Goal: Task Accomplishment & Management: Manage account settings

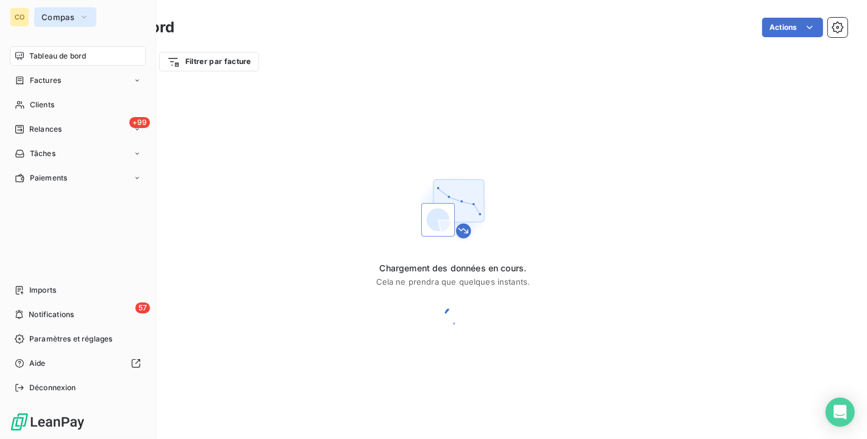
click at [95, 24] on button "Compas" at bounding box center [65, 17] width 62 height 20
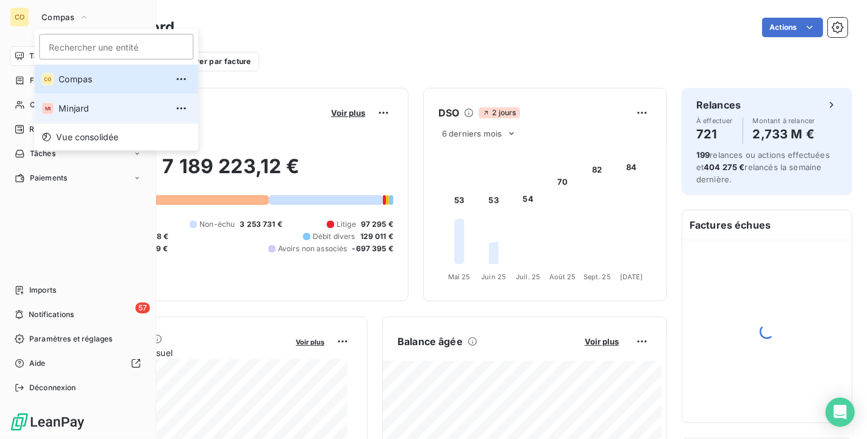
click at [92, 108] on span "Minjard" at bounding box center [113, 108] width 108 height 12
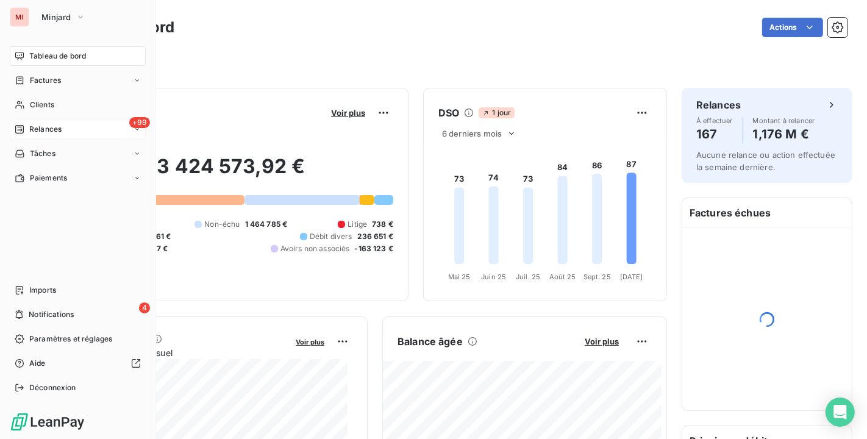
click at [59, 134] on span "Relances" at bounding box center [45, 129] width 32 height 11
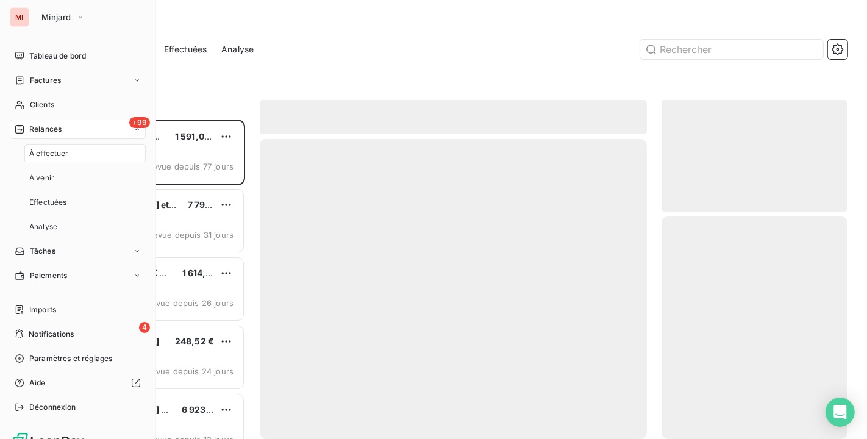
scroll to position [309, 176]
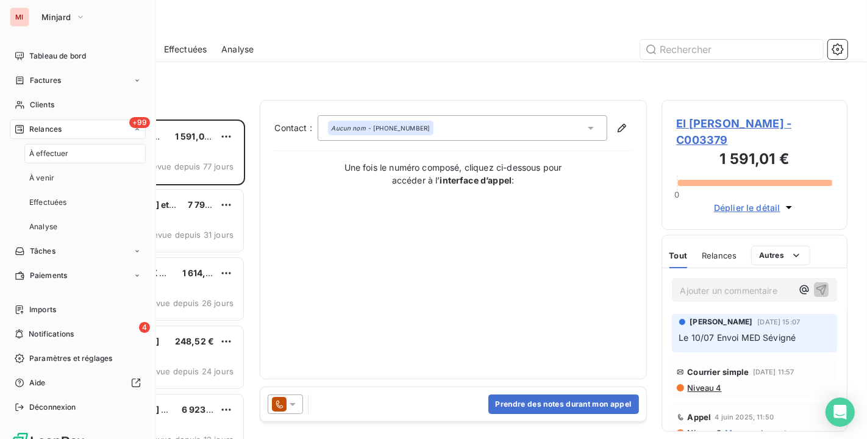
click at [47, 129] on span "Relances" at bounding box center [45, 129] width 32 height 11
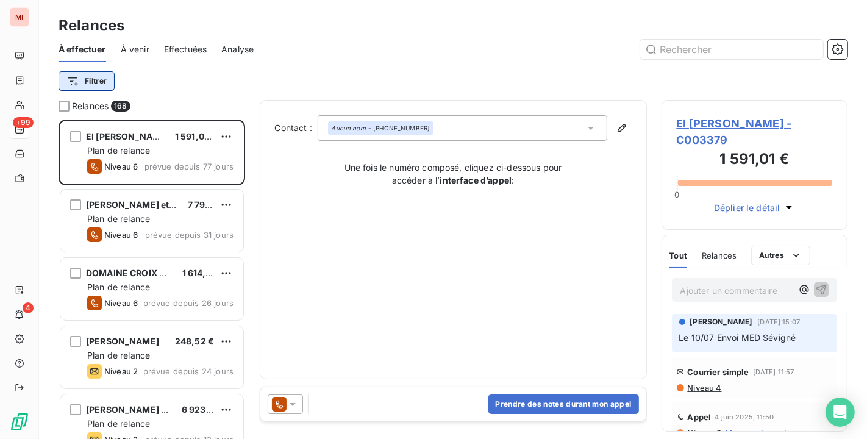
click at [87, 80] on html "MI +99 4 Relances À effectuer À venir Effectuées Analyse Filtrer Relances 168 E…" at bounding box center [433, 219] width 867 height 439
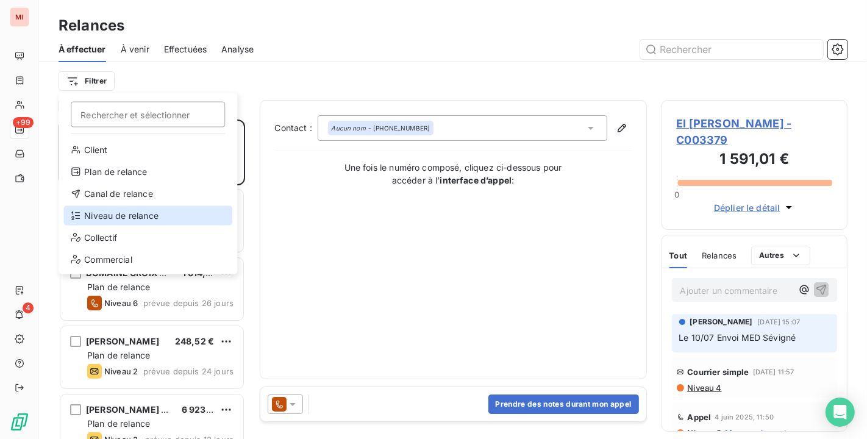
click at [134, 220] on div "Niveau de relance" at bounding box center [147, 216] width 169 height 20
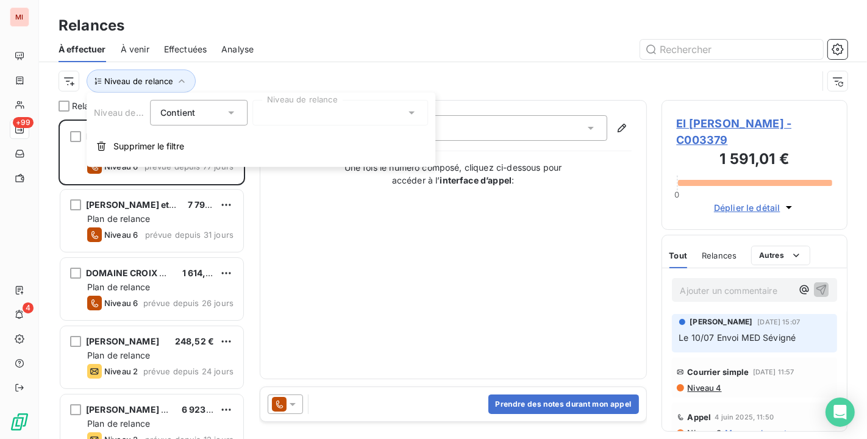
click at [370, 103] on div at bounding box center [341, 113] width 176 height 26
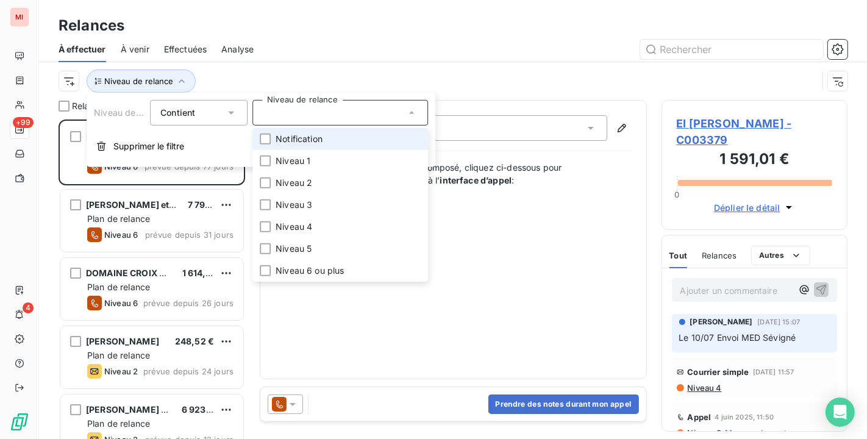
click at [303, 137] on span "Notification" at bounding box center [299, 139] width 47 height 12
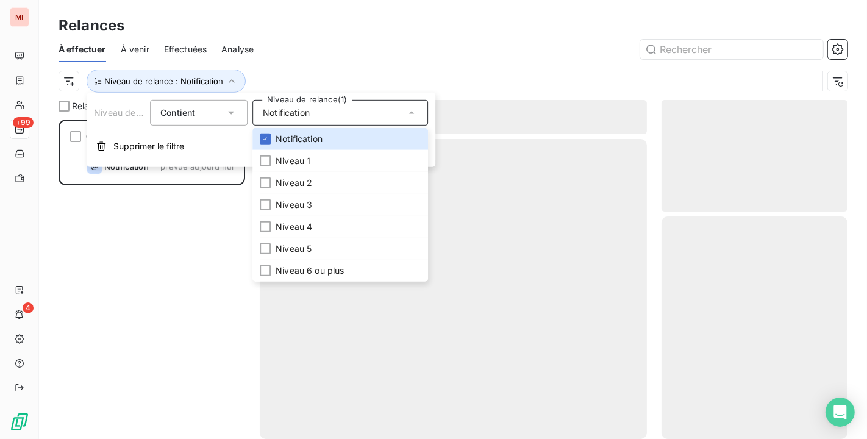
scroll to position [309, 176]
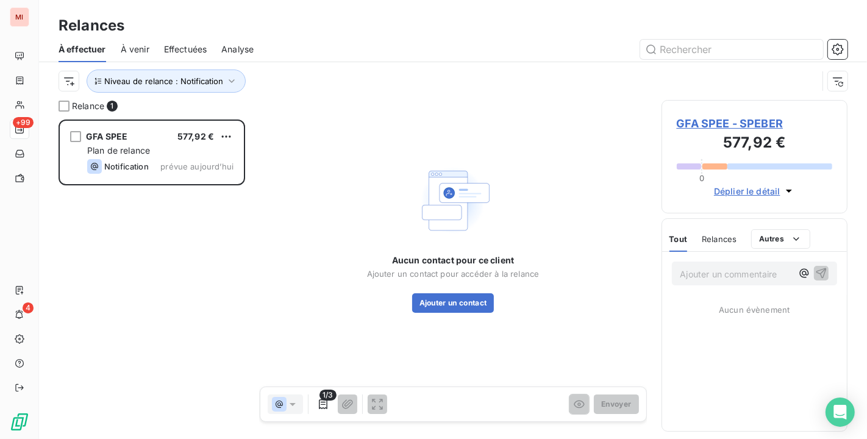
click at [360, 37] on div "À effectuer À venir Effectuées Analyse" at bounding box center [453, 50] width 828 height 26
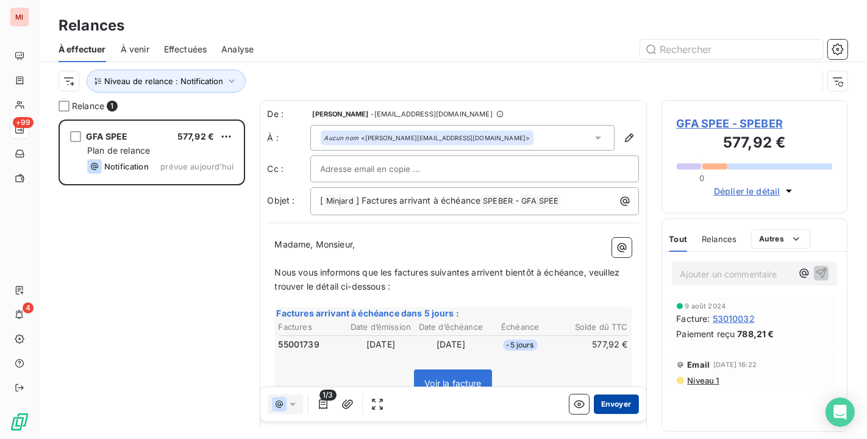
click at [599, 399] on button "Envoyer" at bounding box center [616, 405] width 45 height 20
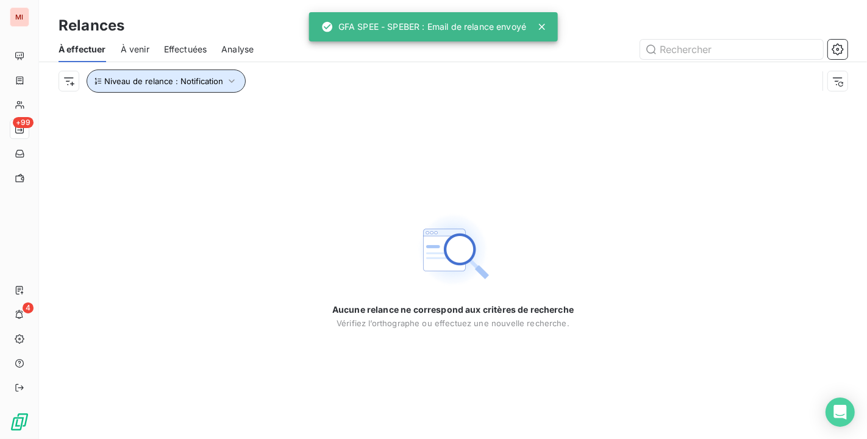
click at [232, 81] on icon "button" at bounding box center [232, 81] width 12 height 12
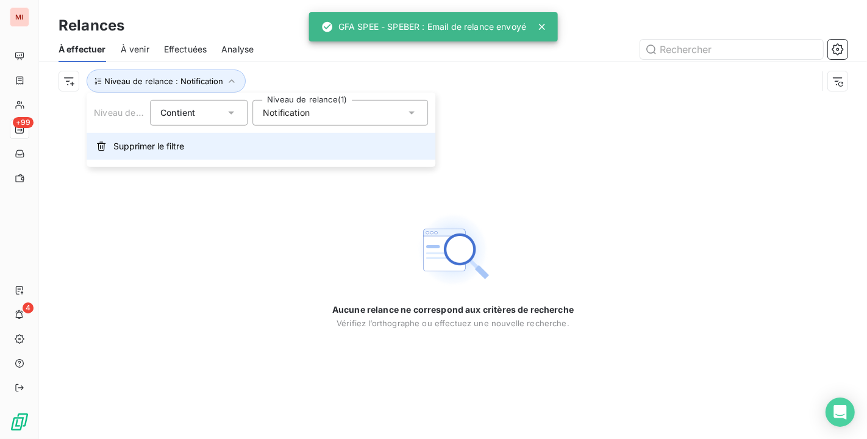
click at [156, 149] on span "Supprimer le filtre" at bounding box center [148, 146] width 71 height 12
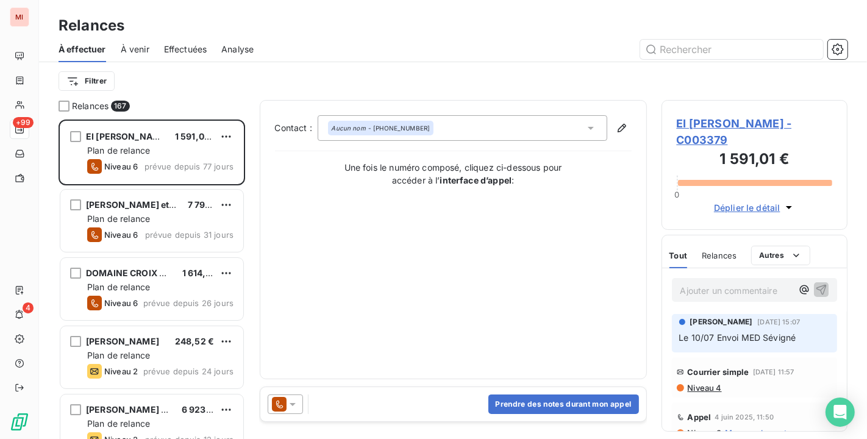
scroll to position [309, 176]
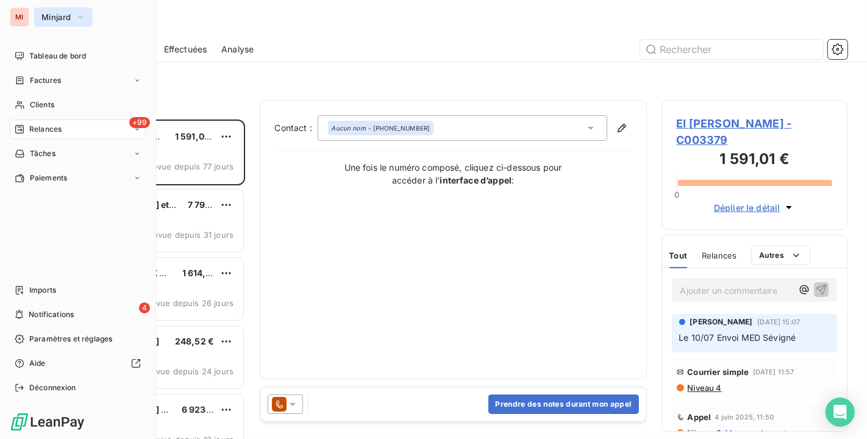
click at [44, 19] on span "Minjard" at bounding box center [55, 17] width 29 height 10
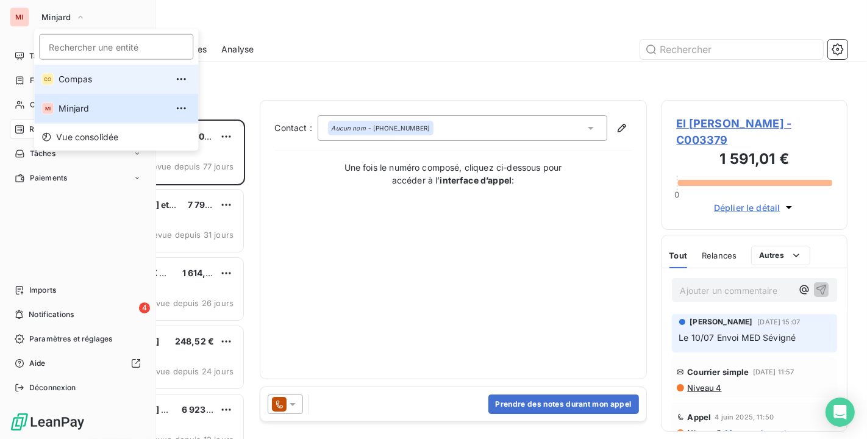
click at [101, 73] on span "Compas" at bounding box center [113, 79] width 108 height 12
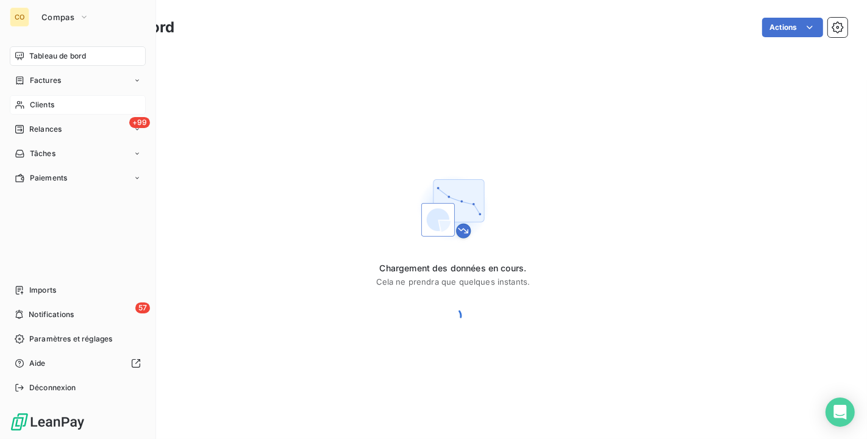
click at [45, 106] on span "Clients" at bounding box center [42, 104] width 24 height 11
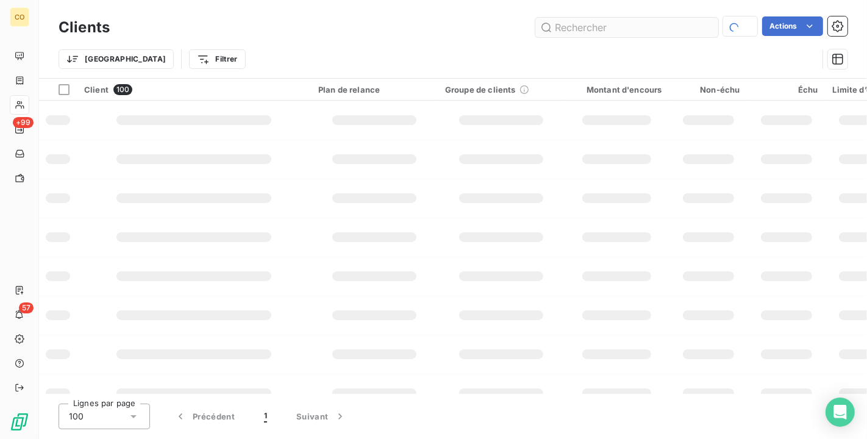
click at [589, 25] on input "text" at bounding box center [627, 28] width 183 height 20
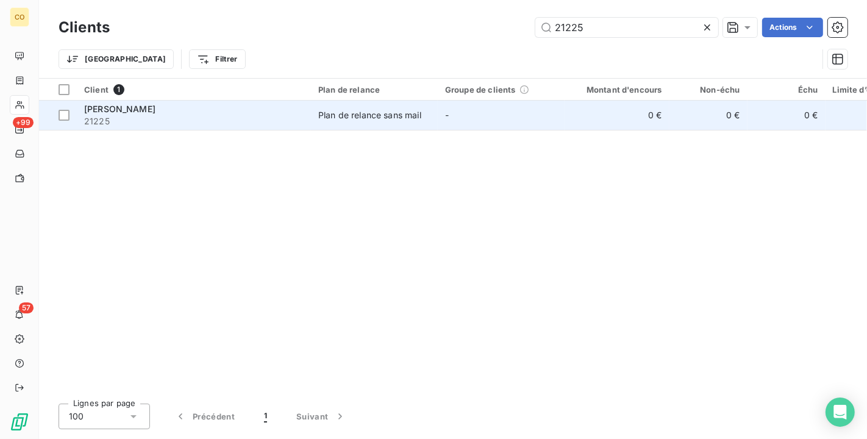
type input "21225"
click at [413, 115] on div "Plan de relance sans mail" at bounding box center [369, 115] width 103 height 12
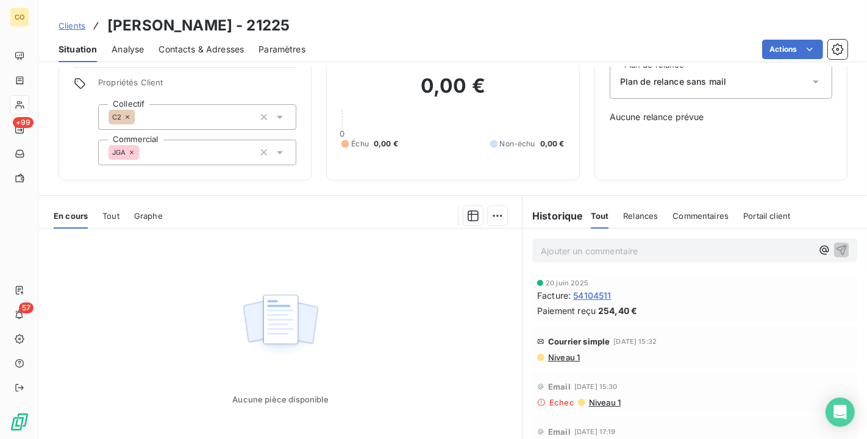
scroll to position [68, 0]
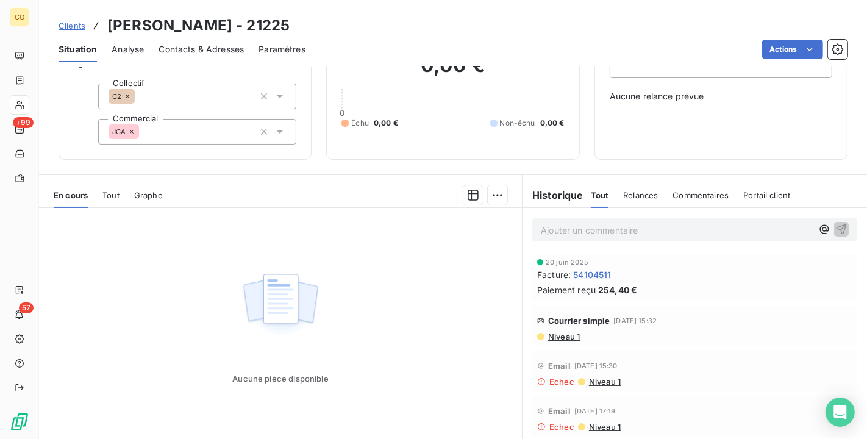
click at [597, 275] on span "54104511" at bounding box center [592, 274] width 38 height 13
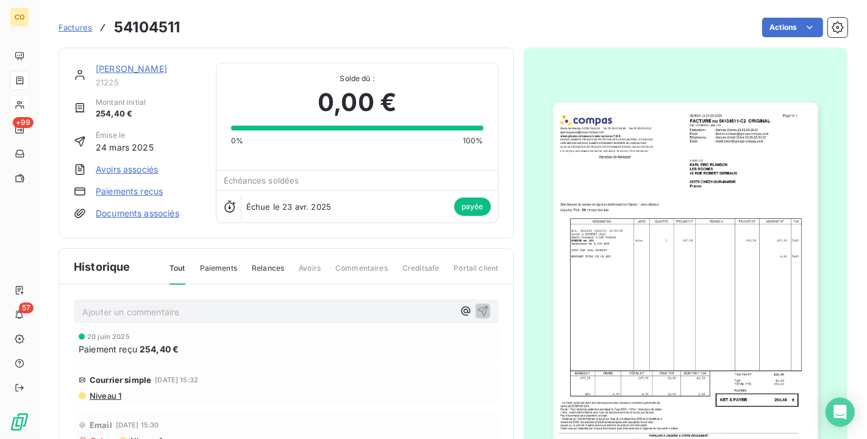
click at [656, 214] on img "button" at bounding box center [685, 289] width 265 height 375
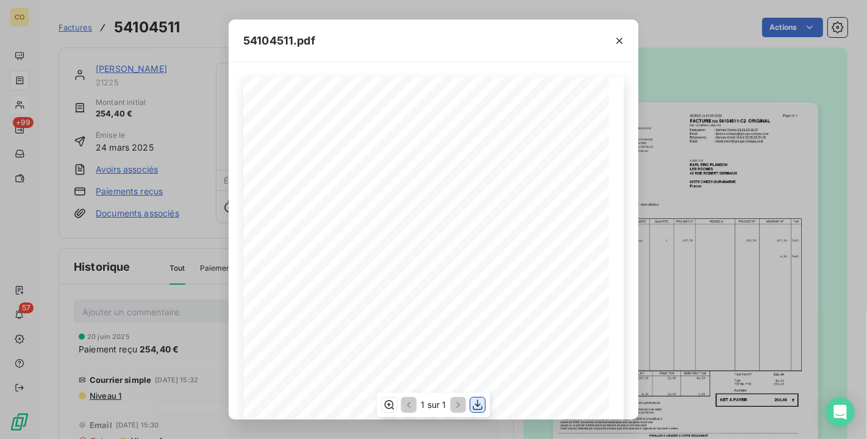
click at [481, 405] on icon "button" at bounding box center [478, 405] width 12 height 12
click at [626, 40] on button "button" at bounding box center [620, 41] width 20 height 20
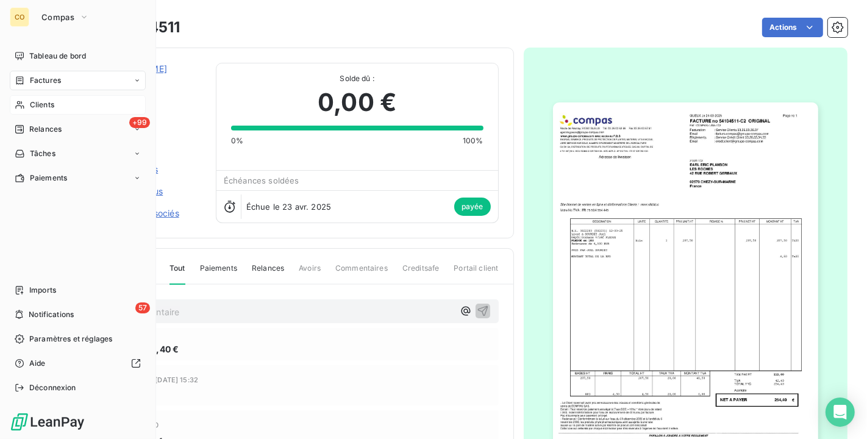
click at [43, 104] on span "Clients" at bounding box center [42, 104] width 24 height 11
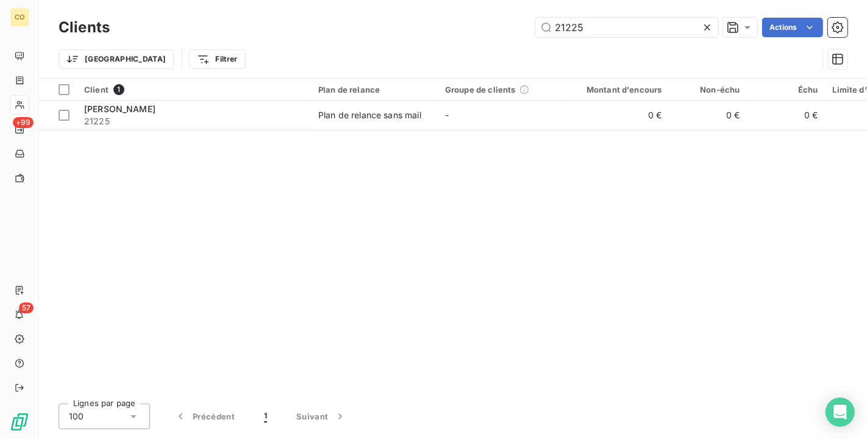
drag, startPoint x: 483, startPoint y: 18, endPoint x: 418, endPoint y: 18, distance: 64.7
click at [418, 18] on div "21225 Actions" at bounding box center [485, 28] width 723 height 20
type input "46663"
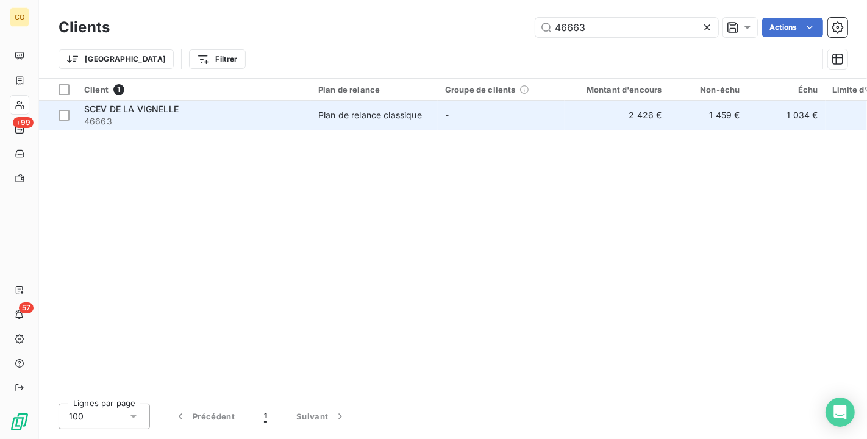
click at [188, 121] on span "46663" at bounding box center [194, 121] width 220 height 12
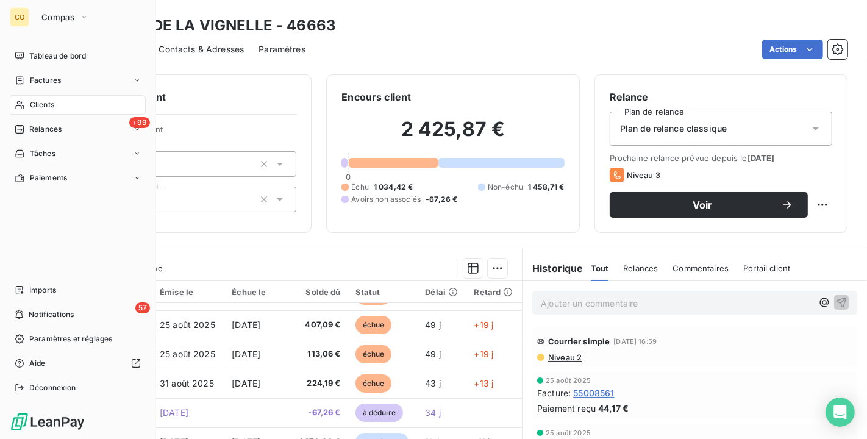
drag, startPoint x: 27, startPoint y: 104, endPoint x: 38, endPoint y: 99, distance: 11.8
click at [27, 104] on div "Clients" at bounding box center [78, 105] width 136 height 20
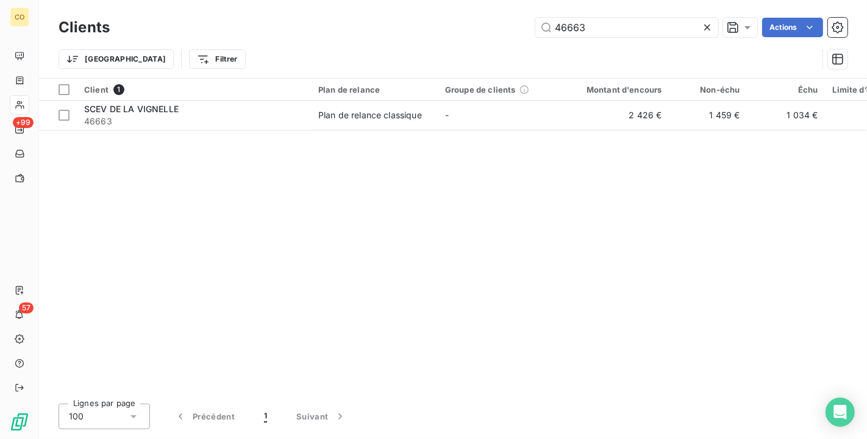
drag, startPoint x: 626, startPoint y: 34, endPoint x: 311, endPoint y: -8, distance: 318.2
click at [311, 0] on html "CO +99 57 Clients 46663 Actions Trier Filtrer Client 1 Plan de relance Groupe d…" at bounding box center [433, 219] width 867 height 439
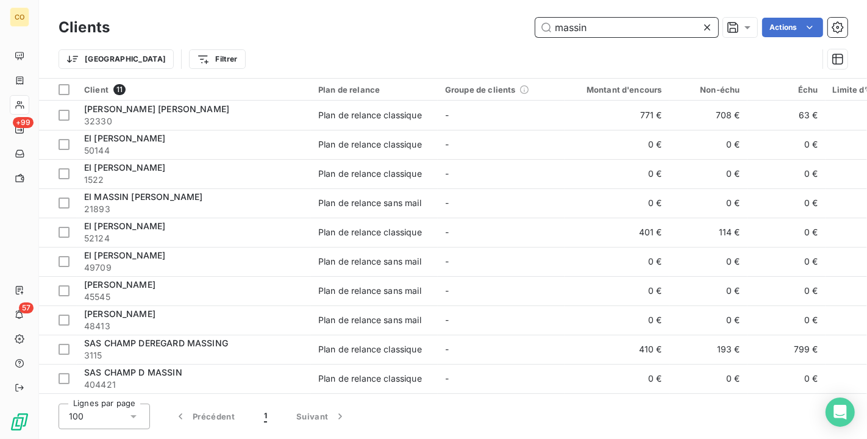
drag, startPoint x: 631, startPoint y: 33, endPoint x: 483, endPoint y: 18, distance: 149.6
click at [484, 18] on div "massin Actions" at bounding box center [485, 28] width 723 height 20
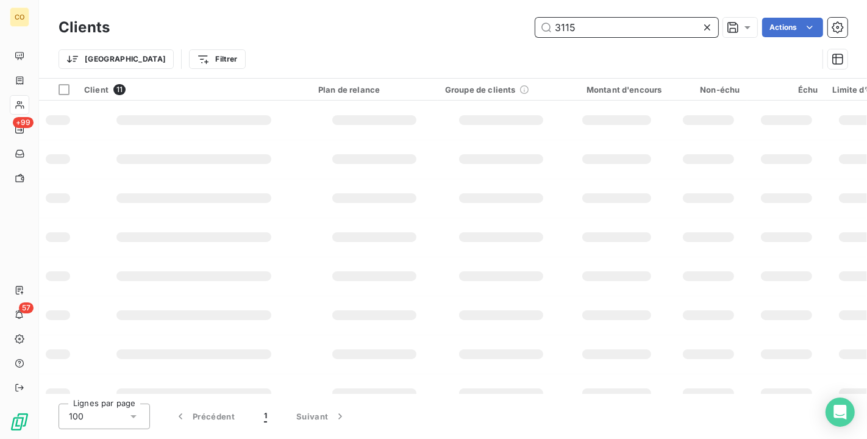
type input "3115"
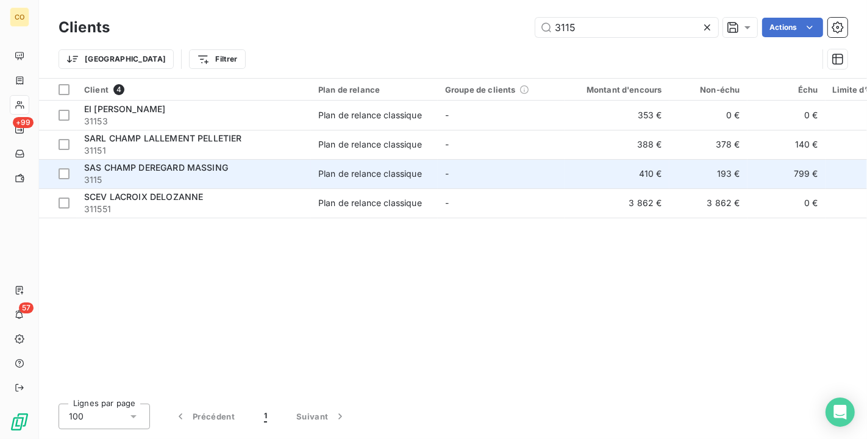
click at [191, 169] on span "SAS CHAMP DEREGARD MASSING" at bounding box center [156, 167] width 144 height 10
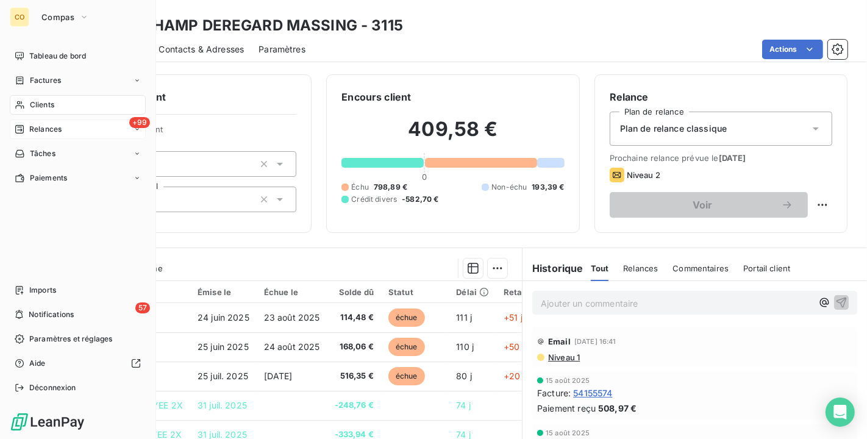
click at [35, 127] on span "Relances" at bounding box center [45, 129] width 32 height 11
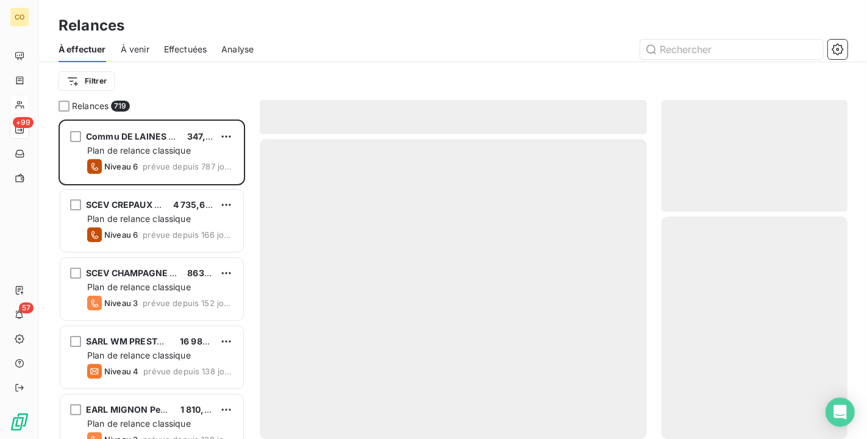
scroll to position [309, 176]
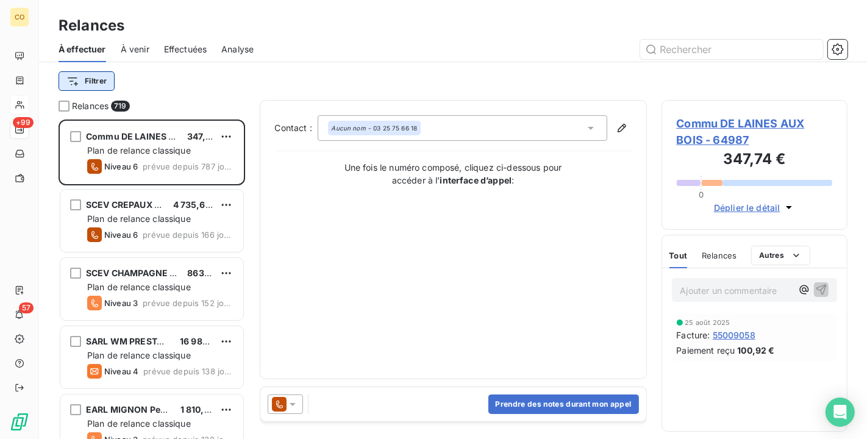
click at [94, 82] on html "CO +99 57 Relances À effectuer À venir Effectuées Analyse Filtrer Relances 719 …" at bounding box center [433, 219] width 867 height 439
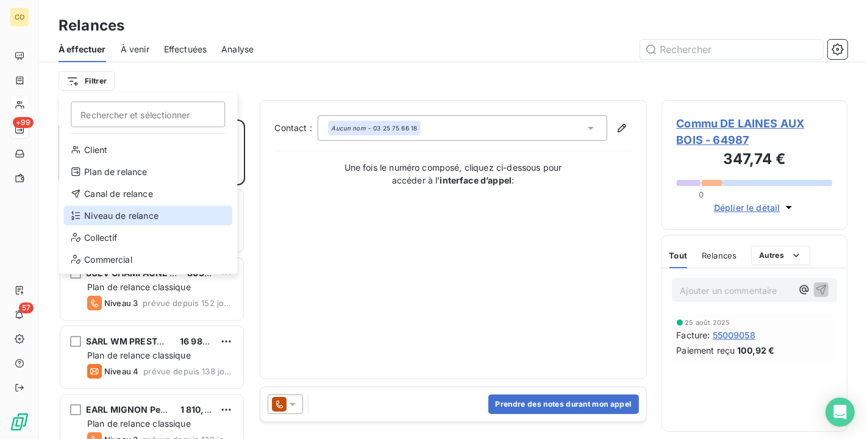
click at [146, 207] on div "Niveau de relance" at bounding box center [147, 216] width 169 height 20
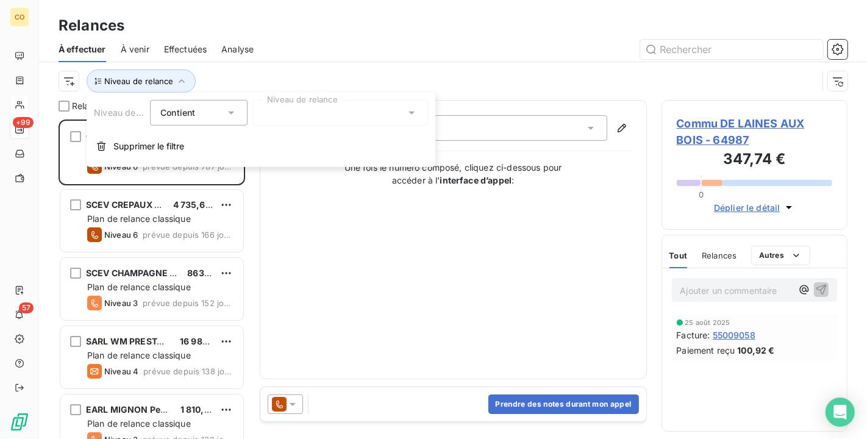
click at [317, 111] on div at bounding box center [341, 113] width 176 height 26
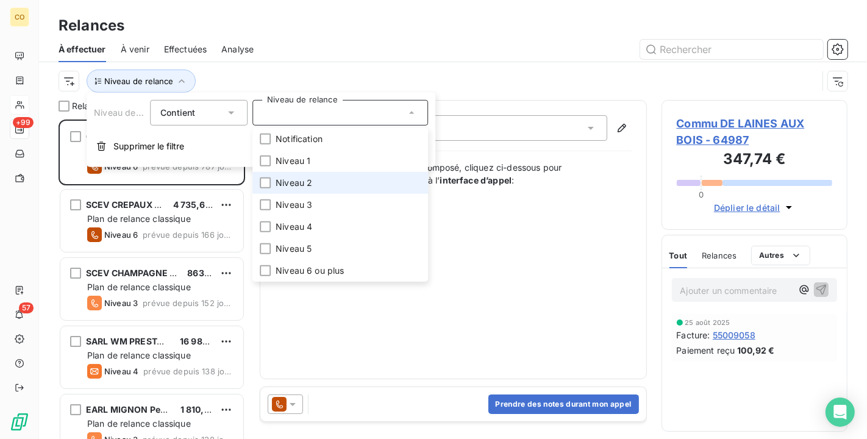
click at [304, 185] on span "Niveau 2" at bounding box center [294, 183] width 37 height 12
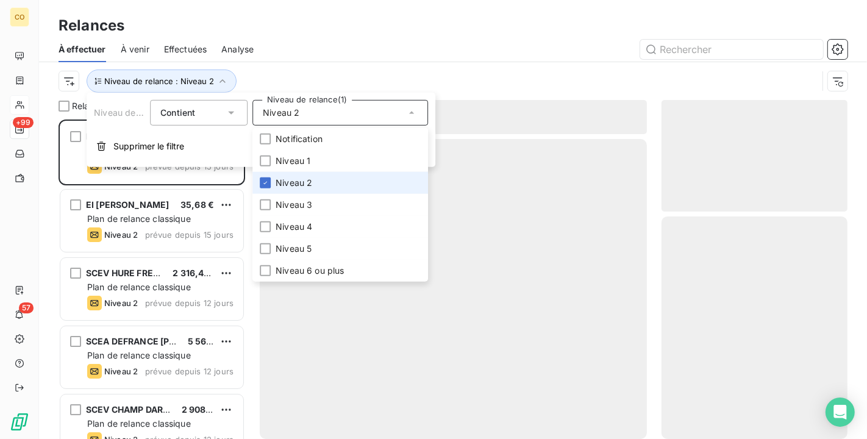
scroll to position [309, 176]
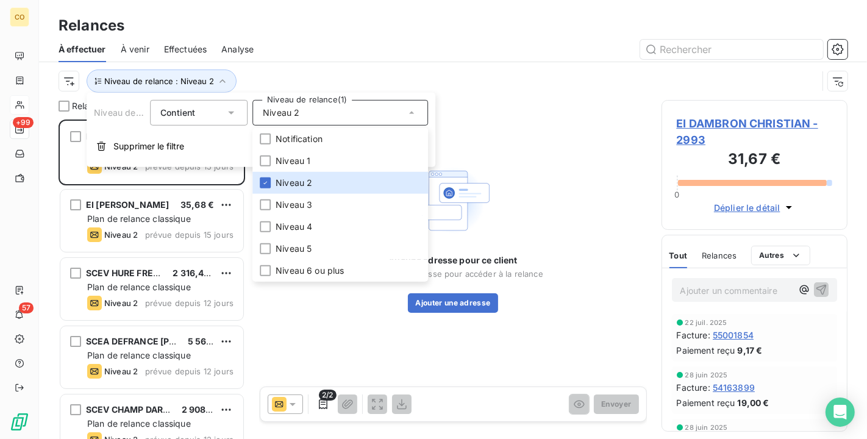
click at [333, 71] on div "Niveau de relance : Niveau 2" at bounding box center [438, 81] width 759 height 23
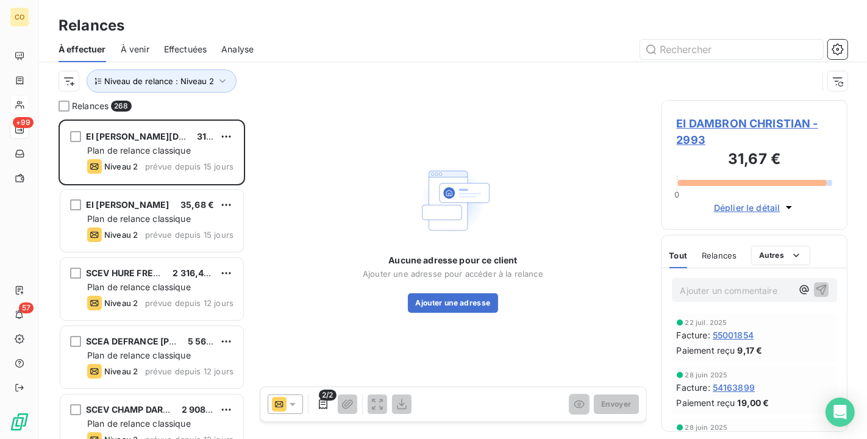
click at [291, 406] on icon at bounding box center [293, 404] width 12 height 12
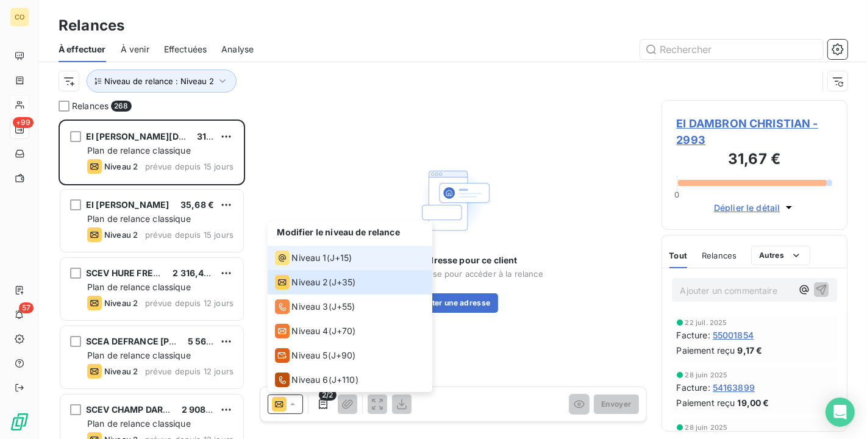
click at [296, 256] on span "Niveau 1" at bounding box center [309, 258] width 35 height 12
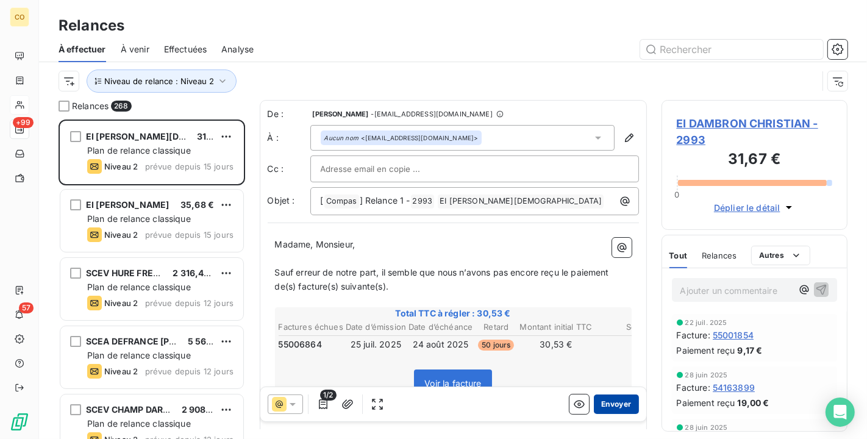
click at [597, 401] on button "Envoyer" at bounding box center [616, 405] width 45 height 20
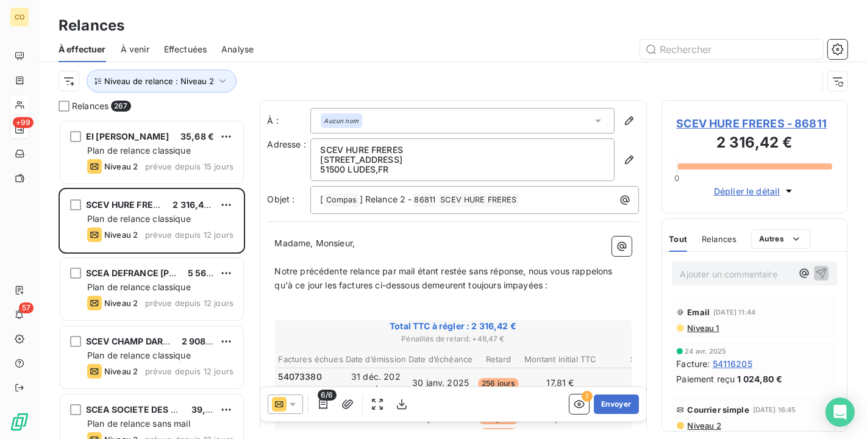
click at [706, 328] on span "Niveau 1" at bounding box center [703, 328] width 33 height 10
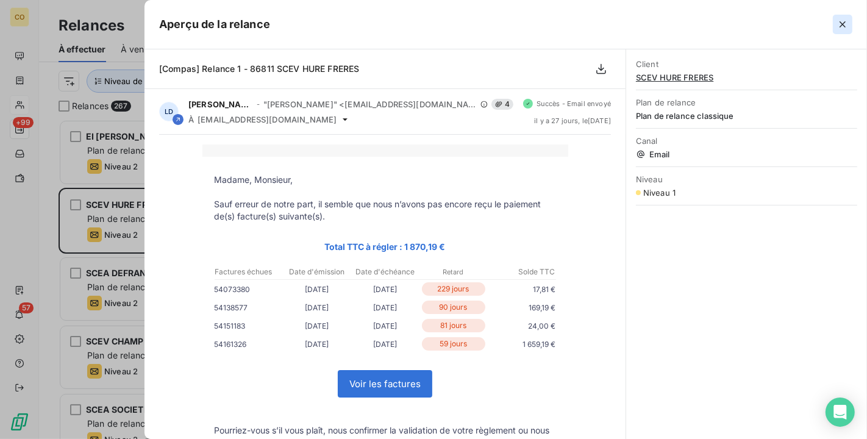
click at [841, 27] on icon "button" at bounding box center [843, 24] width 12 height 12
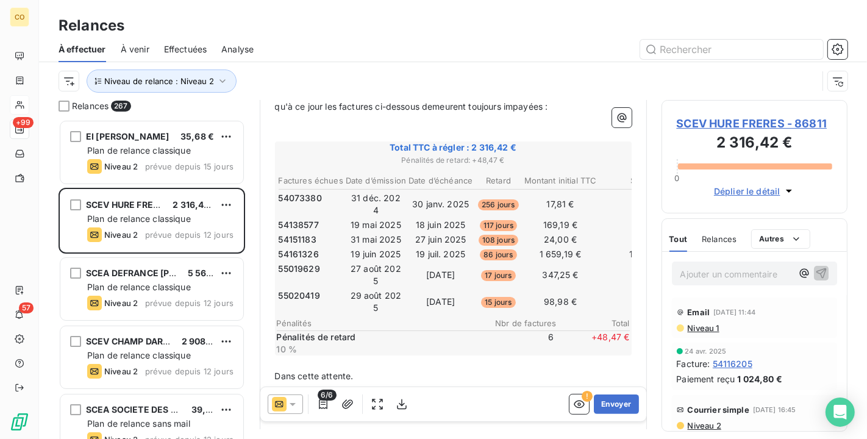
scroll to position [204, 0]
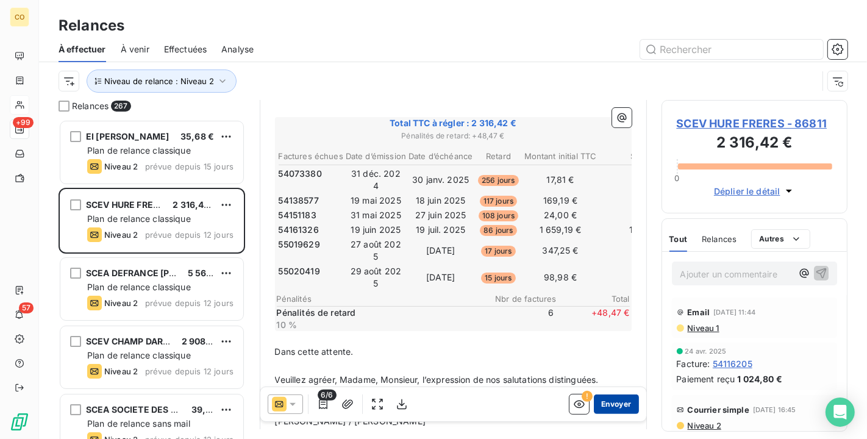
click at [608, 398] on button "Envoyer" at bounding box center [616, 405] width 45 height 20
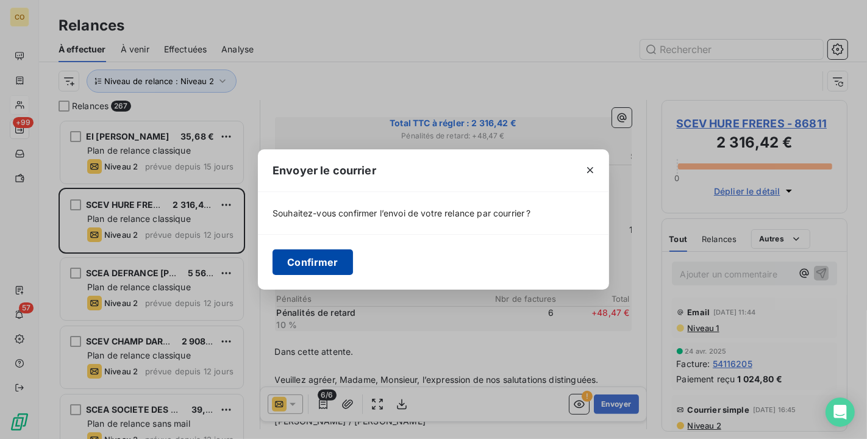
click at [317, 262] on button "Confirmer" at bounding box center [313, 262] width 81 height 26
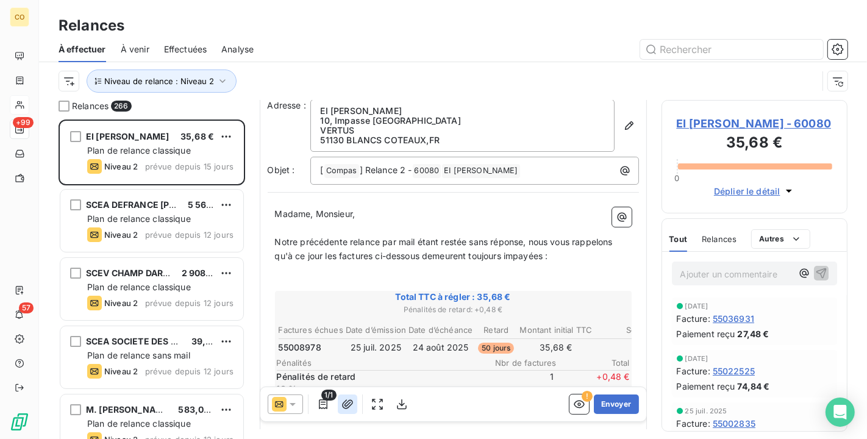
scroll to position [69, 0]
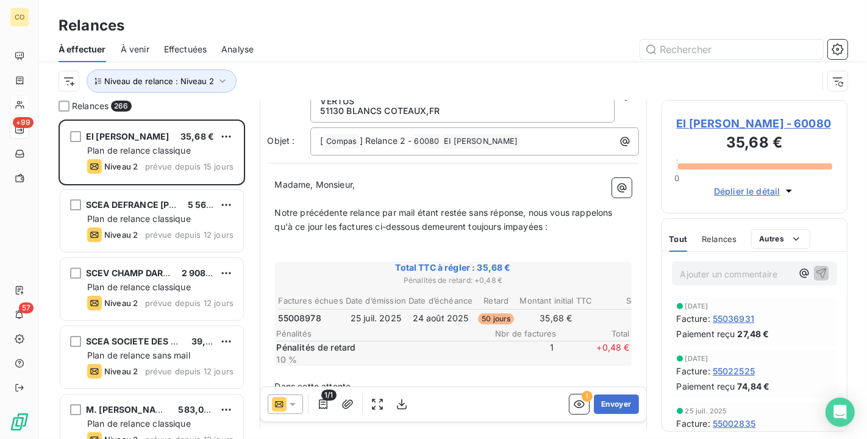
click at [293, 406] on icon at bounding box center [293, 404] width 6 height 3
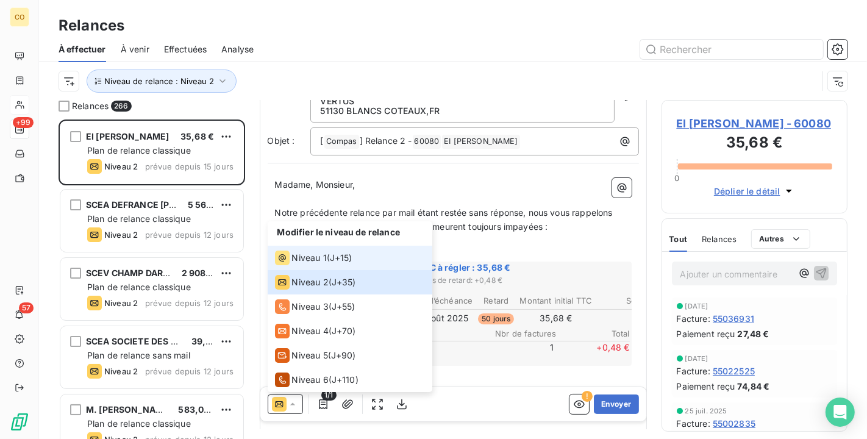
click at [306, 259] on span "Niveau 1" at bounding box center [309, 258] width 35 height 12
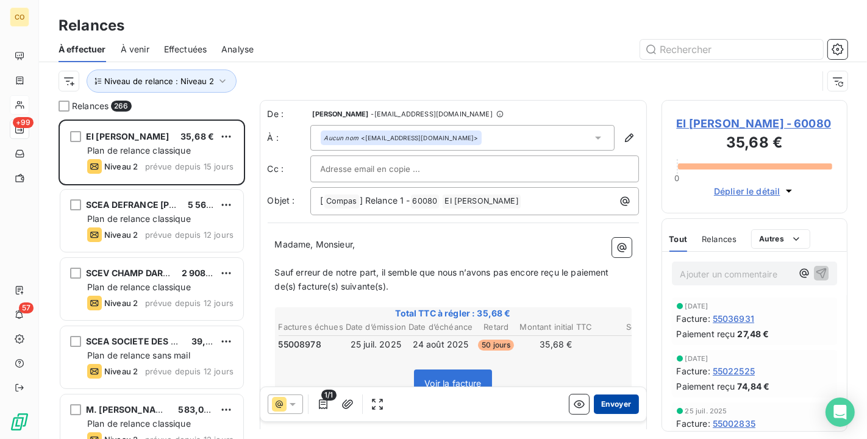
click at [611, 401] on button "Envoyer" at bounding box center [616, 405] width 45 height 20
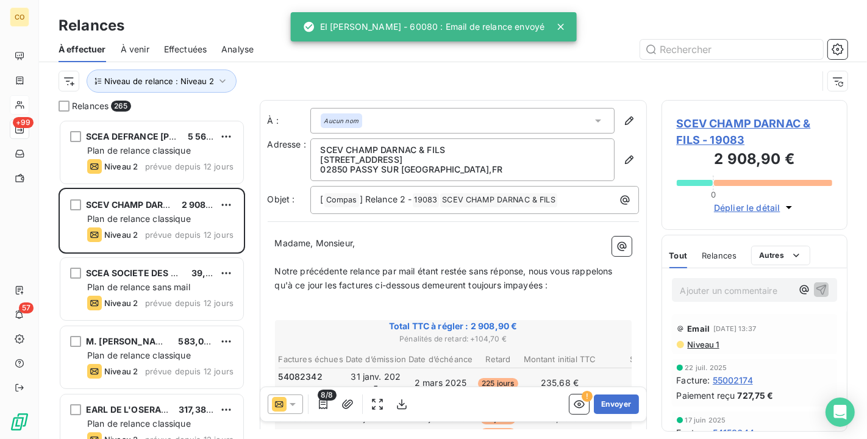
click at [708, 342] on span "Niveau 1" at bounding box center [703, 345] width 33 height 10
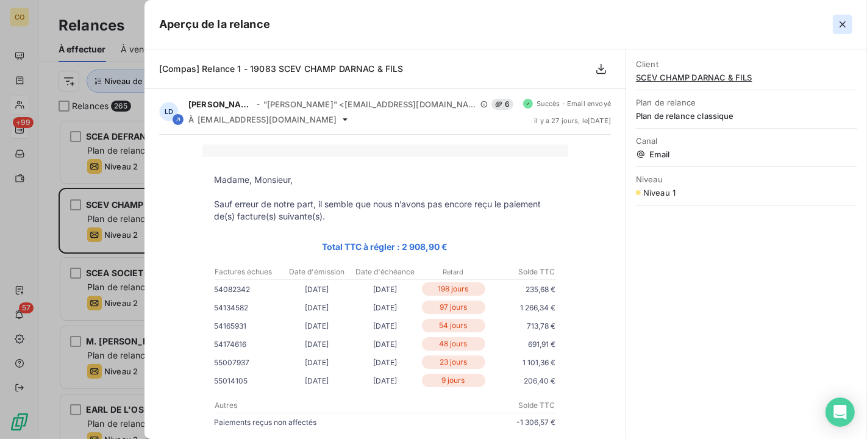
click at [839, 24] on icon "button" at bounding box center [843, 24] width 12 height 12
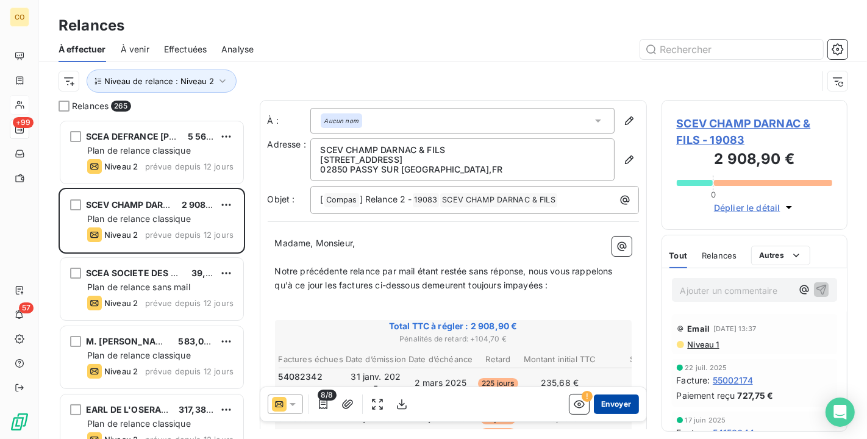
click at [620, 406] on button "Envoyer" at bounding box center [616, 405] width 45 height 20
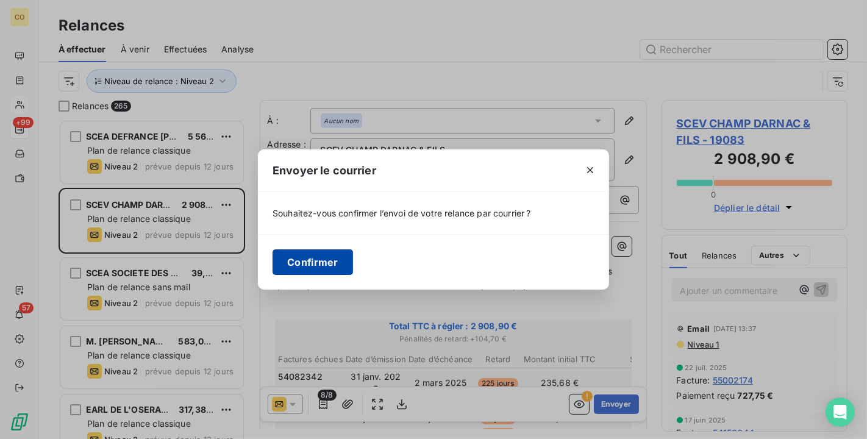
click at [295, 261] on button "Confirmer" at bounding box center [313, 262] width 81 height 26
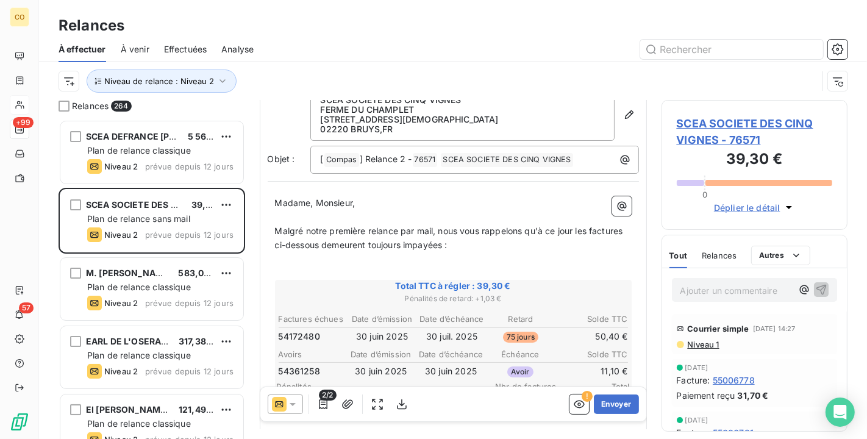
scroll to position [68, 0]
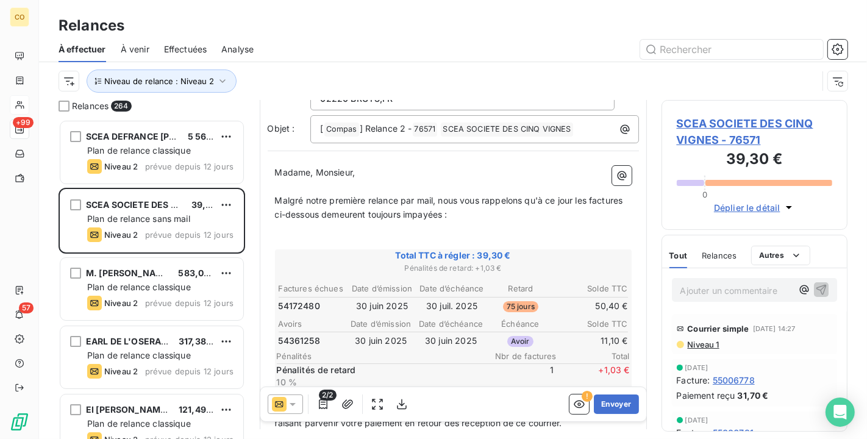
click at [728, 123] on span "SCEA SOCIETE DES CINQ VIGNES - 76571" at bounding box center [755, 131] width 156 height 33
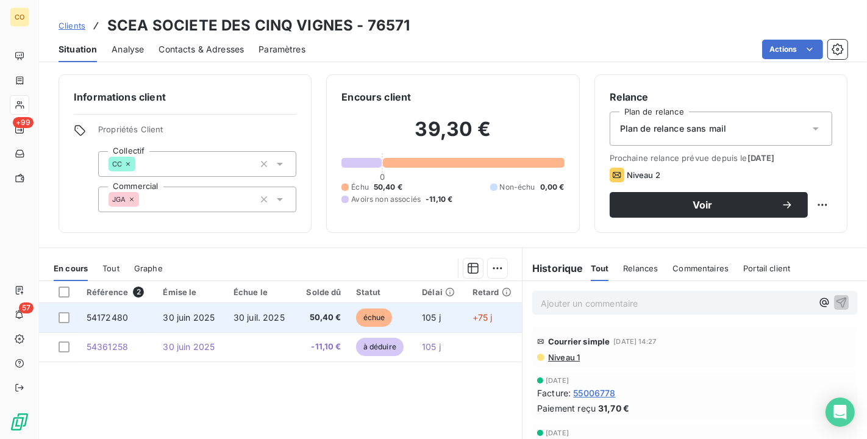
click at [303, 322] on span "50,40 €" at bounding box center [322, 318] width 38 height 12
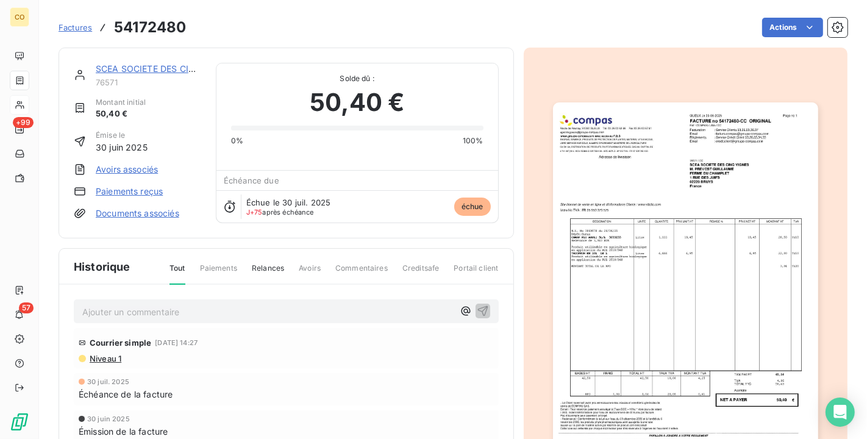
click at [658, 352] on img "button" at bounding box center [685, 289] width 265 height 375
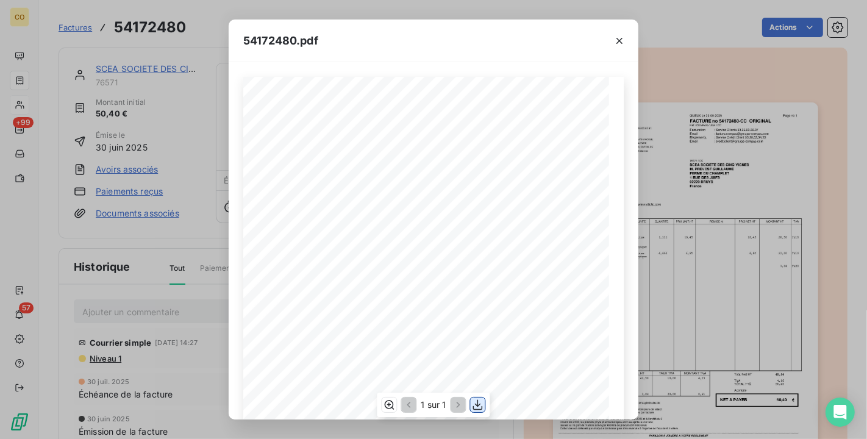
click at [483, 408] on icon "button" at bounding box center [478, 405] width 12 height 12
drag, startPoint x: 426, startPoint y: 50, endPoint x: 466, endPoint y: 34, distance: 43.3
click at [426, 50] on div "54172480.pdf" at bounding box center [434, 41] width 410 height 43
click at [619, 40] on icon "button" at bounding box center [620, 41] width 12 height 12
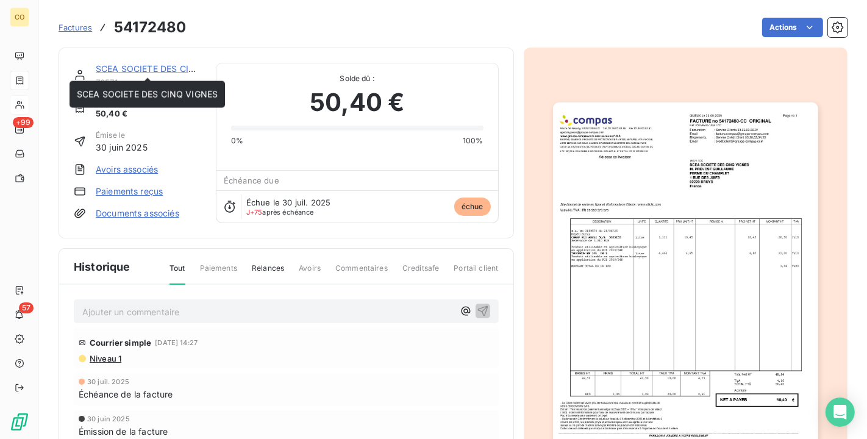
click at [125, 67] on link "SCEA SOCIETE DES CINQ VIGNES" at bounding box center [166, 68] width 141 height 10
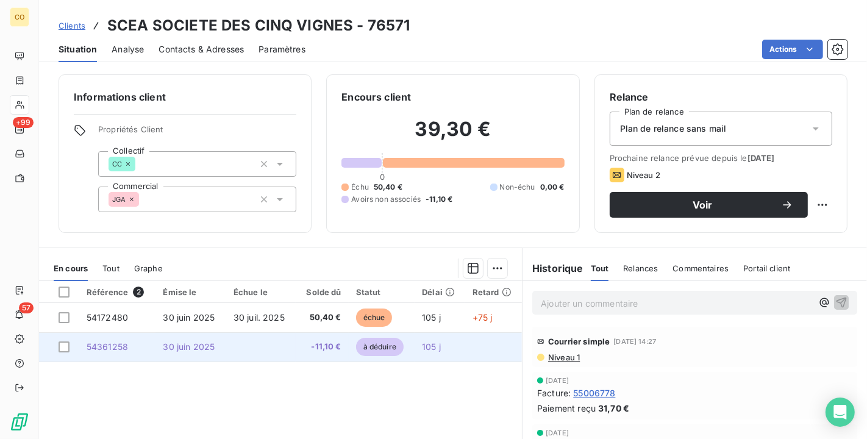
click at [265, 350] on td at bounding box center [261, 346] width 70 height 29
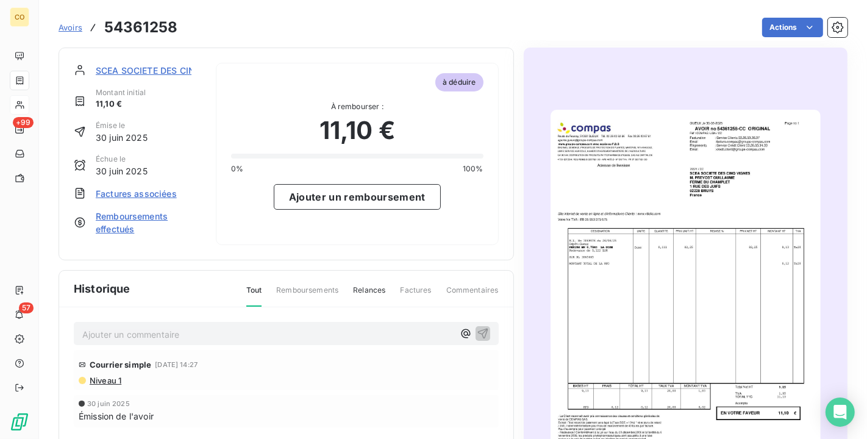
click at [726, 234] on img "button" at bounding box center [686, 301] width 270 height 382
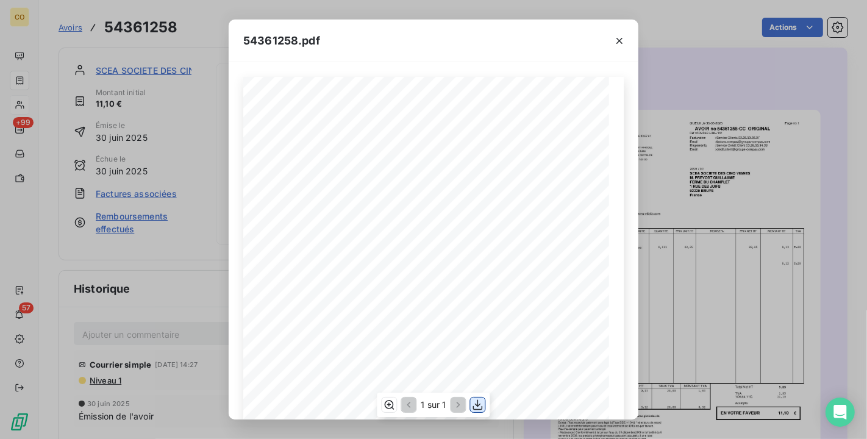
click at [481, 404] on icon "button" at bounding box center [478, 405] width 12 height 12
drag, startPoint x: 373, startPoint y: 36, endPoint x: 432, endPoint y: 20, distance: 61.3
click at [373, 36] on div "54361258.pdf" at bounding box center [434, 41] width 410 height 43
drag, startPoint x: 618, startPoint y: 41, endPoint x: 537, endPoint y: 5, distance: 88.0
click at [619, 41] on icon "button" at bounding box center [620, 41] width 12 height 12
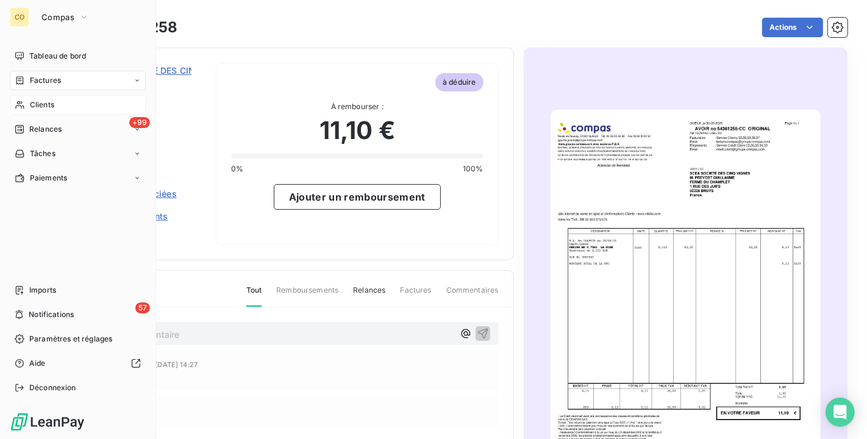
click at [32, 108] on span "Clients" at bounding box center [42, 104] width 24 height 11
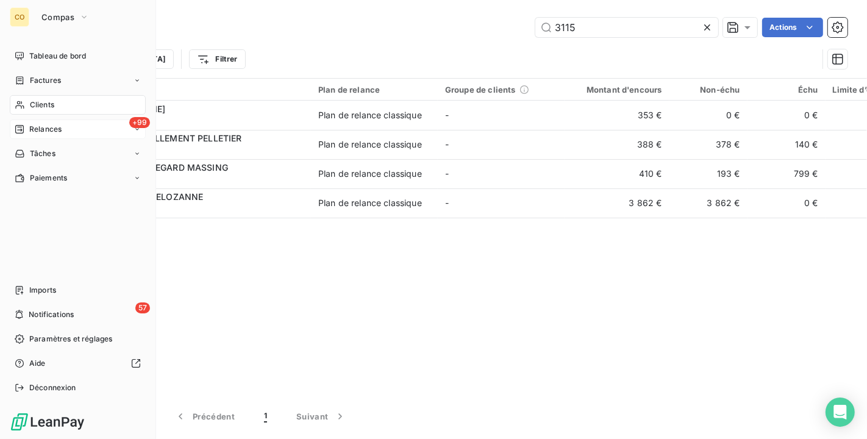
click at [32, 131] on span "Relances" at bounding box center [45, 129] width 32 height 11
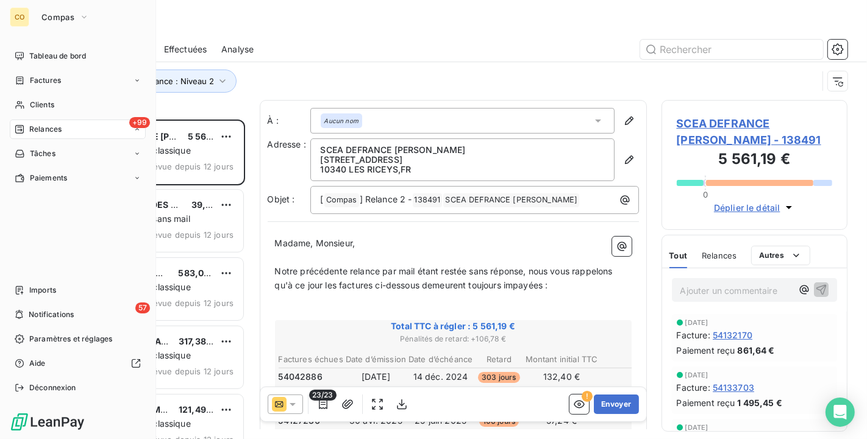
scroll to position [309, 176]
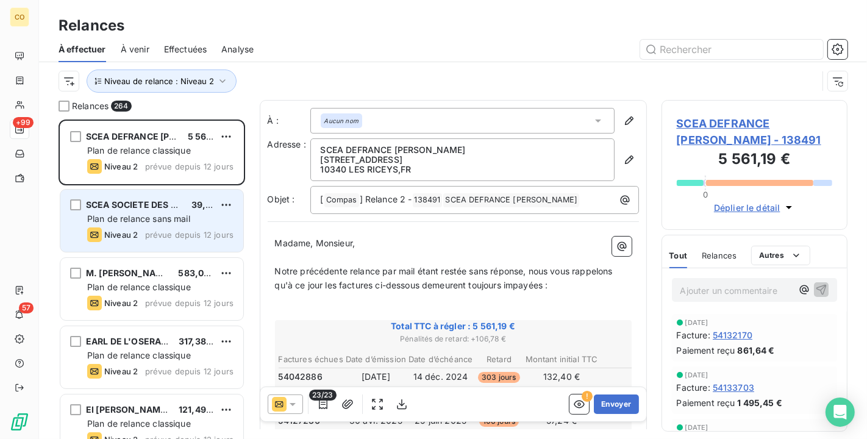
click at [184, 228] on div "Niveau 2 prévue depuis 12 jours" at bounding box center [160, 235] width 146 height 15
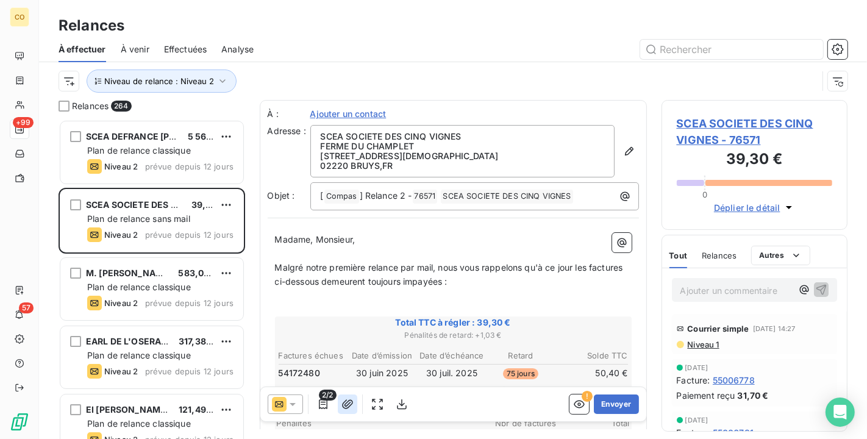
click at [342, 405] on icon "button" at bounding box center [348, 404] width 12 height 12
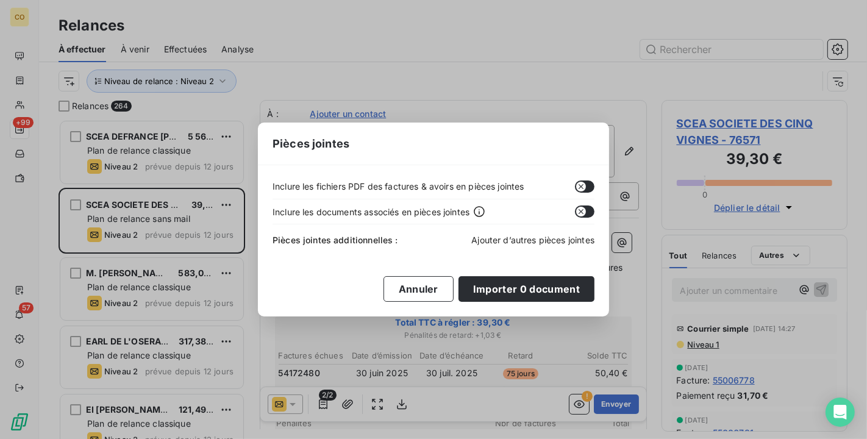
click at [569, 239] on span "Ajouter d’autres pièces jointes" at bounding box center [533, 240] width 123 height 10
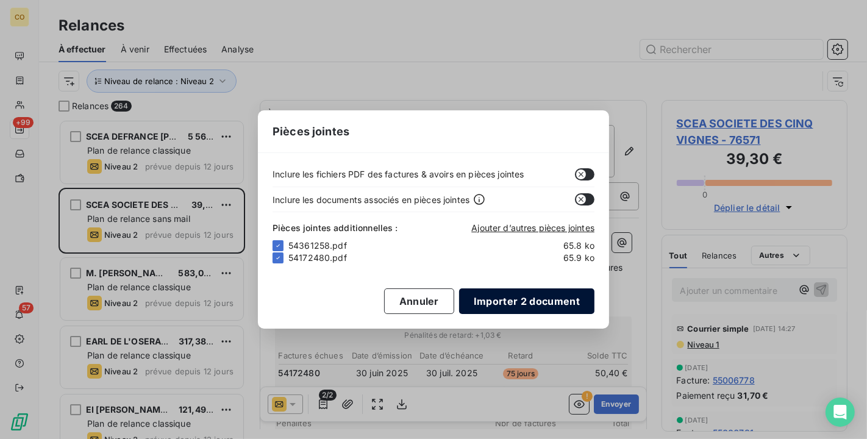
click at [511, 300] on button "Importer 2 document" at bounding box center [526, 302] width 135 height 26
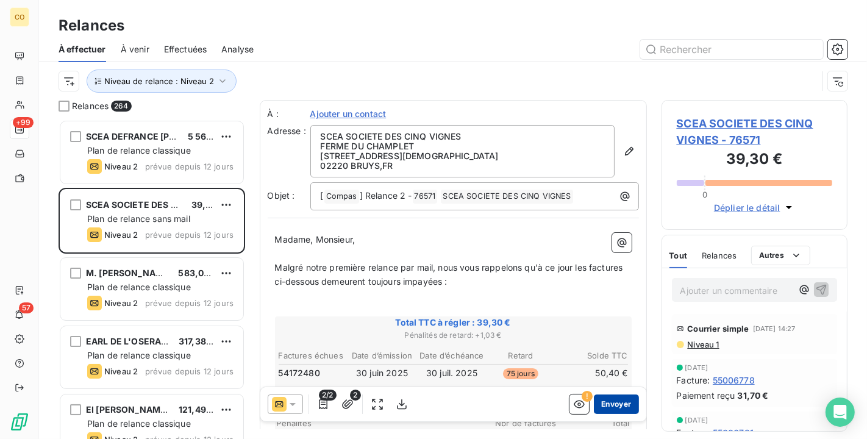
click at [596, 397] on button "Envoyer" at bounding box center [616, 405] width 45 height 20
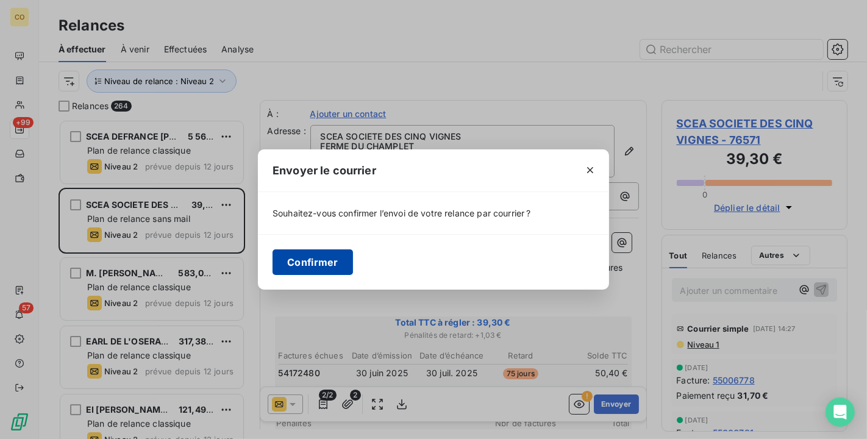
click at [327, 256] on button "Confirmer" at bounding box center [313, 262] width 81 height 26
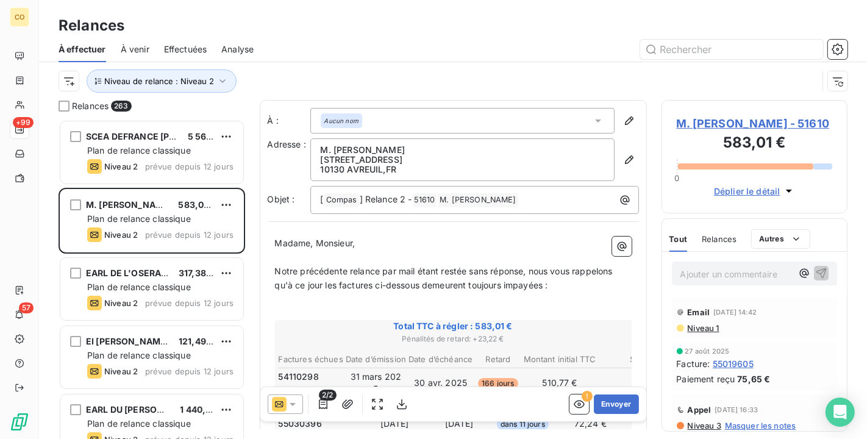
click at [709, 333] on span "Niveau 1" at bounding box center [703, 328] width 33 height 10
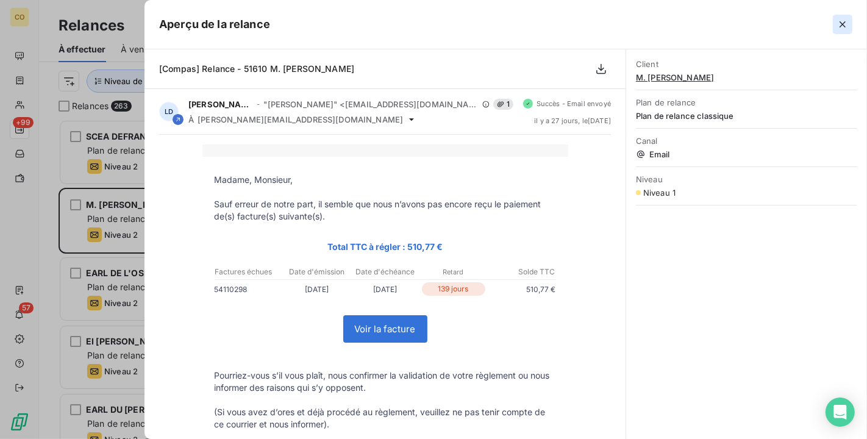
click at [845, 19] on icon "button" at bounding box center [843, 24] width 12 height 12
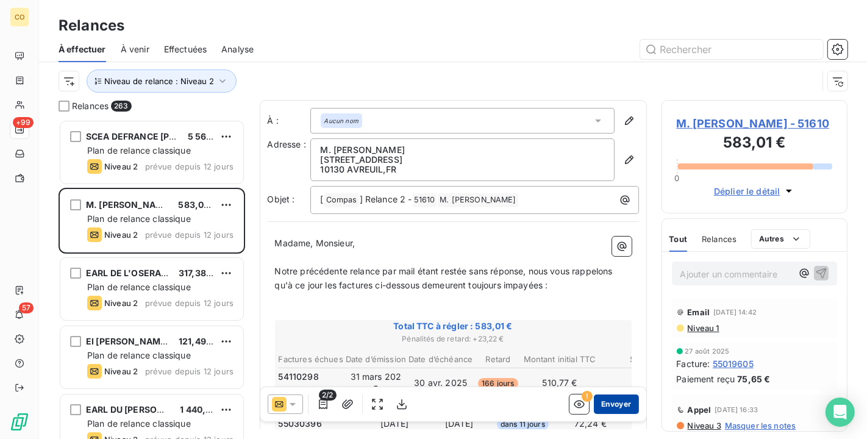
click at [606, 405] on button "Envoyer" at bounding box center [616, 405] width 45 height 20
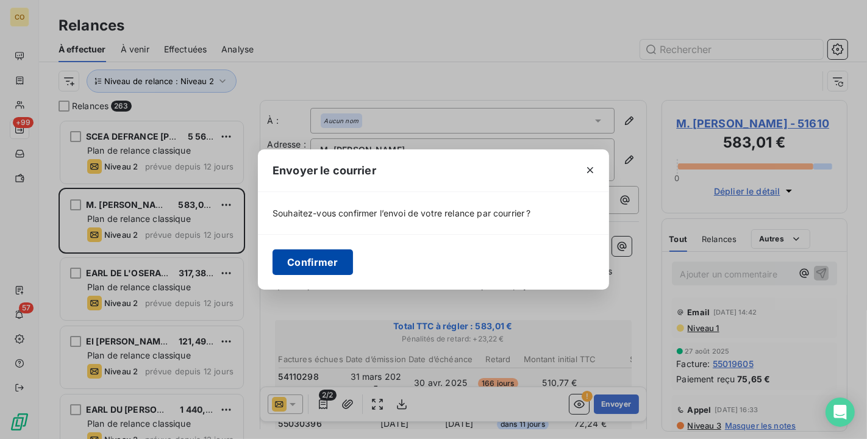
click at [324, 267] on button "Confirmer" at bounding box center [313, 262] width 81 height 26
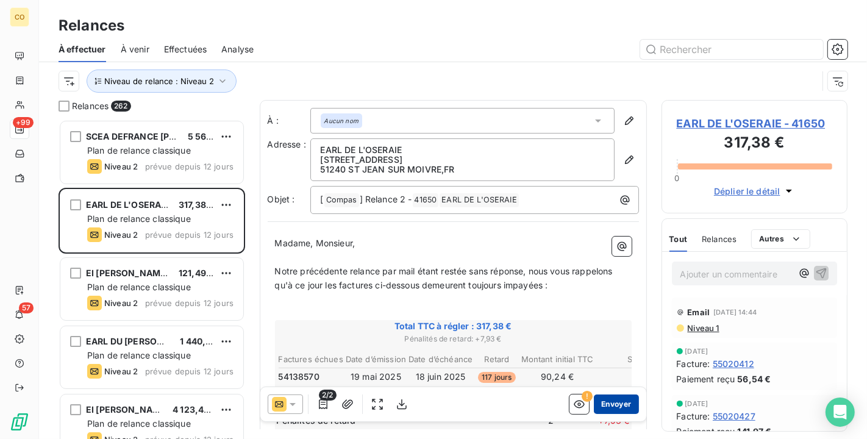
click at [604, 402] on button "Envoyer" at bounding box center [616, 405] width 45 height 20
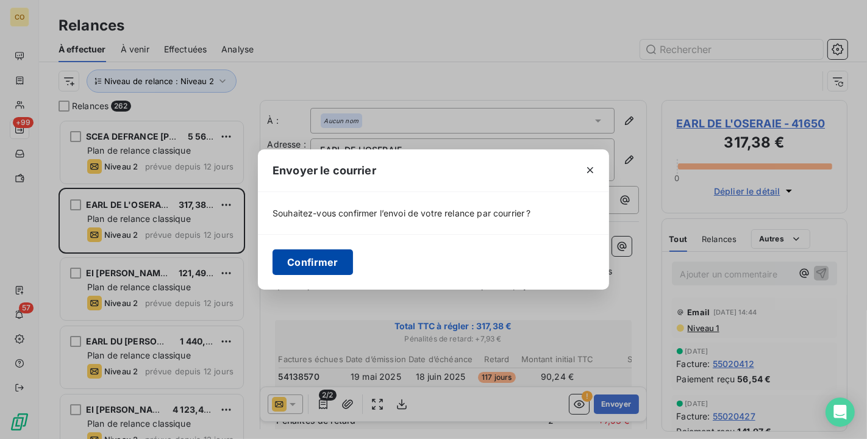
click at [310, 257] on button "Confirmer" at bounding box center [313, 262] width 81 height 26
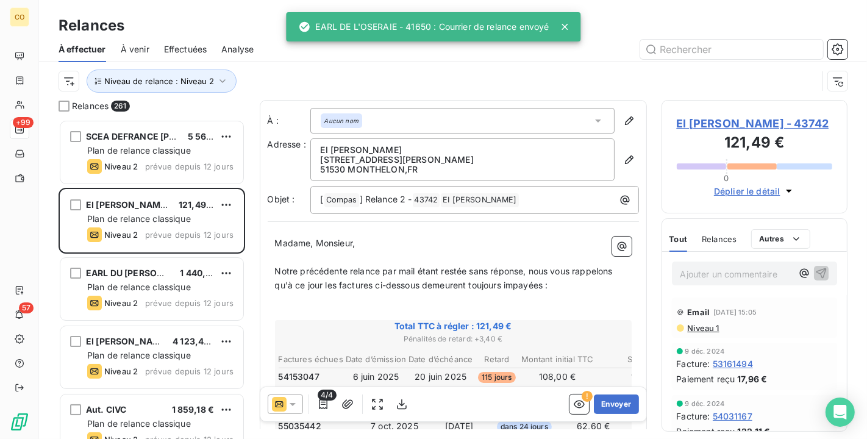
click at [188, 50] on span "Effectuées" at bounding box center [185, 49] width 43 height 12
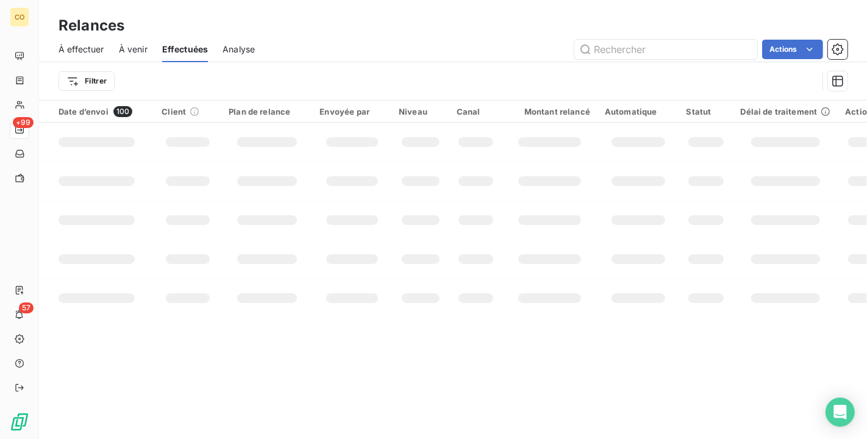
click at [188, 50] on span "Effectuées" at bounding box center [185, 49] width 46 height 12
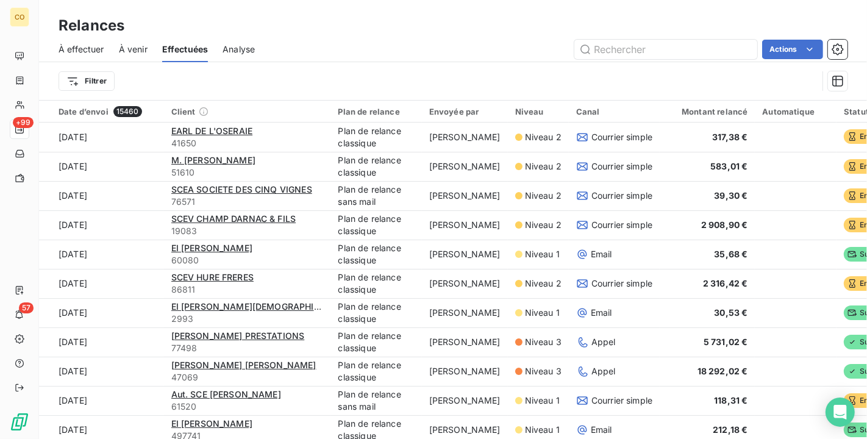
click at [78, 52] on span "À effectuer" at bounding box center [82, 49] width 46 height 12
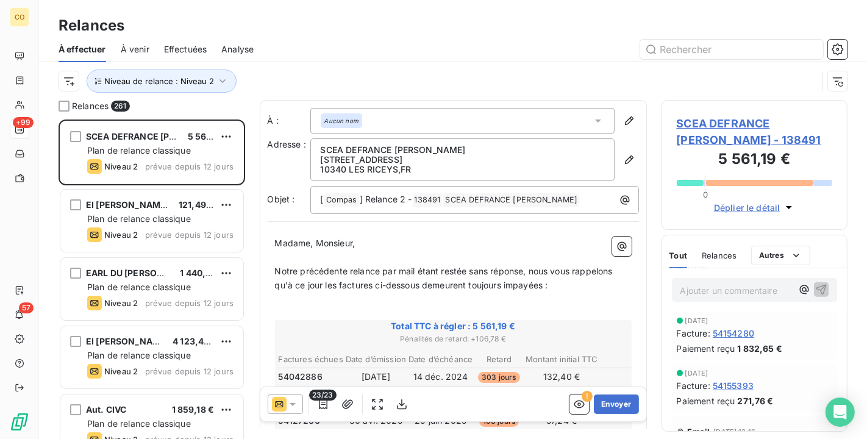
scroll to position [542, 0]
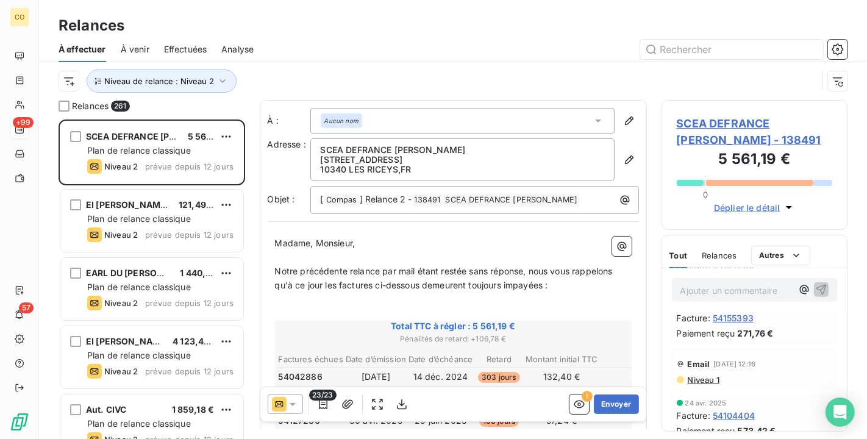
click at [698, 377] on span "Niveau 1" at bounding box center [703, 380] width 33 height 10
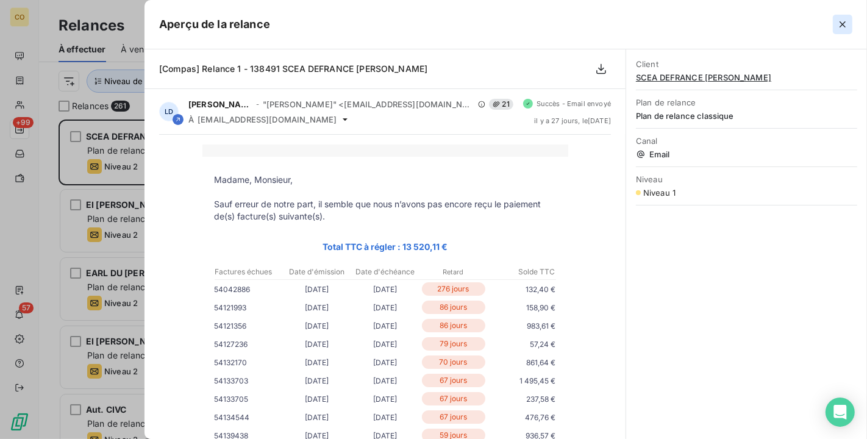
click at [852, 19] on button "button" at bounding box center [843, 25] width 20 height 20
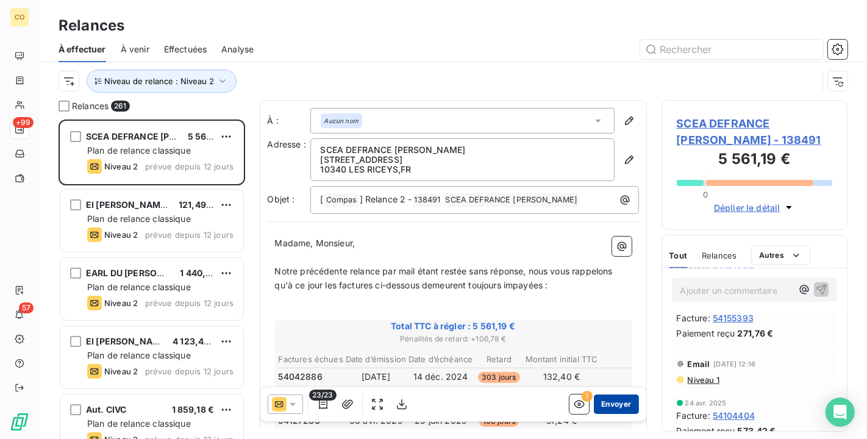
click at [594, 403] on button "Envoyer" at bounding box center [616, 405] width 45 height 20
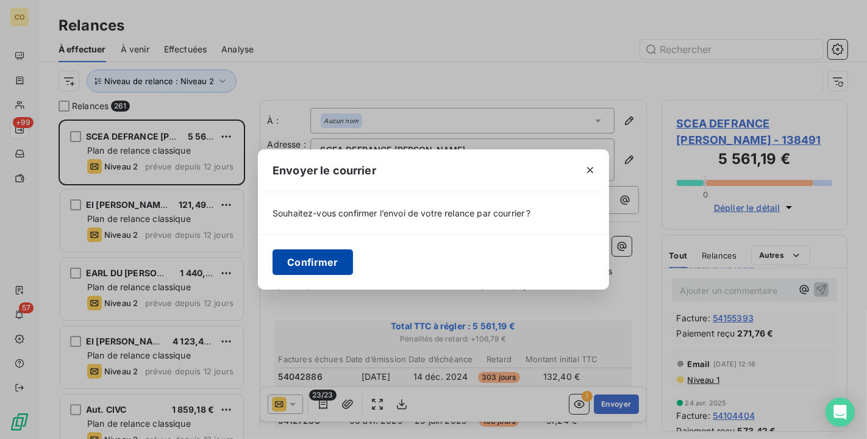
click at [323, 260] on button "Confirmer" at bounding box center [313, 262] width 81 height 26
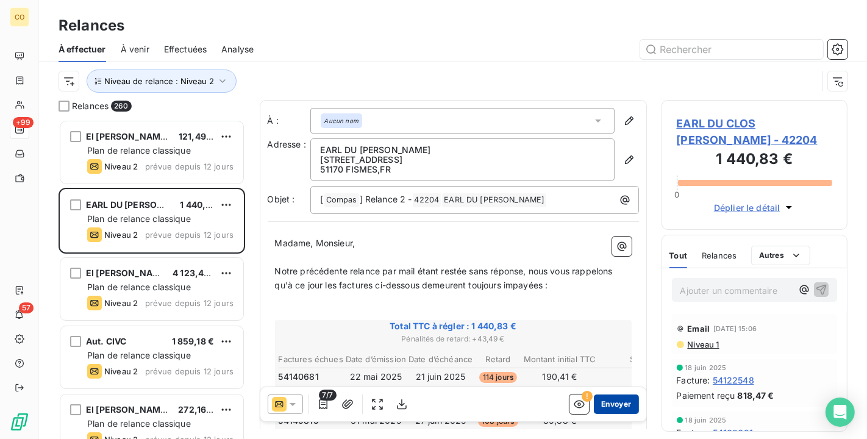
click at [594, 404] on button "Envoyer" at bounding box center [616, 405] width 45 height 20
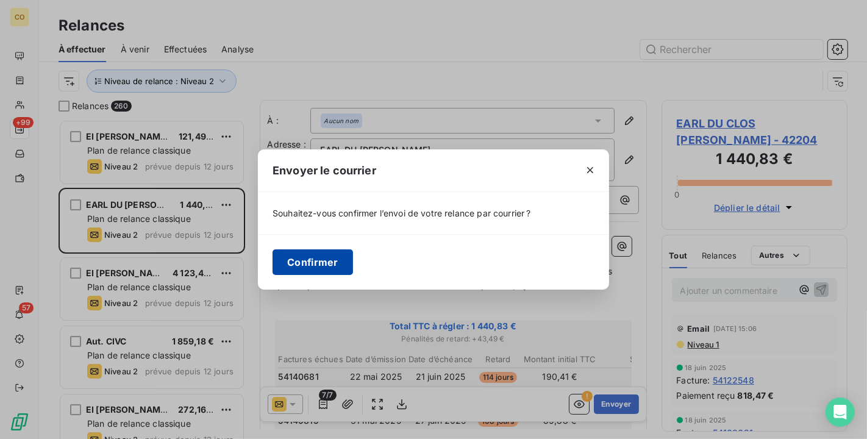
click at [331, 262] on button "Confirmer" at bounding box center [313, 262] width 81 height 26
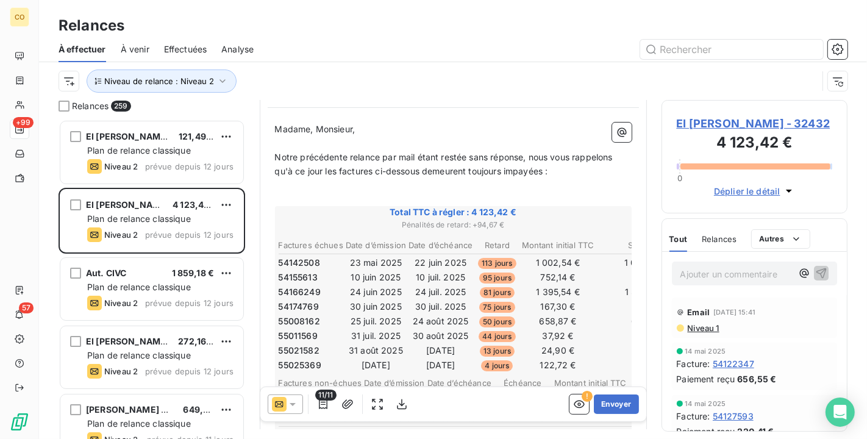
scroll to position [135, 0]
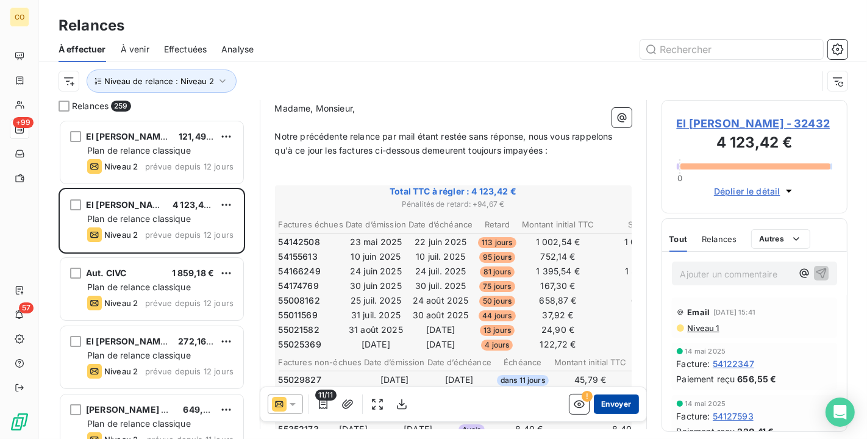
click at [616, 403] on button "Envoyer" at bounding box center [616, 405] width 45 height 20
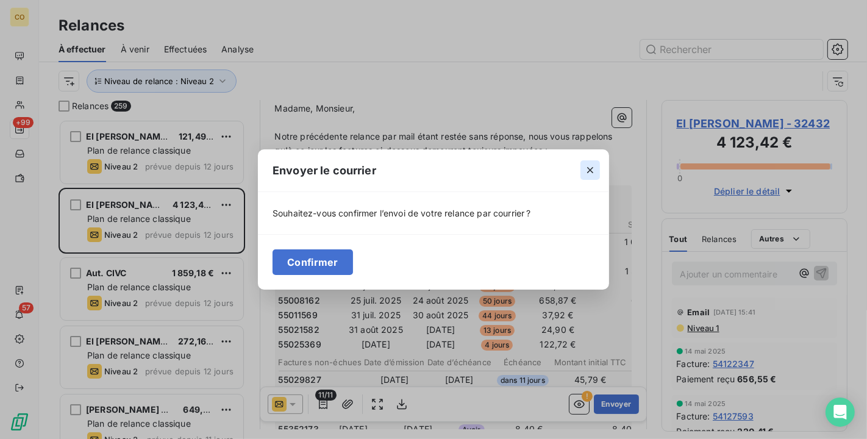
click at [592, 167] on icon "button" at bounding box center [590, 170] width 12 height 12
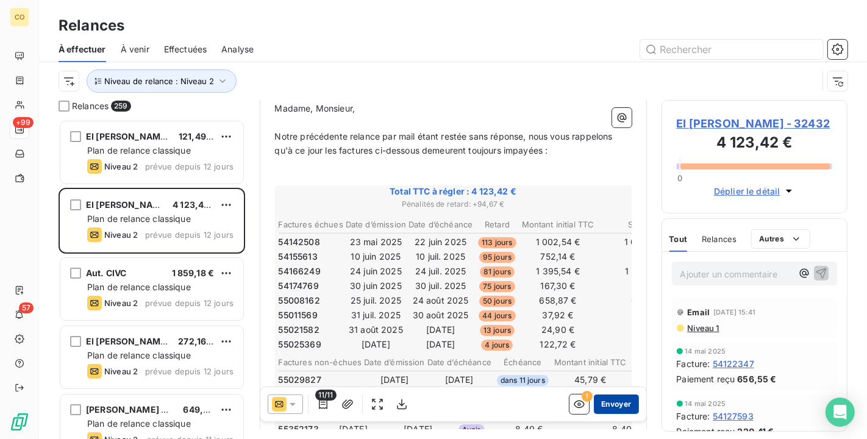
click at [618, 400] on button "Envoyer" at bounding box center [616, 405] width 45 height 20
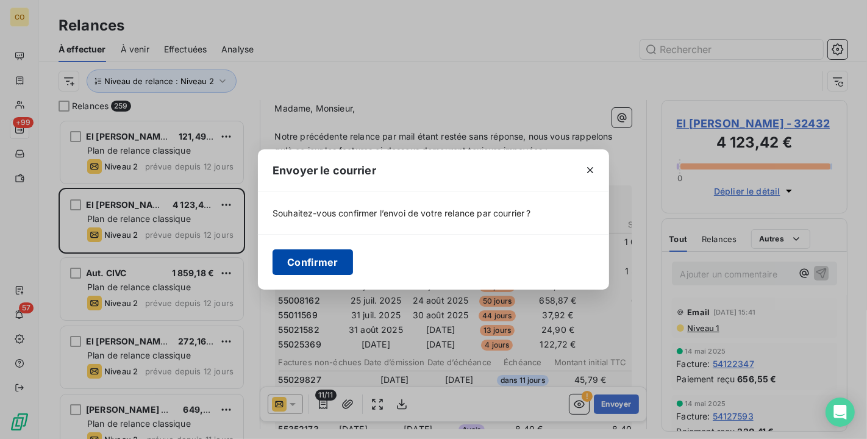
click at [323, 266] on button "Confirmer" at bounding box center [313, 262] width 81 height 26
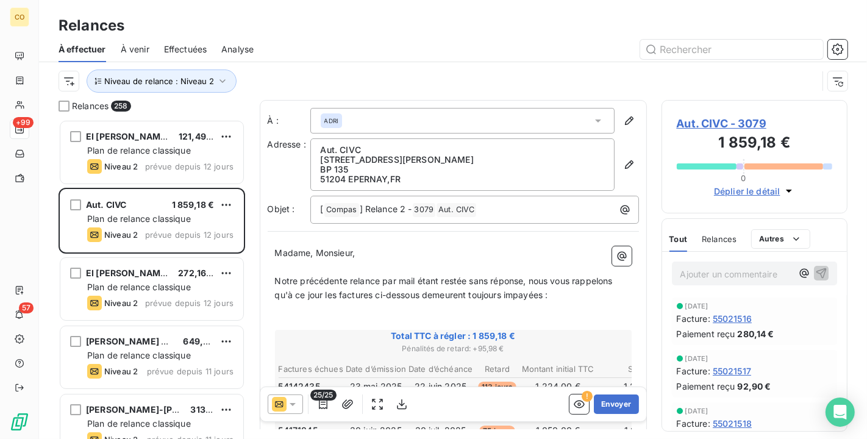
click at [300, 409] on div at bounding box center [285, 405] width 35 height 20
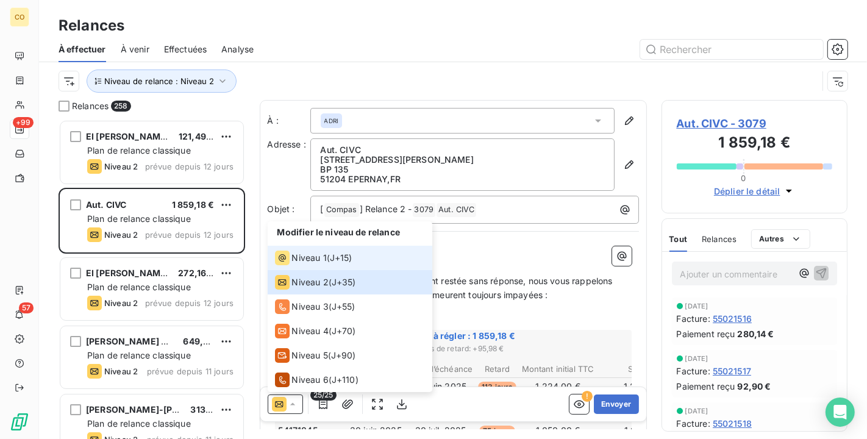
click at [306, 262] on span "Niveau 1" at bounding box center [309, 258] width 35 height 12
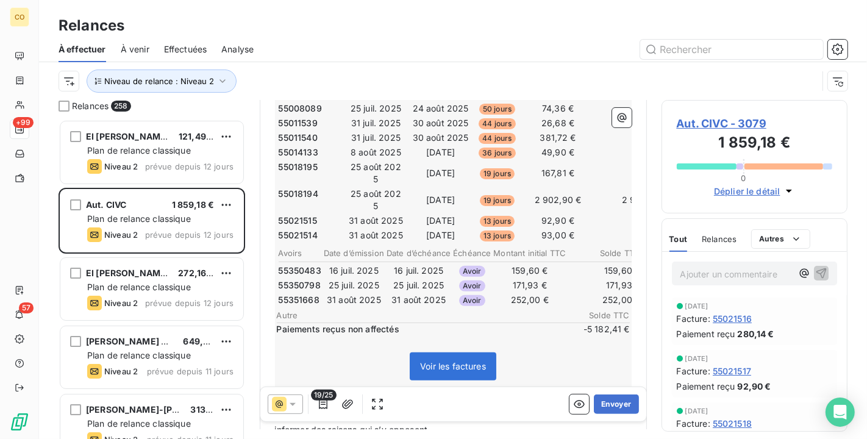
scroll to position [407, 0]
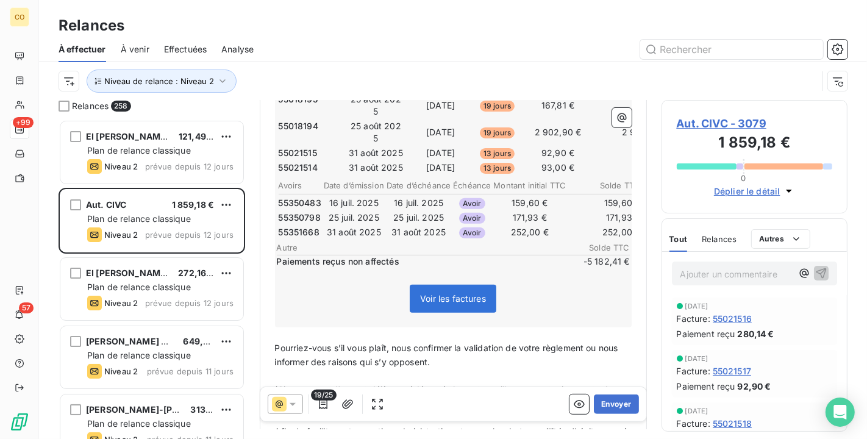
click at [309, 328] on p "﻿" at bounding box center [453, 335] width 357 height 14
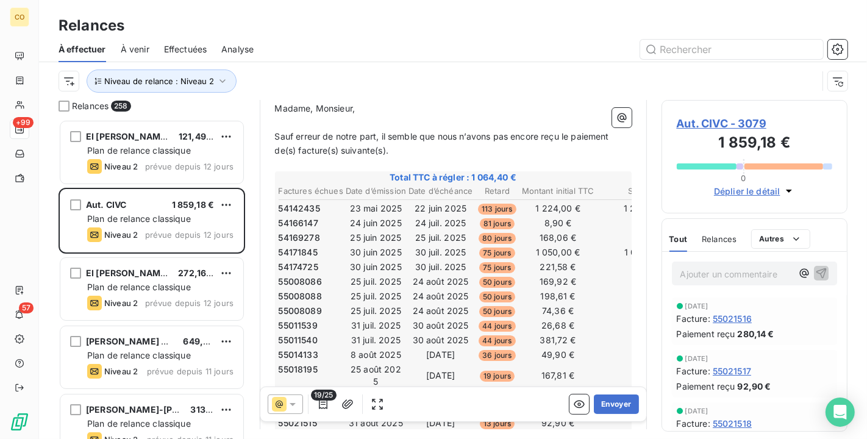
scroll to position [1, 0]
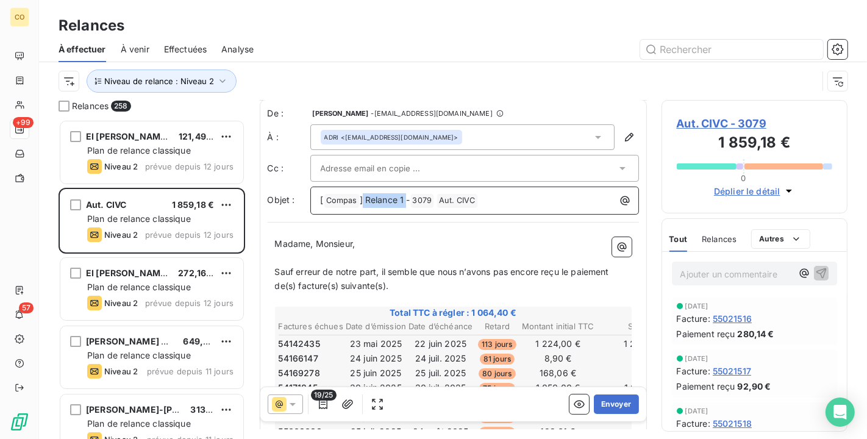
drag, startPoint x: 406, startPoint y: 196, endPoint x: 363, endPoint y: 198, distance: 42.7
click at [363, 198] on span "] Relance 1 -" at bounding box center [385, 200] width 51 height 10
click at [570, 268] on span "Sauf erreur de notre part, il semble que nous n’avons pas encore reçu le paieme…" at bounding box center [443, 279] width 337 height 24
click at [616, 271] on span "Sauf erreur de notre part, il semble que nous n’avons pas encore reçu les paiem…" at bounding box center [445, 279] width 341 height 24
click at [321, 285] on span "Sauf erreur de notre part, il semble que nous n’avons pas encore reçu les paiem…" at bounding box center [448, 279] width 346 height 24
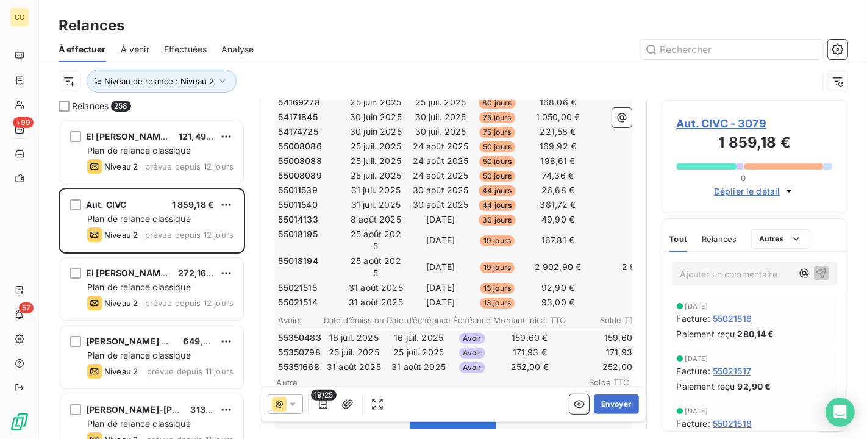
scroll to position [407, 0]
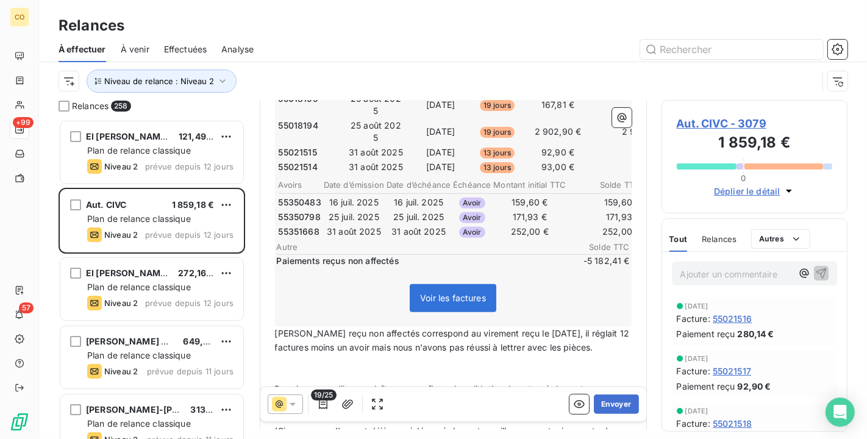
click at [290, 328] on span "[PERSON_NAME] reçu non affectés correspond au virement reçu le [DATE], il régla…" at bounding box center [453, 340] width 357 height 24
click at [328, 328] on span "Le paiements reçu non affectés correspond au virement reçu le [DATE], il réglai…" at bounding box center [445, 340] width 341 height 24
click at [451, 328] on span "Le paiement reçu non affectés correspond au virement reçu le [DATE], il réglait…" at bounding box center [443, 340] width 336 height 24
click at [401, 328] on span "Le paiement reçu non affectés correspond au virement reçu le [DATE], il réglait…" at bounding box center [443, 340] width 336 height 24
drag, startPoint x: 423, startPoint y: 336, endPoint x: 400, endPoint y: 336, distance: 23.2
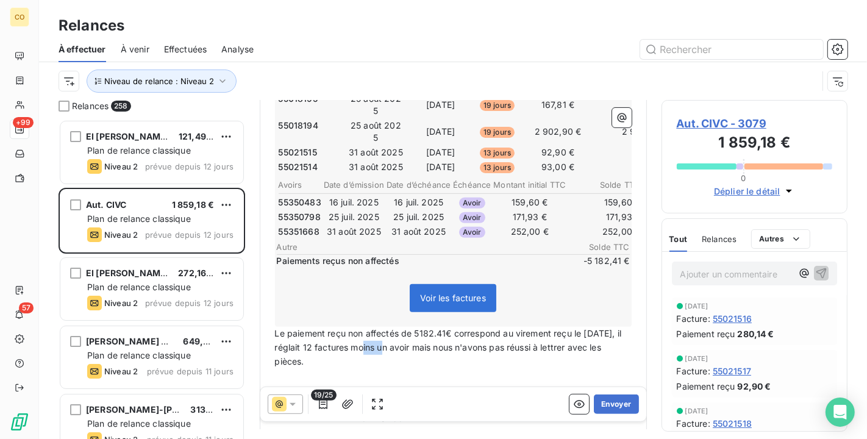
click at [400, 336] on span "Le paiement reçu non affectés de 5182.41€ correspond au virement reçu le [DATE]…" at bounding box center [450, 347] width 350 height 38
click at [459, 356] on p "Le paiement reçu non affectés de 5182.41€ correspond au virement reçu le [DATE]…" at bounding box center [453, 348] width 357 height 42
click at [364, 350] on p "Le paiement reçu non affectés de 5182.41€ correspond au virement reçu le [DATE]…" at bounding box center [453, 348] width 357 height 42
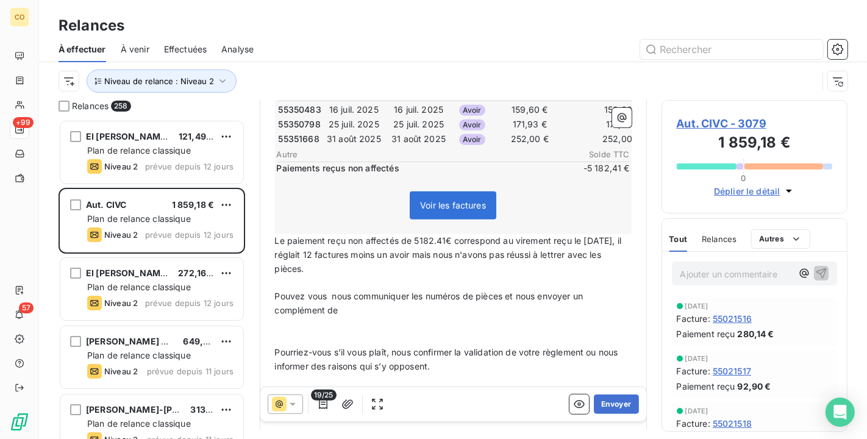
scroll to position [544, 0]
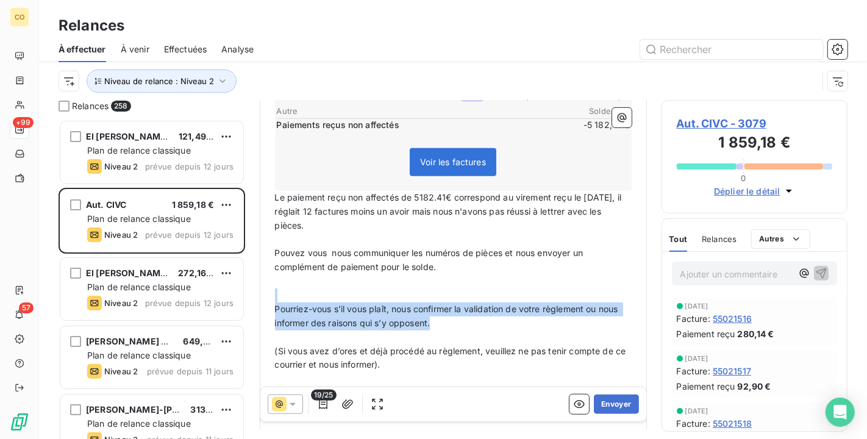
drag, startPoint x: 310, startPoint y: 283, endPoint x: 589, endPoint y: 314, distance: 279.8
click at [589, 314] on div "Madame, Monsieur, ﻿ Sauf erreur de notre part, il semble que nous n’avons pas […" at bounding box center [453, 166] width 357 height 943
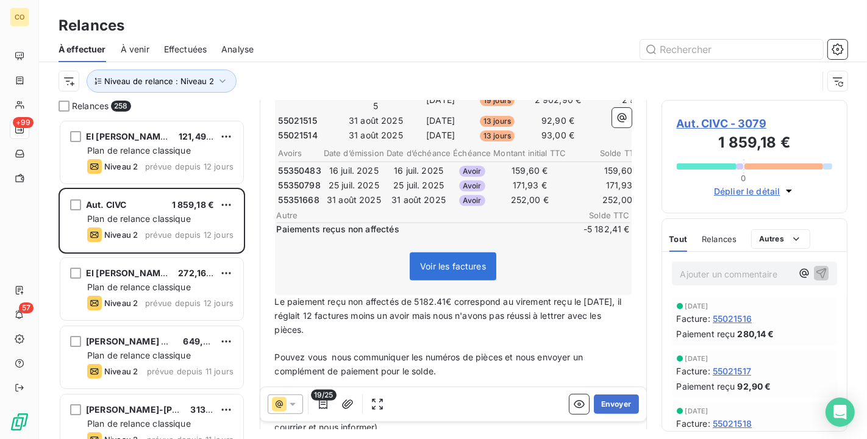
scroll to position [475, 0]
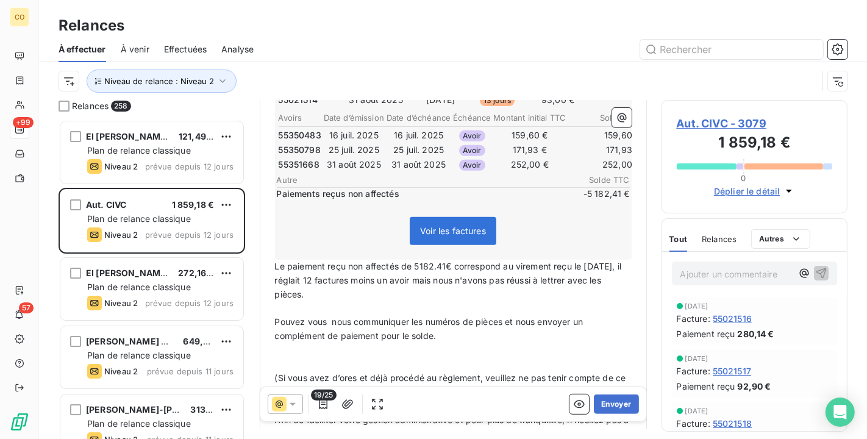
click at [457, 267] on span "Le paiement reçu non affectés de 5182.41€ correspond au virement reçu le [DATE]…" at bounding box center [450, 280] width 350 height 38
click at [508, 317] on span "Pouvez vous nous communiquer les numéros de pièces et nous envoyer un complémen…" at bounding box center [430, 329] width 311 height 24
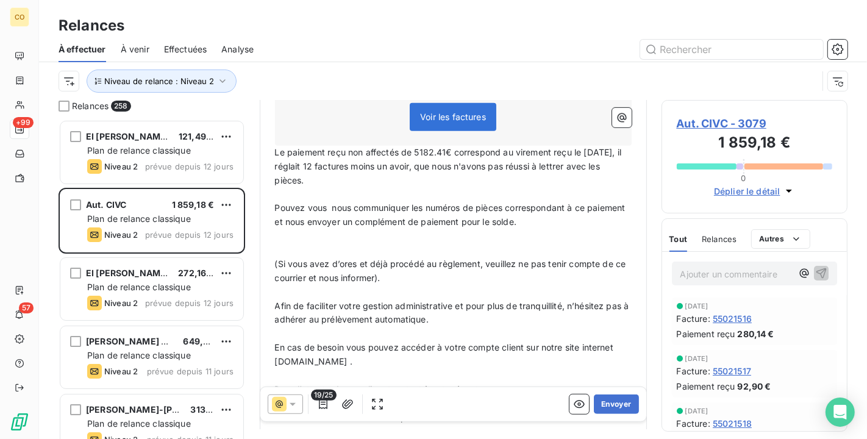
scroll to position [610, 0]
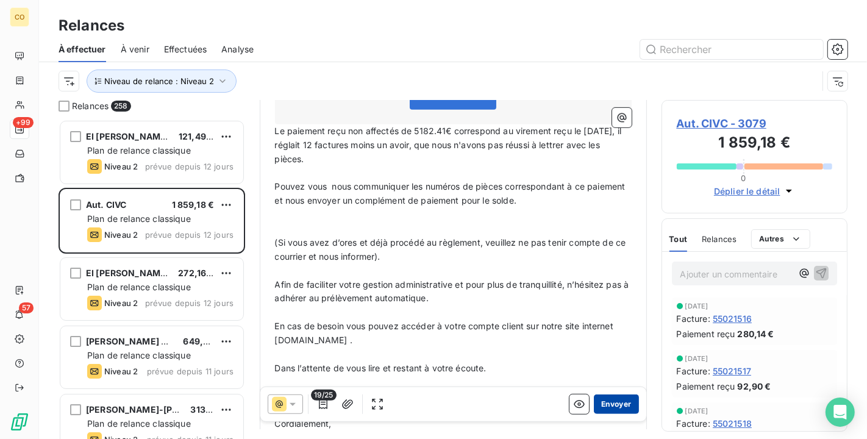
click at [608, 400] on button "Envoyer" at bounding box center [616, 405] width 45 height 20
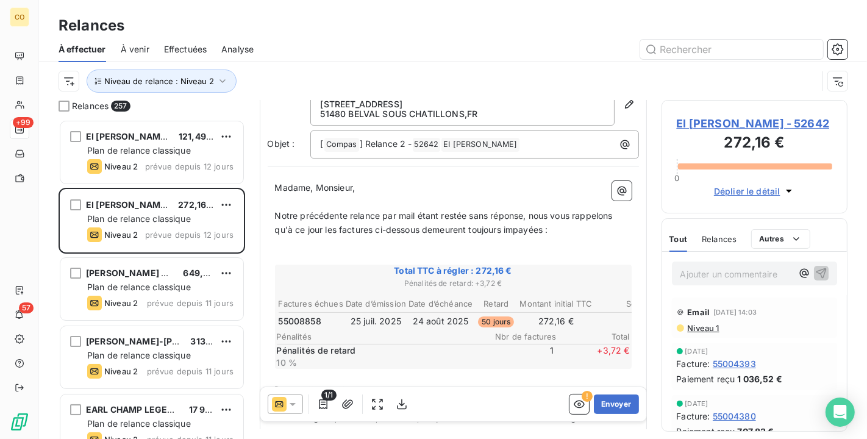
scroll to position [69, 0]
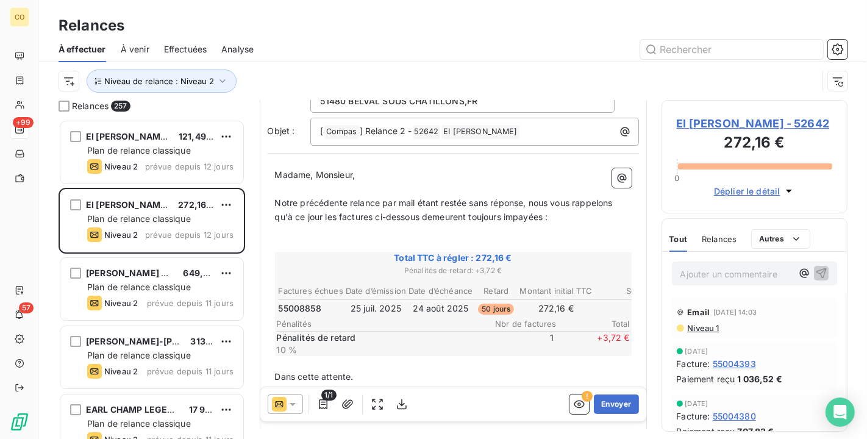
click at [439, 305] on td "24 août 2025" at bounding box center [440, 308] width 65 height 13
click at [712, 126] on span "EI [PERSON_NAME] - 52642" at bounding box center [755, 123] width 156 height 16
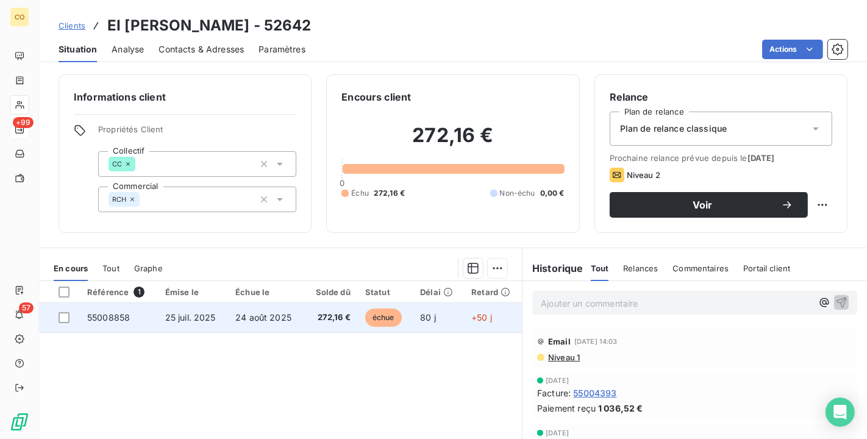
click at [253, 318] on span "24 août 2025" at bounding box center [263, 317] width 56 height 10
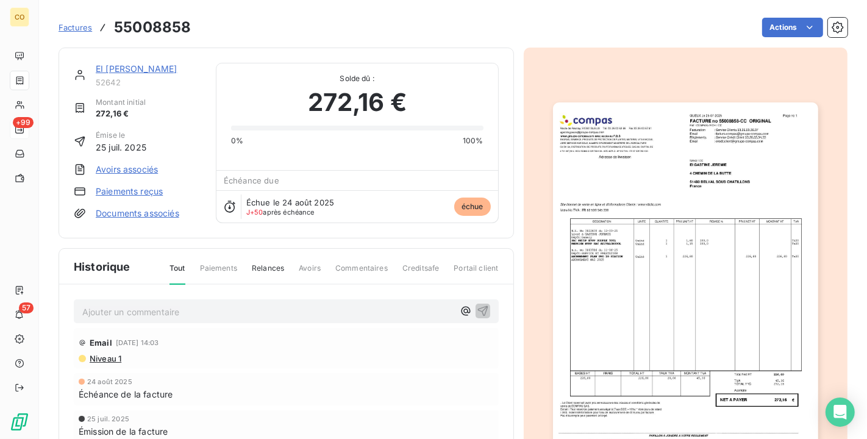
click at [659, 317] on img "button" at bounding box center [685, 289] width 265 height 375
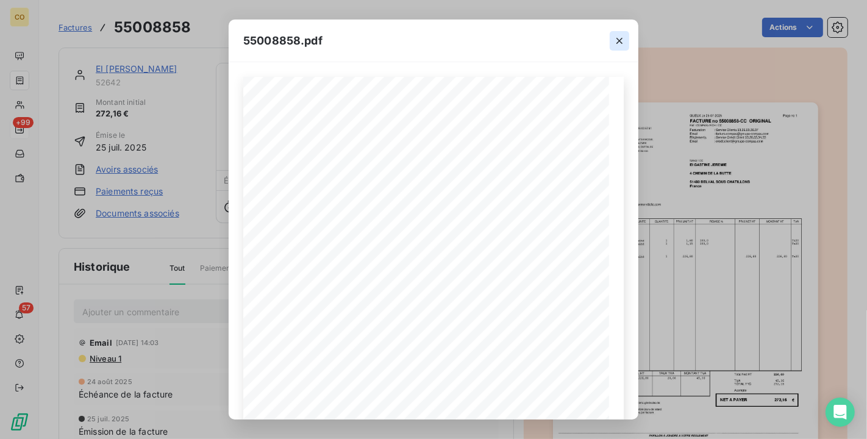
click at [614, 45] on icon "button" at bounding box center [620, 41] width 12 height 12
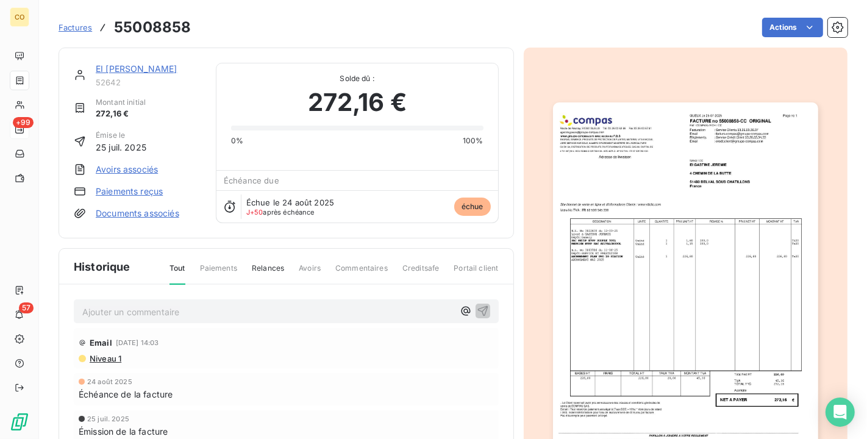
click at [159, 68] on link "EI [PERSON_NAME]" at bounding box center [136, 68] width 81 height 10
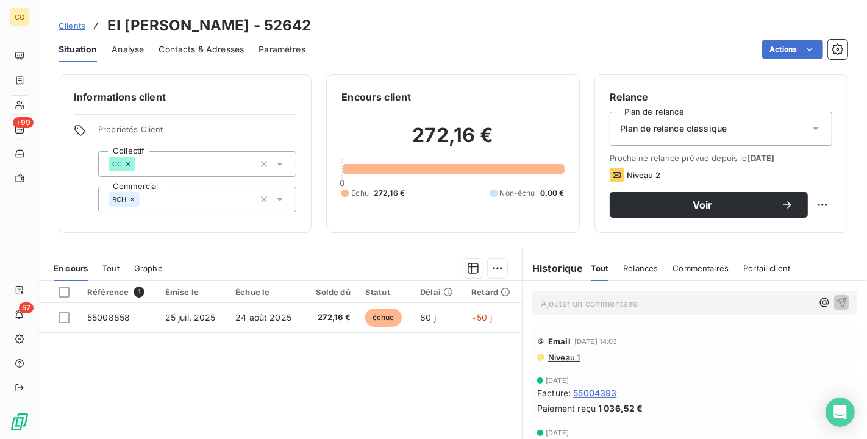
click at [548, 358] on span "Niveau 1" at bounding box center [563, 358] width 33 height 10
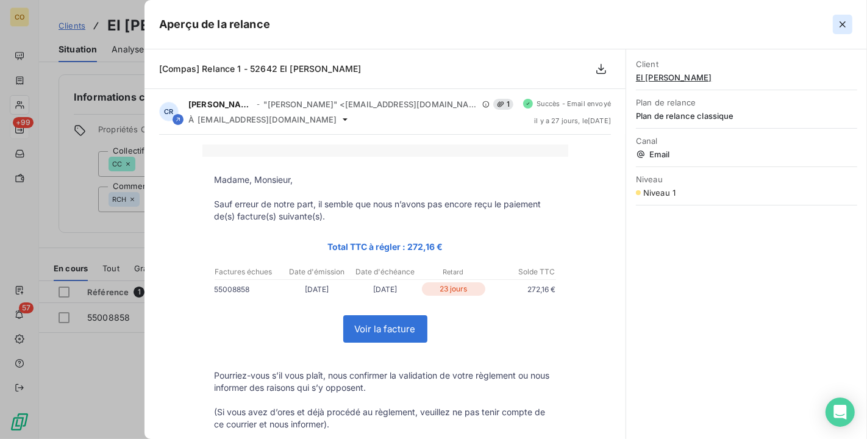
click at [844, 24] on icon "button" at bounding box center [843, 24] width 12 height 12
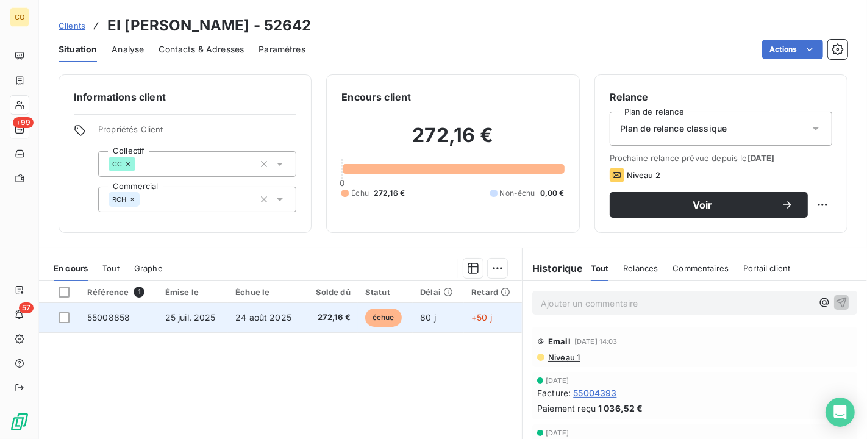
click at [312, 317] on span "272,16 €" at bounding box center [331, 318] width 39 height 12
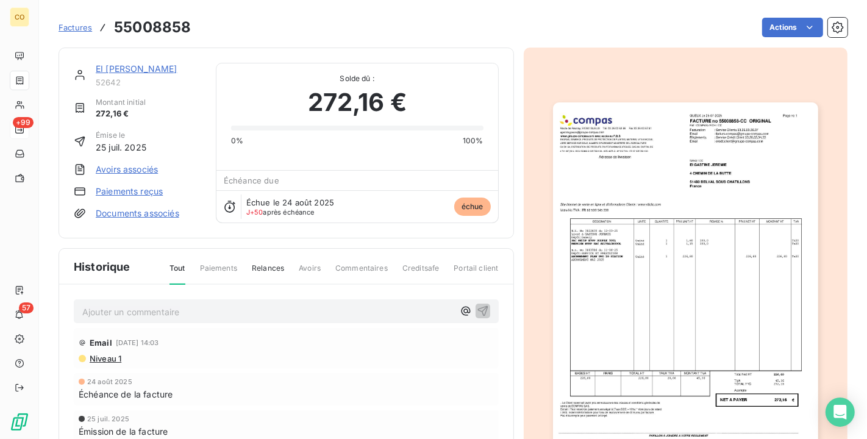
click at [714, 301] on img "button" at bounding box center [685, 289] width 265 height 375
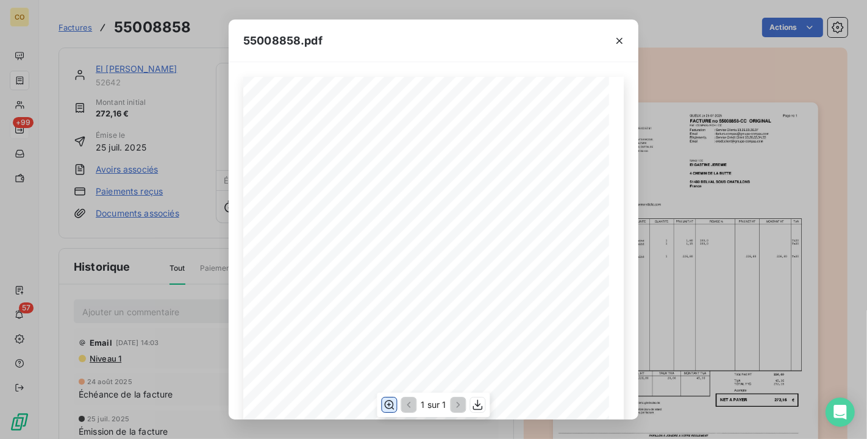
click at [388, 403] on icon "button" at bounding box center [389, 405] width 12 height 12
click at [619, 38] on icon "button" at bounding box center [620, 41] width 12 height 12
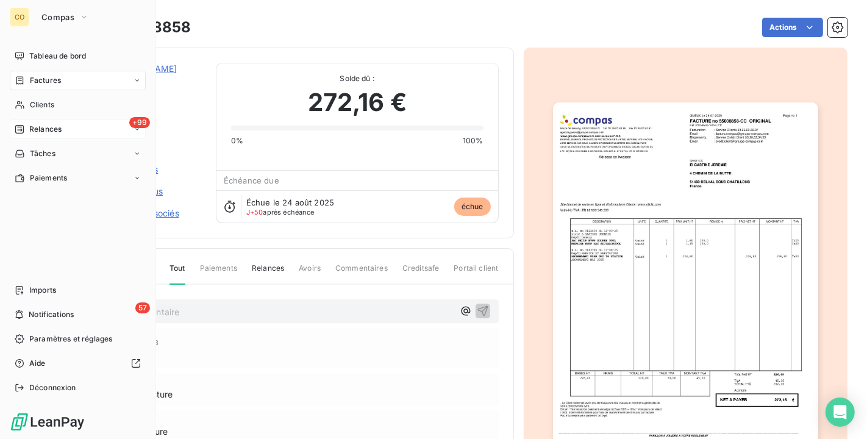
click at [32, 129] on span "Relances" at bounding box center [45, 129] width 32 height 11
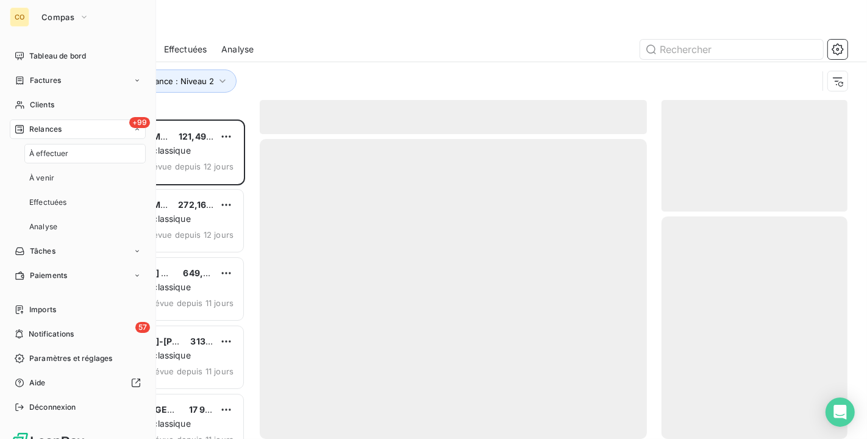
scroll to position [309, 176]
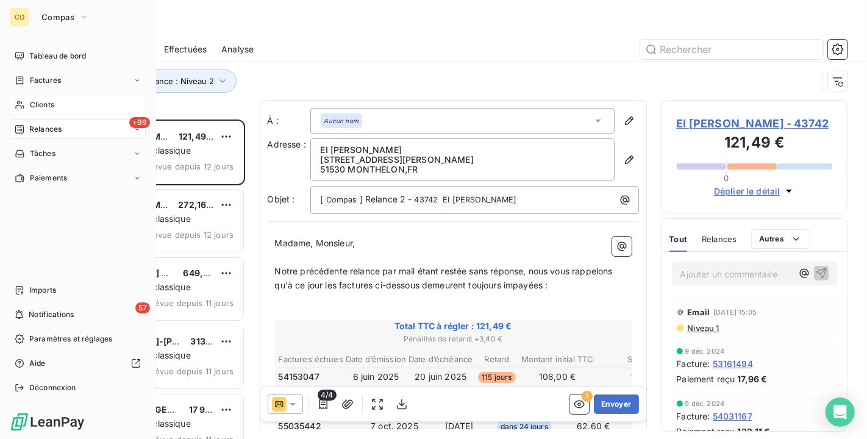
click at [31, 101] on span "Clients" at bounding box center [42, 104] width 24 height 11
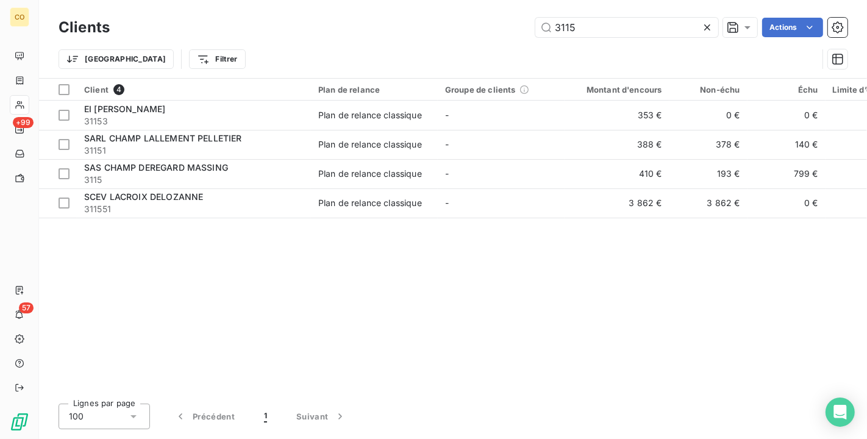
drag, startPoint x: 495, startPoint y: 23, endPoint x: 371, endPoint y: 23, distance: 124.4
click at [371, 23] on div "3115 Actions" at bounding box center [485, 28] width 723 height 20
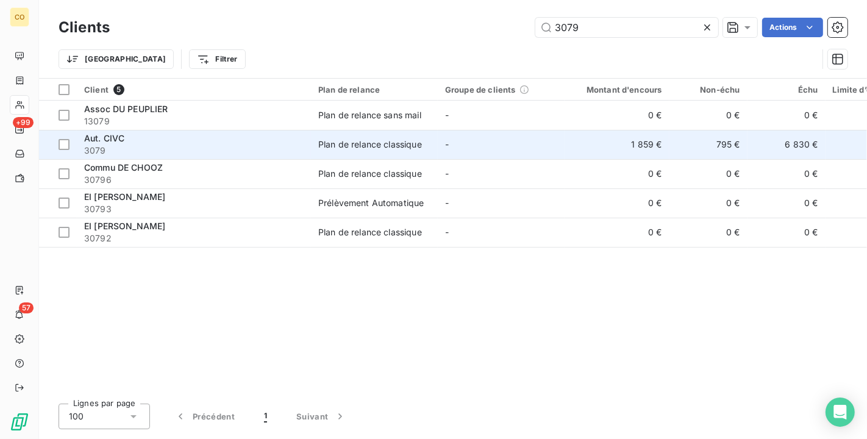
type input "3079"
click at [165, 158] on td "Aut. CIVC 3079" at bounding box center [194, 144] width 234 height 29
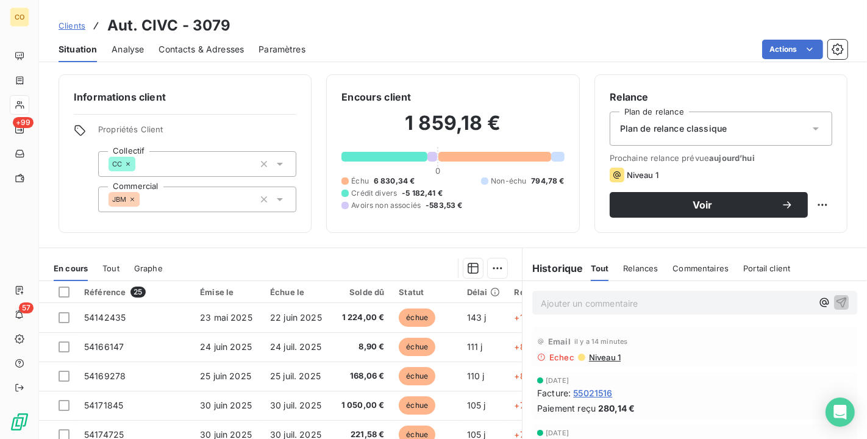
click at [597, 359] on span "Niveau 1" at bounding box center [604, 358] width 33 height 10
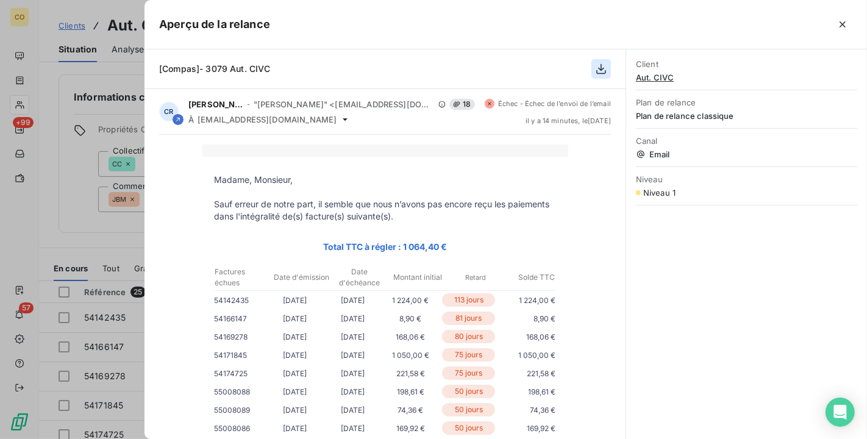
click at [606, 71] on icon "button" at bounding box center [602, 69] width 10 height 10
click at [840, 18] on icon "button" at bounding box center [843, 24] width 12 height 12
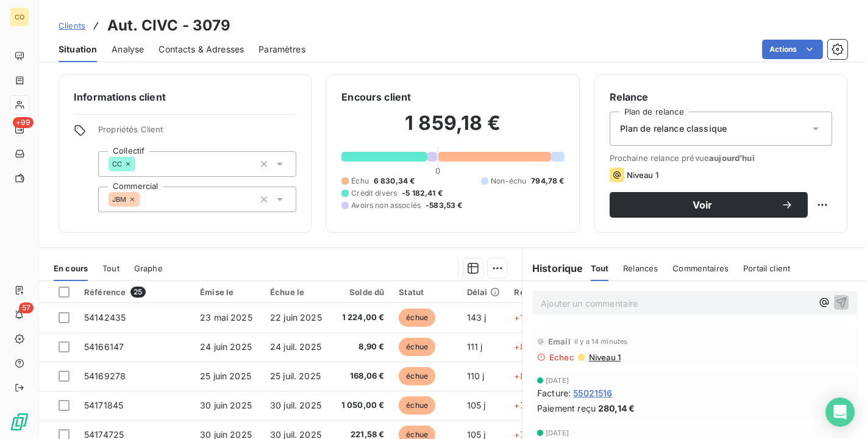
drag, startPoint x: 589, startPoint y: 355, endPoint x: 716, endPoint y: 378, distance: 129.0
click at [716, 378] on div "[DATE]" at bounding box center [694, 380] width 315 height 7
click at [218, 50] on span "Contacts & Adresses" at bounding box center [201, 49] width 85 height 12
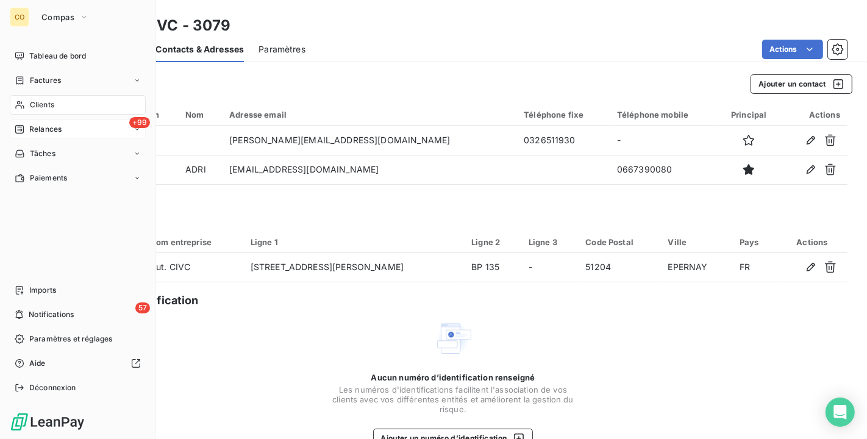
click at [41, 134] on span "Relances" at bounding box center [45, 129] width 32 height 11
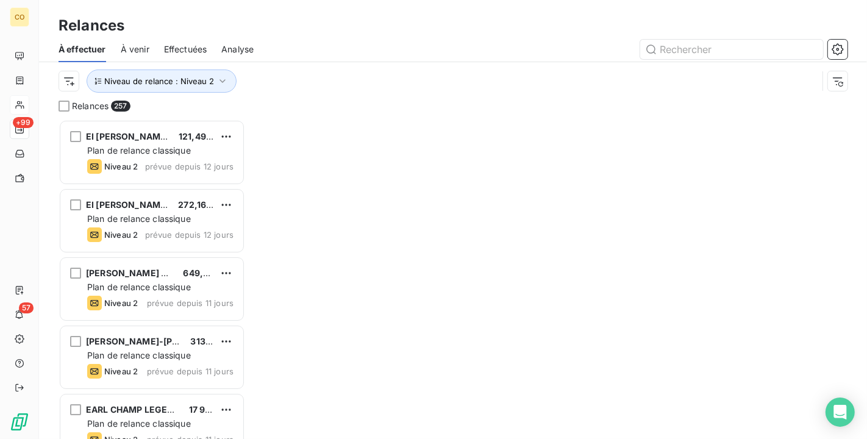
scroll to position [309, 176]
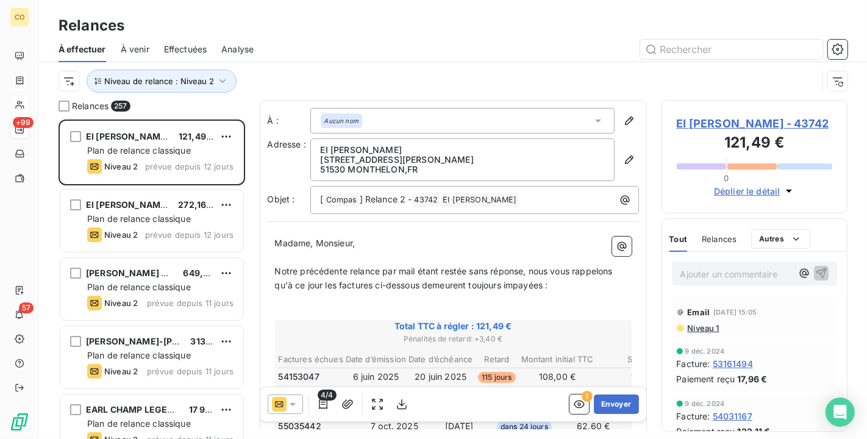
click at [343, 5] on div "Relances À effectuer À venir Effectuées Analyse Niveau de relance : Niveau 2" at bounding box center [453, 50] width 828 height 100
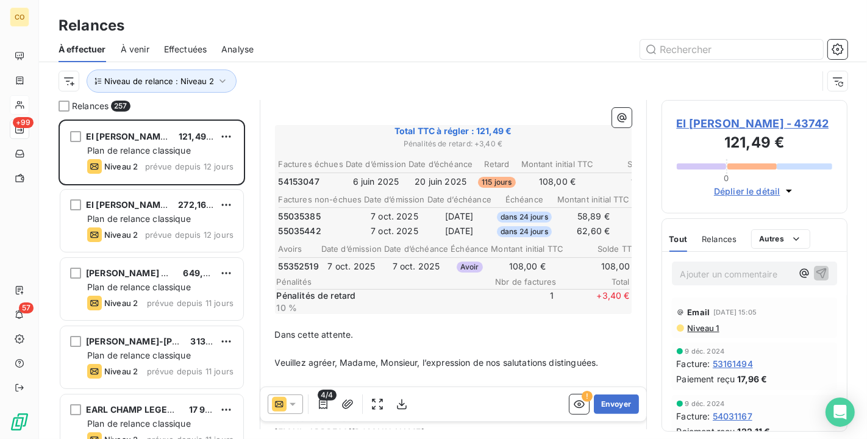
scroll to position [204, 0]
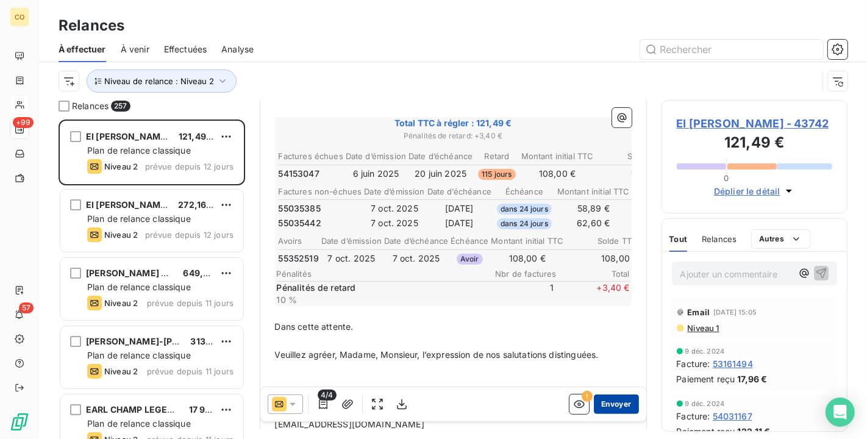
click at [611, 404] on button "Envoyer" at bounding box center [616, 405] width 45 height 20
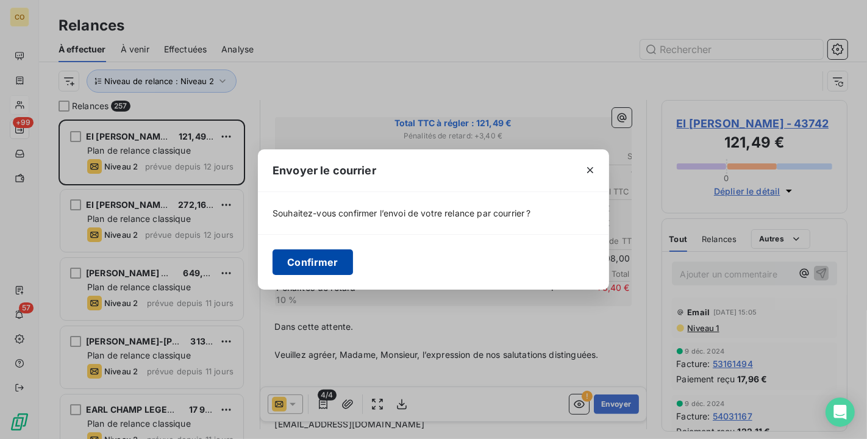
click at [327, 259] on button "Confirmer" at bounding box center [313, 262] width 81 height 26
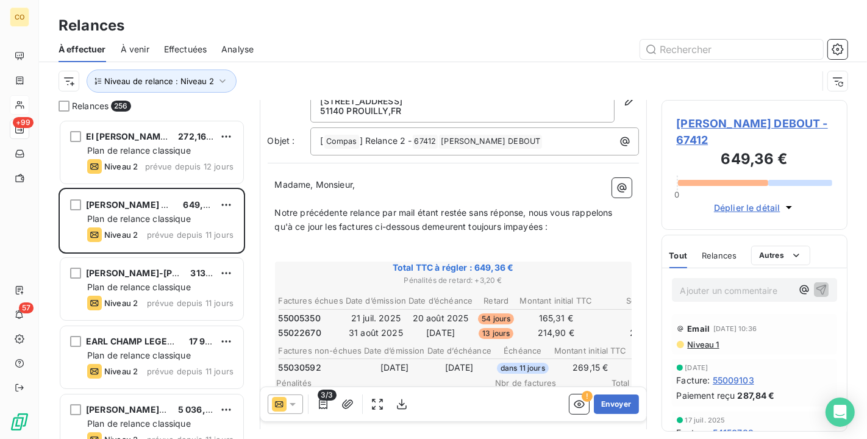
scroll to position [69, 0]
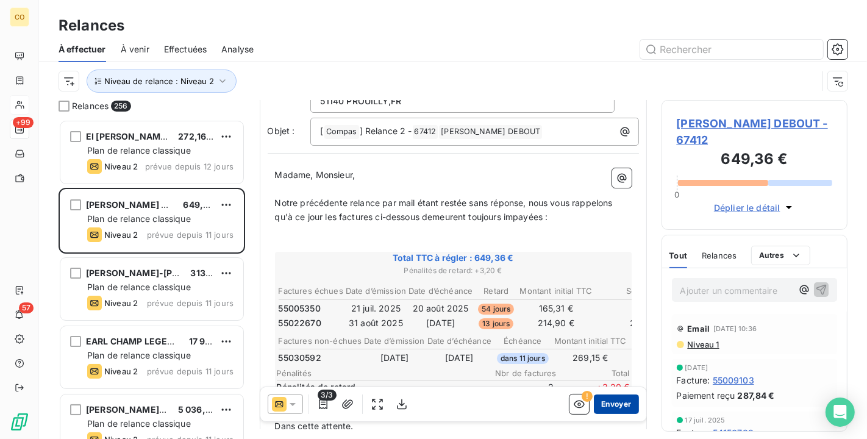
click at [617, 403] on button "Envoyer" at bounding box center [616, 405] width 45 height 20
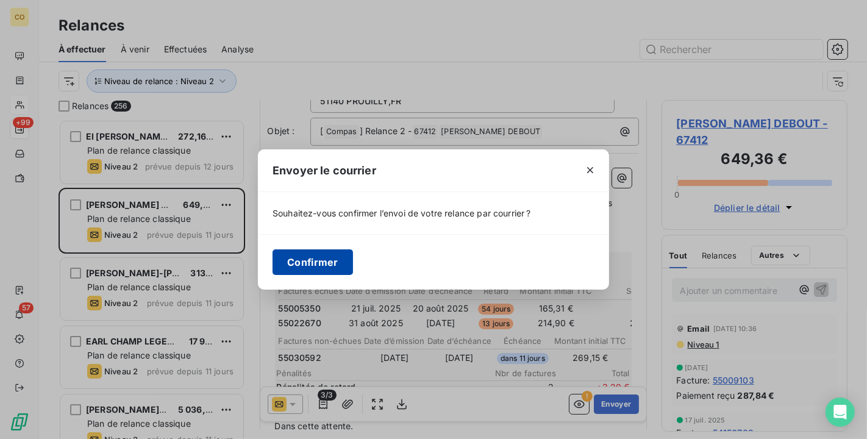
click at [320, 263] on button "Confirmer" at bounding box center [313, 262] width 81 height 26
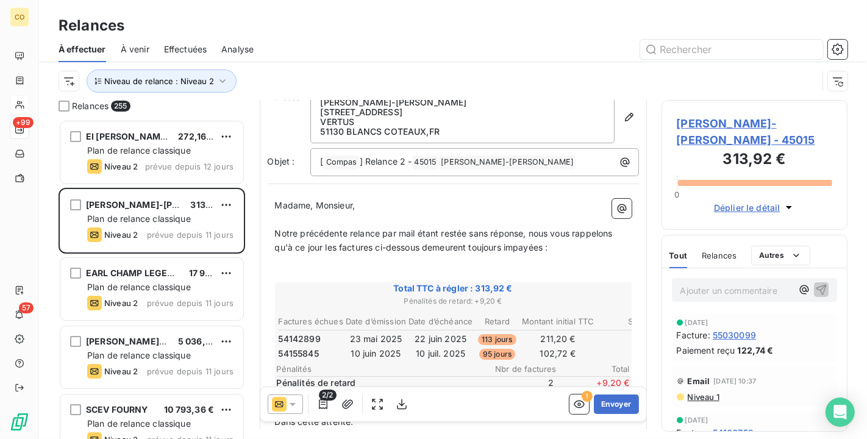
scroll to position [70, 0]
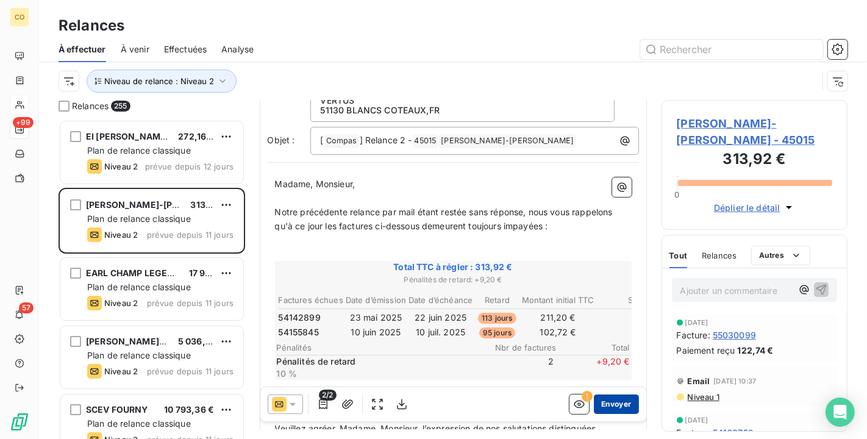
click at [616, 397] on button "Envoyer" at bounding box center [616, 405] width 45 height 20
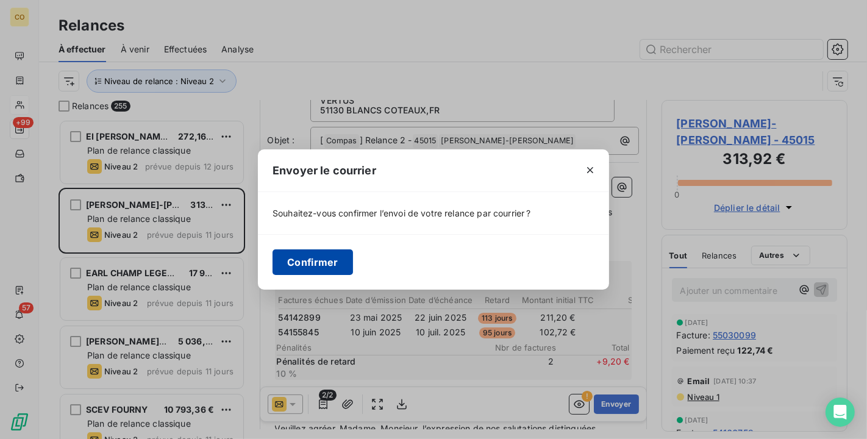
click at [325, 259] on button "Confirmer" at bounding box center [313, 262] width 81 height 26
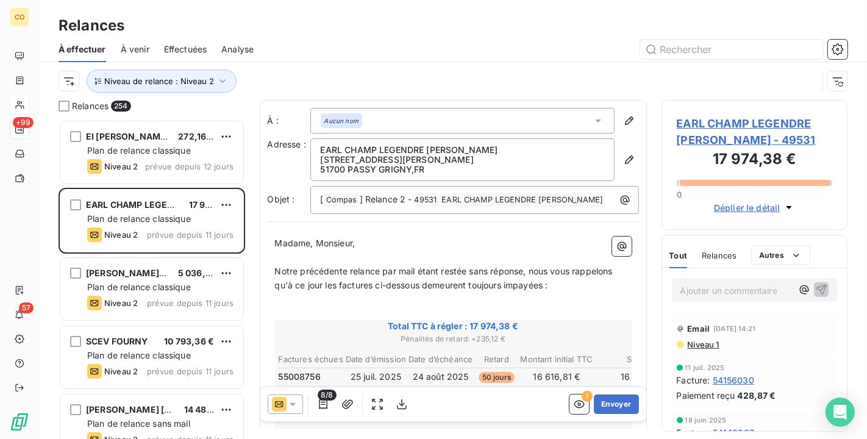
click at [708, 346] on span "Niveau 1" at bounding box center [703, 345] width 33 height 10
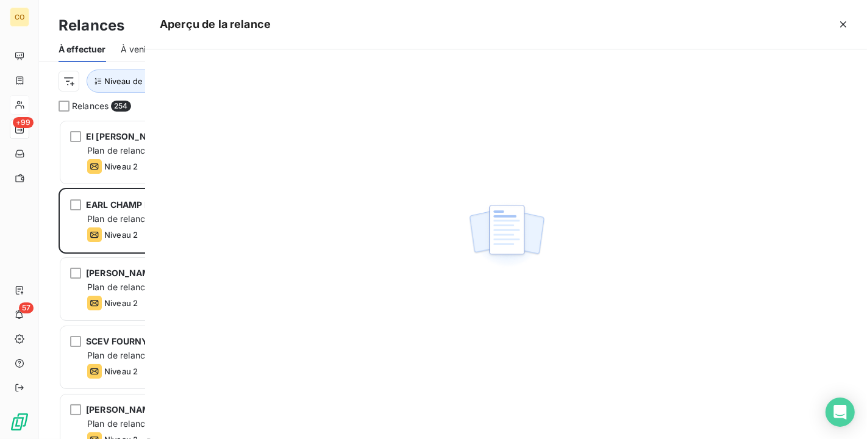
scroll to position [309, 176]
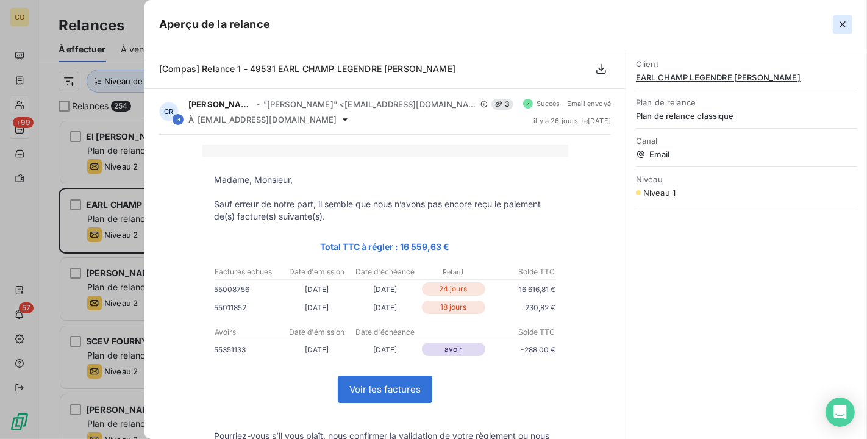
click at [840, 27] on icon "button" at bounding box center [843, 24] width 12 height 12
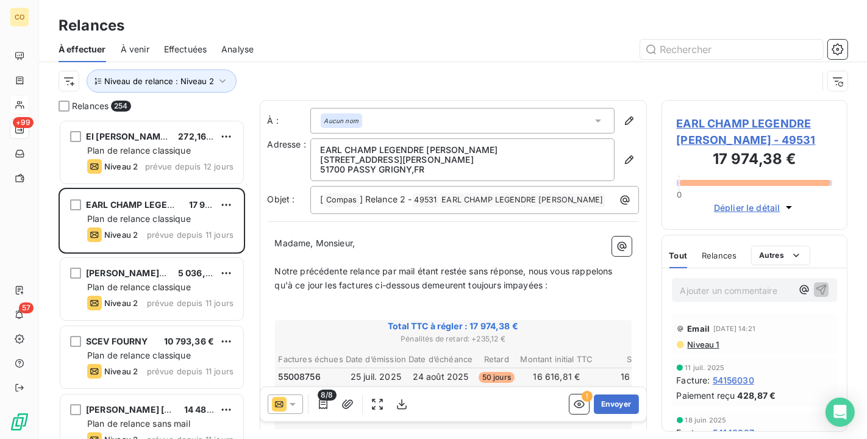
click at [631, 404] on div "8/8 ! Envoyer" at bounding box center [453, 404] width 386 height 34
click at [620, 404] on button "Envoyer" at bounding box center [616, 405] width 45 height 20
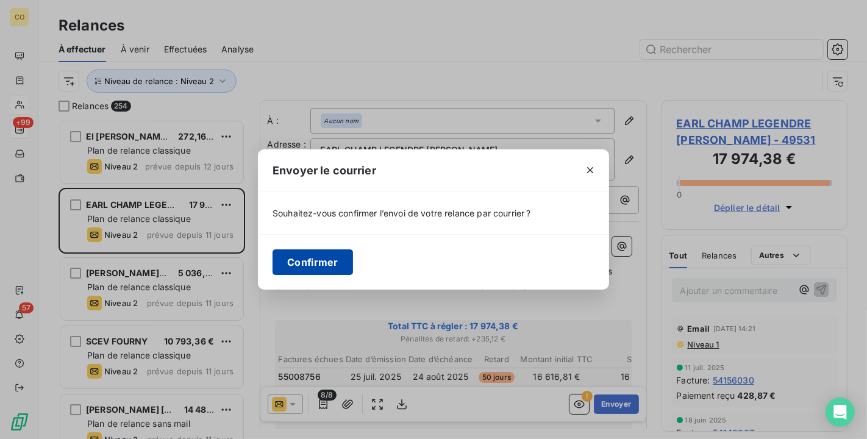
click at [322, 265] on button "Confirmer" at bounding box center [313, 262] width 81 height 26
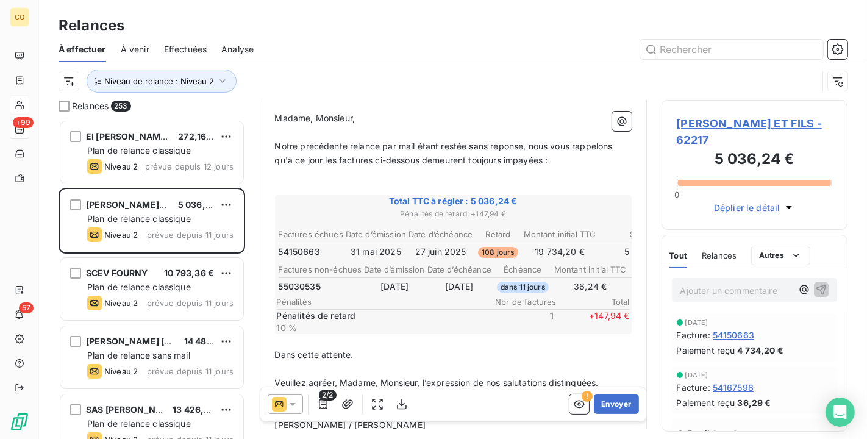
scroll to position [135, 0]
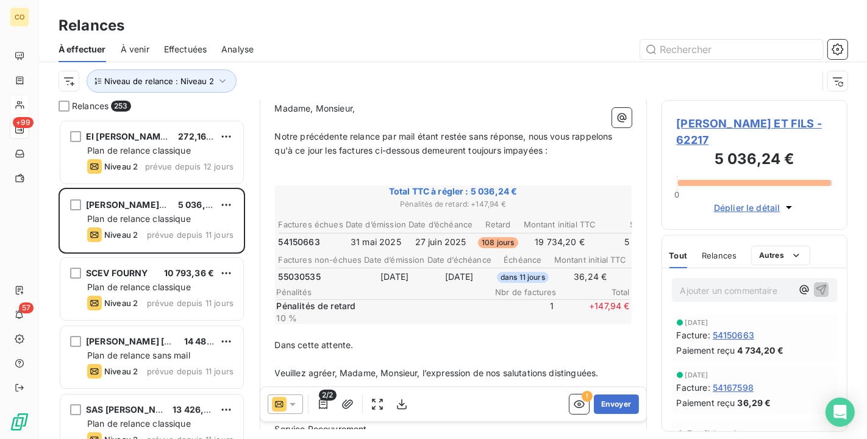
click at [297, 402] on icon at bounding box center [293, 404] width 12 height 12
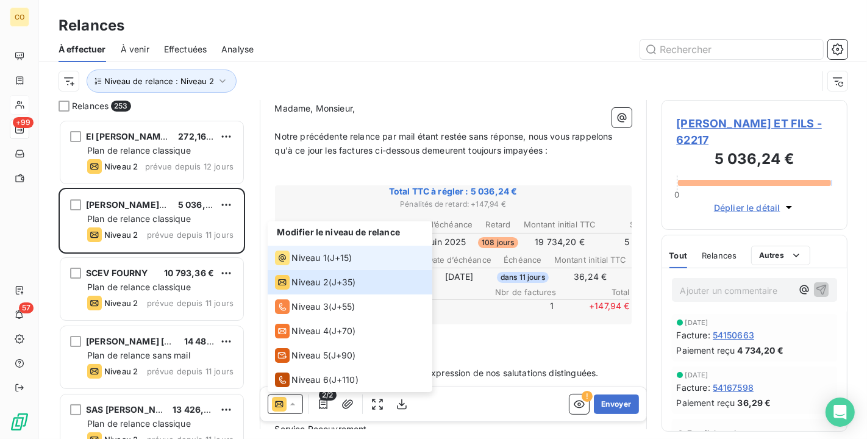
click at [315, 259] on span "Niveau 1" at bounding box center [309, 258] width 35 height 12
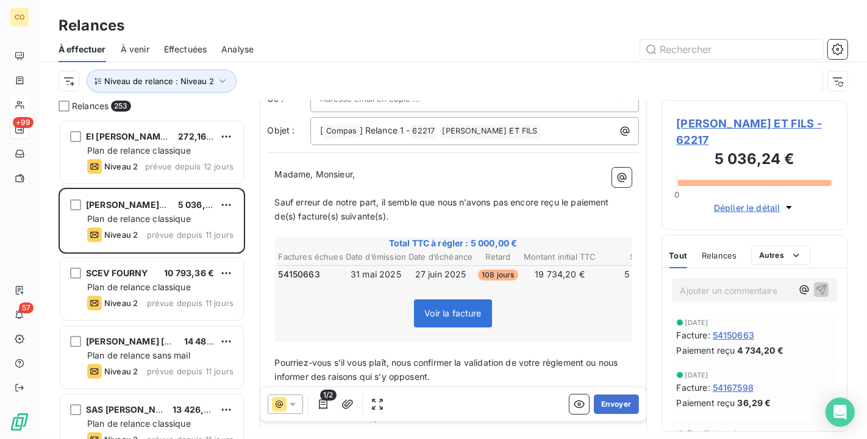
scroll to position [69, 0]
click at [303, 398] on div "1/2" at bounding box center [328, 405] width 120 height 20
click at [294, 403] on icon at bounding box center [293, 404] width 6 height 3
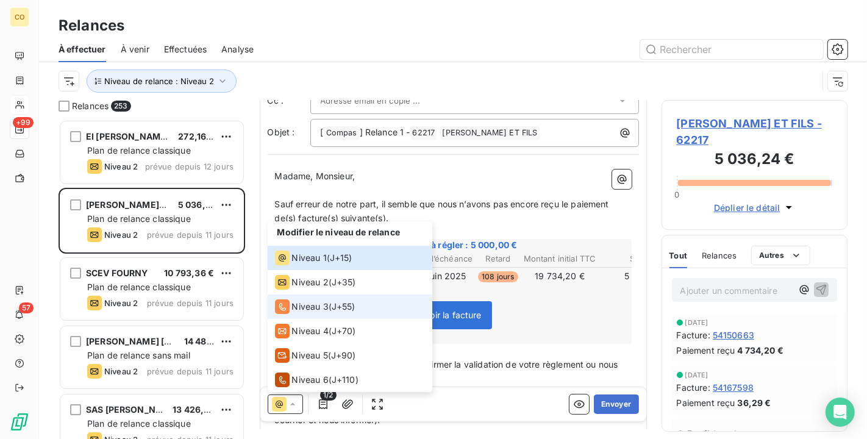
click at [295, 295] on li "Niveau 3 ( J+55 )" at bounding box center [350, 307] width 165 height 24
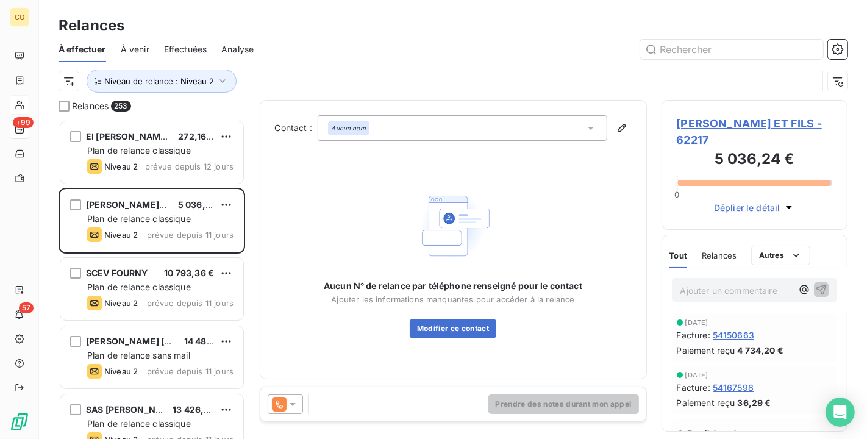
click at [299, 400] on div at bounding box center [285, 405] width 35 height 20
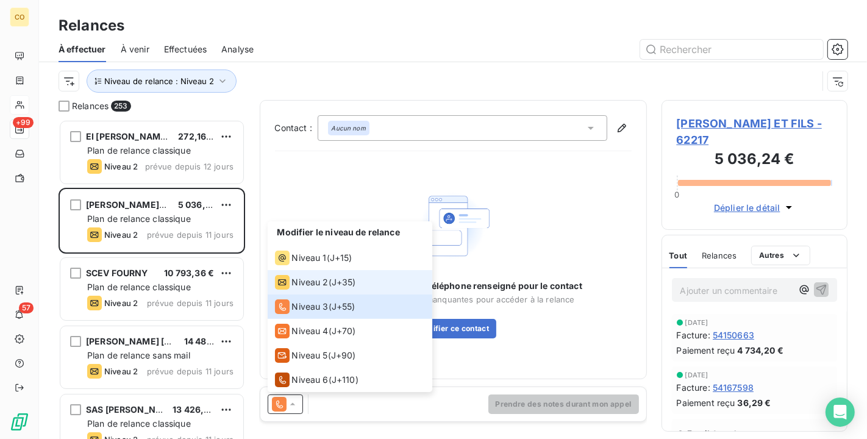
click at [296, 273] on li "Niveau 2 ( J+35 )" at bounding box center [350, 282] width 165 height 24
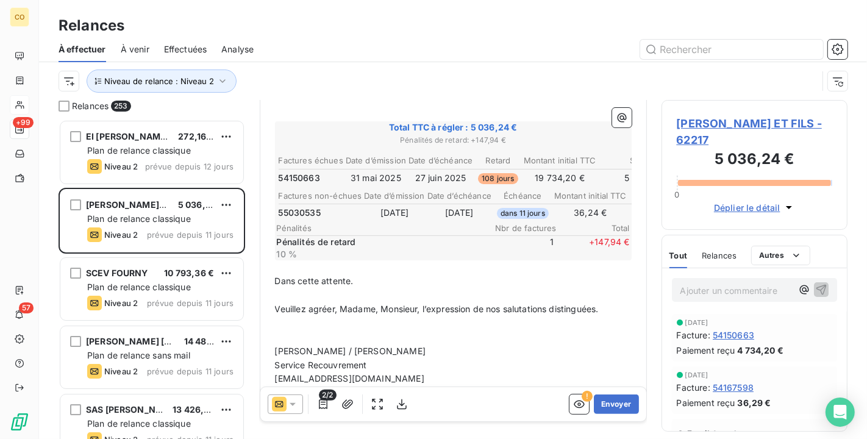
scroll to position [204, 0]
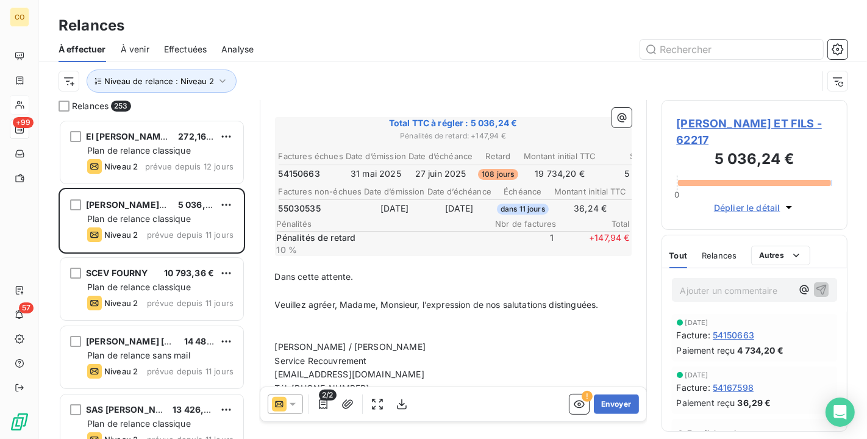
click at [296, 406] on icon at bounding box center [293, 404] width 12 height 12
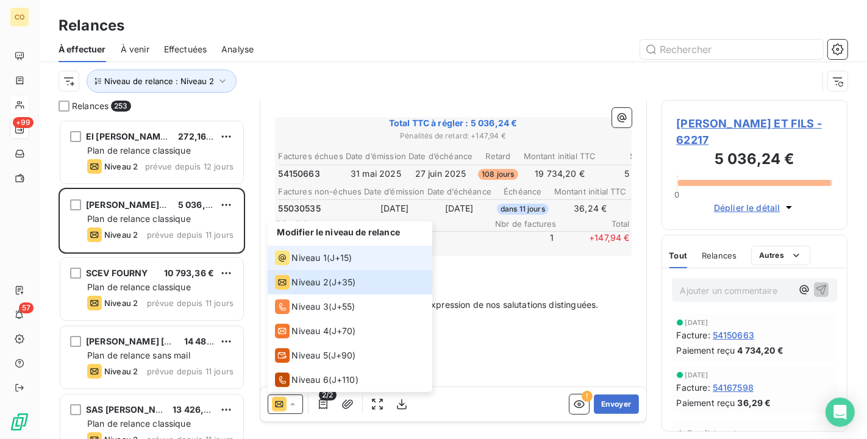
click at [305, 257] on span "Niveau 1" at bounding box center [309, 258] width 35 height 12
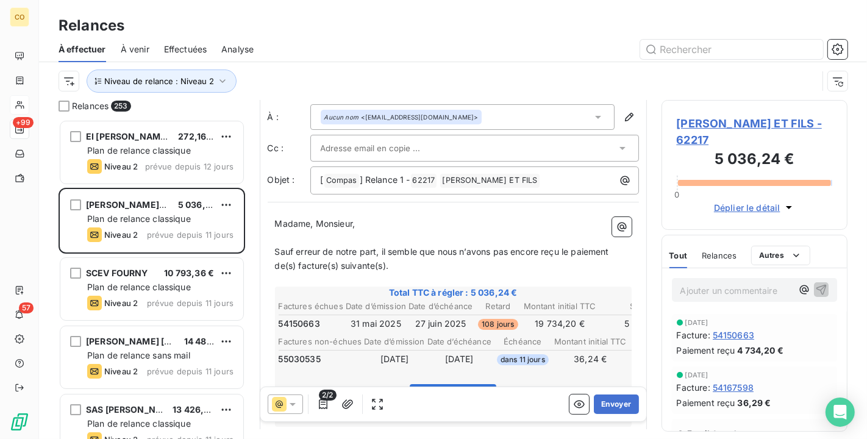
scroll to position [89, 0]
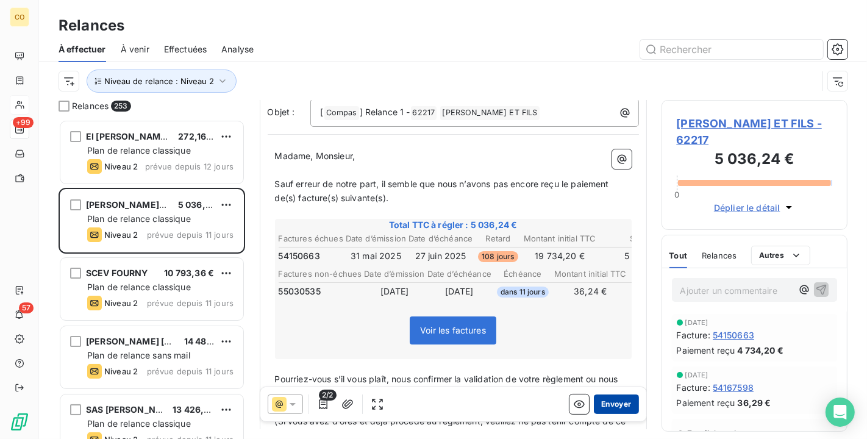
click at [605, 400] on button "Envoyer" at bounding box center [616, 405] width 45 height 20
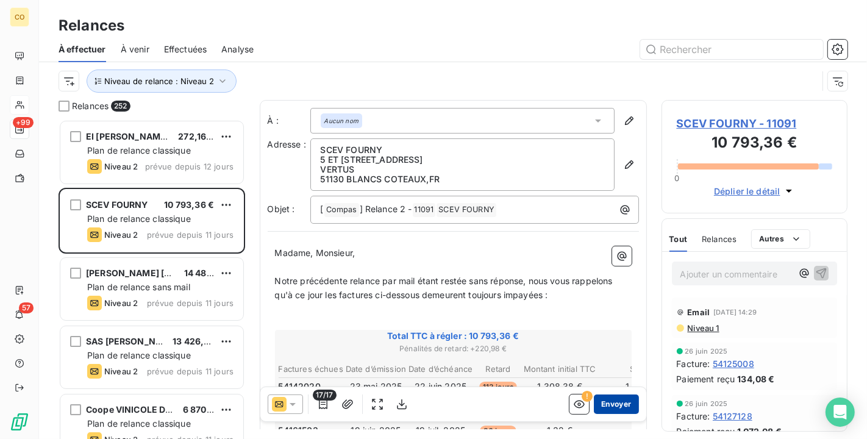
click at [614, 403] on button "Envoyer" at bounding box center [616, 405] width 45 height 20
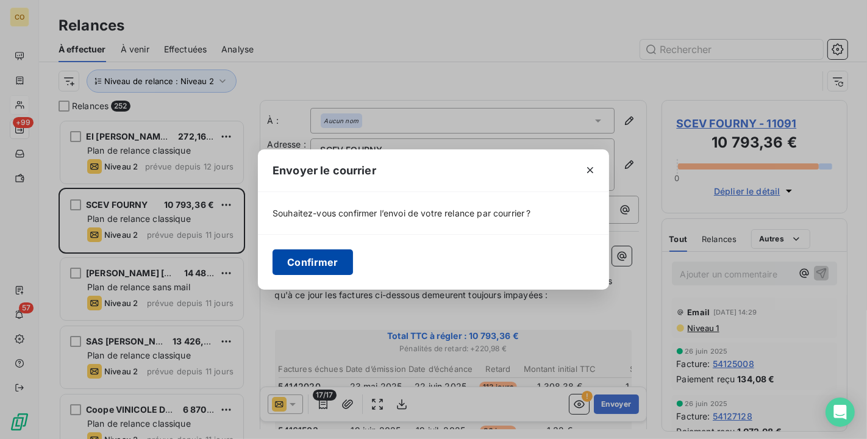
click at [328, 262] on button "Confirmer" at bounding box center [313, 262] width 81 height 26
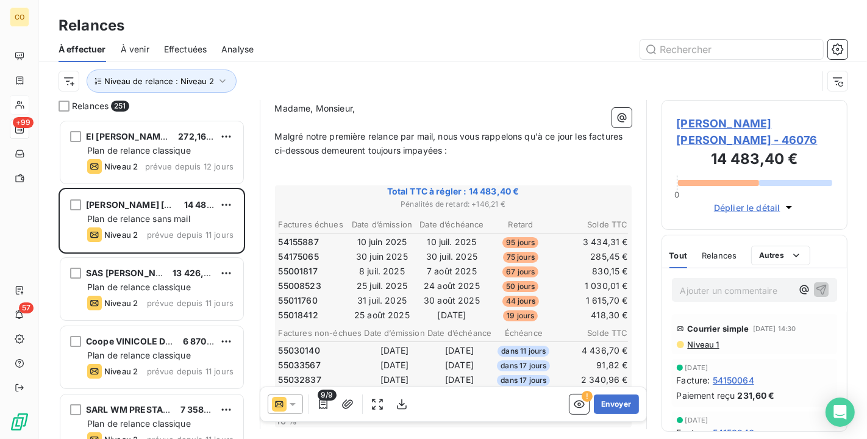
scroll to position [204, 0]
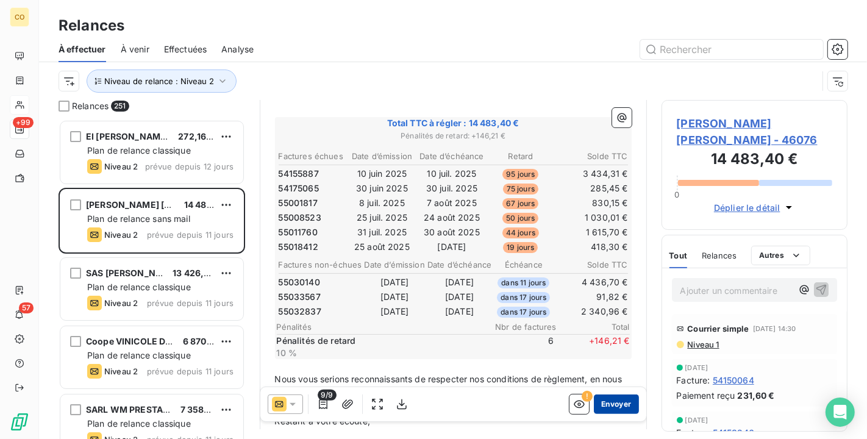
click at [595, 404] on button "Envoyer" at bounding box center [616, 405] width 45 height 20
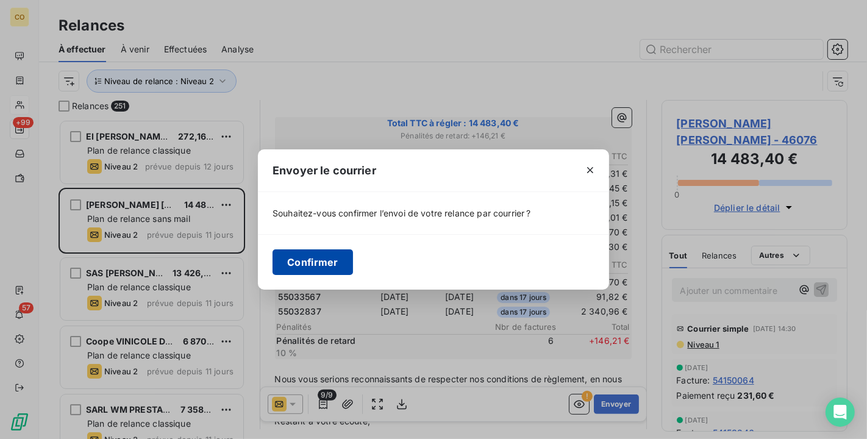
click at [306, 260] on button "Confirmer" at bounding box center [313, 262] width 81 height 26
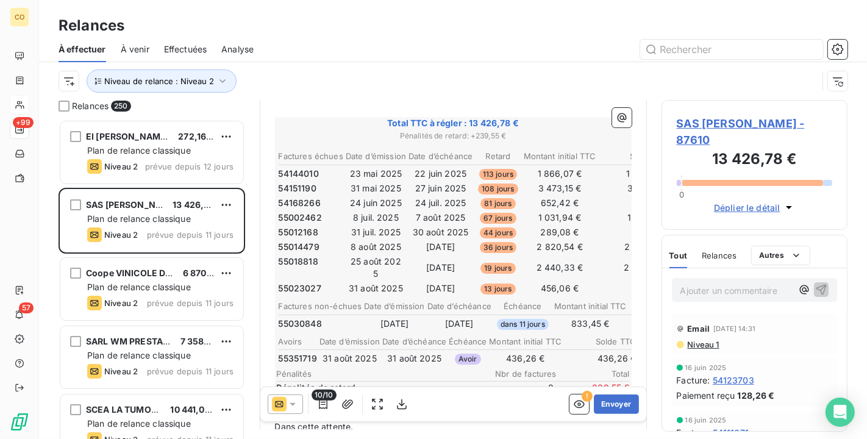
scroll to position [135, 0]
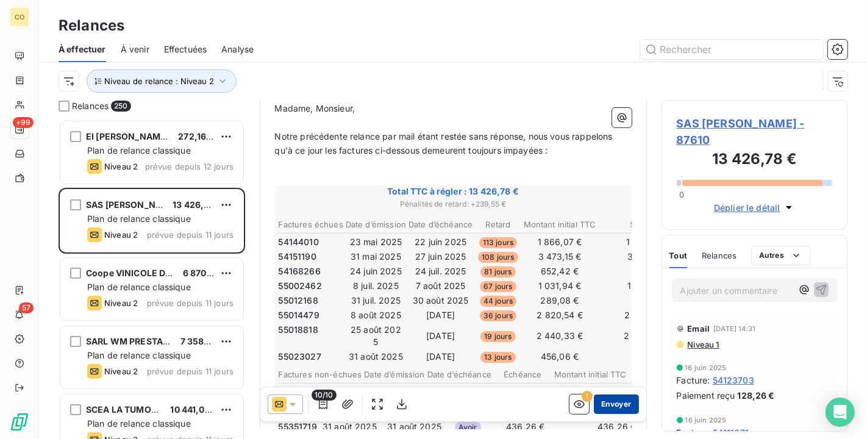
click at [615, 405] on button "Envoyer" at bounding box center [616, 405] width 45 height 20
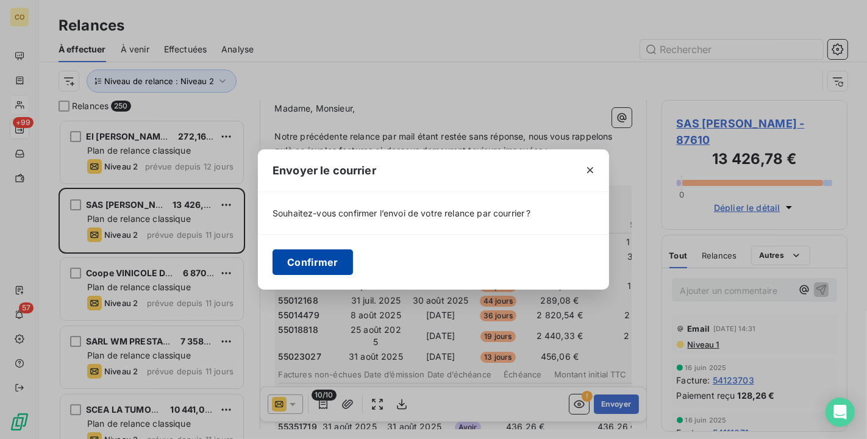
click at [320, 261] on button "Confirmer" at bounding box center [313, 262] width 81 height 26
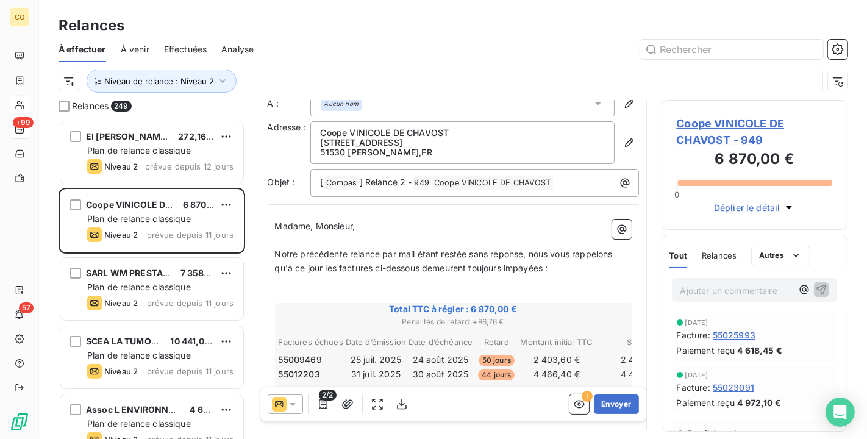
scroll to position [68, 0]
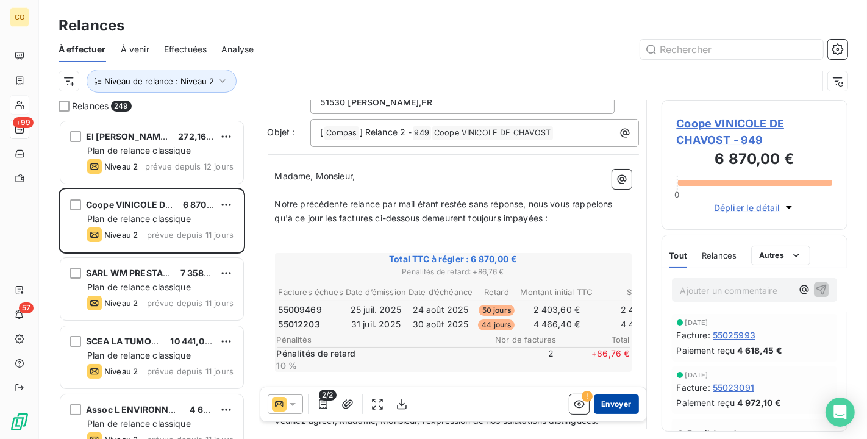
click at [605, 401] on button "Envoyer" at bounding box center [616, 405] width 45 height 20
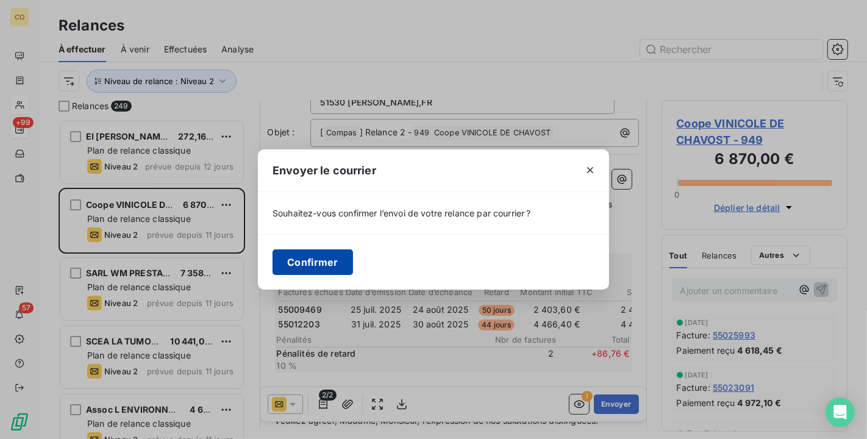
click at [320, 264] on button "Confirmer" at bounding box center [313, 262] width 81 height 26
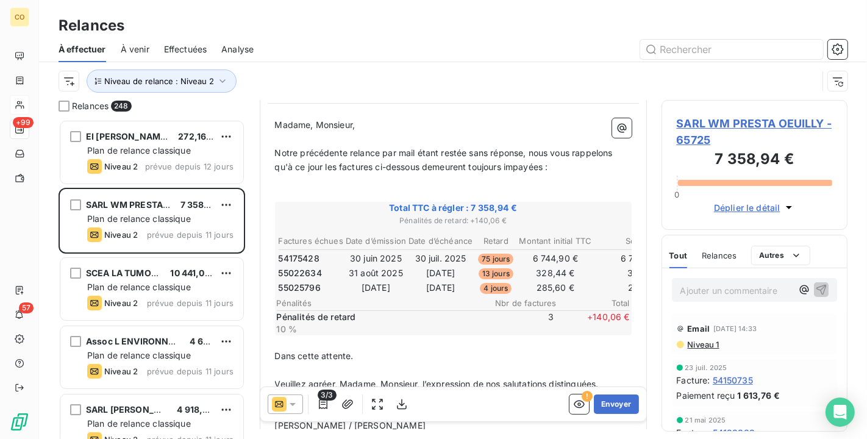
scroll to position [137, 0]
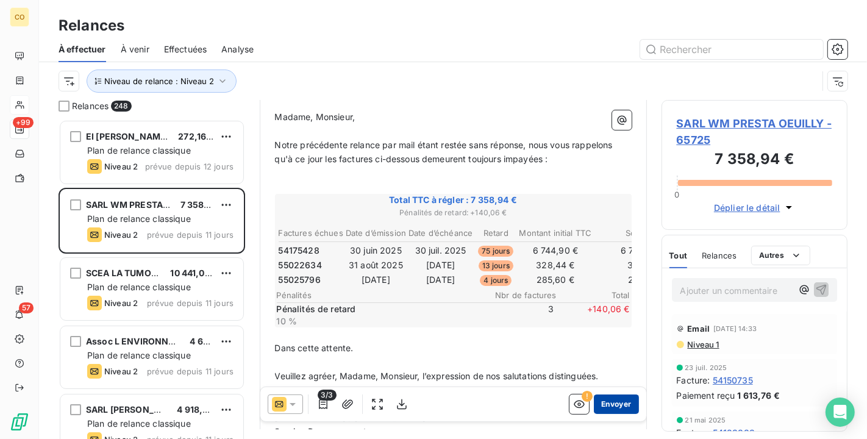
click at [619, 404] on button "Envoyer" at bounding box center [616, 405] width 45 height 20
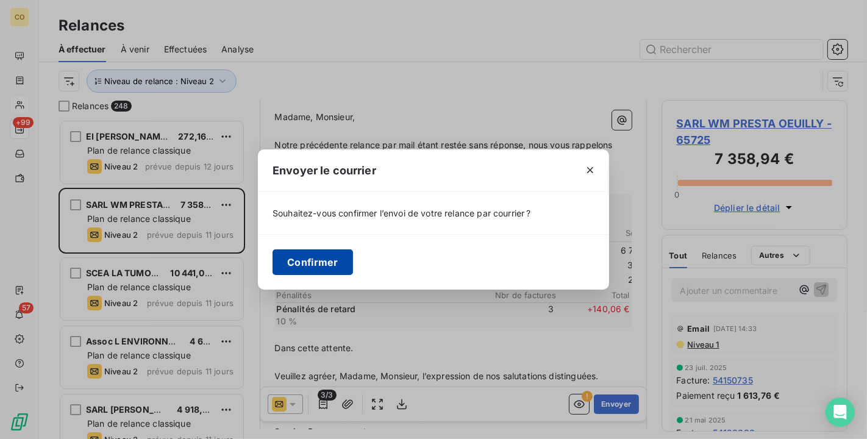
click at [332, 261] on button "Confirmer" at bounding box center [313, 262] width 81 height 26
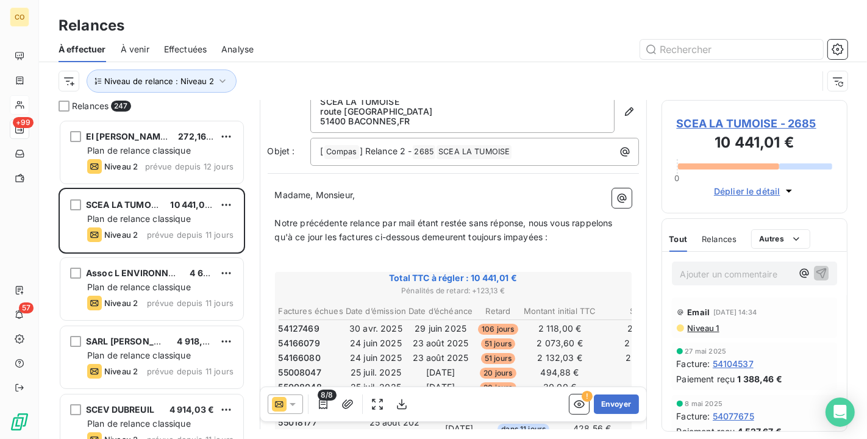
scroll to position [135, 0]
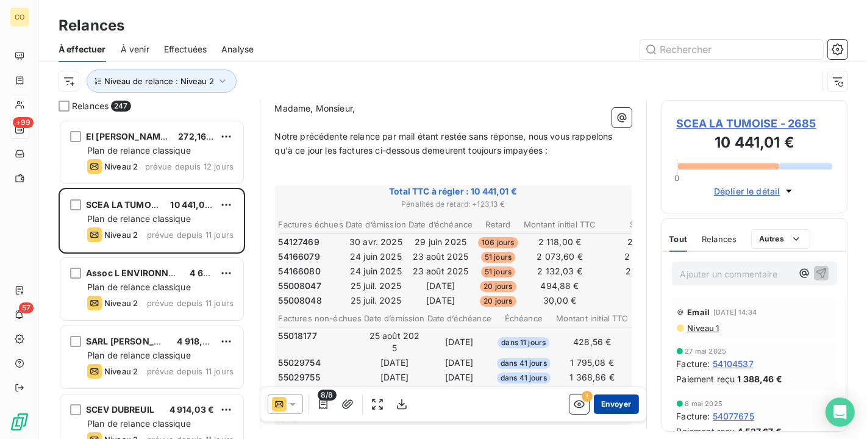
click at [611, 407] on button "Envoyer" at bounding box center [616, 405] width 45 height 20
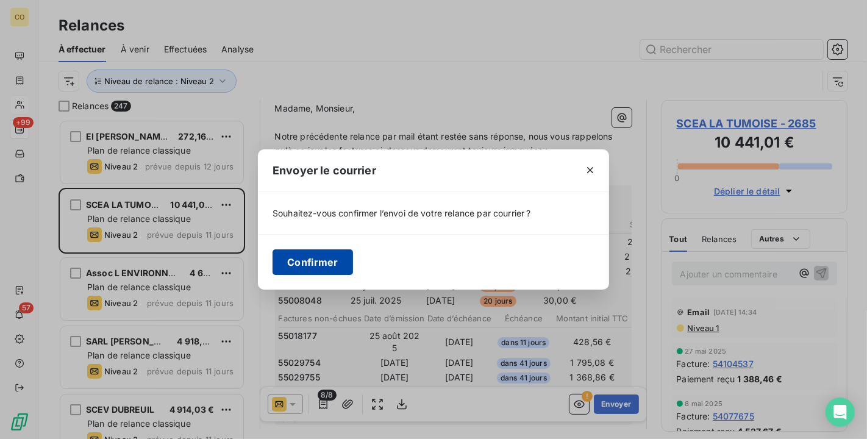
click at [323, 253] on button "Confirmer" at bounding box center [313, 262] width 81 height 26
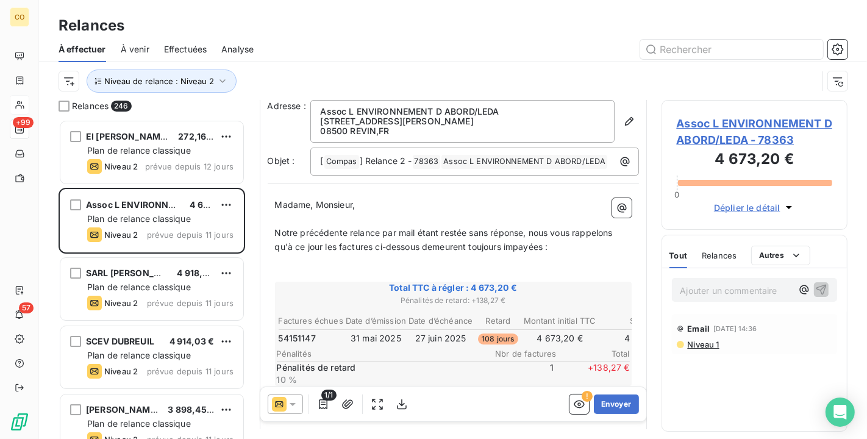
scroll to position [69, 0]
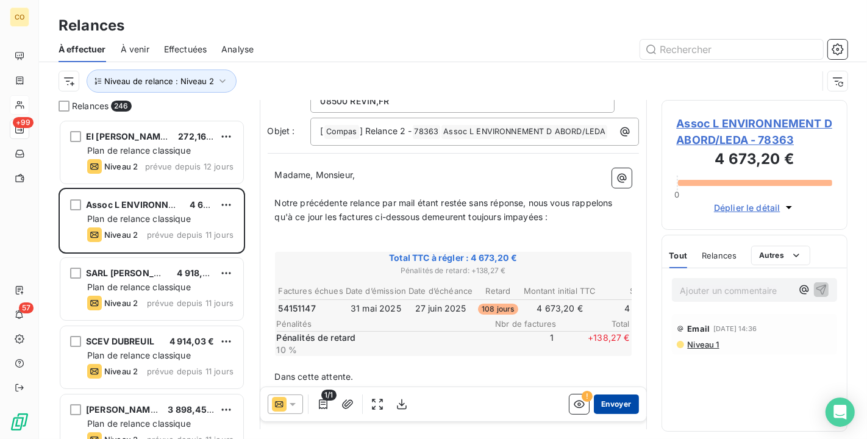
click at [605, 407] on button "Envoyer" at bounding box center [616, 405] width 45 height 20
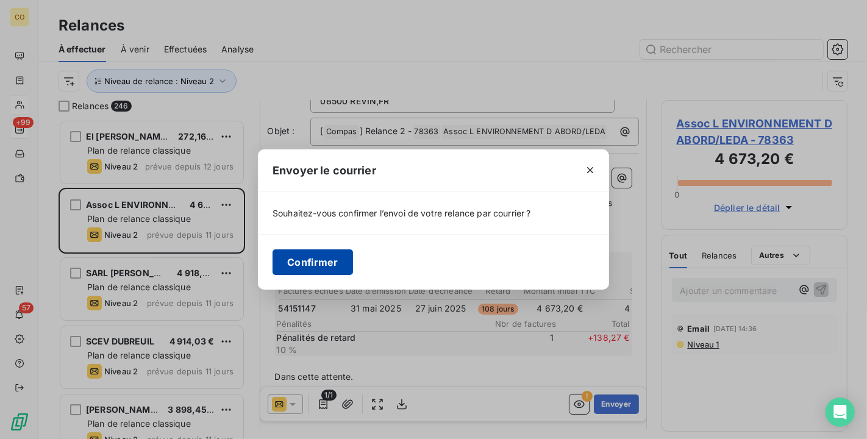
click at [330, 262] on button "Confirmer" at bounding box center [313, 262] width 81 height 26
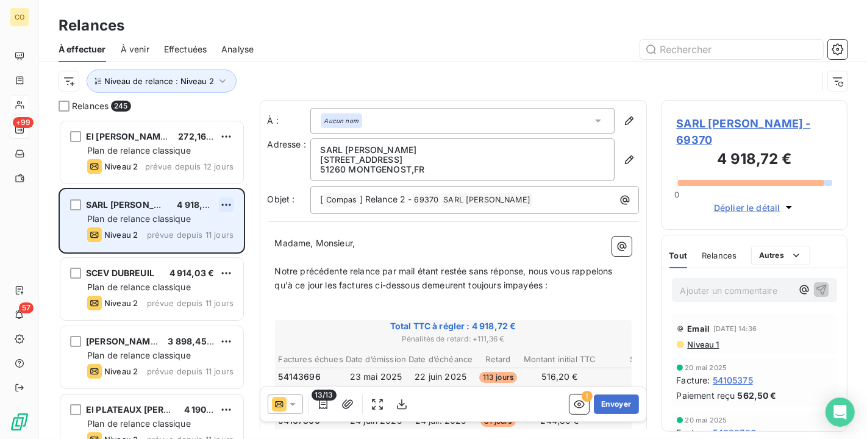
click at [227, 207] on html "CO +99 57 Relances À effectuer À venir Effectuées Analyse Niveau de relance : N…" at bounding box center [433, 219] width 867 height 439
click at [188, 228] on div "Replanifier cette action" at bounding box center [174, 230] width 109 height 20
select select "9"
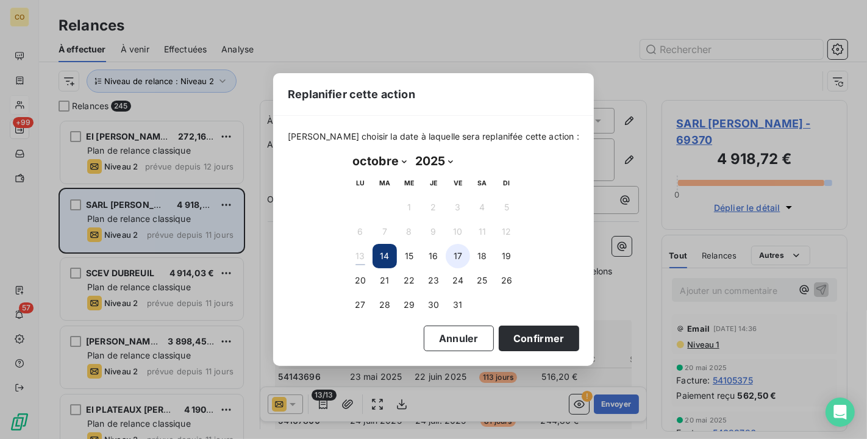
click at [450, 254] on button "17" at bounding box center [458, 256] width 24 height 24
click at [526, 334] on button "Confirmer" at bounding box center [539, 339] width 81 height 26
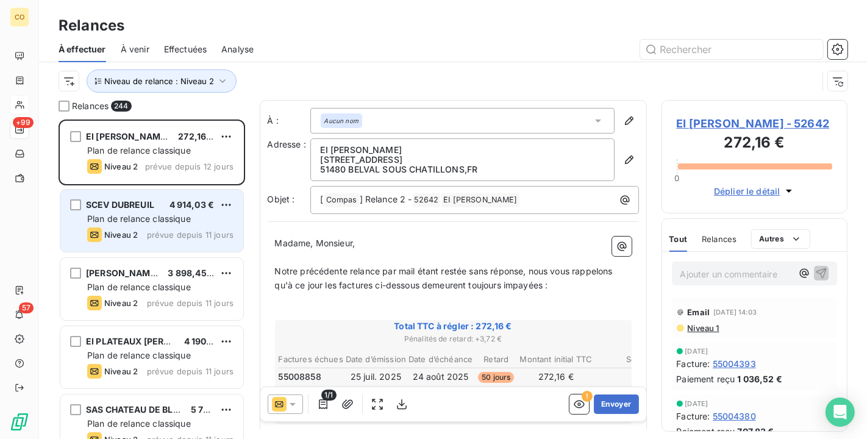
click at [160, 215] on span "Plan de relance classique" at bounding box center [139, 219] width 104 height 10
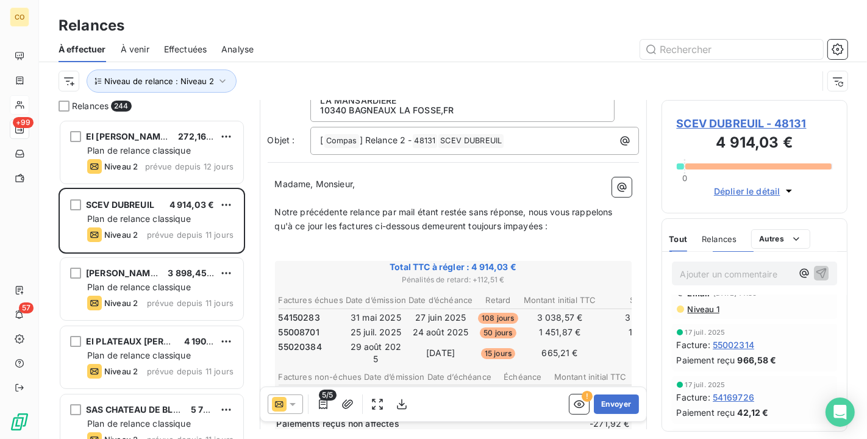
scroll to position [135, 0]
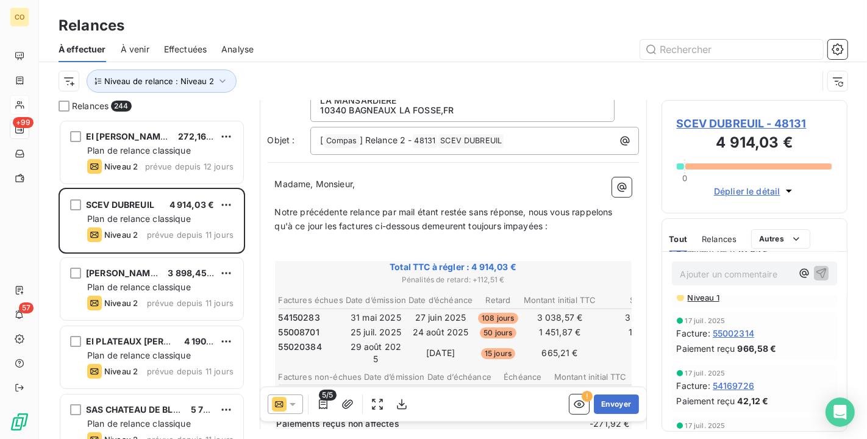
click at [706, 294] on div "Ajouter un commentaire ﻿" at bounding box center [754, 273] width 185 height 43
click at [706, 298] on span "Niveau 1" at bounding box center [703, 298] width 33 height 10
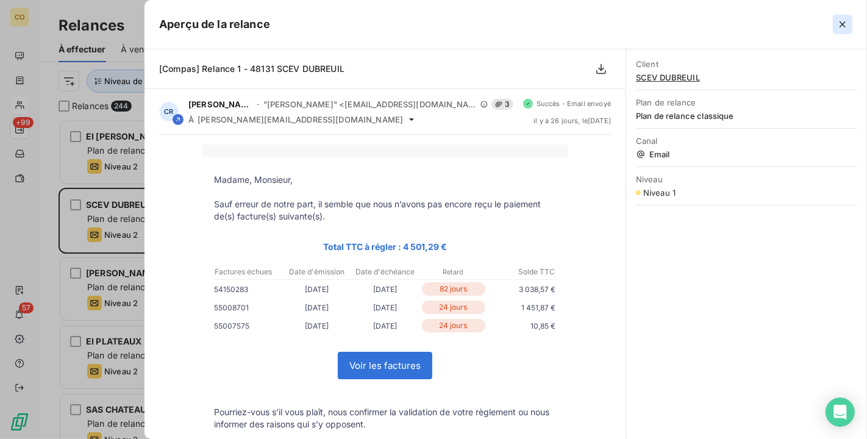
click at [841, 24] on icon "button" at bounding box center [843, 24] width 12 height 12
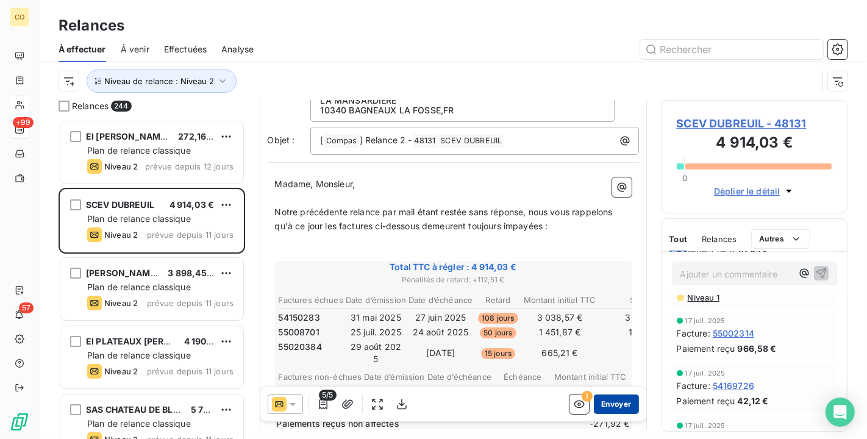
click at [614, 401] on button "Envoyer" at bounding box center [616, 405] width 45 height 20
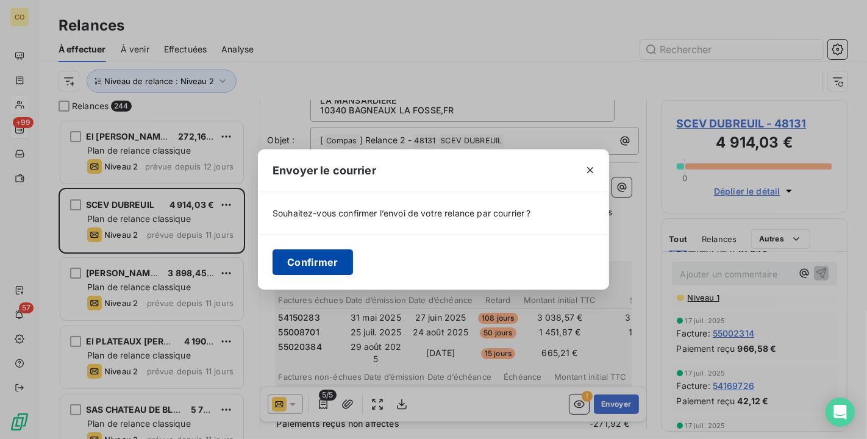
click at [328, 263] on button "Confirmer" at bounding box center [313, 262] width 81 height 26
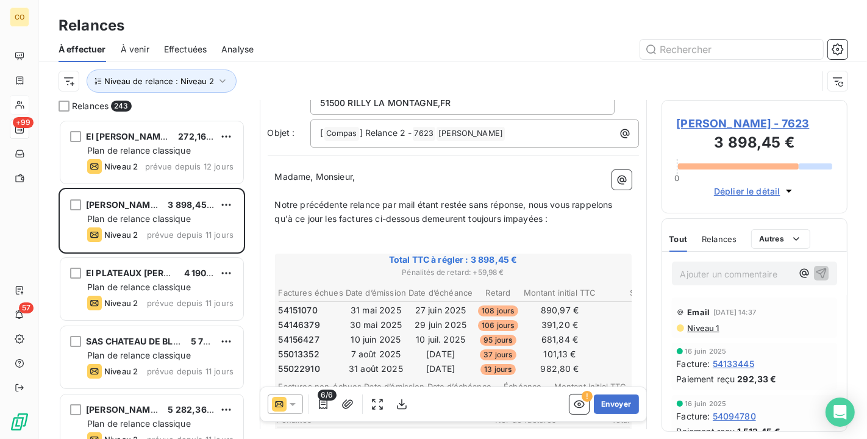
scroll to position [69, 0]
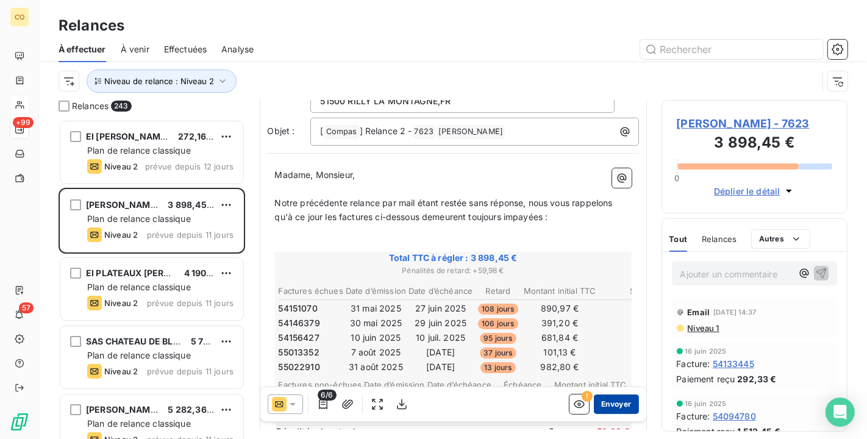
click at [598, 397] on button "Envoyer" at bounding box center [616, 405] width 45 height 20
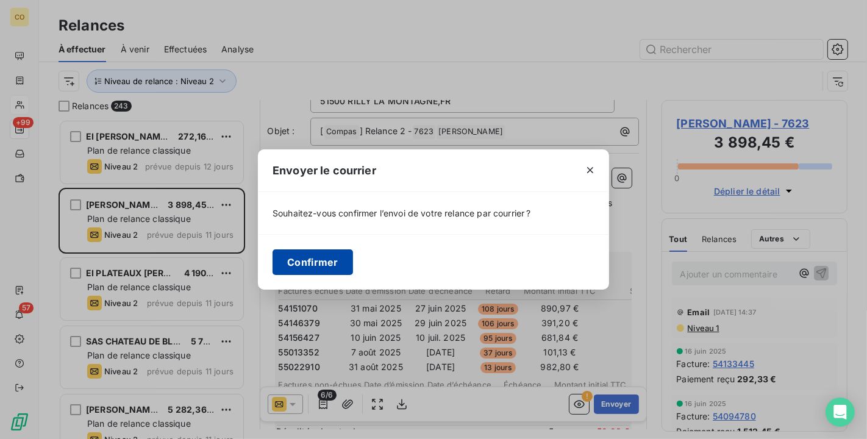
click at [318, 263] on button "Confirmer" at bounding box center [313, 262] width 81 height 26
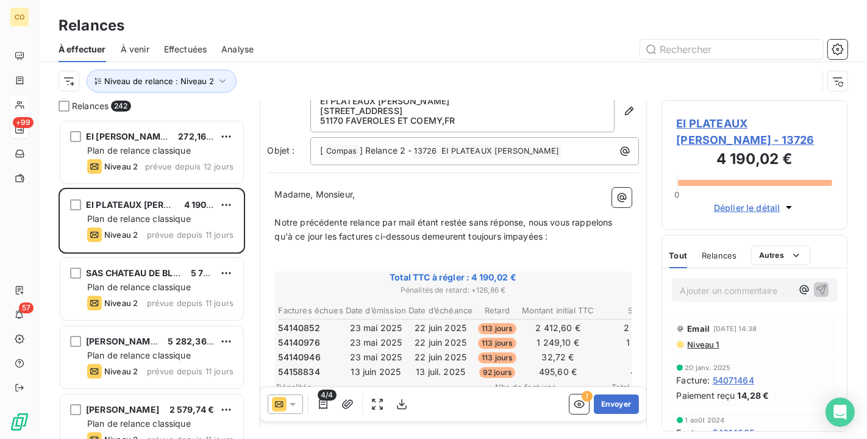
scroll to position [69, 0]
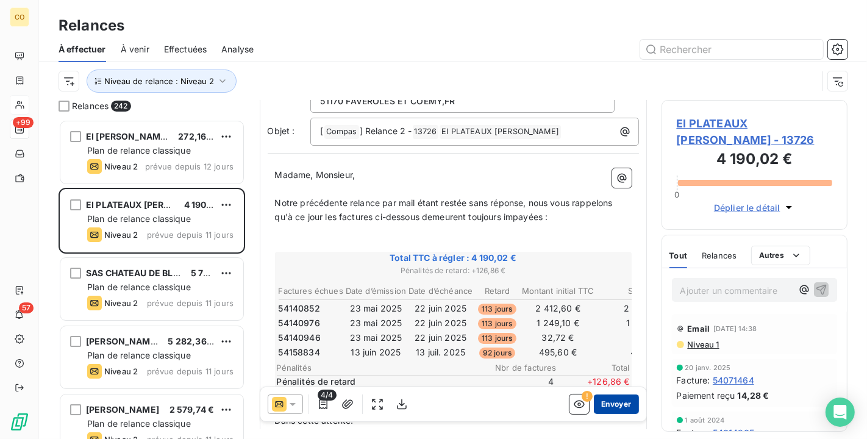
click at [618, 401] on button "Envoyer" at bounding box center [616, 405] width 45 height 20
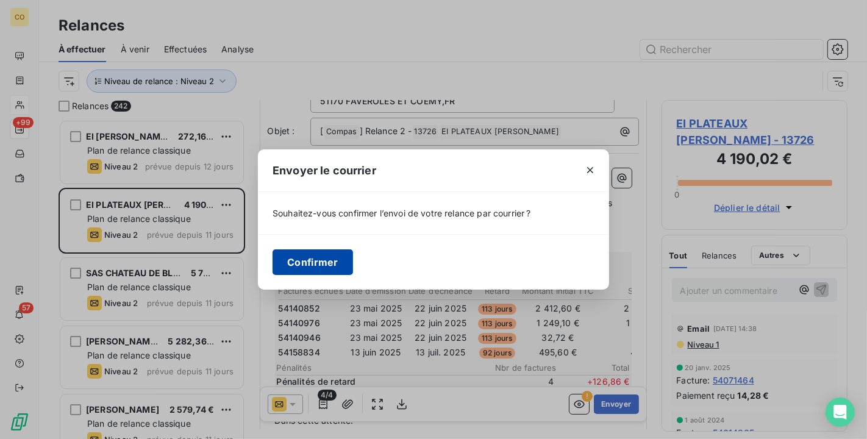
click at [312, 261] on button "Confirmer" at bounding box center [313, 262] width 81 height 26
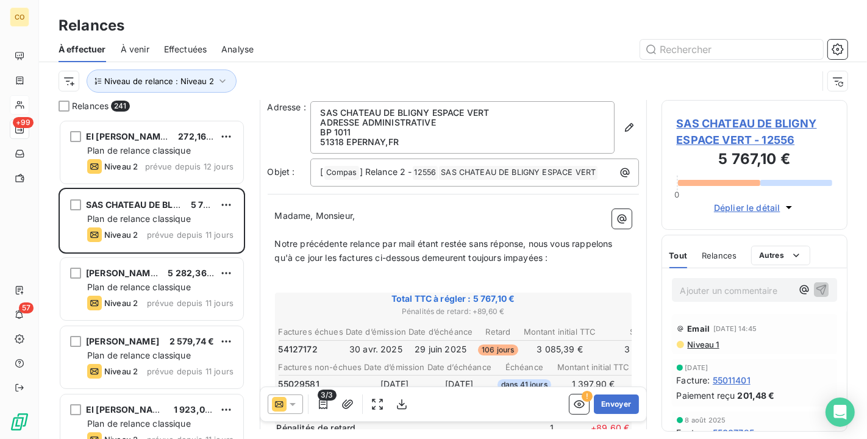
scroll to position [69, 0]
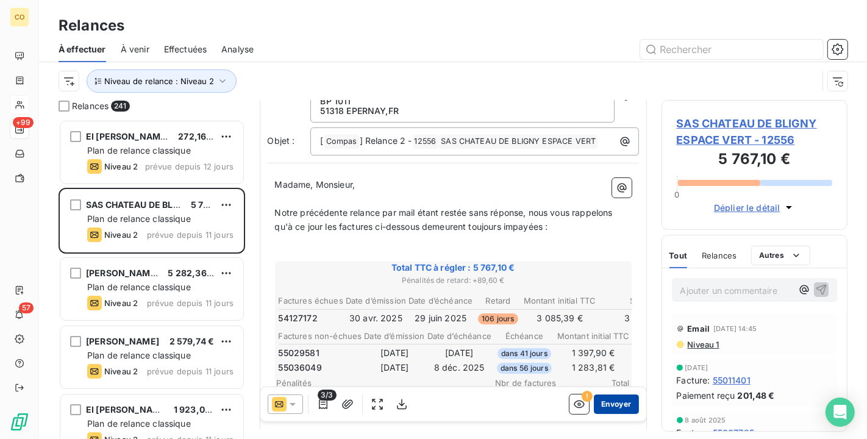
click at [603, 410] on button "Envoyer" at bounding box center [616, 405] width 45 height 20
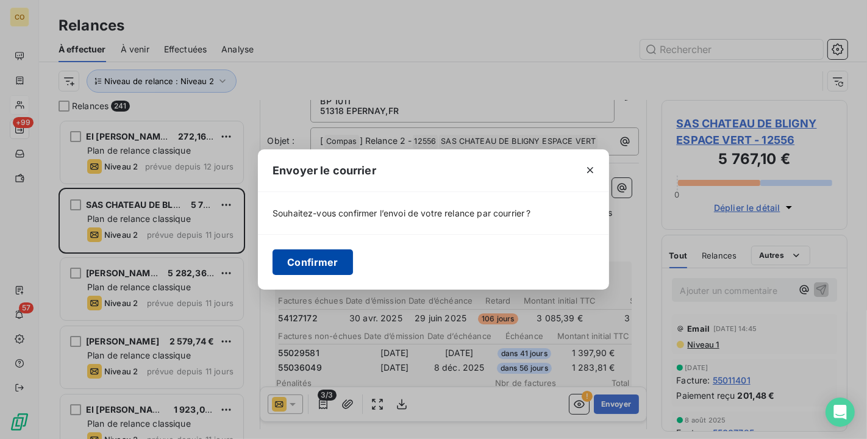
click at [312, 254] on button "Confirmer" at bounding box center [313, 262] width 81 height 26
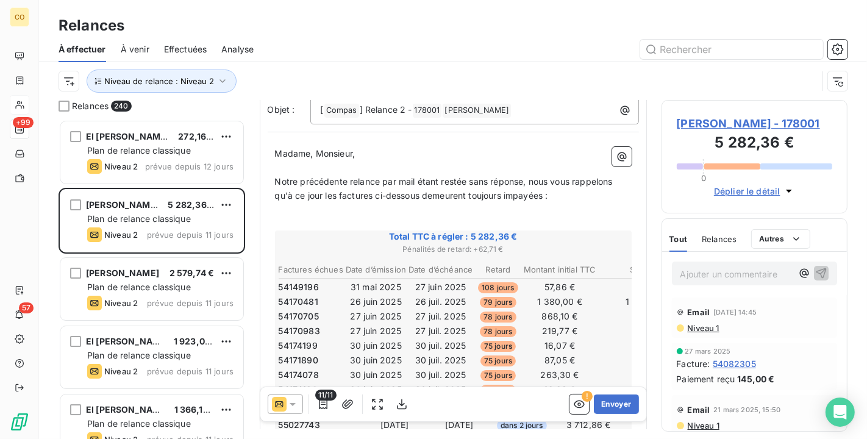
scroll to position [137, 0]
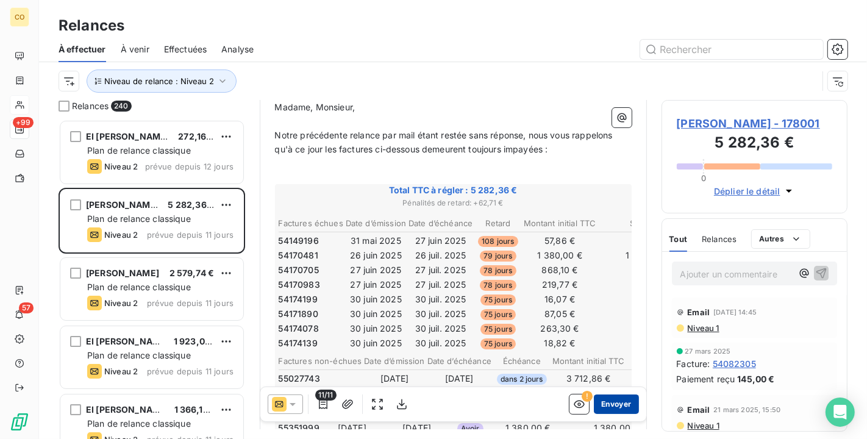
click at [628, 400] on div "11/11 ! Envoyer" at bounding box center [453, 404] width 386 height 34
click at [628, 400] on button "Envoyer" at bounding box center [616, 405] width 45 height 20
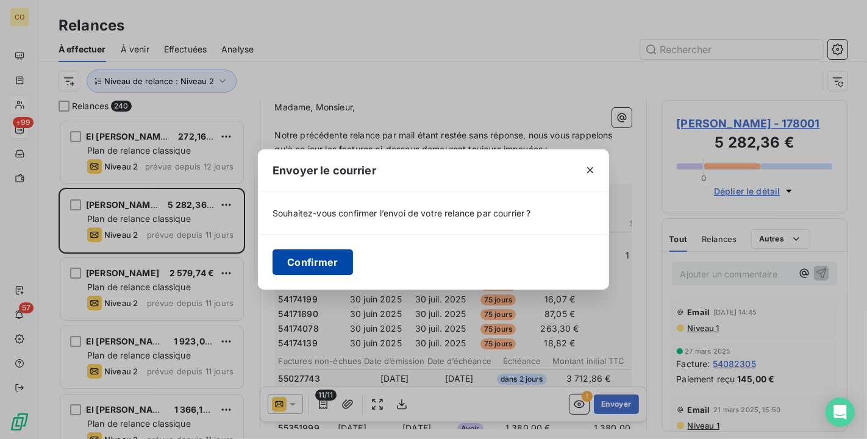
click at [279, 255] on button "Confirmer" at bounding box center [313, 262] width 81 height 26
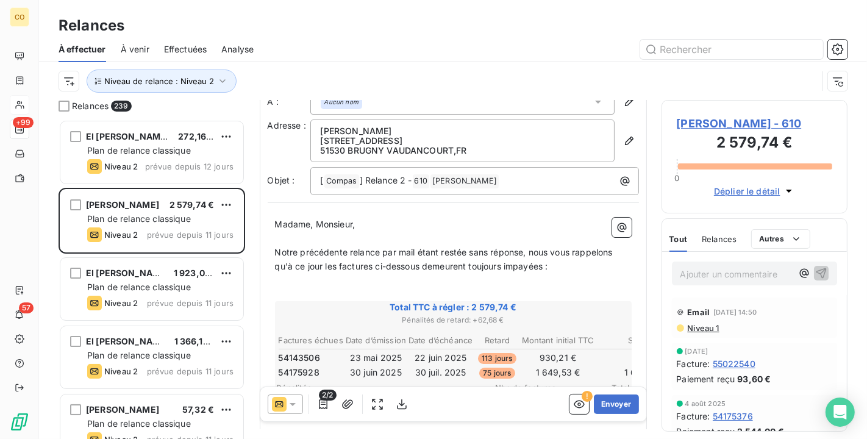
scroll to position [69, 0]
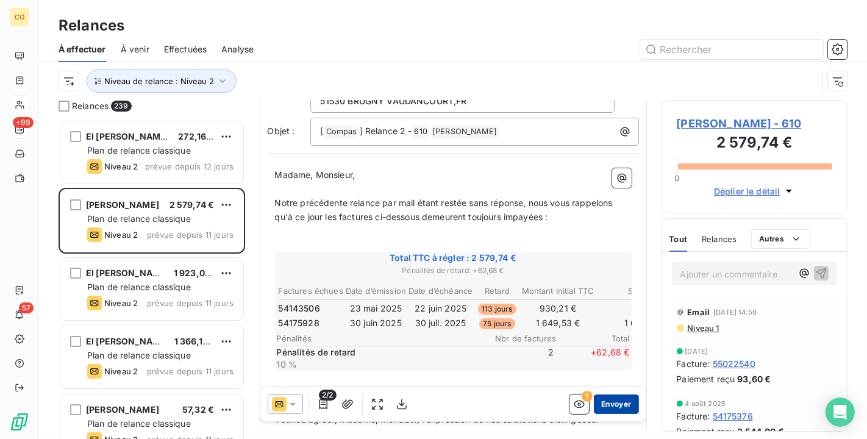
click at [598, 406] on button "Envoyer" at bounding box center [616, 405] width 45 height 20
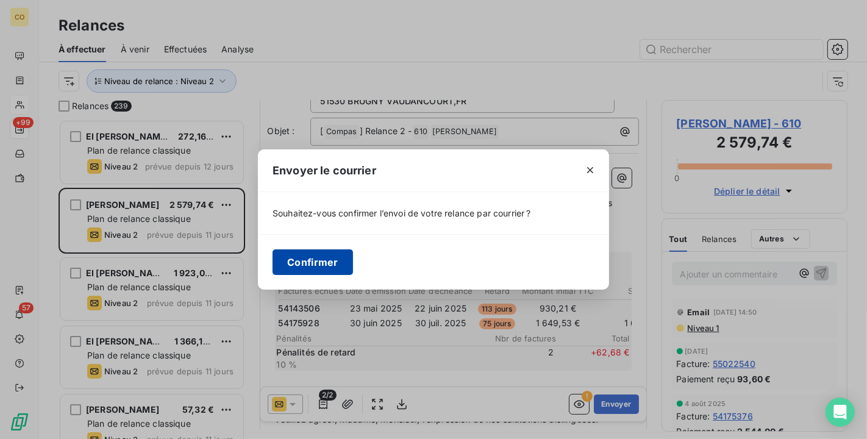
click at [334, 262] on button "Confirmer" at bounding box center [313, 262] width 81 height 26
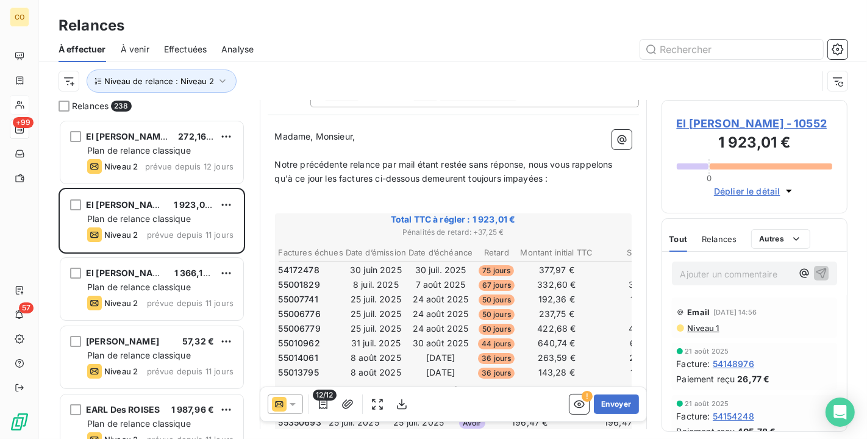
scroll to position [135, 0]
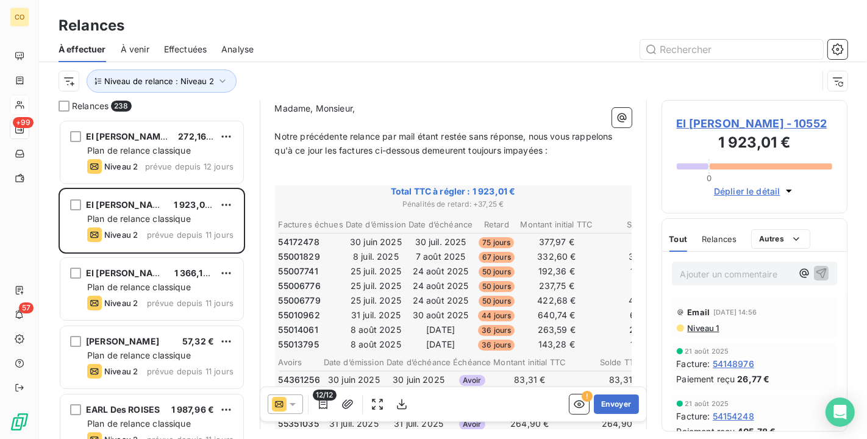
click at [699, 331] on span "Niveau 1" at bounding box center [703, 328] width 33 height 10
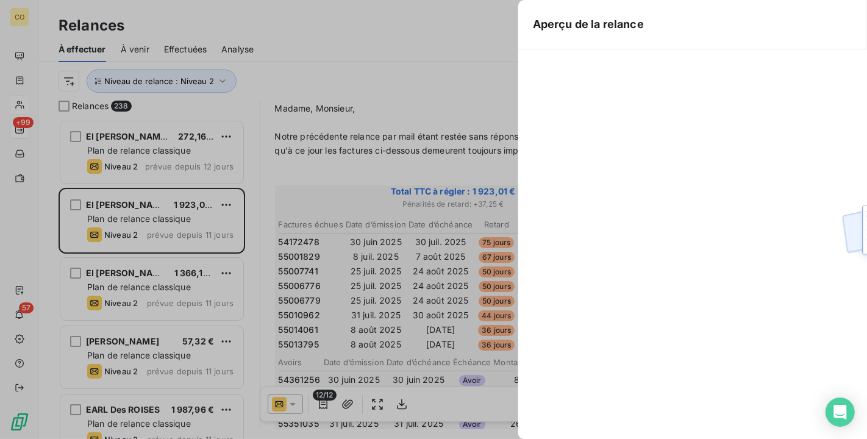
scroll to position [309, 176]
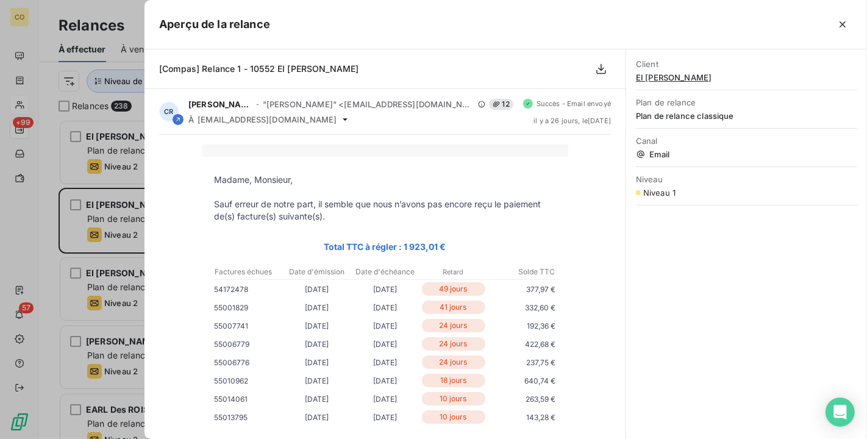
click at [843, 21] on icon "button" at bounding box center [843, 24] width 12 height 12
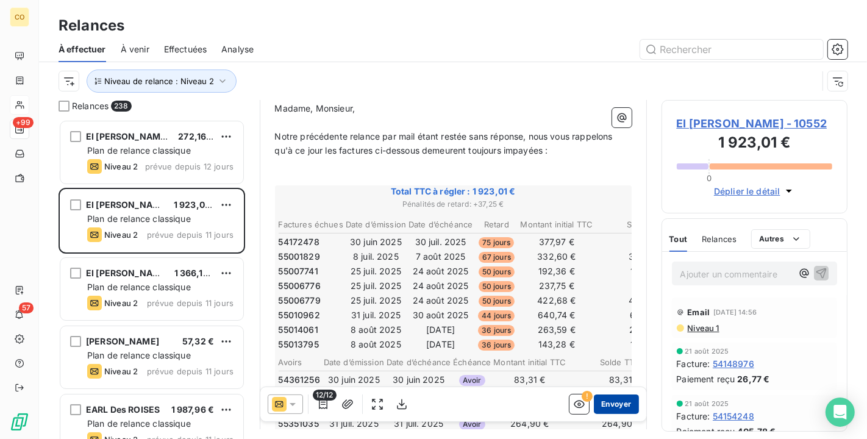
click at [599, 404] on button "Envoyer" at bounding box center [616, 405] width 45 height 20
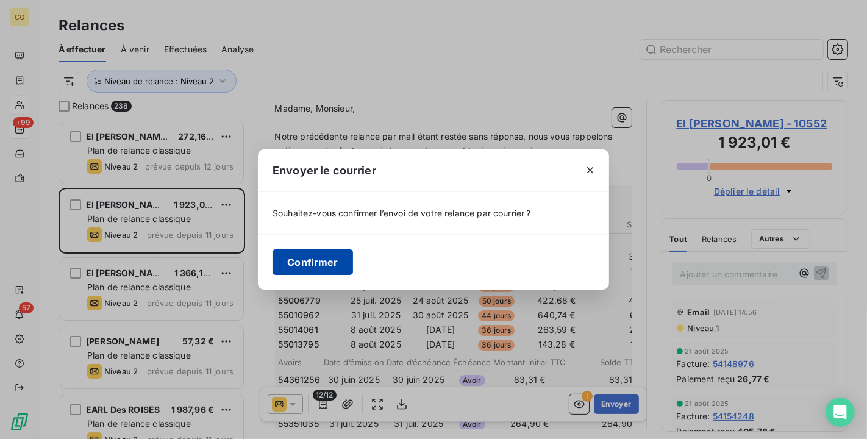
click at [337, 267] on button "Confirmer" at bounding box center [313, 262] width 81 height 26
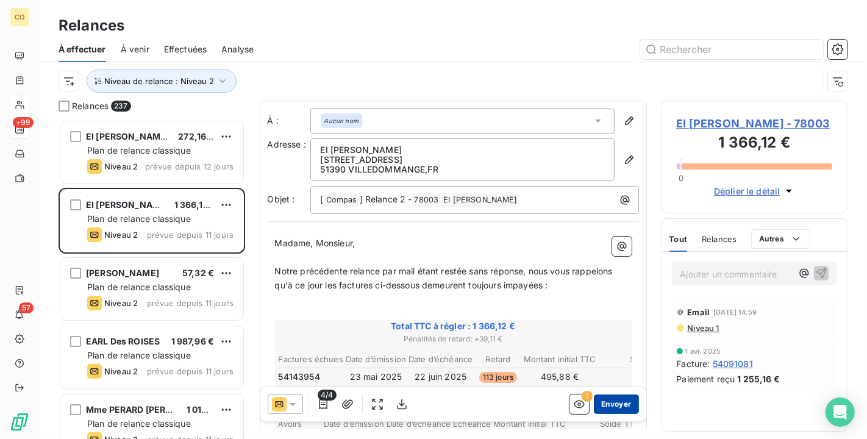
click at [611, 395] on button "Envoyer" at bounding box center [616, 405] width 45 height 20
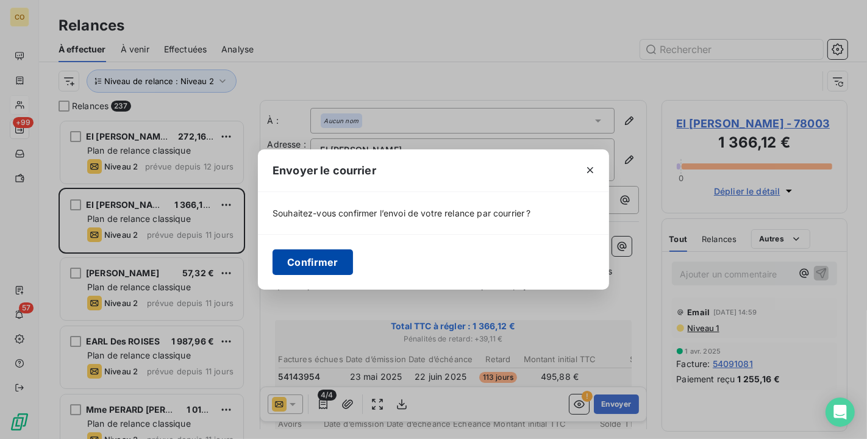
click at [292, 253] on button "Confirmer" at bounding box center [313, 262] width 81 height 26
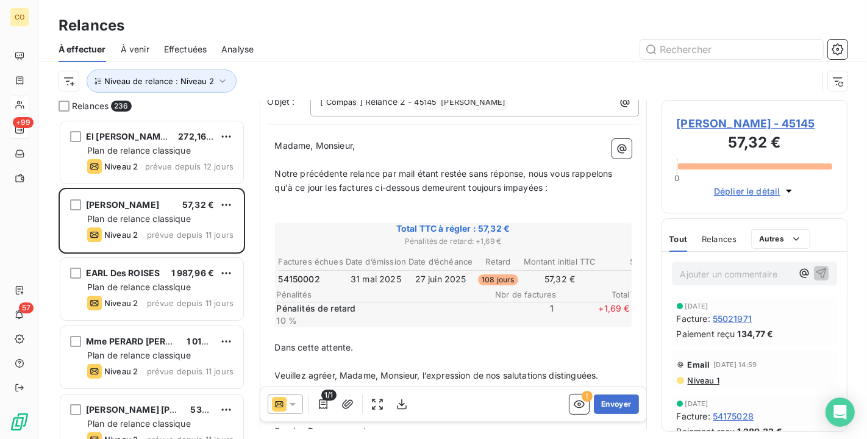
scroll to position [135, 0]
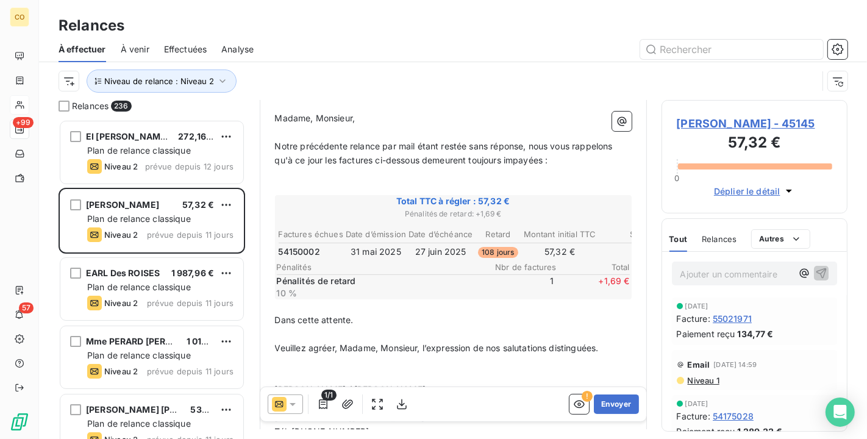
click at [698, 386] on span "Niveau 1" at bounding box center [703, 381] width 33 height 10
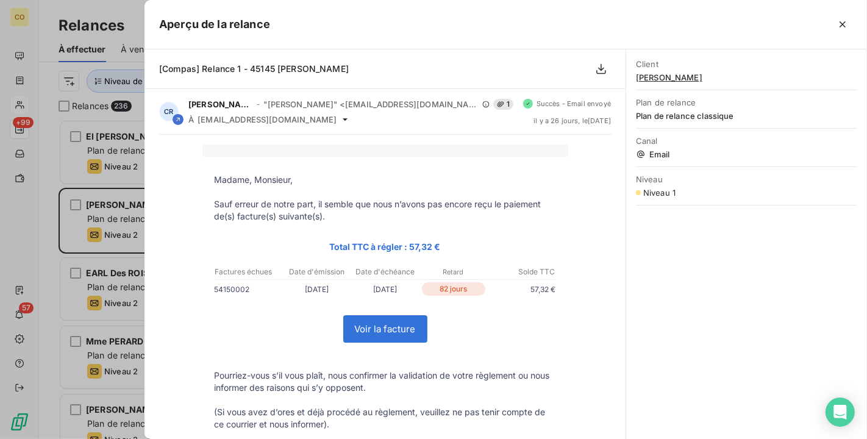
click at [847, 20] on icon "button" at bounding box center [843, 24] width 12 height 12
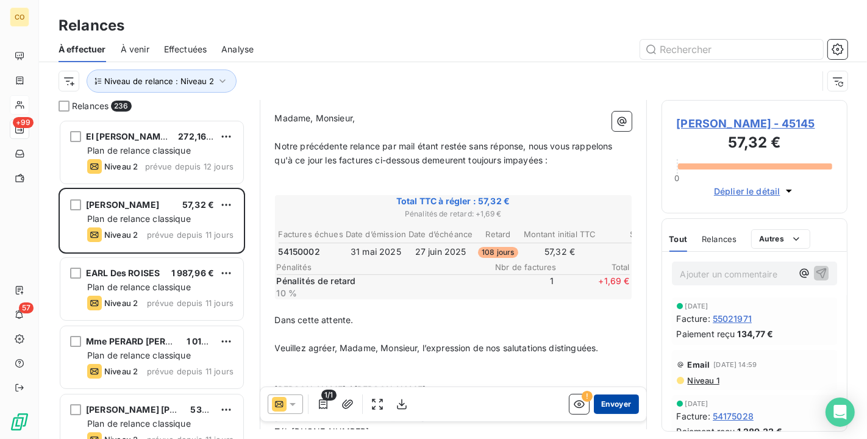
click at [612, 403] on button "Envoyer" at bounding box center [616, 405] width 45 height 20
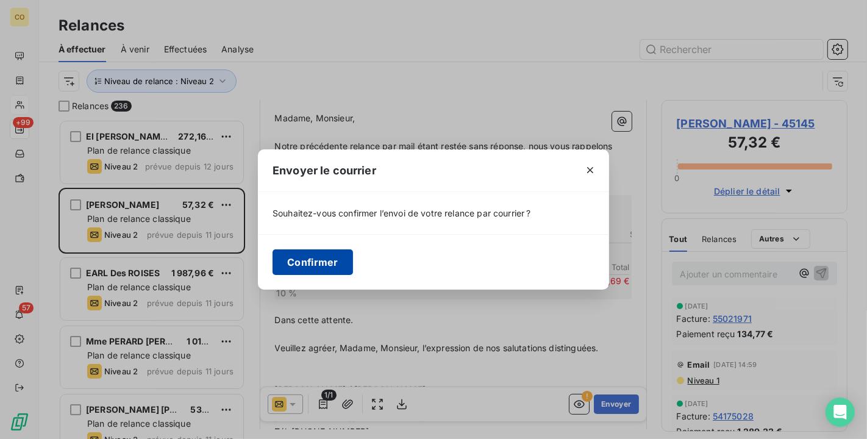
click at [310, 263] on button "Confirmer" at bounding box center [313, 262] width 81 height 26
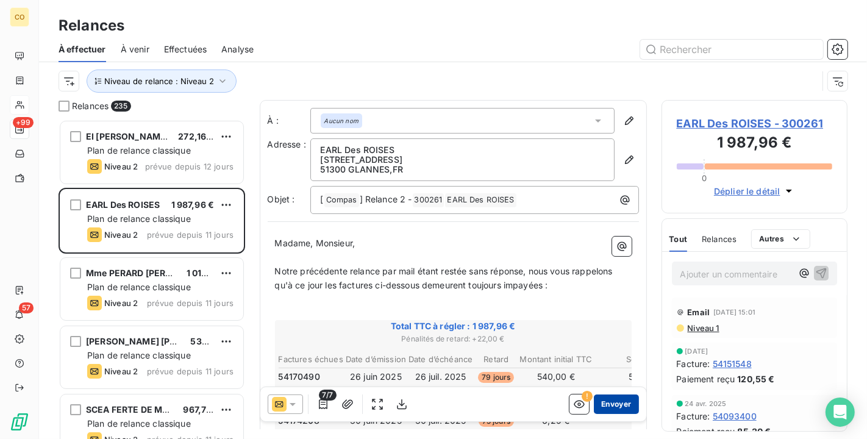
click at [617, 397] on button "Envoyer" at bounding box center [616, 405] width 45 height 20
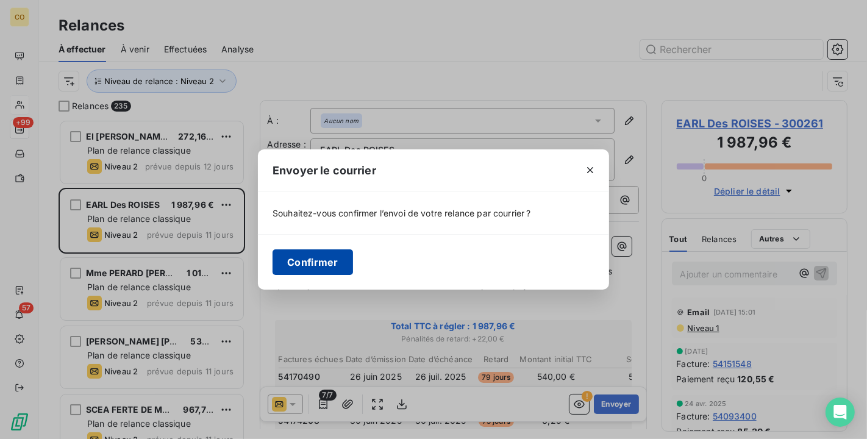
click at [318, 251] on button "Confirmer" at bounding box center [313, 262] width 81 height 26
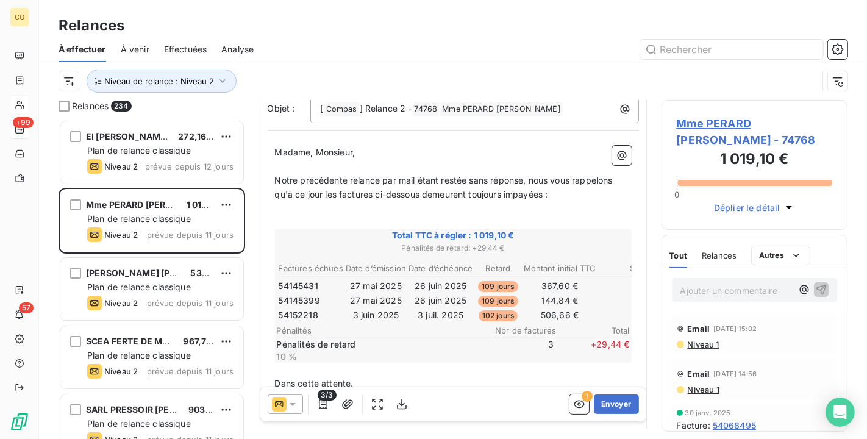
scroll to position [1, 0]
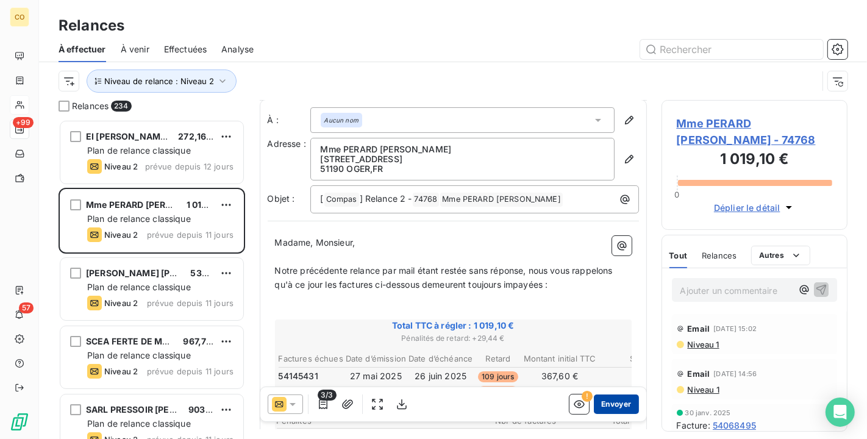
click at [604, 404] on button "Envoyer" at bounding box center [616, 405] width 45 height 20
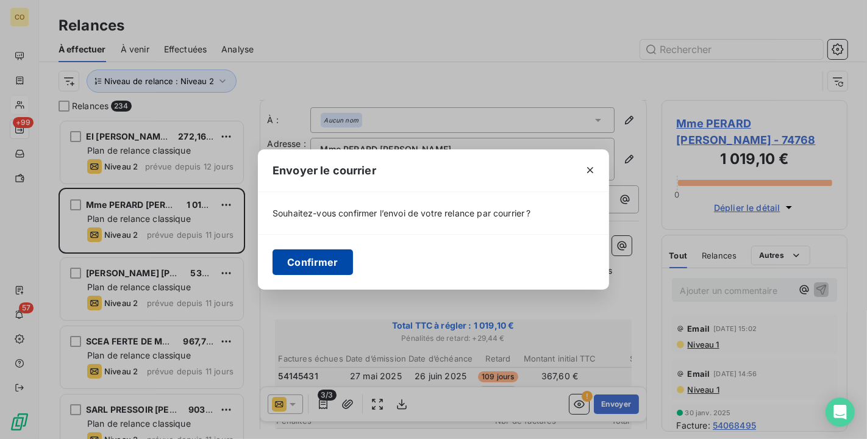
click at [312, 257] on button "Confirmer" at bounding box center [313, 262] width 81 height 26
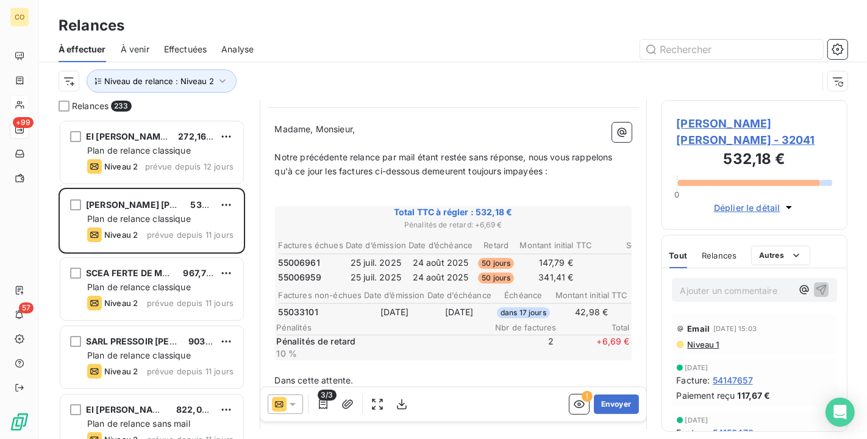
scroll to position [135, 0]
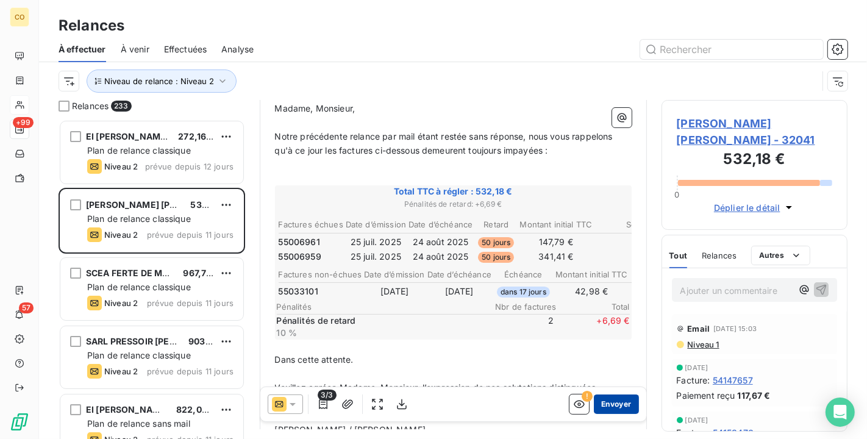
click at [619, 403] on button "Envoyer" at bounding box center [616, 405] width 45 height 20
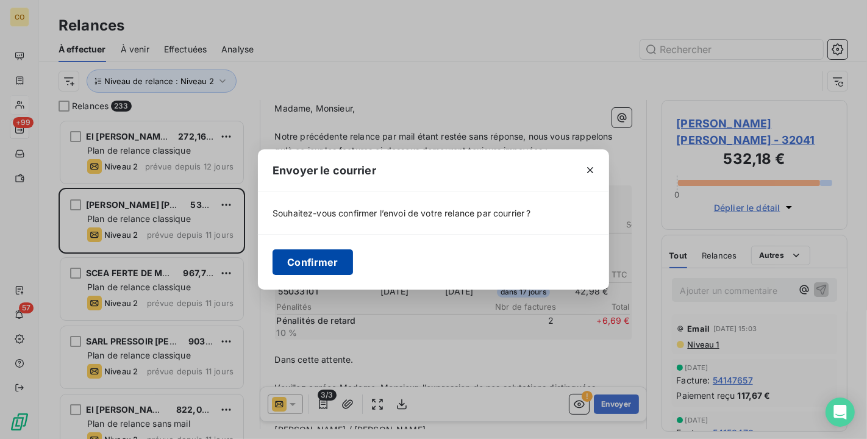
click at [298, 257] on button "Confirmer" at bounding box center [313, 262] width 81 height 26
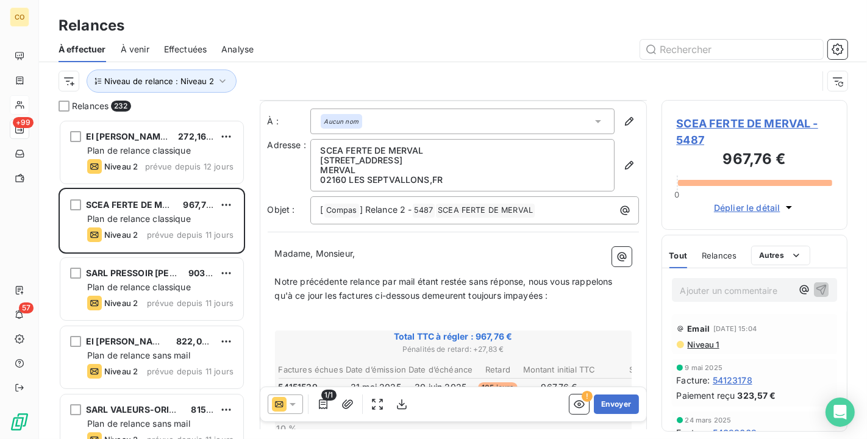
scroll to position [1, 0]
click at [600, 399] on button "Envoyer" at bounding box center [616, 405] width 45 height 20
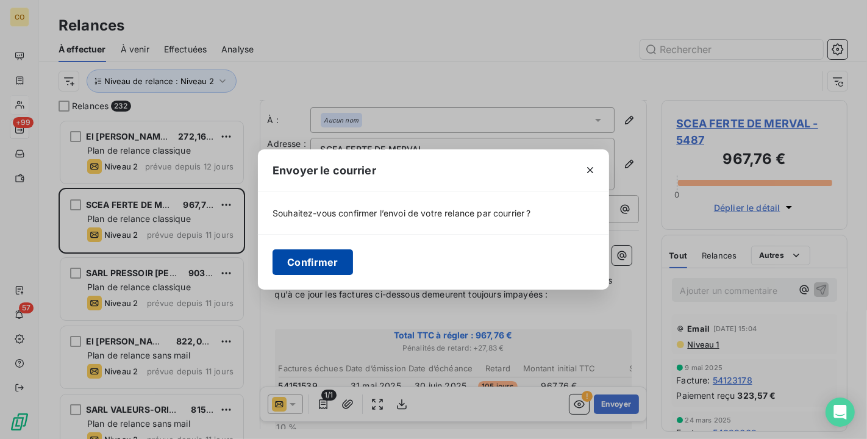
click at [310, 257] on button "Confirmer" at bounding box center [313, 262] width 81 height 26
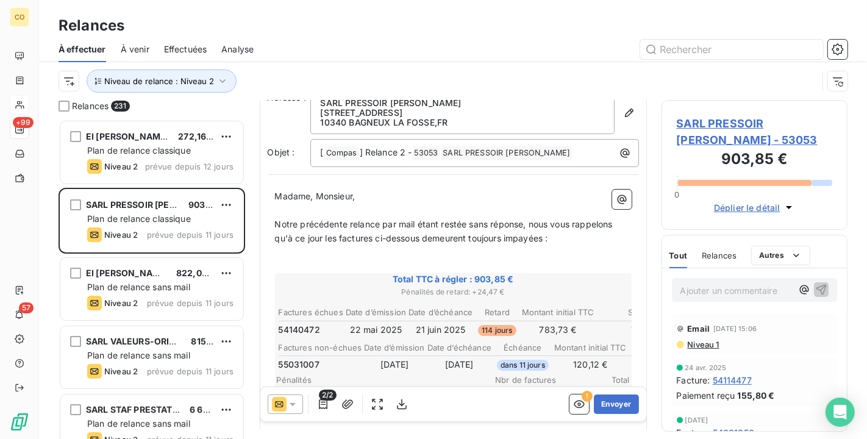
scroll to position [70, 0]
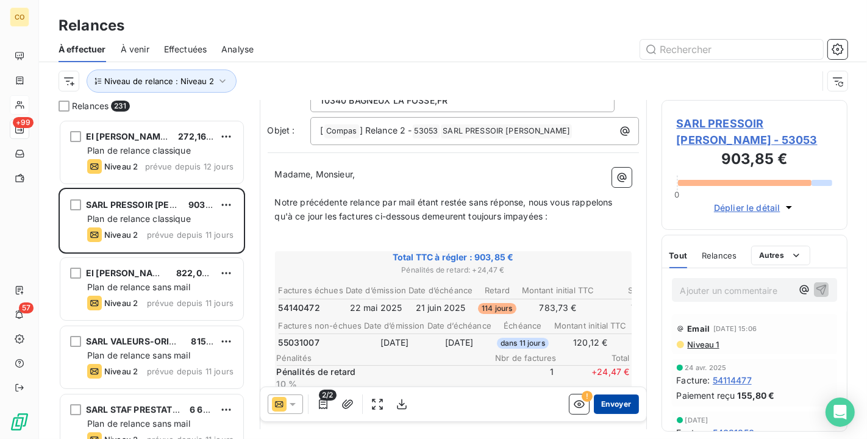
click at [614, 399] on button "Envoyer" at bounding box center [616, 405] width 45 height 20
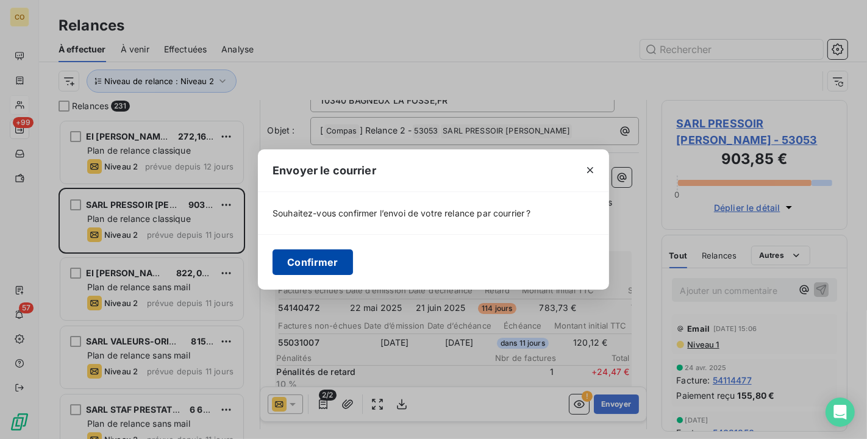
click at [329, 260] on button "Confirmer" at bounding box center [313, 262] width 81 height 26
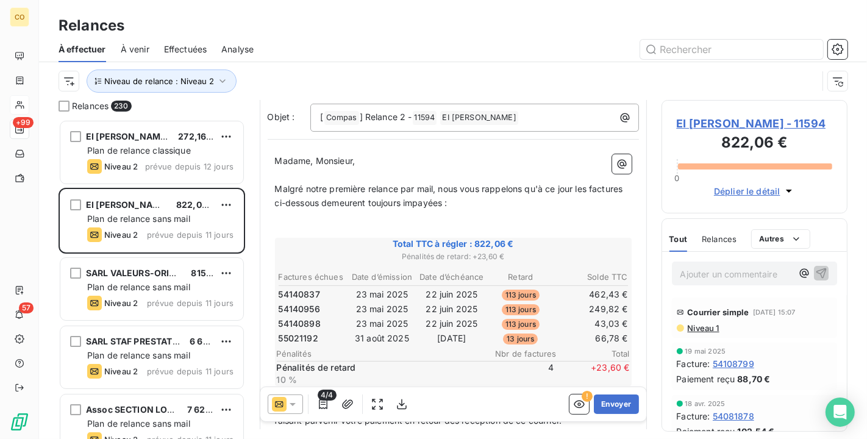
scroll to position [135, 0]
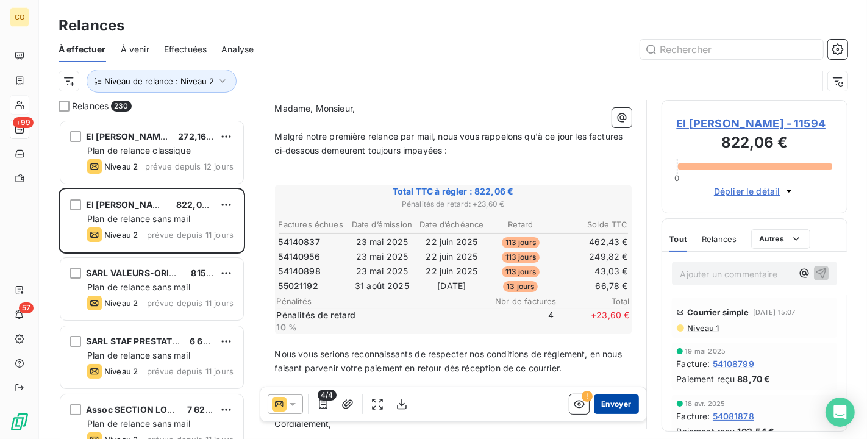
click at [609, 409] on button "Envoyer" at bounding box center [616, 405] width 45 height 20
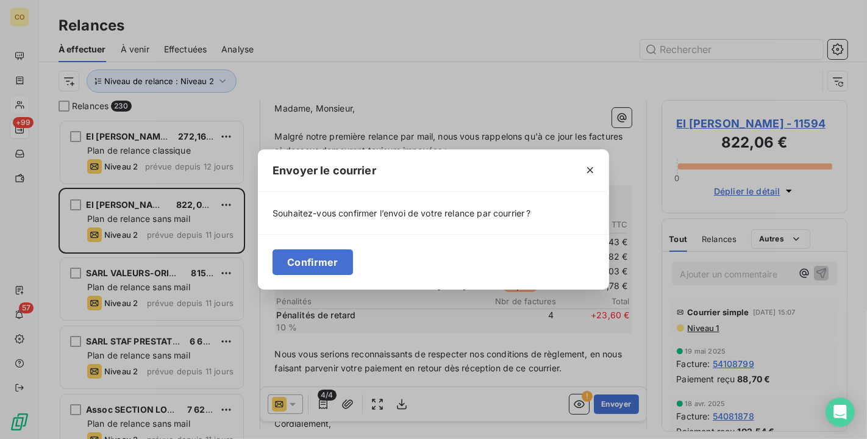
click at [580, 170] on div at bounding box center [591, 170] width 38 height 42
click at [587, 174] on icon "button" at bounding box center [590, 170] width 12 height 12
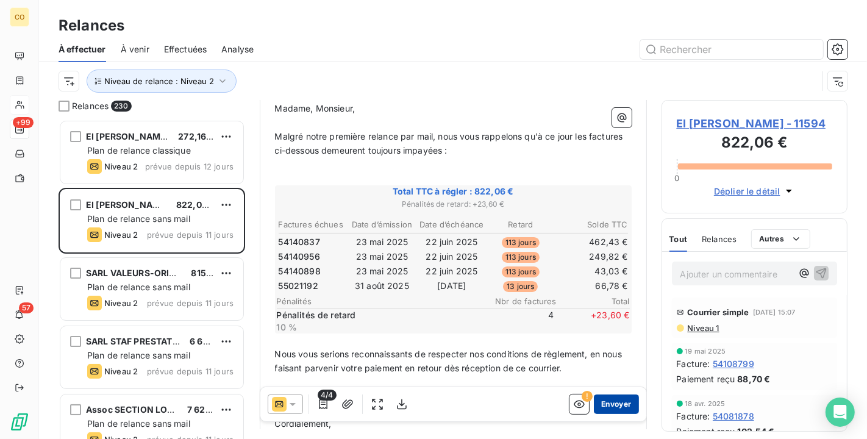
click at [623, 410] on button "Envoyer" at bounding box center [616, 405] width 45 height 20
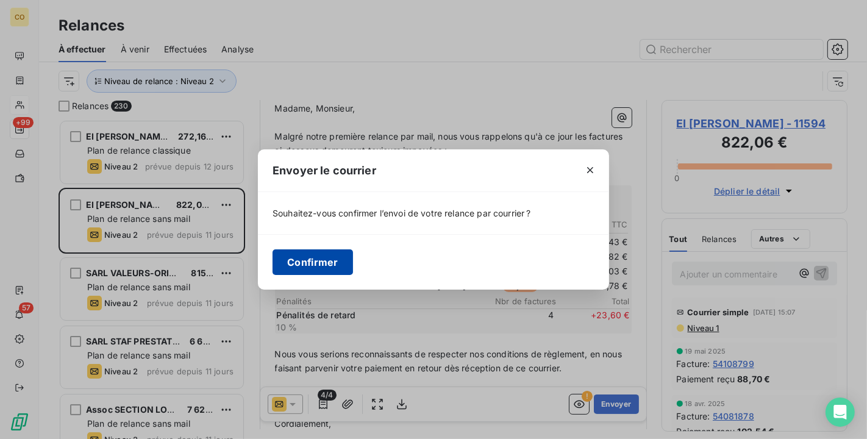
click at [319, 260] on button "Confirmer" at bounding box center [313, 262] width 81 height 26
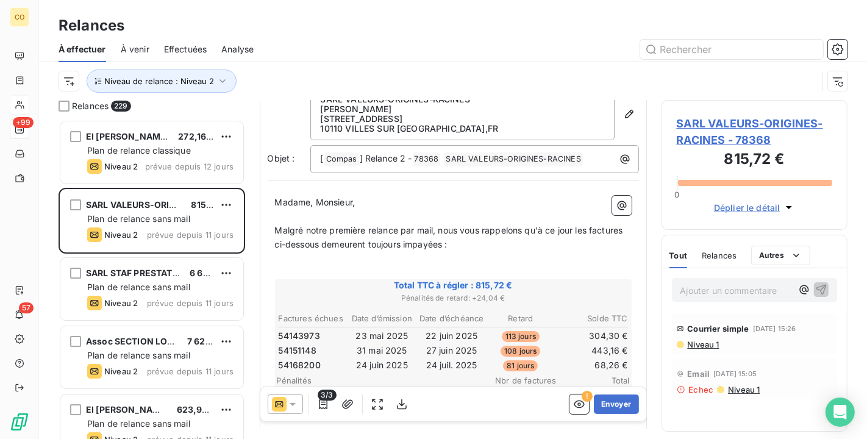
scroll to position [135, 0]
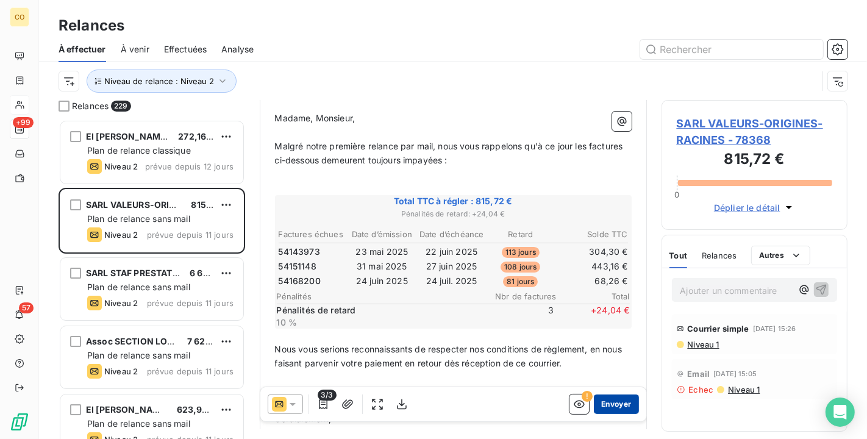
click at [608, 405] on button "Envoyer" at bounding box center [616, 405] width 45 height 20
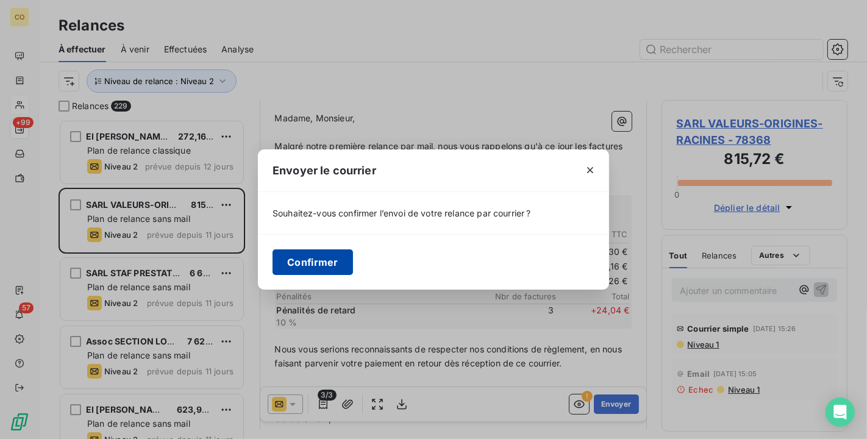
click at [312, 259] on button "Confirmer" at bounding box center [313, 262] width 81 height 26
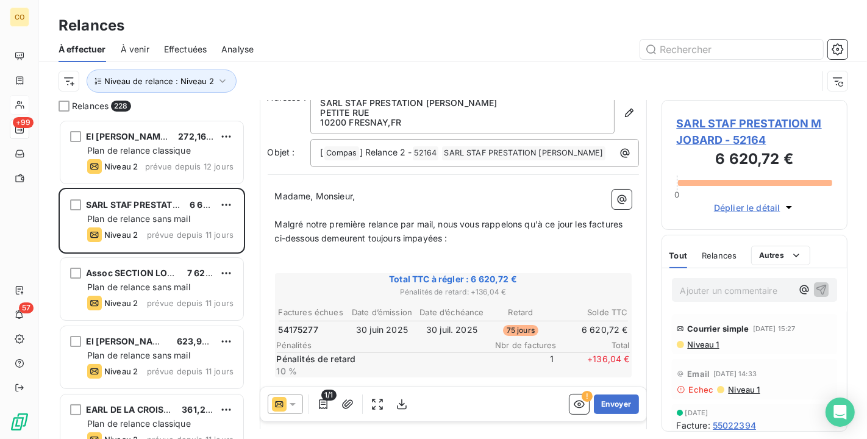
scroll to position [69, 0]
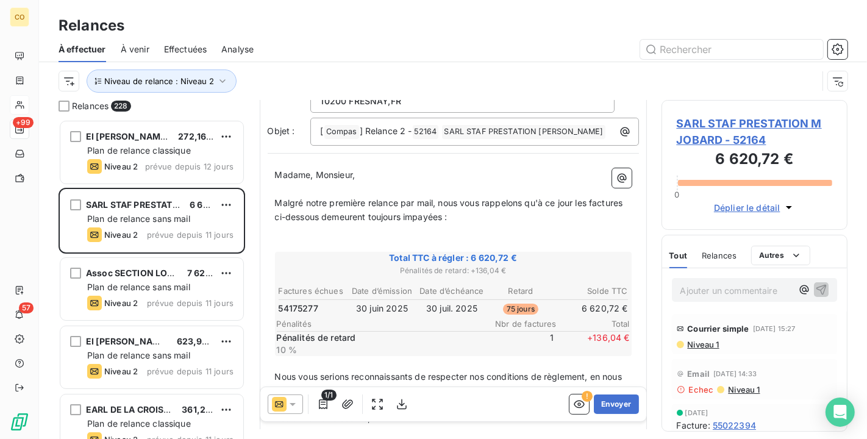
drag, startPoint x: 450, startPoint y: 305, endPoint x: 470, endPoint y: 304, distance: 20.8
click at [450, 305] on td "30 juil. 2025" at bounding box center [452, 308] width 69 height 13
click at [708, 124] on span "SARL STAF PRESTATION M JOBARD - 52164" at bounding box center [755, 131] width 156 height 33
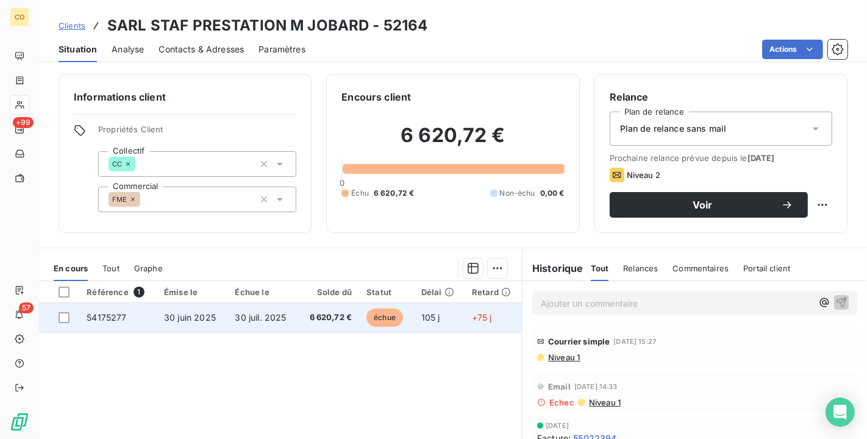
click at [323, 318] on span "6 620,72 €" at bounding box center [329, 318] width 46 height 12
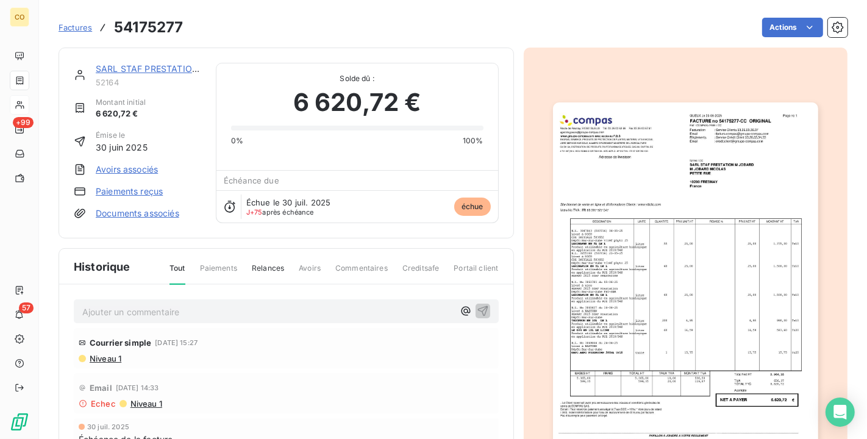
click at [700, 287] on img "button" at bounding box center [685, 289] width 265 height 375
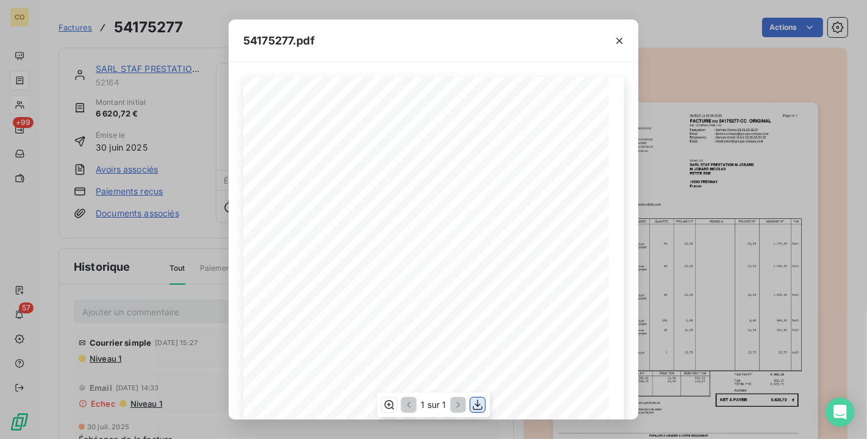
click at [478, 404] on icon "button" at bounding box center [478, 405] width 10 height 10
click at [410, 40] on div "54175277.pdf" at bounding box center [434, 41] width 410 height 43
click at [615, 38] on icon "button" at bounding box center [620, 41] width 12 height 12
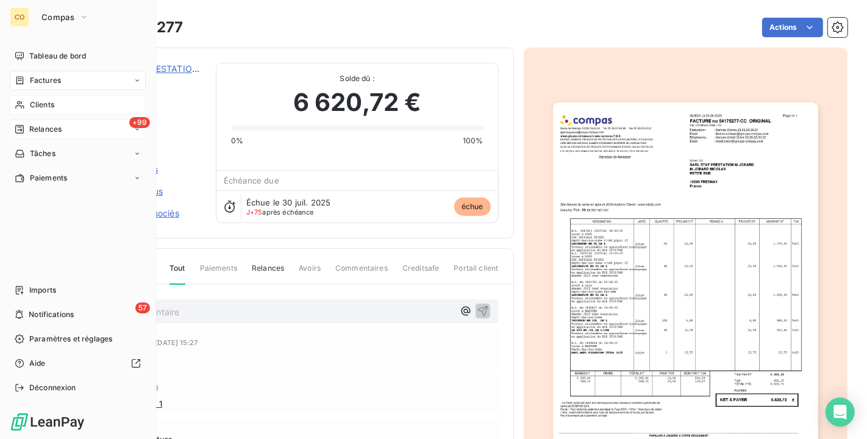
click at [44, 127] on span "Relances" at bounding box center [45, 129] width 32 height 11
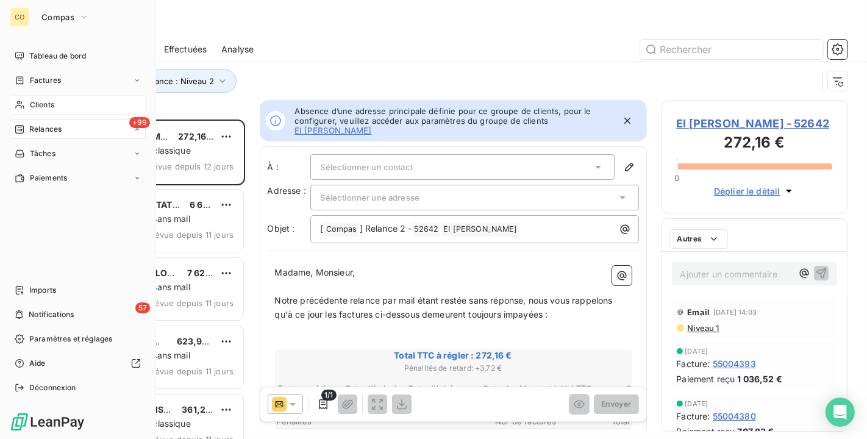
scroll to position [309, 176]
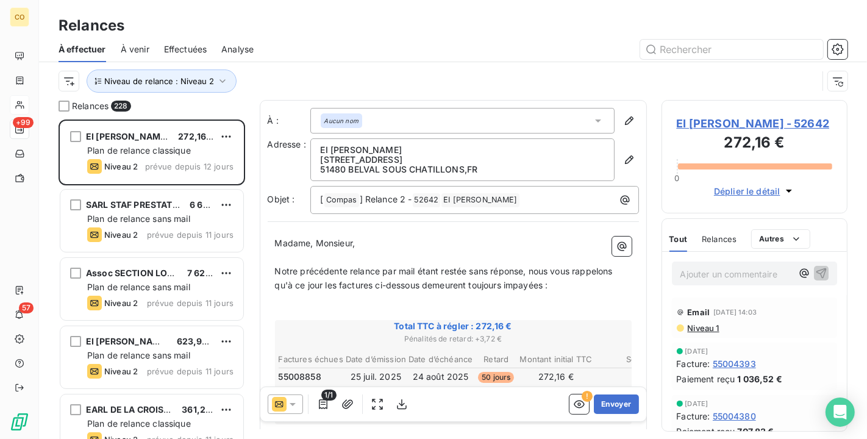
click at [336, 403] on div "1/1" at bounding box center [340, 405] width 144 height 20
click at [346, 403] on icon "button" at bounding box center [348, 404] width 12 height 12
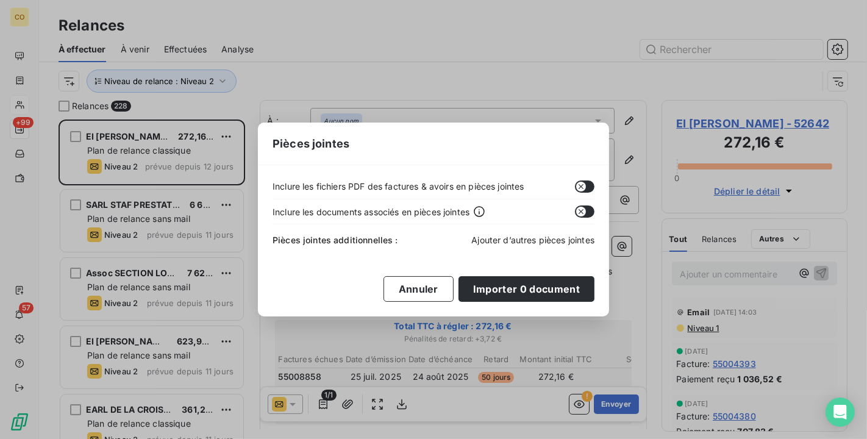
click at [562, 239] on span "Ajouter d’autres pièces jointes" at bounding box center [533, 240] width 123 height 10
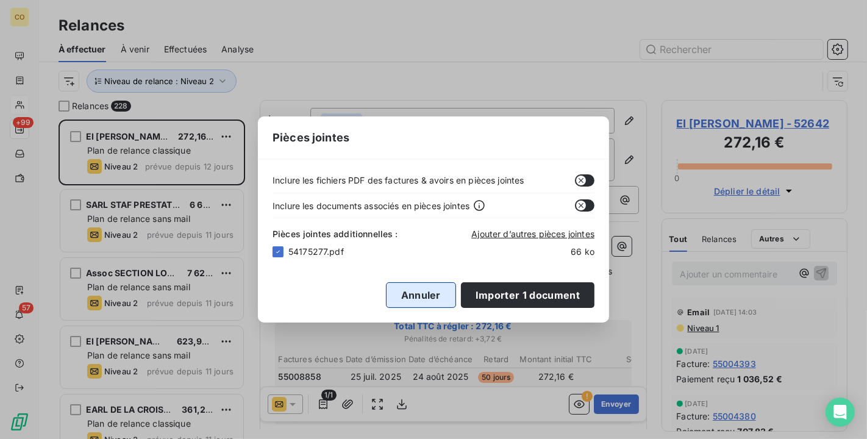
click at [422, 295] on button "Annuler" at bounding box center [421, 295] width 70 height 26
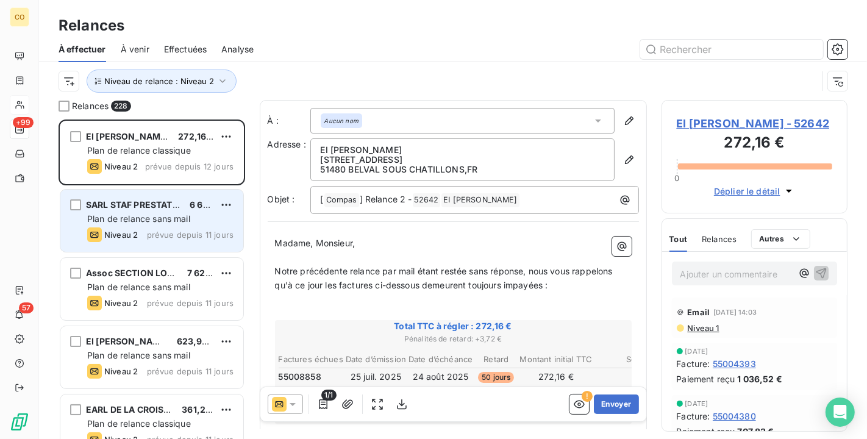
click at [154, 215] on span "Plan de relance sans mail" at bounding box center [138, 219] width 103 height 10
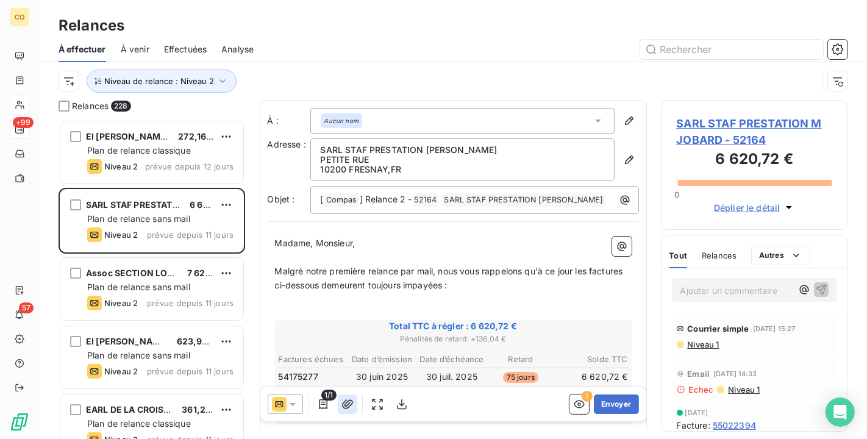
click at [348, 404] on icon "button" at bounding box center [348, 404] width 12 height 12
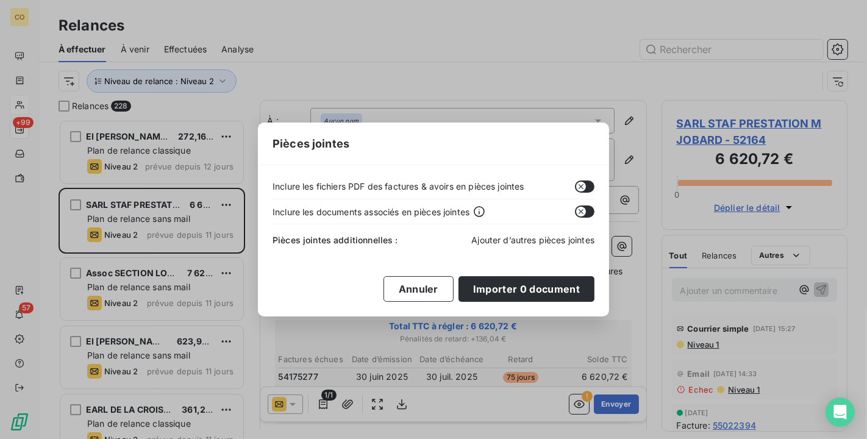
click at [568, 236] on span "Ajouter d’autres pièces jointes" at bounding box center [533, 240] width 123 height 10
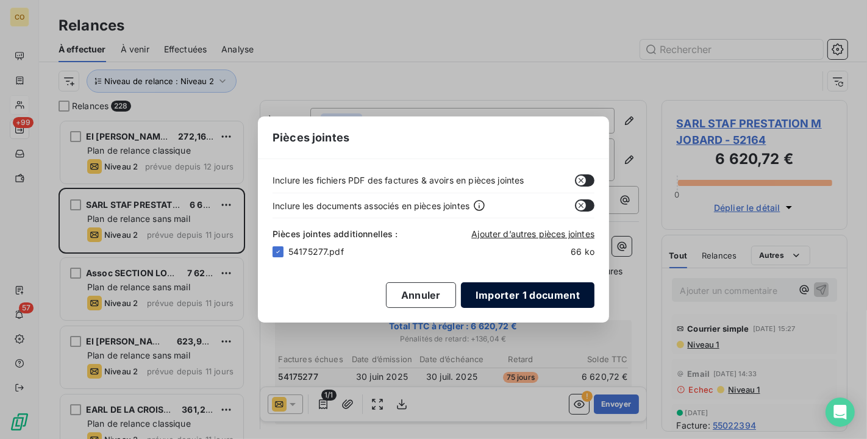
click at [529, 293] on button "Importer 1 document" at bounding box center [528, 295] width 134 height 26
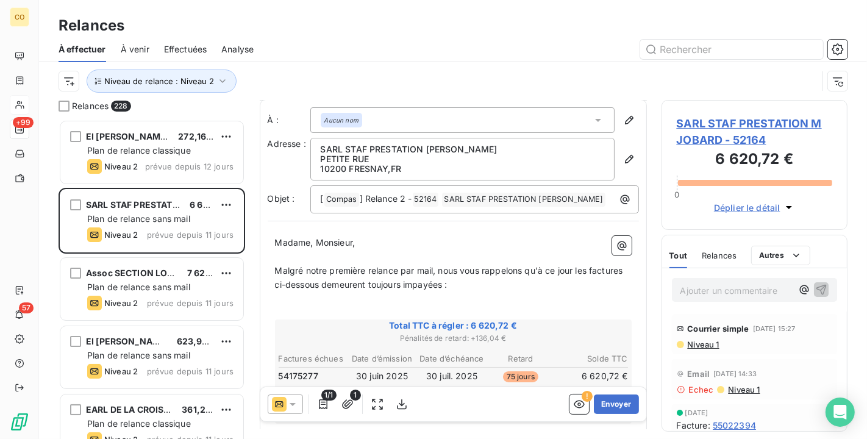
scroll to position [70, 0]
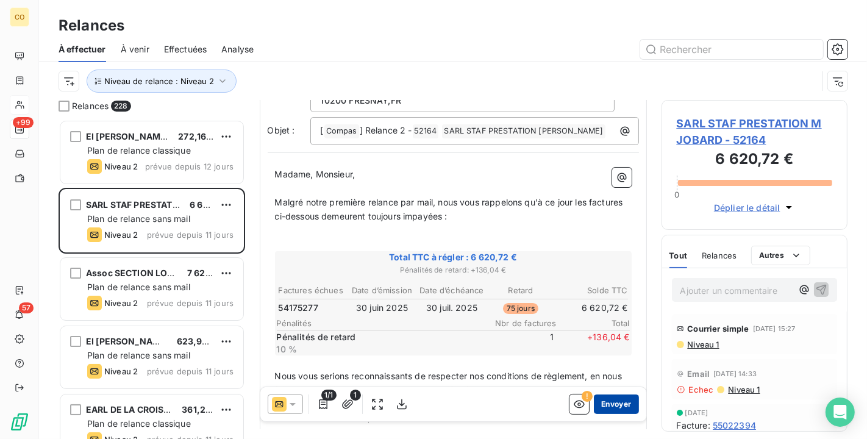
click at [618, 404] on button "Envoyer" at bounding box center [616, 405] width 45 height 20
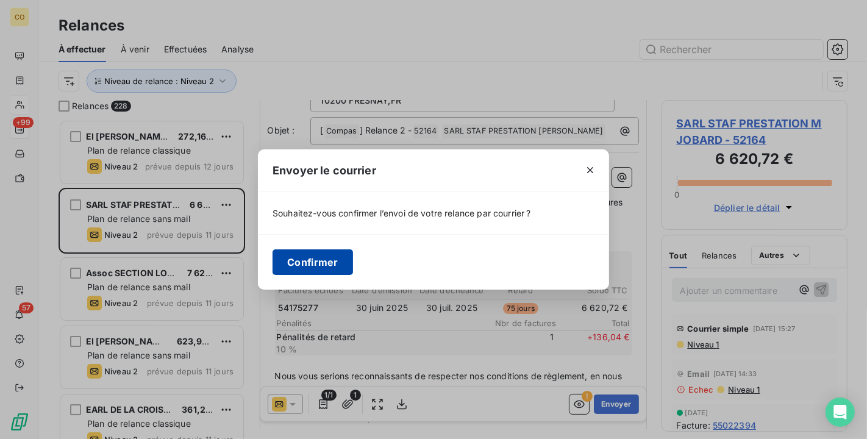
click at [314, 261] on button "Confirmer" at bounding box center [313, 262] width 81 height 26
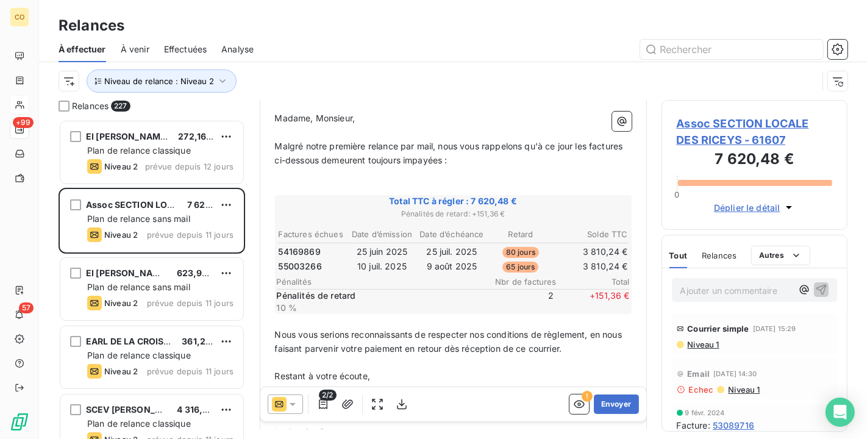
scroll to position [135, 0]
click at [719, 117] on span "Assoc SECTION LOCALE DES RICEYS - 61607" at bounding box center [755, 131] width 156 height 33
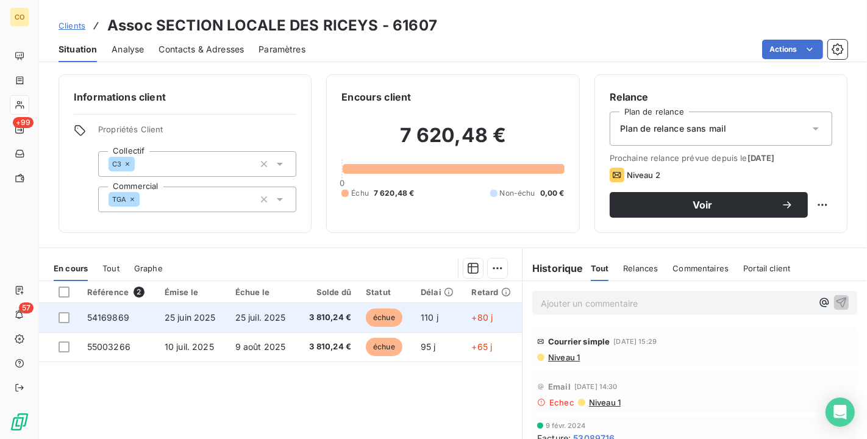
click at [318, 317] on span "3 810,24 €" at bounding box center [329, 318] width 46 height 12
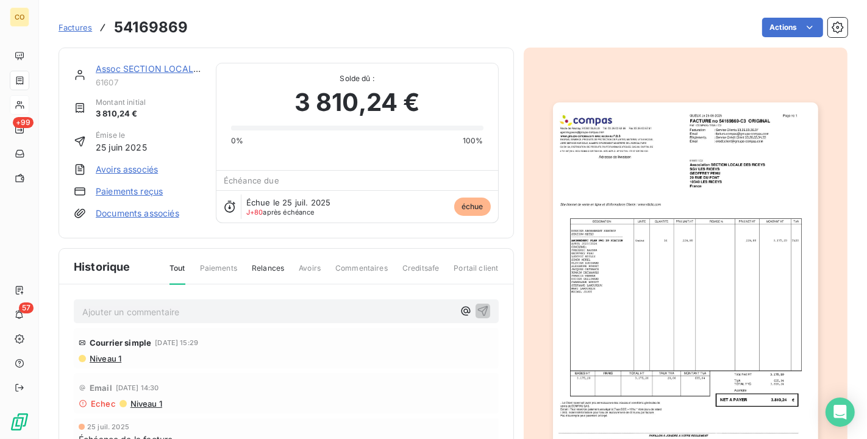
click at [672, 294] on img "button" at bounding box center [685, 289] width 265 height 375
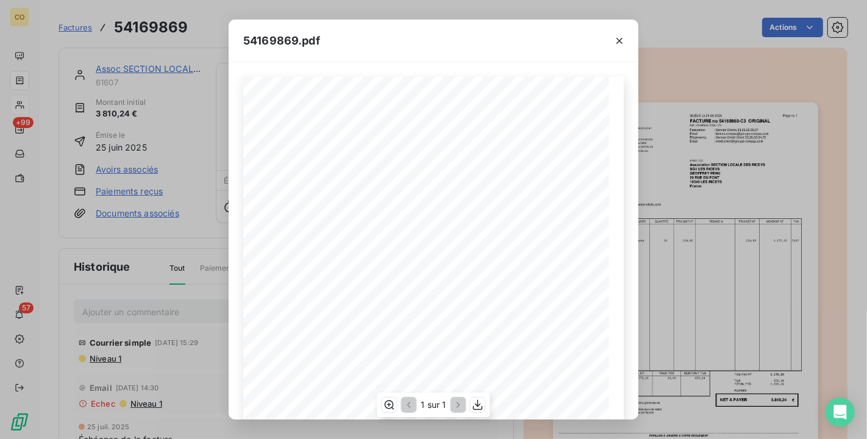
scroll to position [189, 0]
click at [480, 403] on icon "button" at bounding box center [478, 405] width 12 height 12
click at [455, 29] on div "54169869.pdf" at bounding box center [434, 41] width 410 height 43
drag, startPoint x: 618, startPoint y: 40, endPoint x: 611, endPoint y: 31, distance: 10.9
click at [619, 40] on icon "button" at bounding box center [620, 41] width 12 height 12
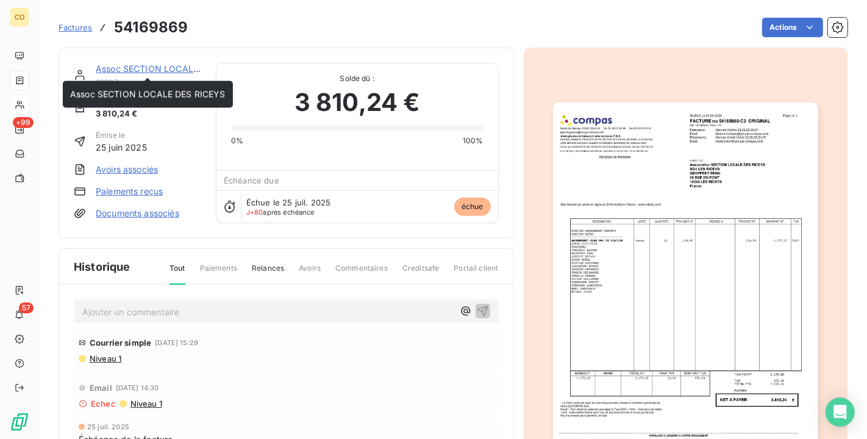
click at [167, 63] on link "Assoc SECTION LOCALE DES RICEYS" at bounding box center [174, 68] width 156 height 10
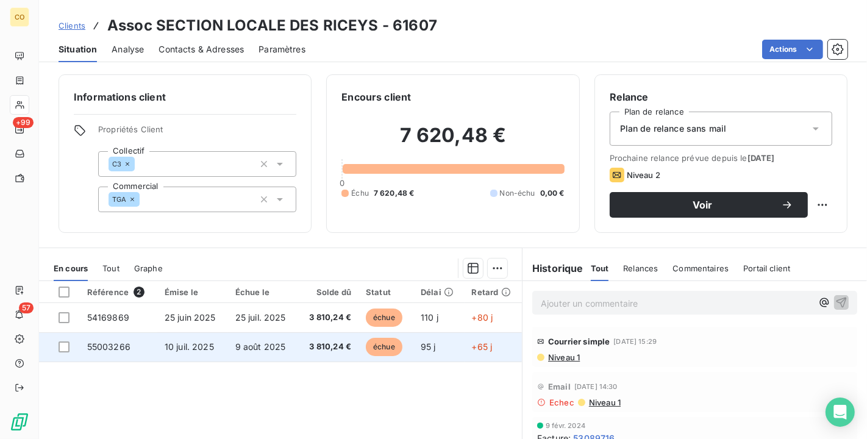
click at [198, 343] on span "10 juil. 2025" at bounding box center [189, 347] width 49 height 10
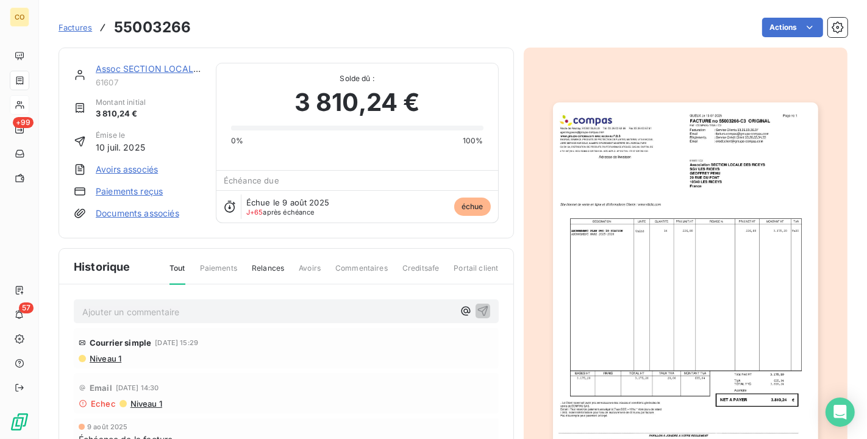
click at [694, 221] on img "button" at bounding box center [685, 289] width 265 height 375
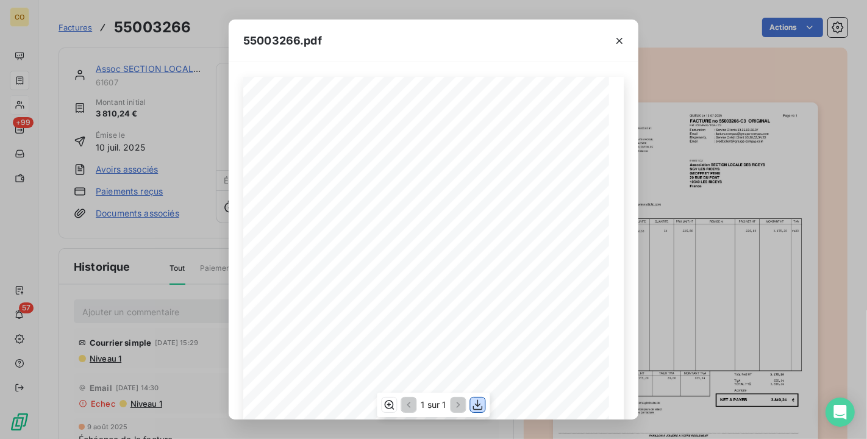
click at [485, 405] on button "button" at bounding box center [478, 405] width 15 height 15
click at [428, 52] on div "55003266.pdf" at bounding box center [434, 41] width 410 height 43
click at [627, 38] on button "button" at bounding box center [620, 41] width 20 height 20
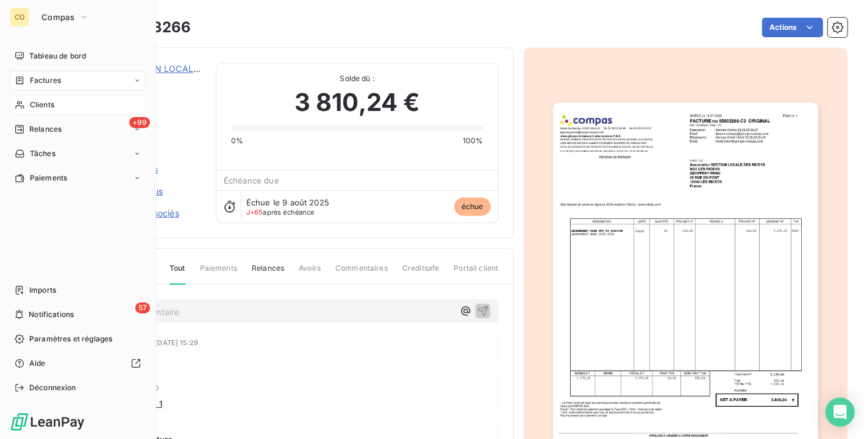
click at [41, 104] on span "Clients" at bounding box center [42, 104] width 24 height 11
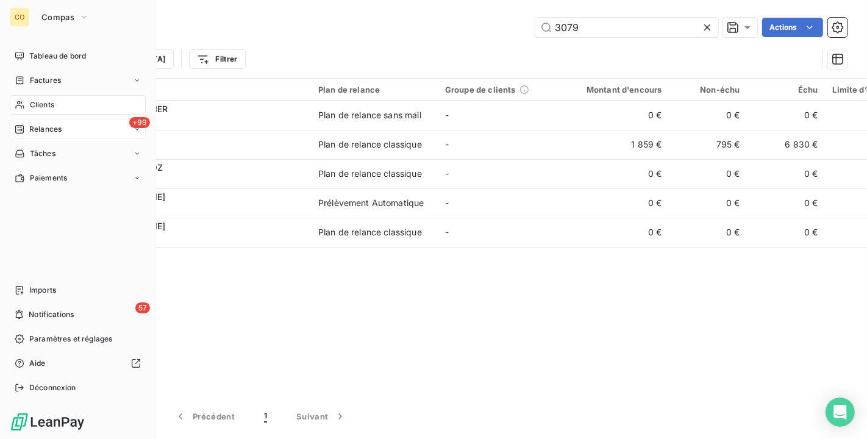
click at [38, 135] on div "+99 Relances" at bounding box center [78, 130] width 136 height 20
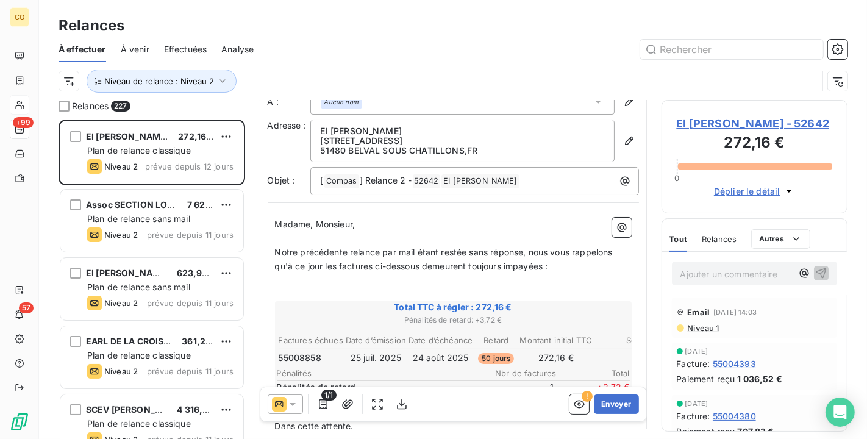
scroll to position [137, 0]
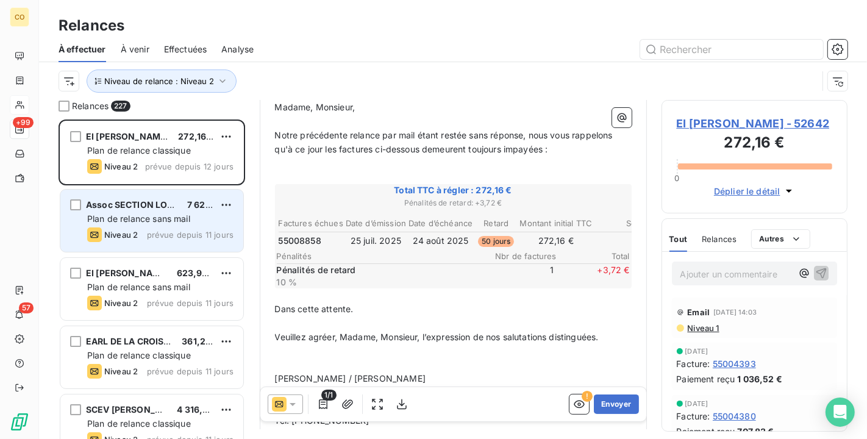
click at [137, 221] on span "Plan de relance sans mail" at bounding box center [138, 219] width 103 height 10
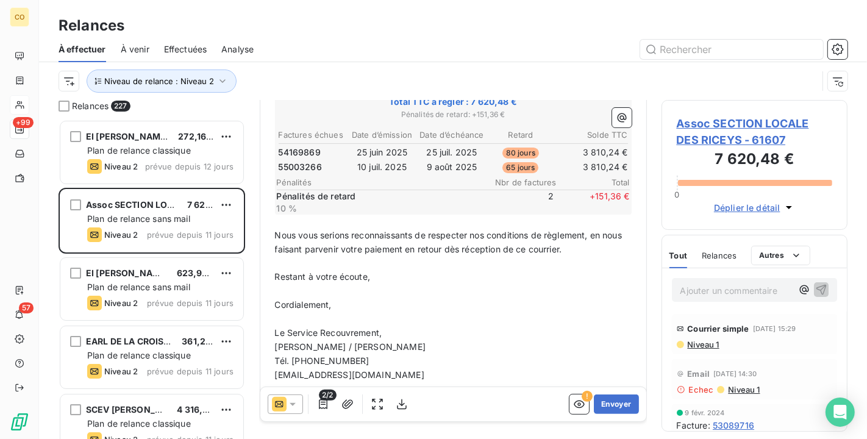
scroll to position [247, 0]
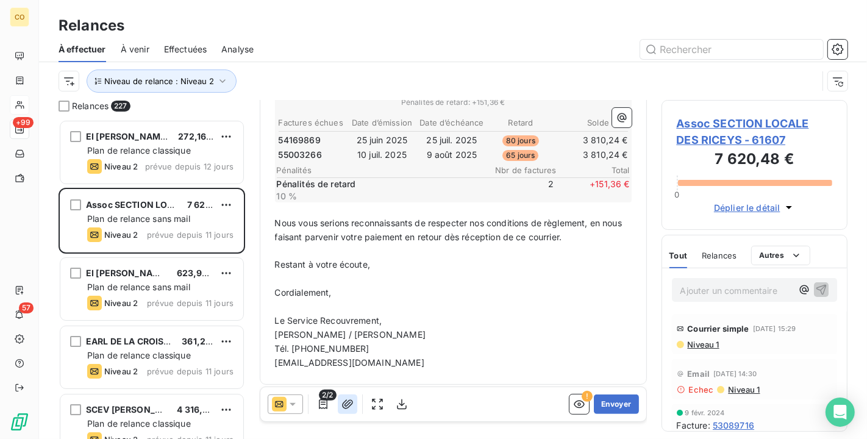
click at [345, 403] on icon "button" at bounding box center [347, 404] width 11 height 9
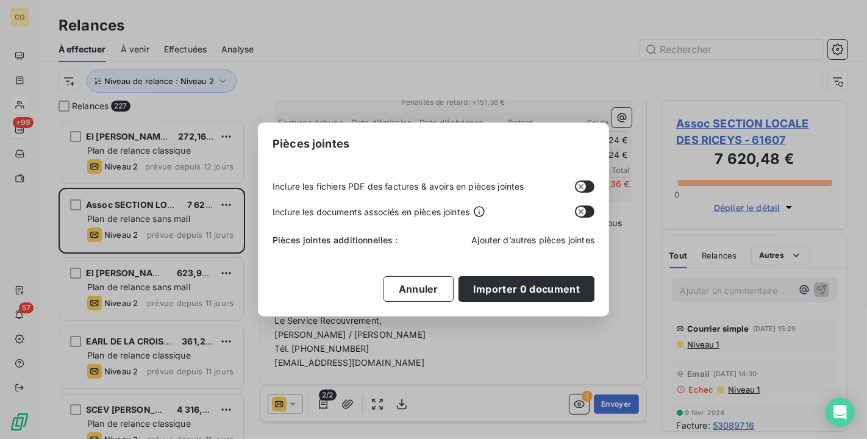
click at [549, 237] on span "Ajouter d’autres pièces jointes" at bounding box center [533, 240] width 123 height 10
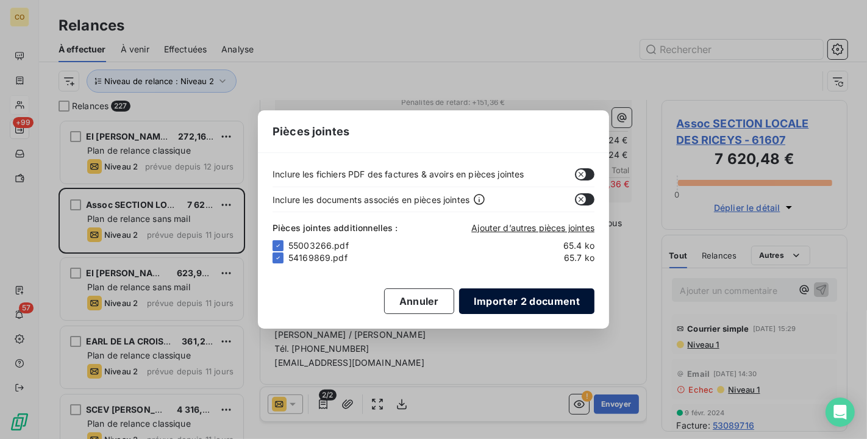
click at [537, 299] on button "Importer 2 document" at bounding box center [526, 302] width 135 height 26
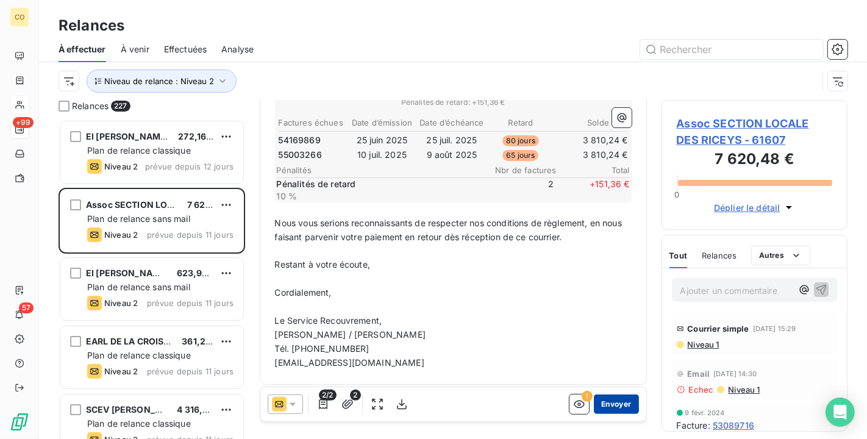
click at [610, 403] on button "Envoyer" at bounding box center [616, 405] width 45 height 20
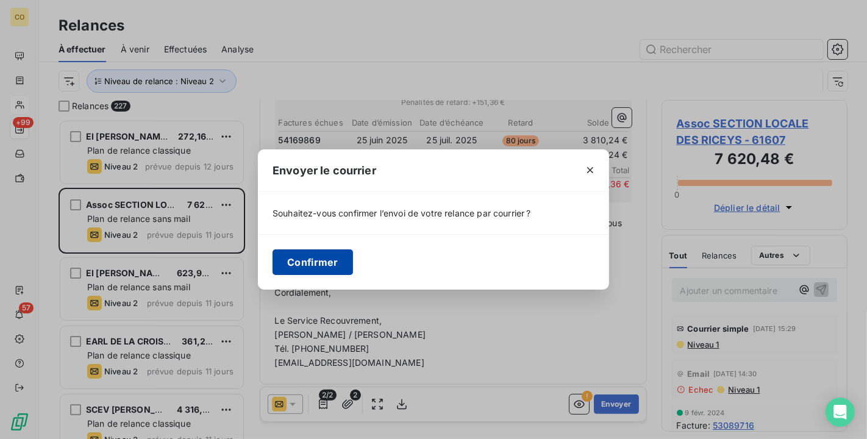
click at [348, 265] on button "Confirmer" at bounding box center [313, 262] width 81 height 26
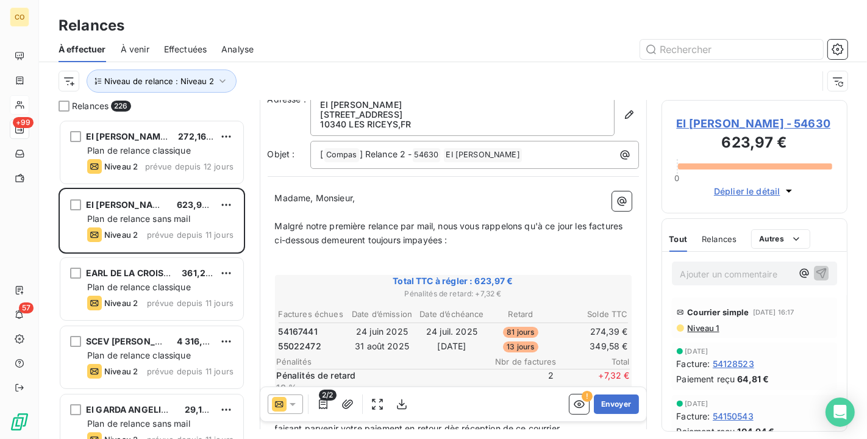
scroll to position [135, 0]
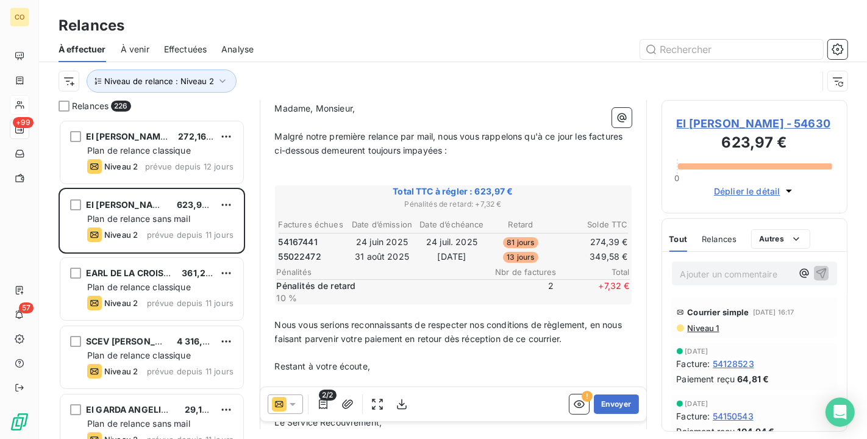
click at [739, 118] on span "EI [PERSON_NAME] - 54630" at bounding box center [755, 123] width 156 height 16
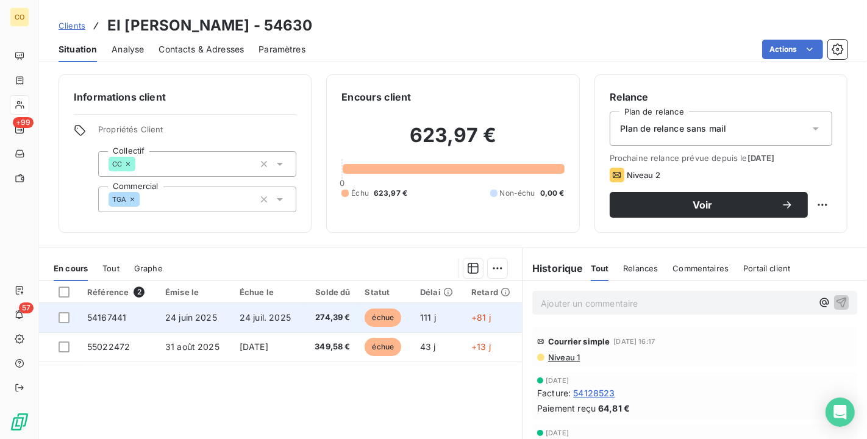
click at [318, 317] on span "274,39 €" at bounding box center [331, 318] width 40 height 12
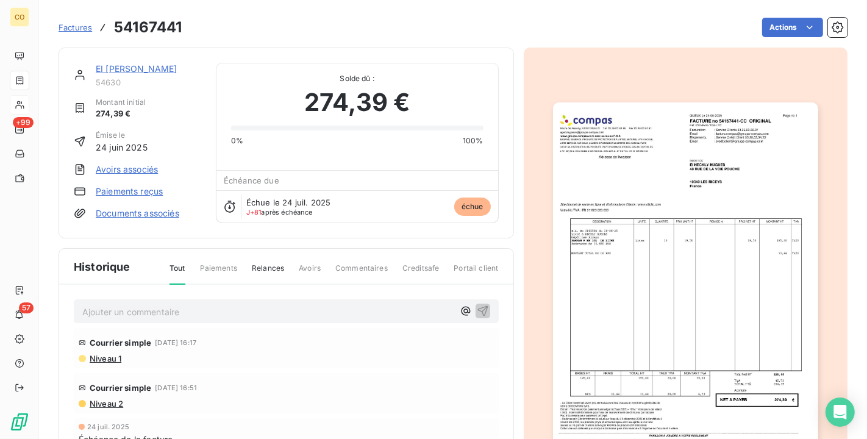
click at [741, 289] on img "button" at bounding box center [685, 289] width 265 height 375
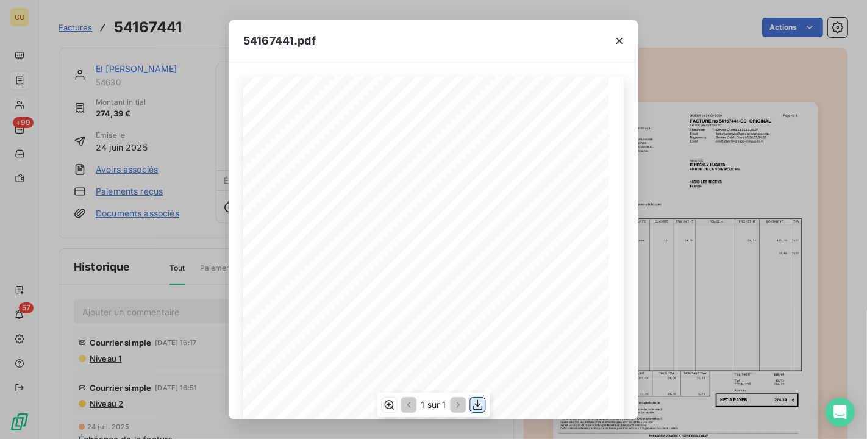
click at [477, 404] on icon "button" at bounding box center [478, 405] width 12 height 12
drag, startPoint x: 424, startPoint y: 48, endPoint x: 456, endPoint y: 35, distance: 35.0
click at [424, 48] on div "54167441.pdf" at bounding box center [434, 41] width 410 height 43
drag, startPoint x: 623, startPoint y: 43, endPoint x: 607, endPoint y: 29, distance: 21.6
click at [623, 43] on icon "button" at bounding box center [620, 41] width 12 height 12
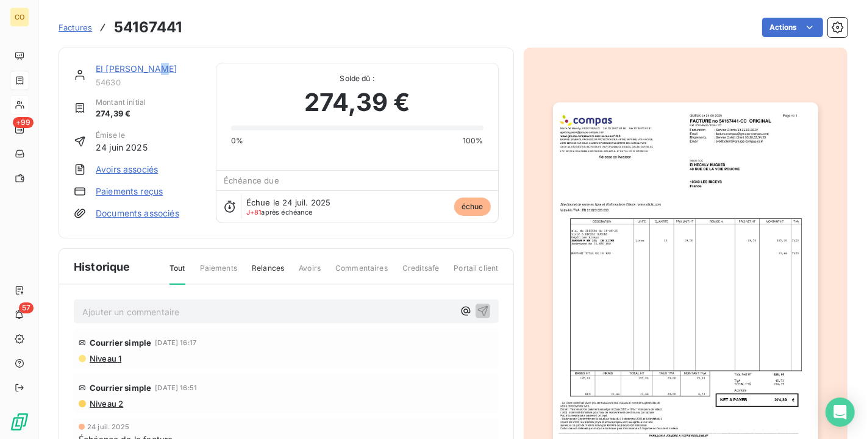
click at [164, 70] on link "EI [PERSON_NAME]" at bounding box center [136, 68] width 81 height 10
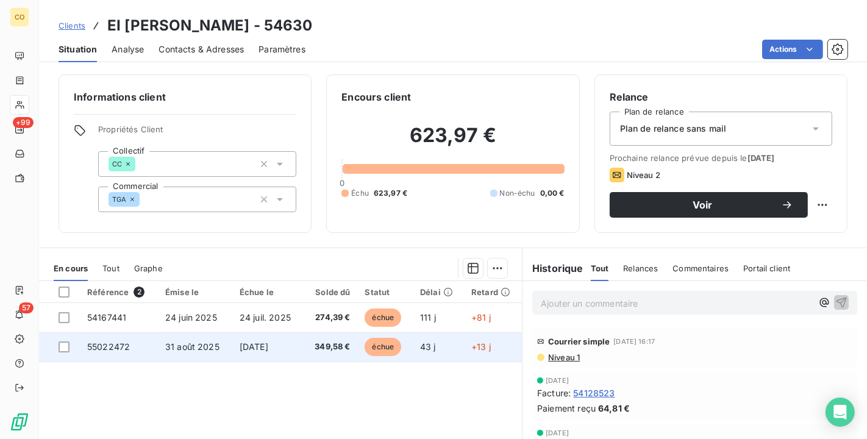
click at [209, 353] on td "31 août 2025" at bounding box center [195, 346] width 74 height 29
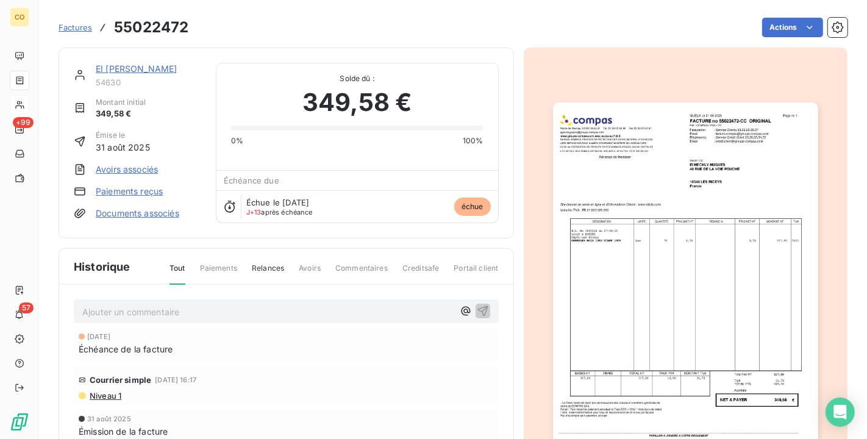
click at [630, 281] on img "button" at bounding box center [685, 289] width 265 height 375
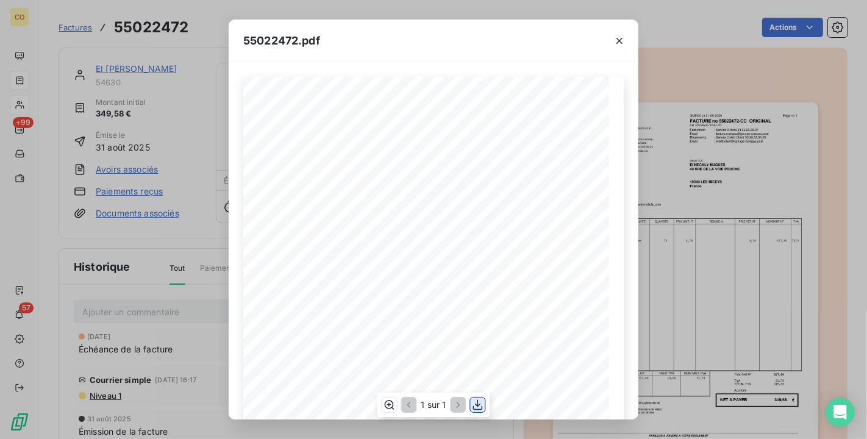
click at [474, 403] on icon "button" at bounding box center [478, 405] width 12 height 12
click at [377, 46] on div "55022472.pdf" at bounding box center [434, 41] width 410 height 43
click at [616, 40] on icon "button" at bounding box center [620, 41] width 12 height 12
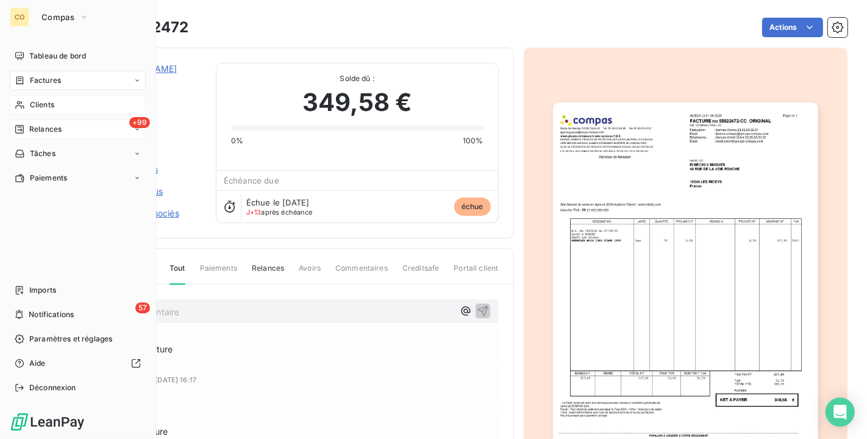
click at [32, 124] on span "Relances" at bounding box center [45, 129] width 32 height 11
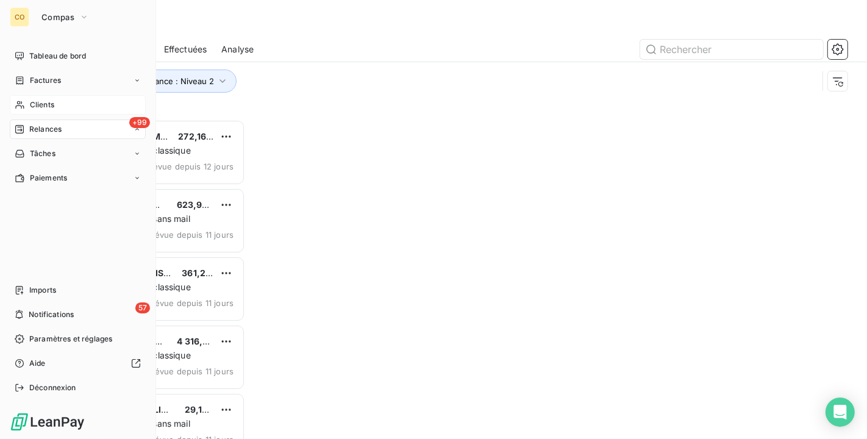
scroll to position [309, 176]
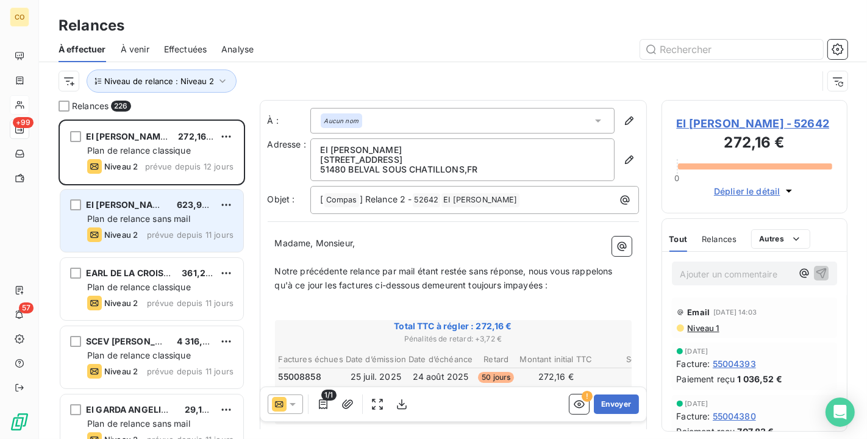
click at [184, 210] on div "623,97 €" at bounding box center [195, 205] width 37 height 12
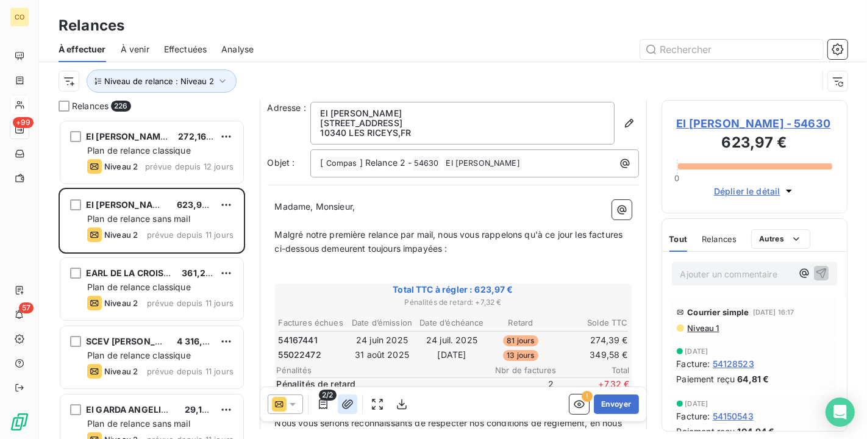
scroll to position [68, 0]
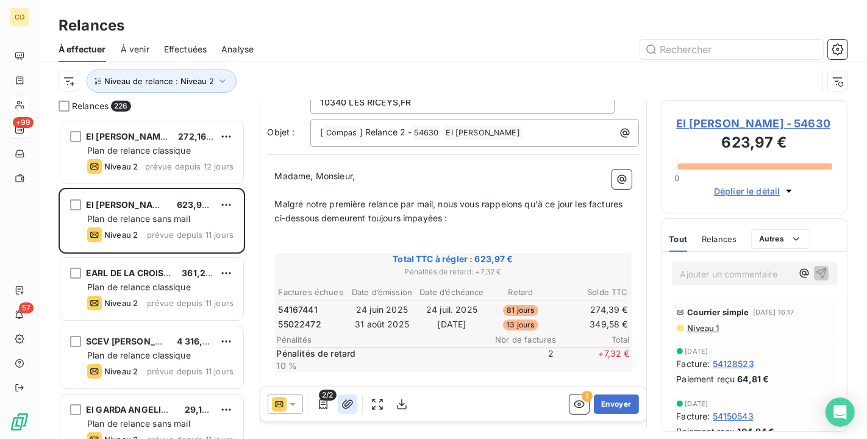
click at [347, 400] on icon "button" at bounding box center [348, 404] width 12 height 12
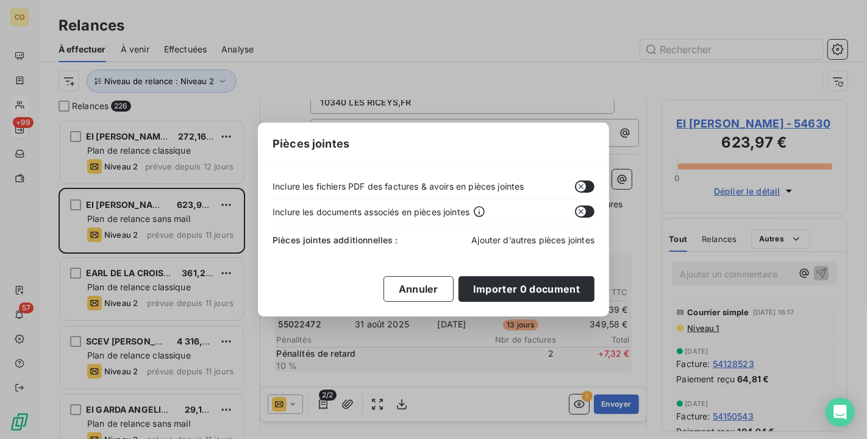
click at [529, 241] on span "Ajouter d’autres pièces jointes" at bounding box center [533, 240] width 123 height 10
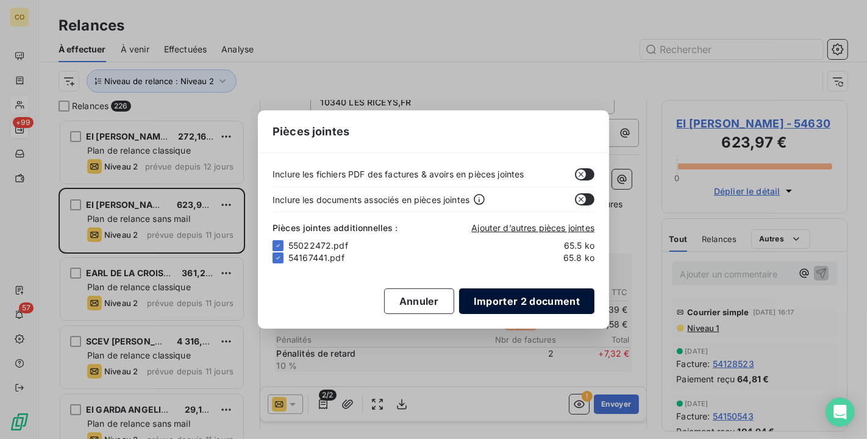
click at [547, 301] on button "Importer 2 document" at bounding box center [526, 302] width 135 height 26
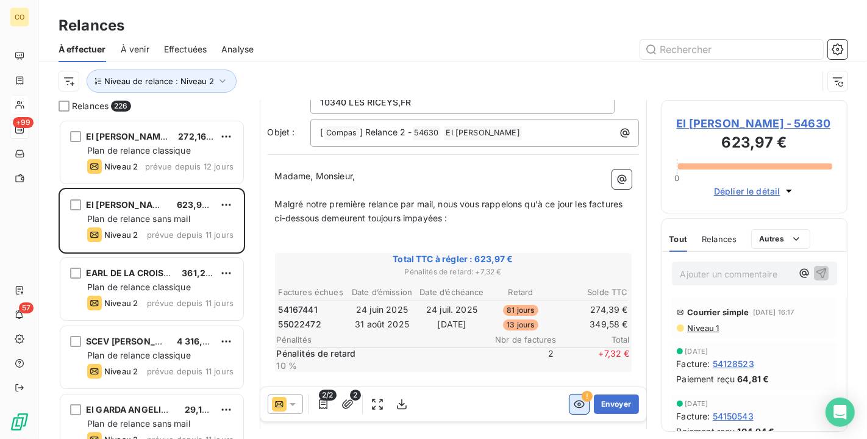
click at [573, 400] on icon "button" at bounding box center [579, 404] width 12 height 12
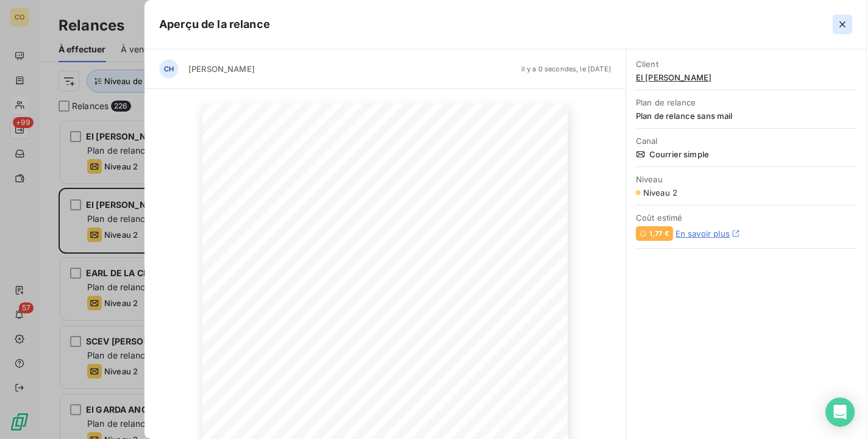
click at [846, 23] on icon "button" at bounding box center [843, 24] width 12 height 12
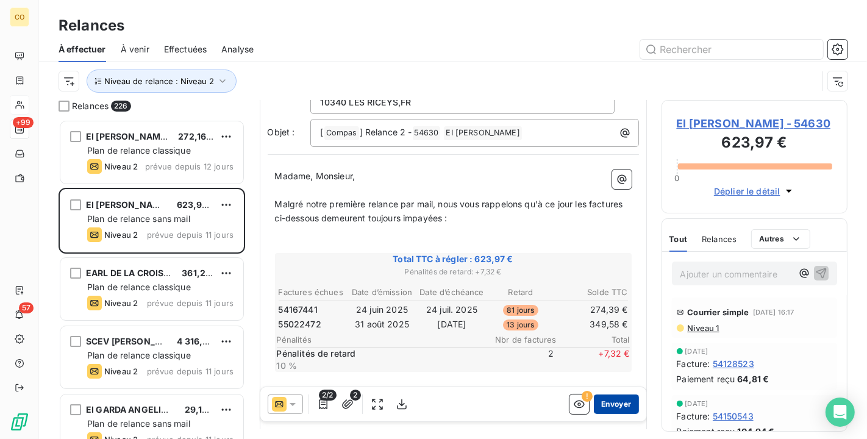
click at [600, 403] on button "Envoyer" at bounding box center [616, 405] width 45 height 20
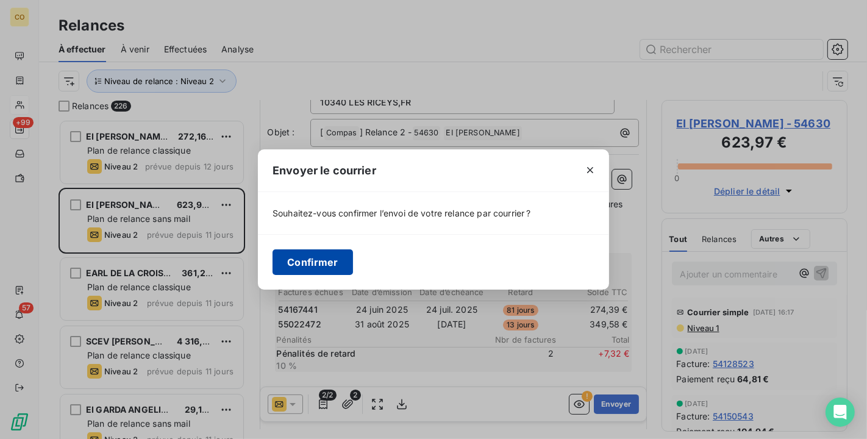
click at [301, 262] on button "Confirmer" at bounding box center [313, 262] width 81 height 26
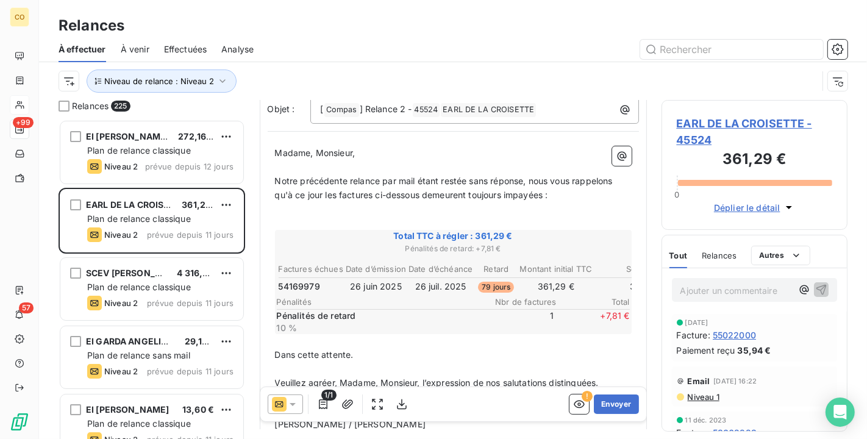
scroll to position [135, 0]
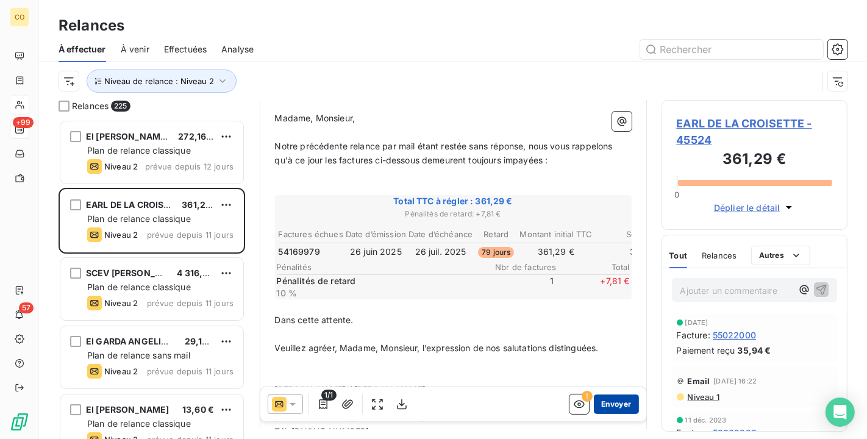
click at [603, 404] on button "Envoyer" at bounding box center [616, 405] width 45 height 20
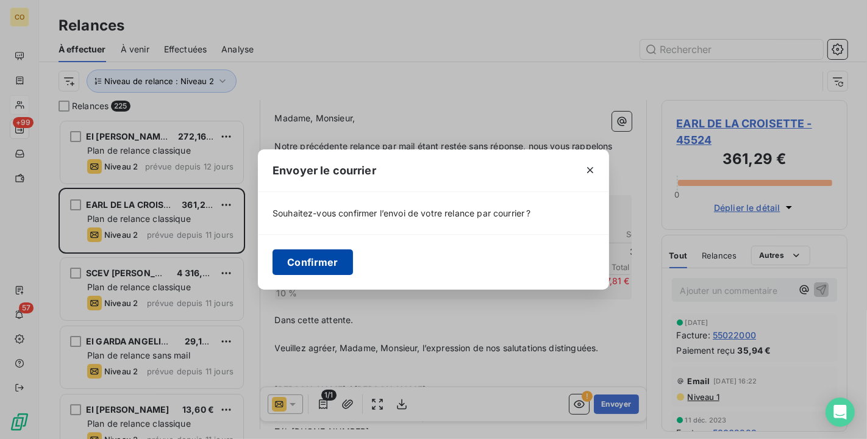
click at [333, 256] on button "Confirmer" at bounding box center [313, 262] width 81 height 26
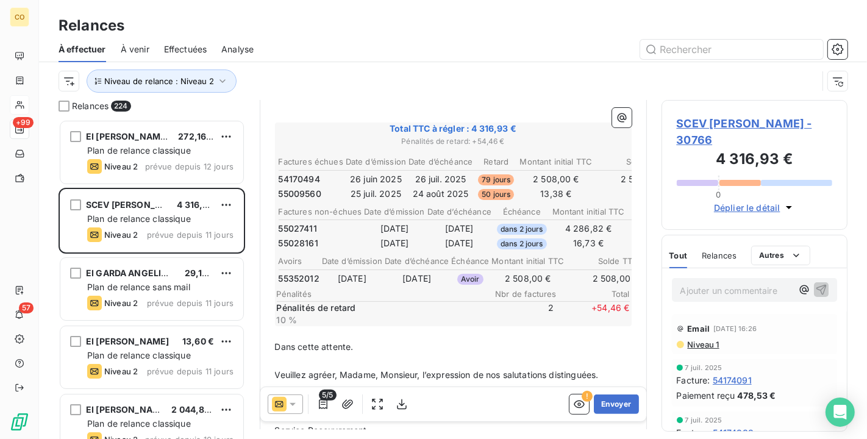
scroll to position [204, 0]
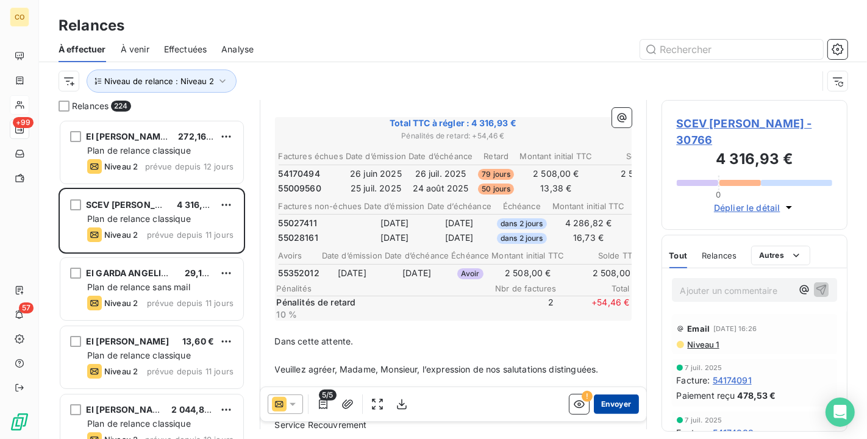
click at [613, 402] on button "Envoyer" at bounding box center [616, 405] width 45 height 20
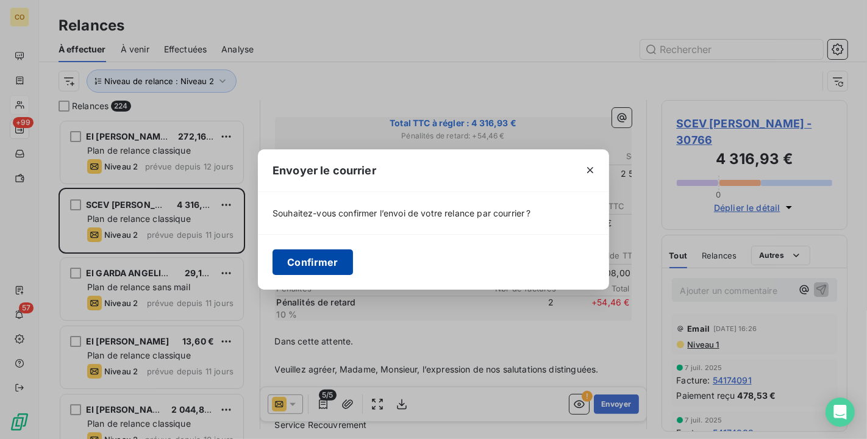
click at [315, 260] on button "Confirmer" at bounding box center [313, 262] width 81 height 26
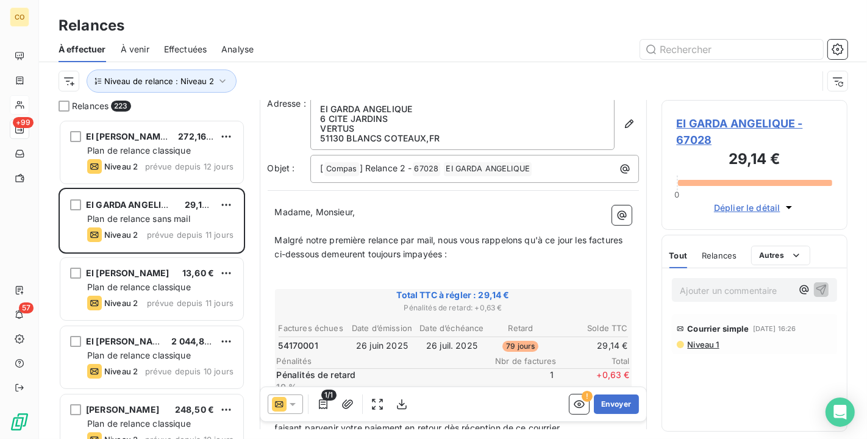
scroll to position [69, 0]
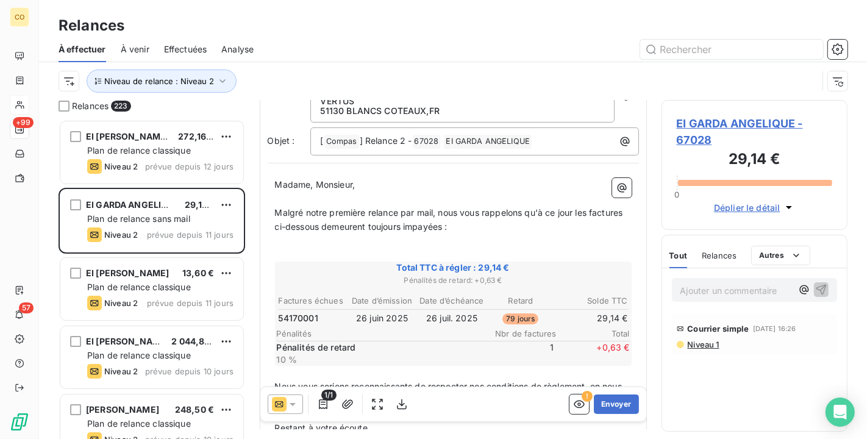
click at [711, 118] on span "EI GARDA ANGELIQUE - 67028" at bounding box center [755, 131] width 156 height 33
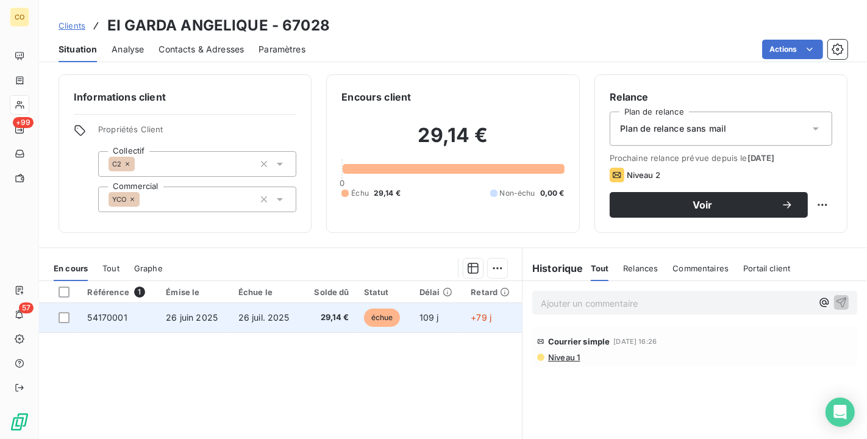
click at [287, 314] on td "26 juil. 2025" at bounding box center [267, 317] width 72 height 29
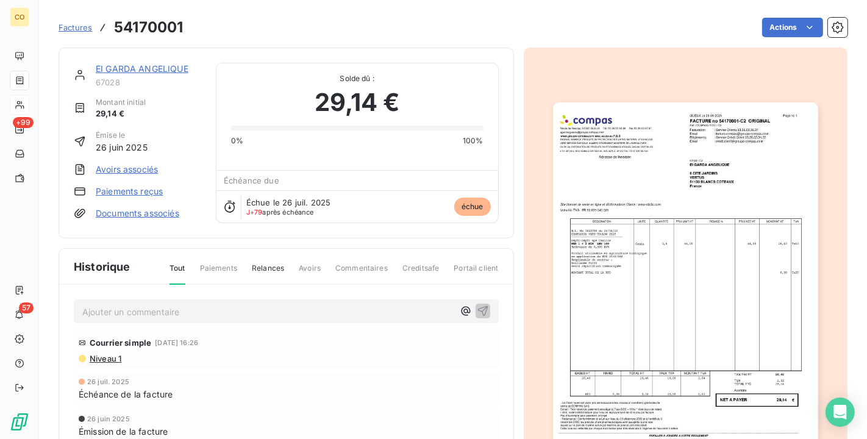
click at [639, 329] on img "button" at bounding box center [685, 289] width 265 height 375
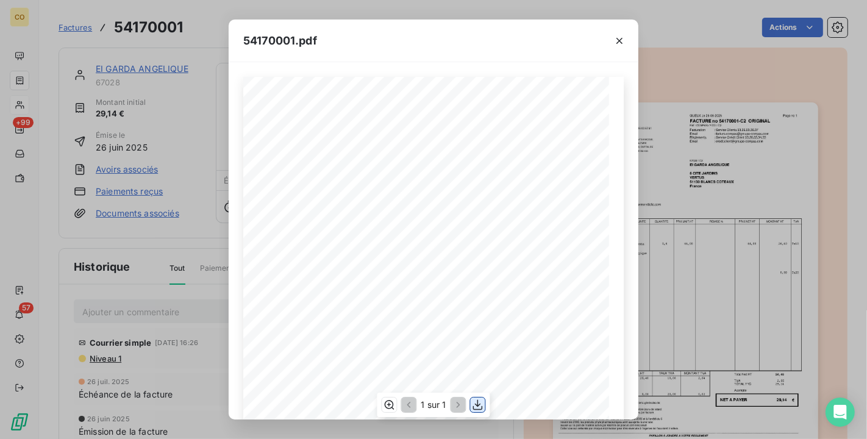
click at [482, 406] on icon "button" at bounding box center [478, 405] width 10 height 10
click at [438, 46] on div "54170001.pdf" at bounding box center [434, 41] width 410 height 43
click at [617, 46] on button "button" at bounding box center [620, 41] width 20 height 20
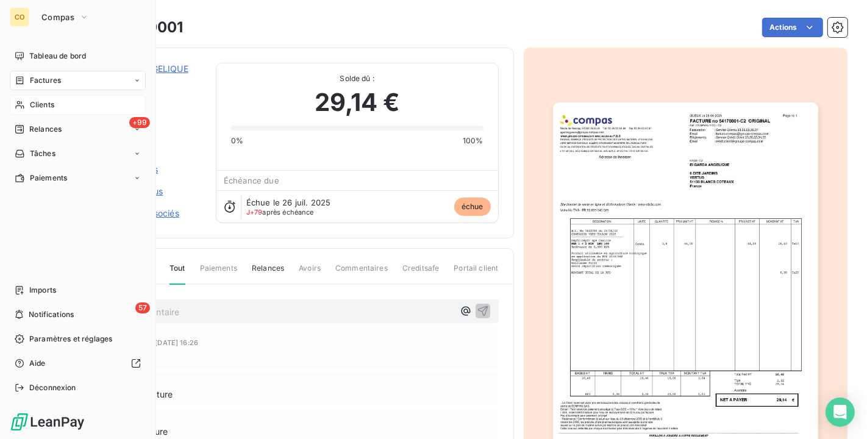
click at [38, 129] on span "Relances" at bounding box center [45, 129] width 32 height 11
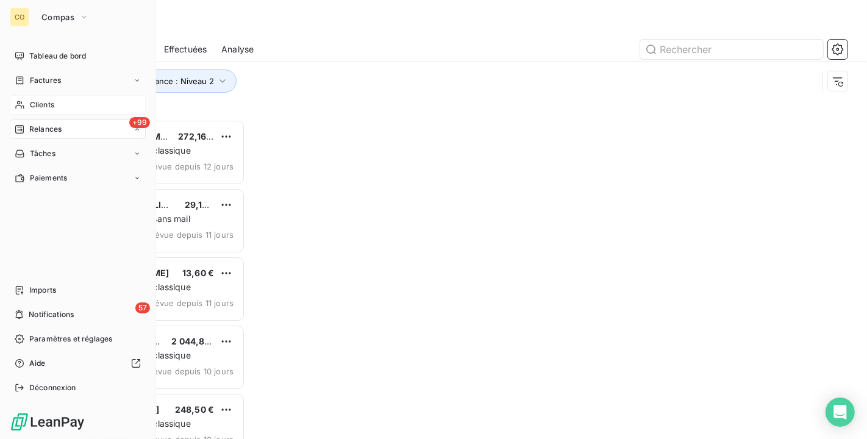
scroll to position [309, 176]
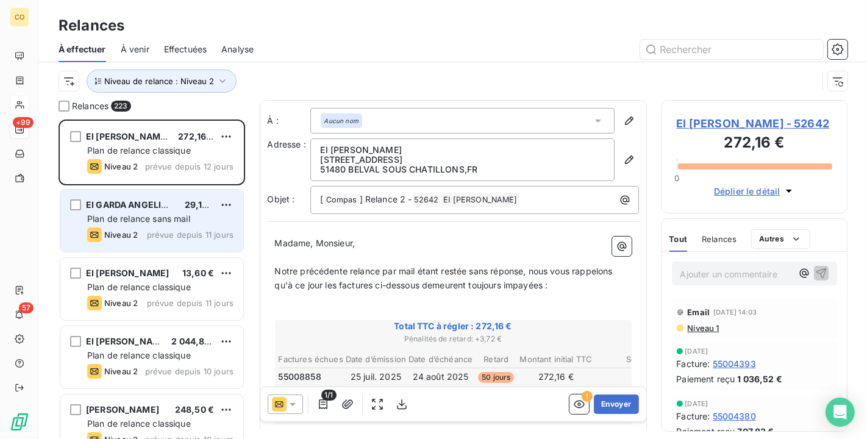
click at [148, 218] on span "Plan de relance sans mail" at bounding box center [138, 219] width 103 height 10
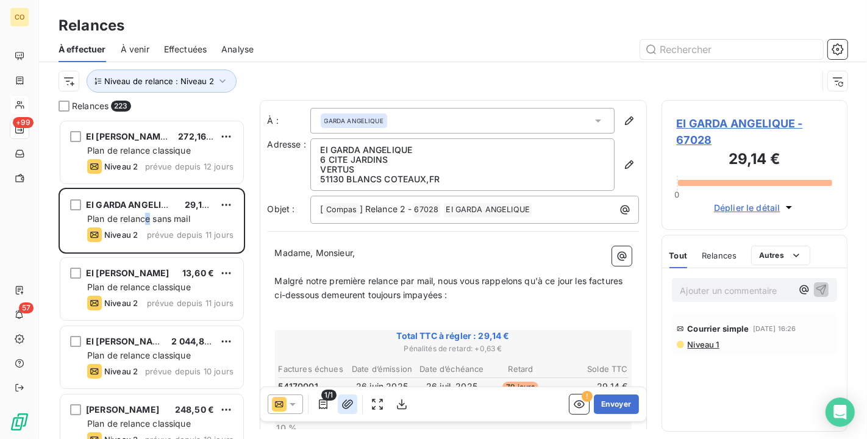
click at [348, 403] on icon "button" at bounding box center [348, 404] width 12 height 12
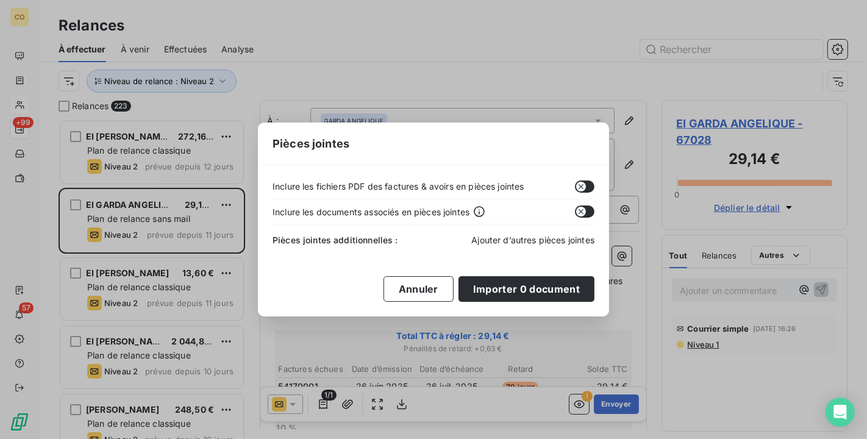
click at [517, 240] on span "Ajouter d’autres pièces jointes" at bounding box center [533, 240] width 123 height 10
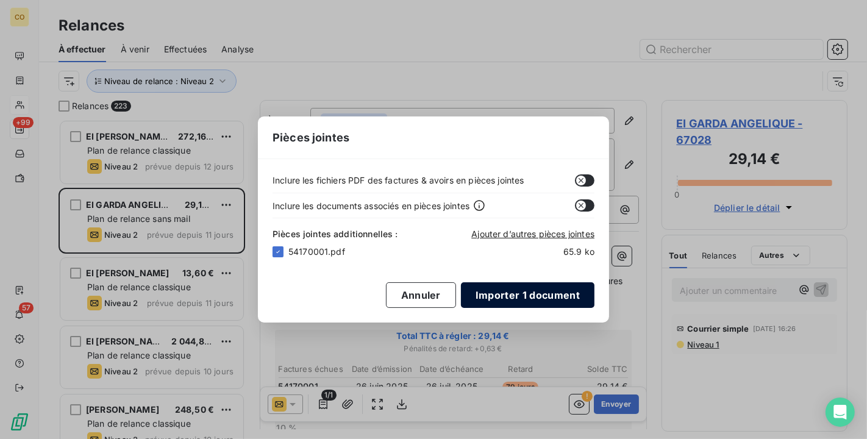
click at [545, 294] on button "Importer 1 document" at bounding box center [528, 295] width 134 height 26
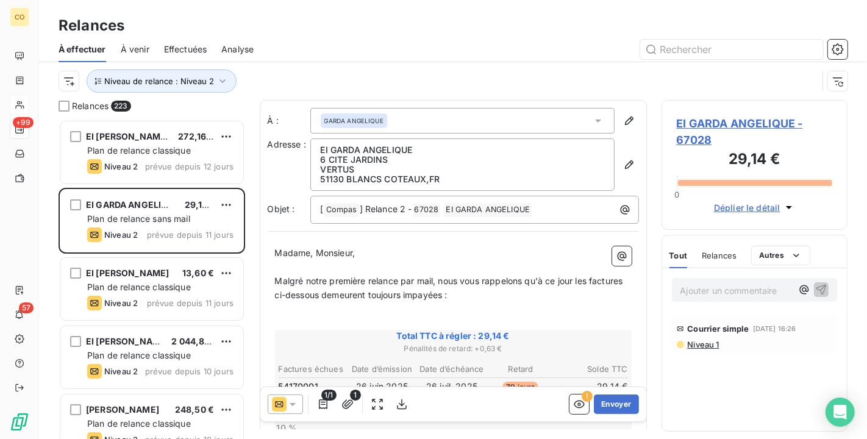
scroll to position [68, 0]
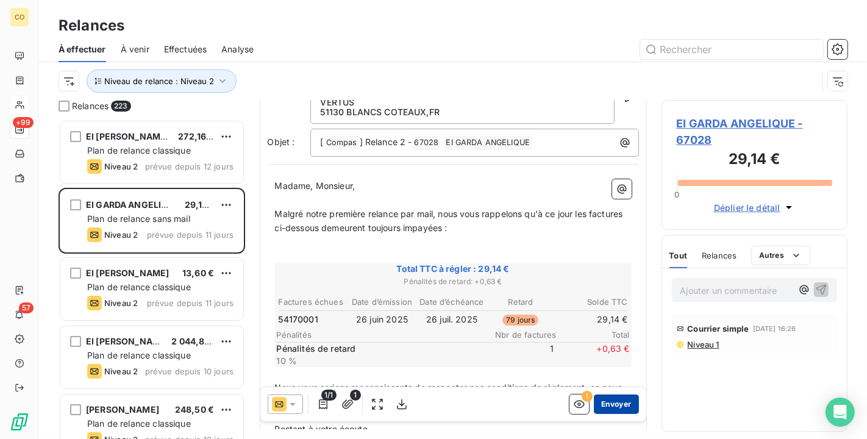
click at [615, 412] on button "Envoyer" at bounding box center [616, 405] width 45 height 20
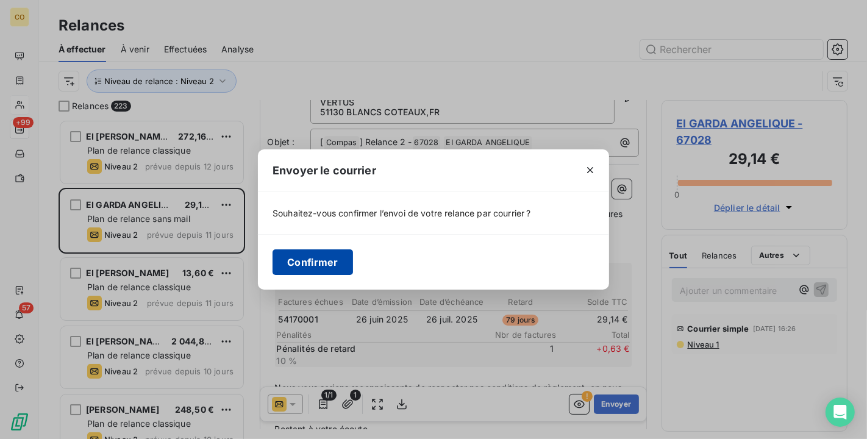
click at [302, 259] on button "Confirmer" at bounding box center [313, 262] width 81 height 26
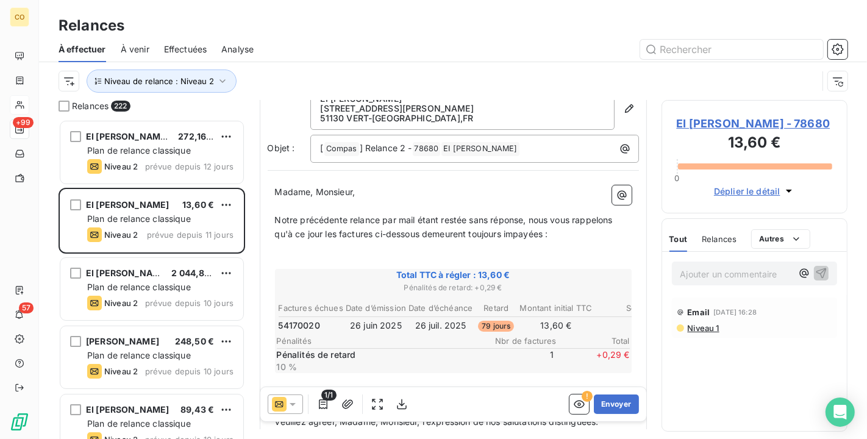
scroll to position [69, 0]
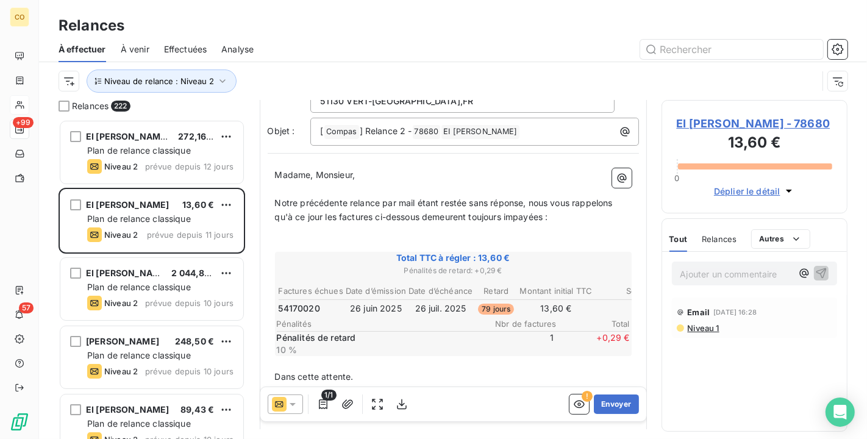
click at [608, 415] on div "1/1 ! Envoyer" at bounding box center [453, 404] width 386 height 34
click at [601, 400] on button "Envoyer" at bounding box center [616, 405] width 45 height 20
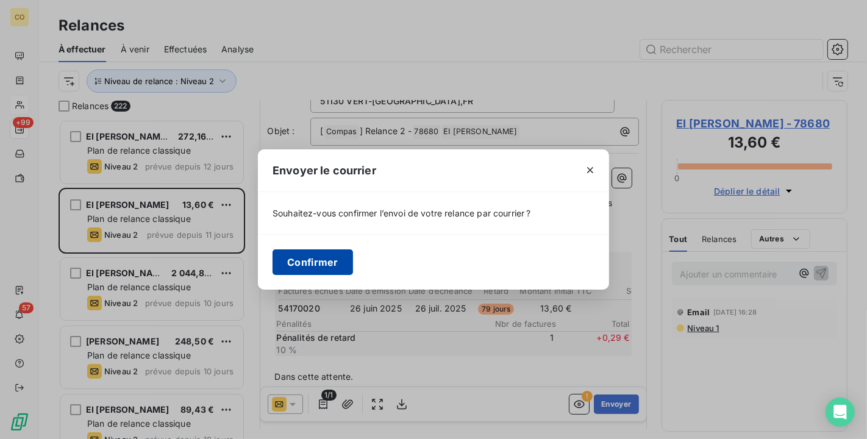
click at [312, 268] on button "Confirmer" at bounding box center [313, 262] width 81 height 26
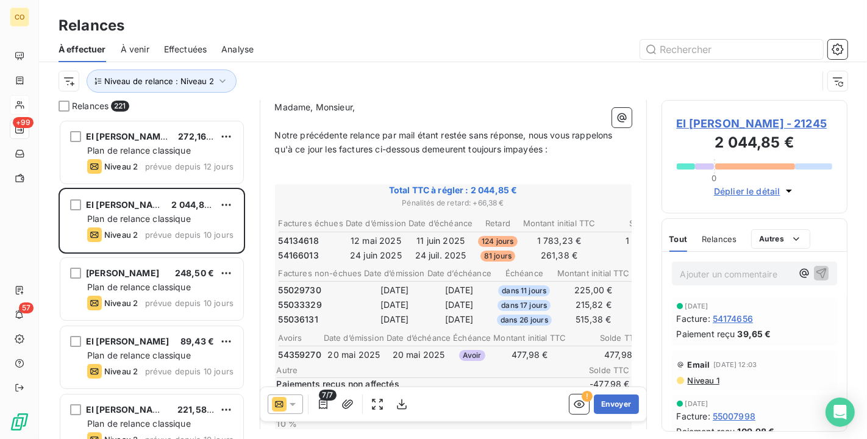
scroll to position [204, 0]
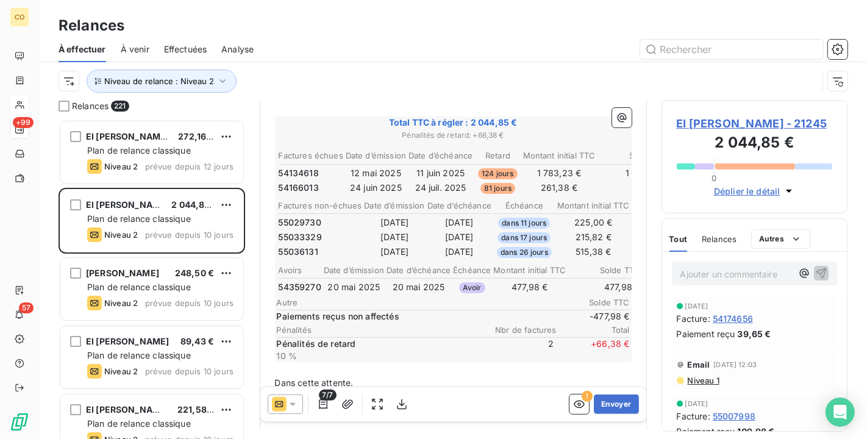
click at [712, 386] on span "Niveau 1" at bounding box center [703, 381] width 33 height 10
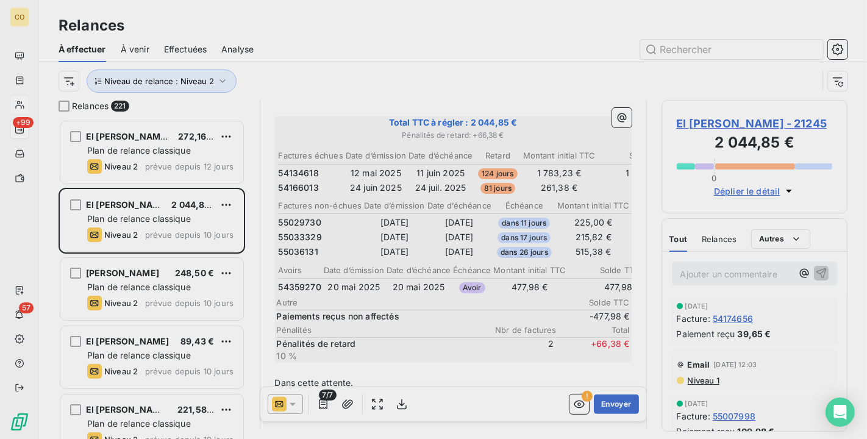
scroll to position [309, 176]
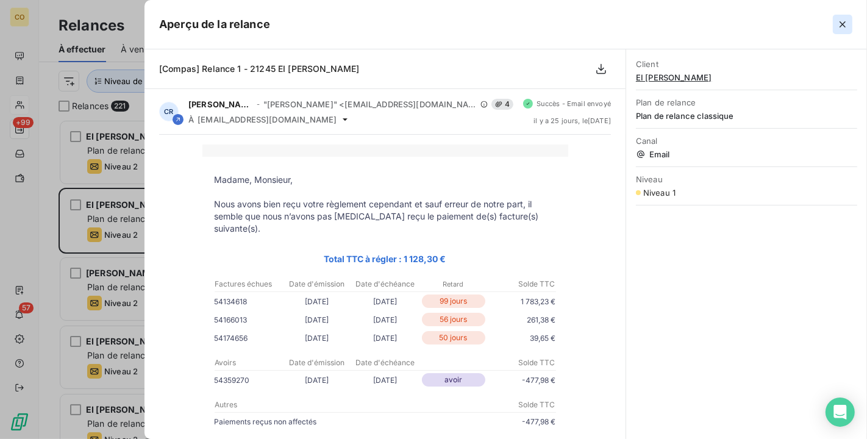
click at [841, 33] on button "button" at bounding box center [843, 25] width 20 height 20
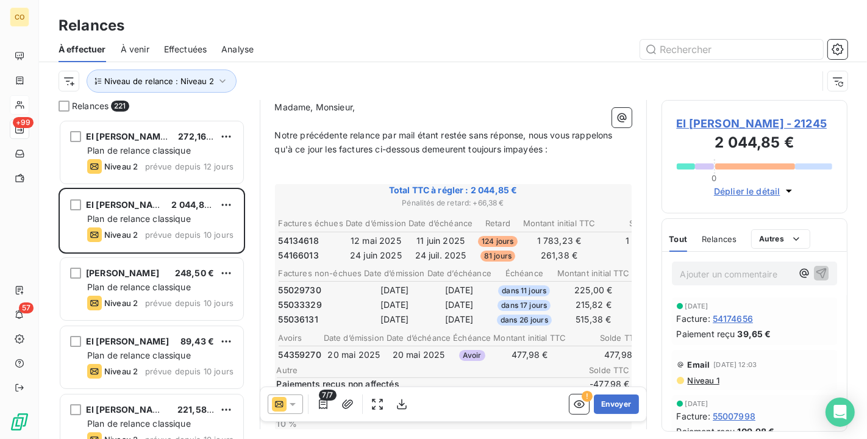
scroll to position [204, 0]
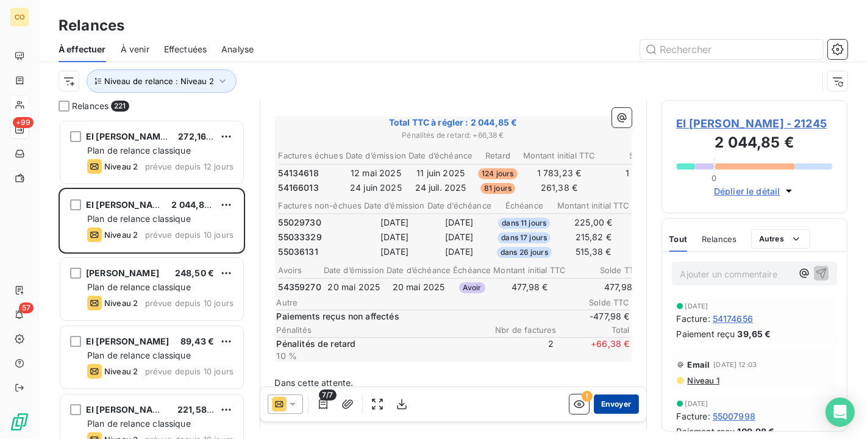
click at [607, 409] on button "Envoyer" at bounding box center [616, 405] width 45 height 20
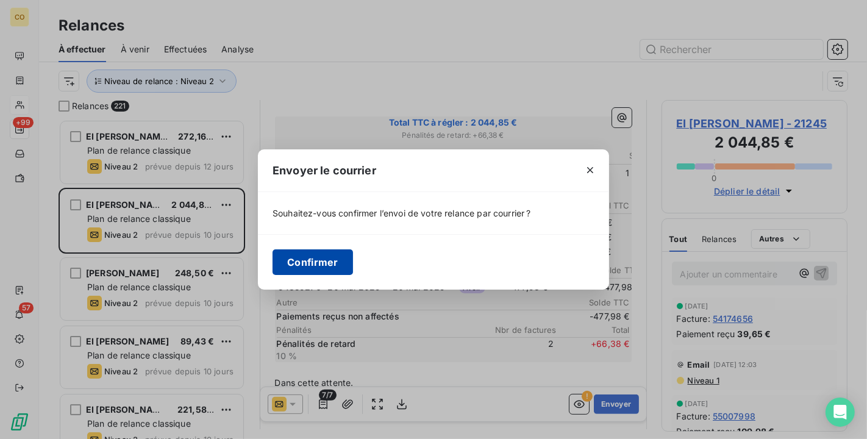
click at [321, 266] on button "Confirmer" at bounding box center [313, 262] width 81 height 26
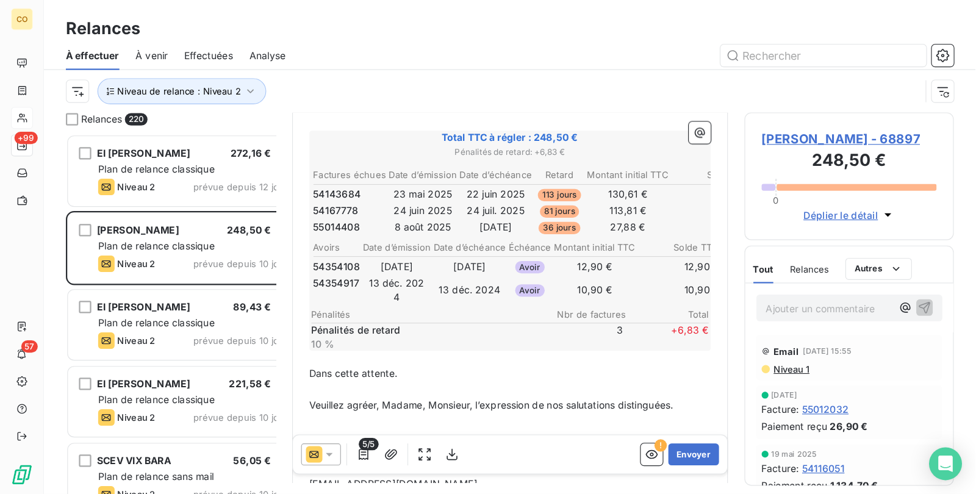
scroll to position [205, 0]
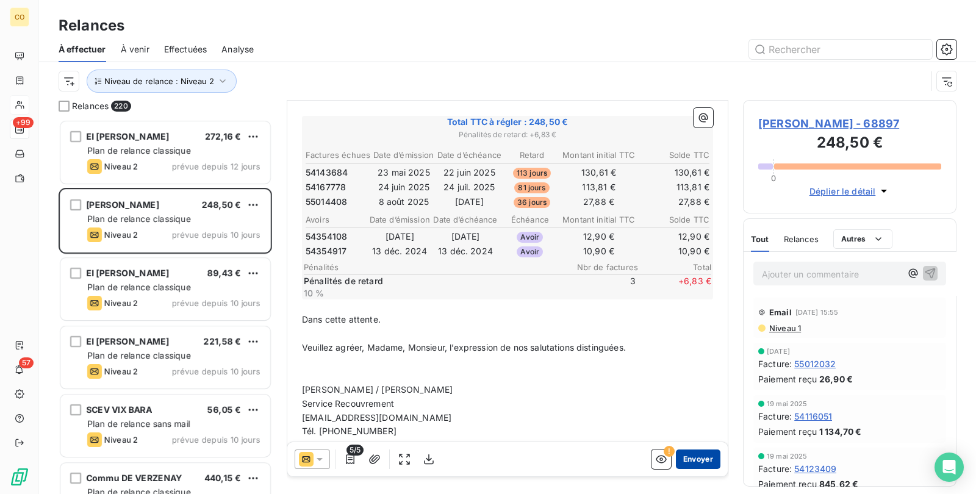
click at [683, 439] on button "Envoyer" at bounding box center [698, 460] width 45 height 20
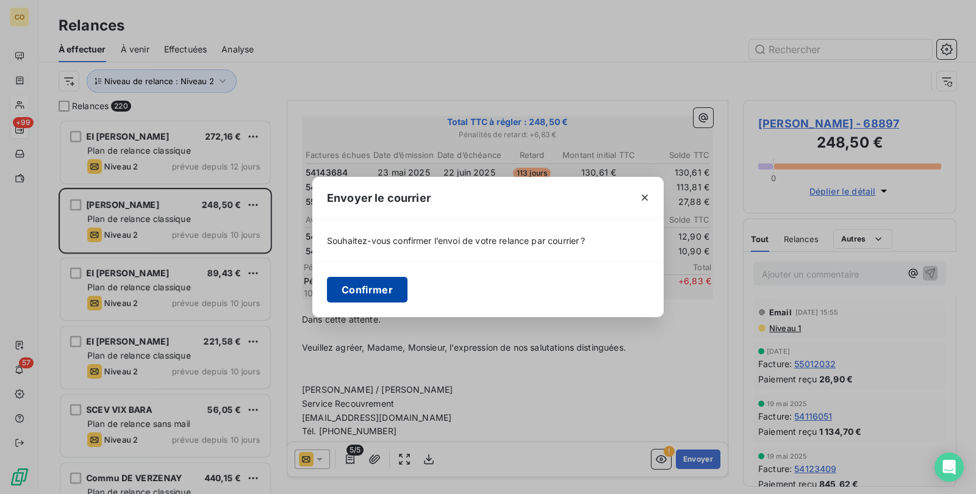
click at [368, 295] on button "Confirmer" at bounding box center [367, 290] width 81 height 26
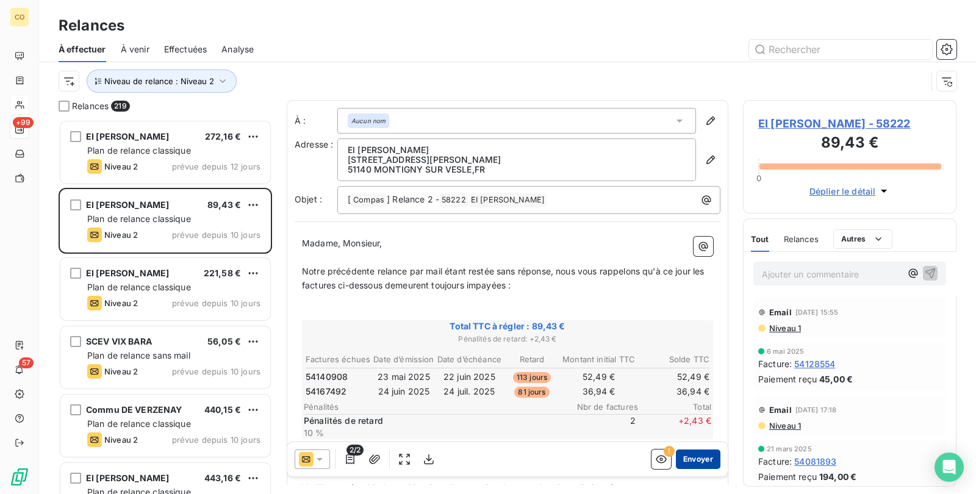
click at [677, 439] on button "Envoyer" at bounding box center [698, 460] width 45 height 20
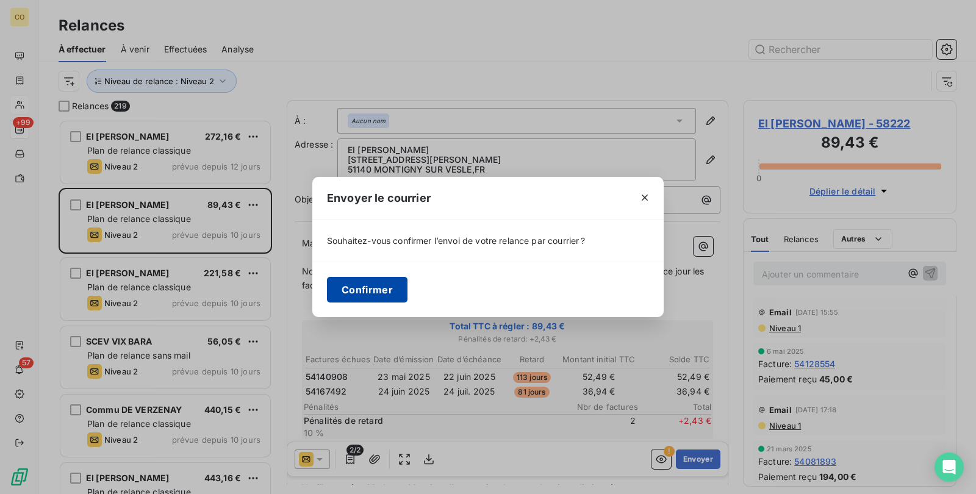
click at [365, 287] on button "Confirmer" at bounding box center [367, 290] width 81 height 26
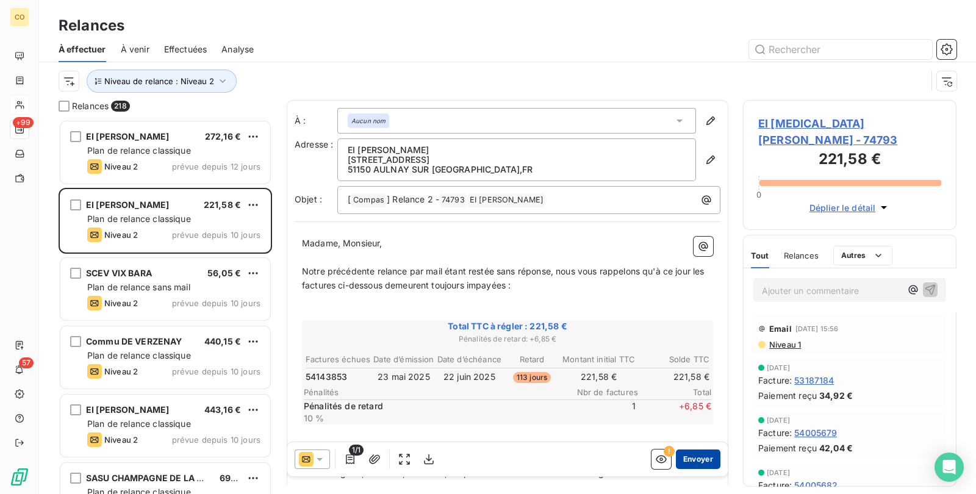
click at [684, 439] on button "Envoyer" at bounding box center [698, 460] width 45 height 20
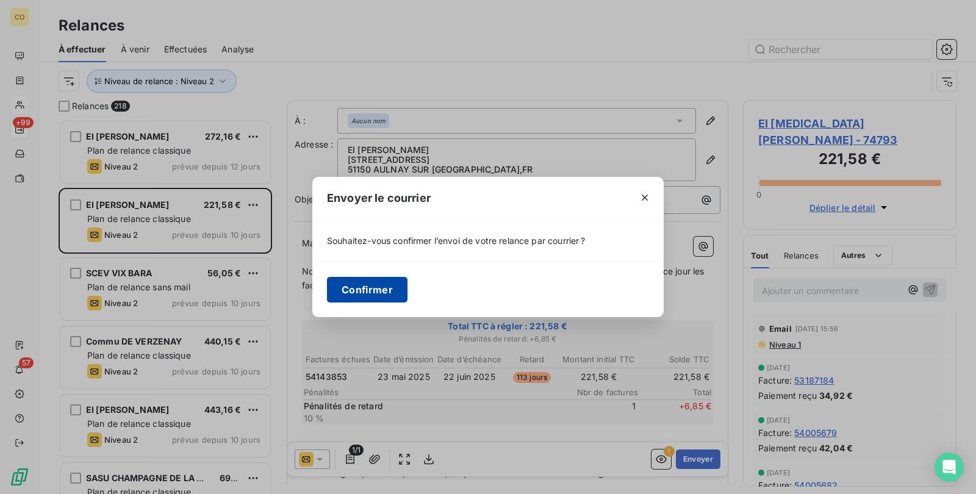
click at [381, 290] on button "Confirmer" at bounding box center [367, 290] width 81 height 26
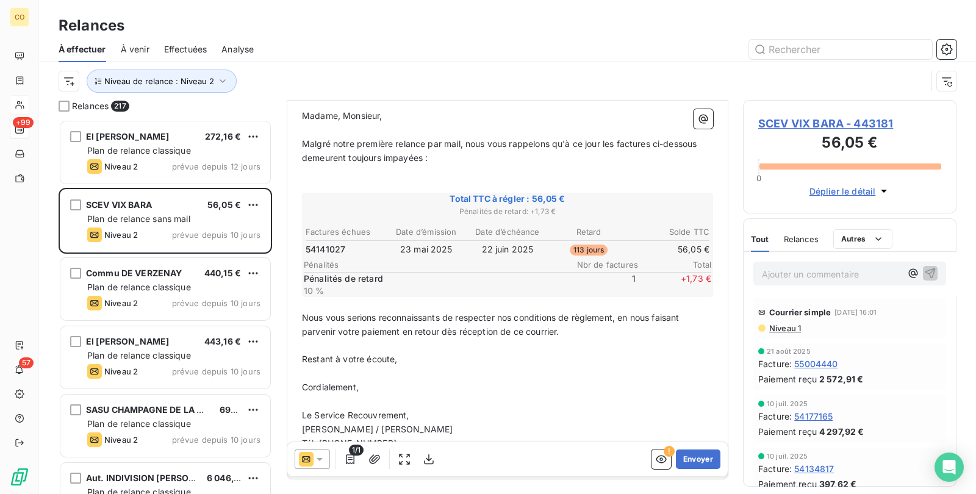
scroll to position [153, 0]
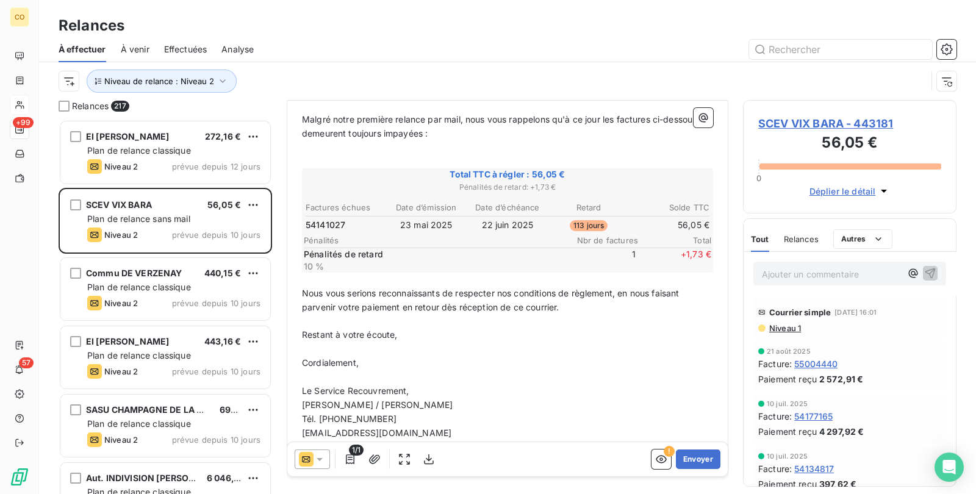
click at [847, 124] on span "SCEV VIX BARA - 443181" at bounding box center [849, 123] width 183 height 16
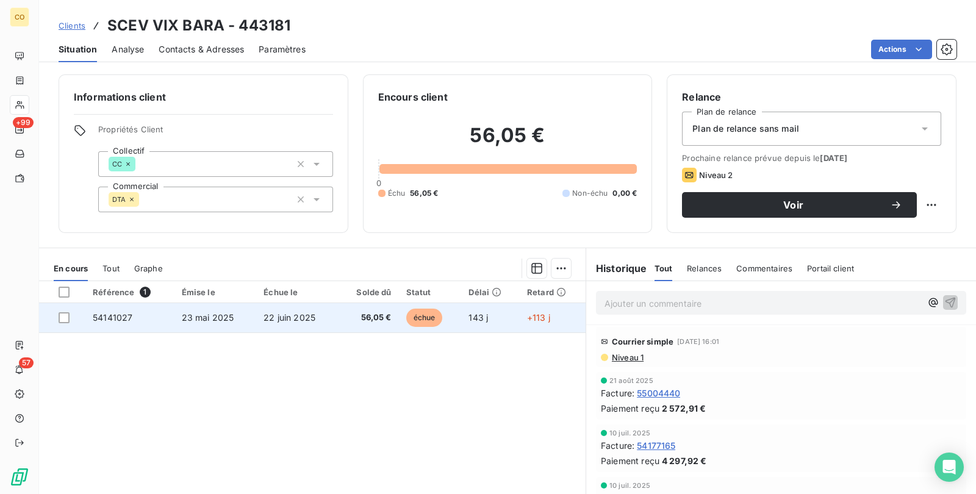
click at [345, 318] on span "56,05 €" at bounding box center [368, 318] width 46 height 12
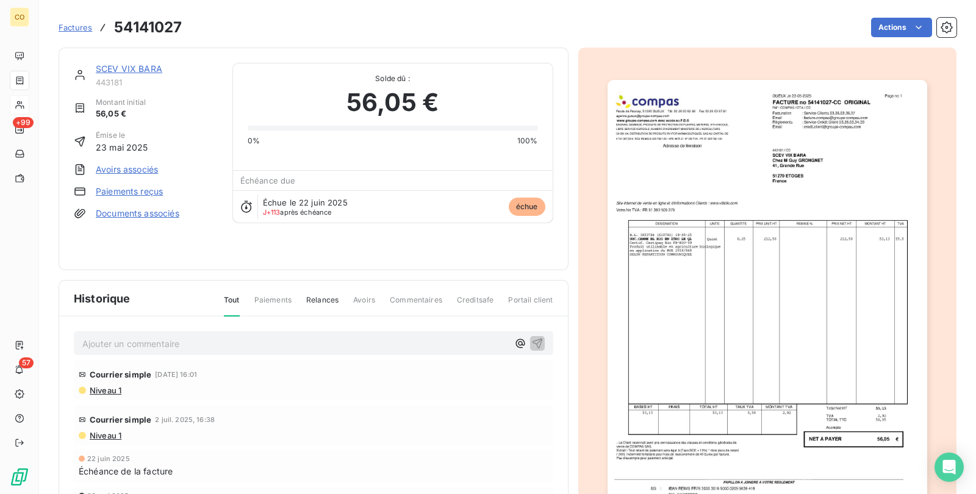
click at [780, 372] on img "button" at bounding box center [768, 306] width 320 height 452
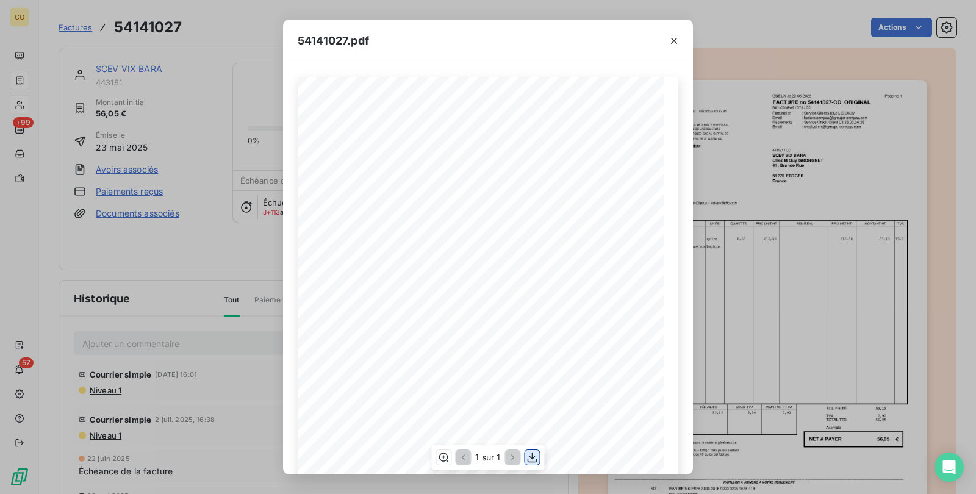
click at [534, 439] on icon "button" at bounding box center [533, 457] width 10 height 10
drag, startPoint x: 475, startPoint y: 35, endPoint x: 527, endPoint y: 24, distance: 53.6
click at [475, 35] on div "54141027.pdf" at bounding box center [488, 41] width 410 height 43
drag, startPoint x: 672, startPoint y: 43, endPoint x: 617, endPoint y: 18, distance: 59.5
click at [672, 43] on icon "button" at bounding box center [674, 41] width 6 height 6
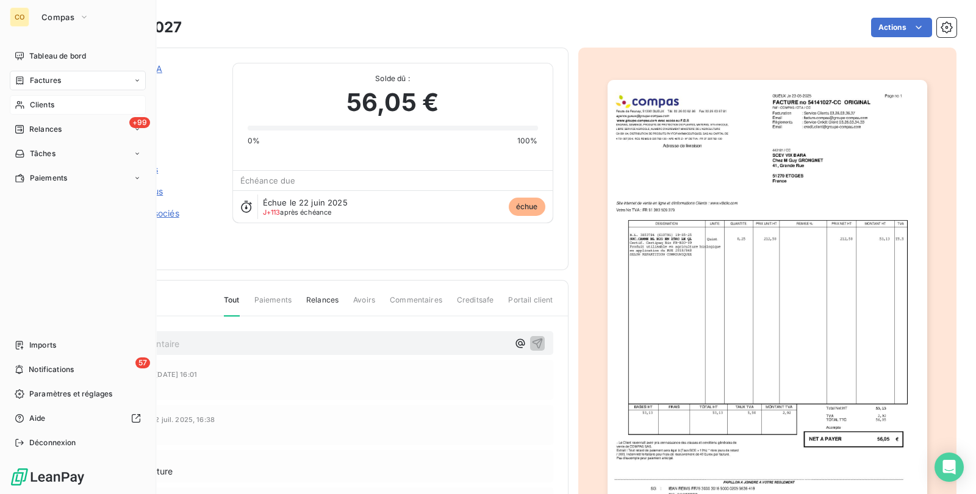
click at [41, 131] on span "Relances" at bounding box center [45, 129] width 32 height 11
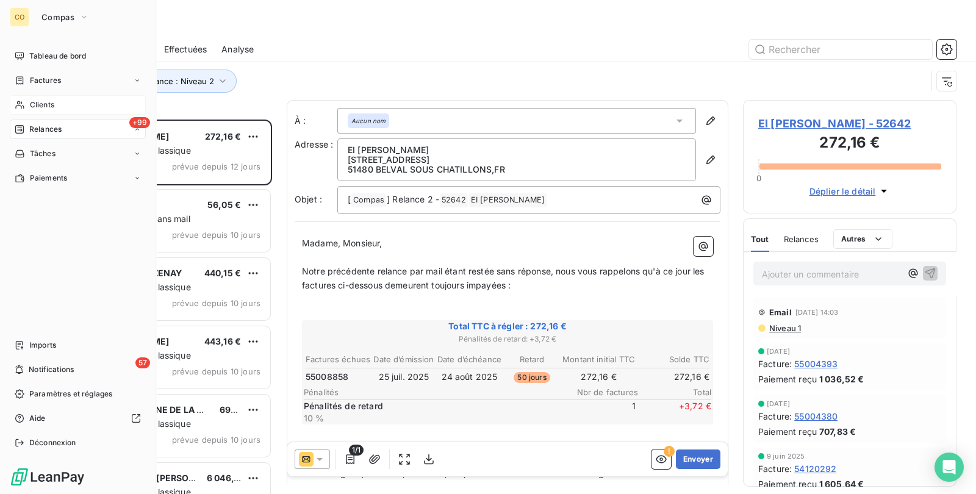
scroll to position [363, 201]
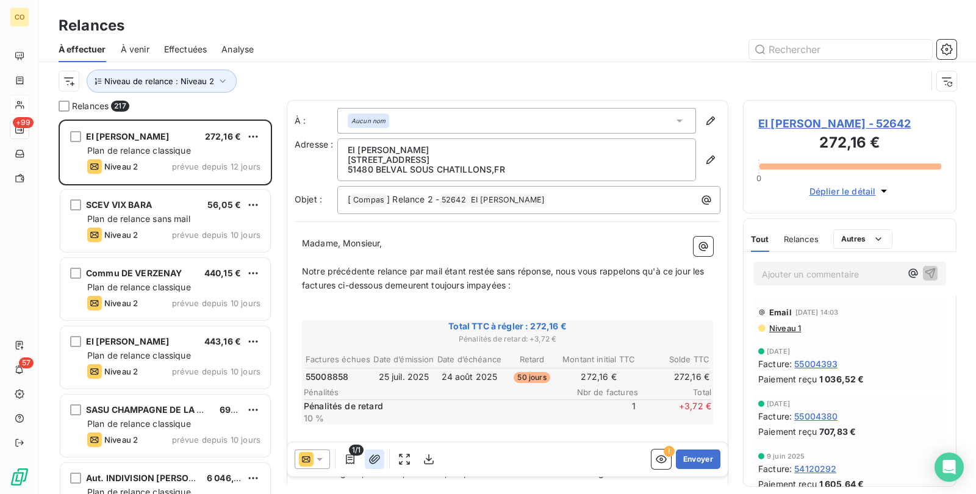
click at [372, 439] on icon "button" at bounding box center [374, 459] width 12 height 12
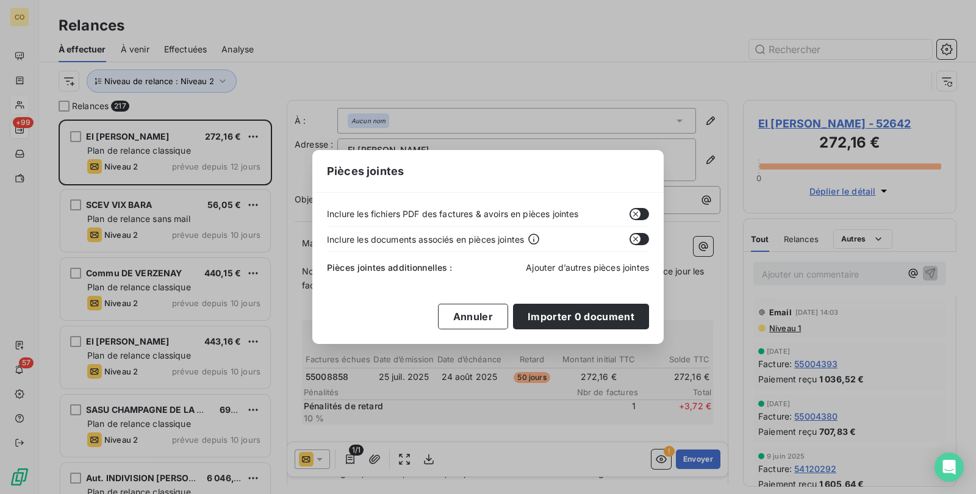
click at [610, 268] on span "Ajouter d’autres pièces jointes" at bounding box center [587, 267] width 123 height 10
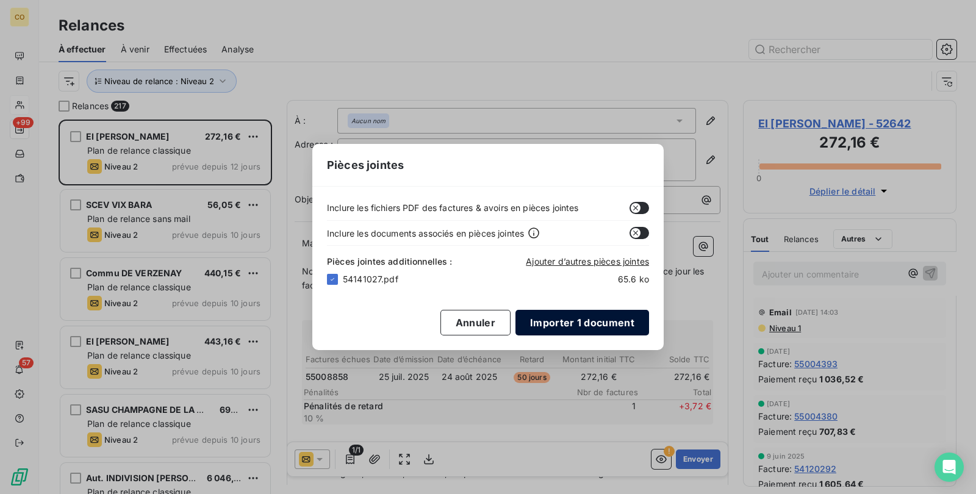
click at [584, 321] on button "Importer 1 document" at bounding box center [582, 323] width 134 height 26
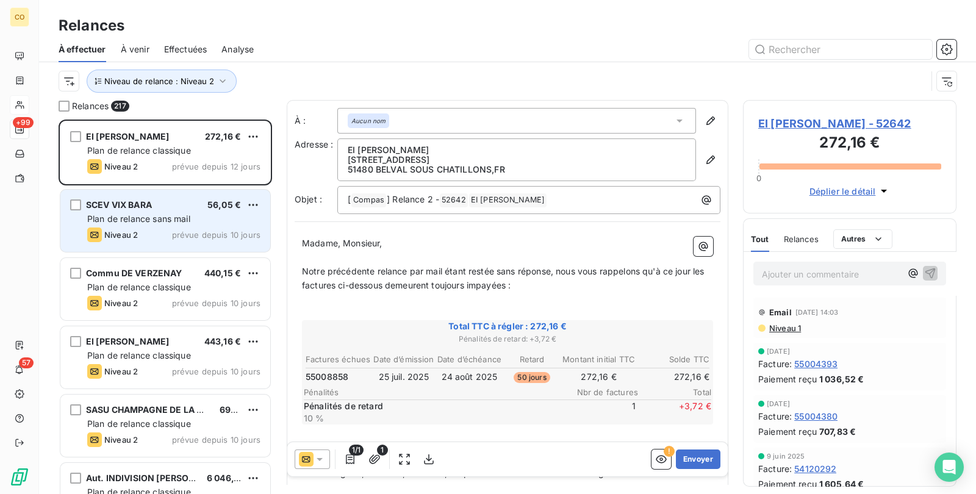
click at [142, 232] on div "Niveau 2 prévue depuis 10 jours" at bounding box center [173, 235] width 173 height 15
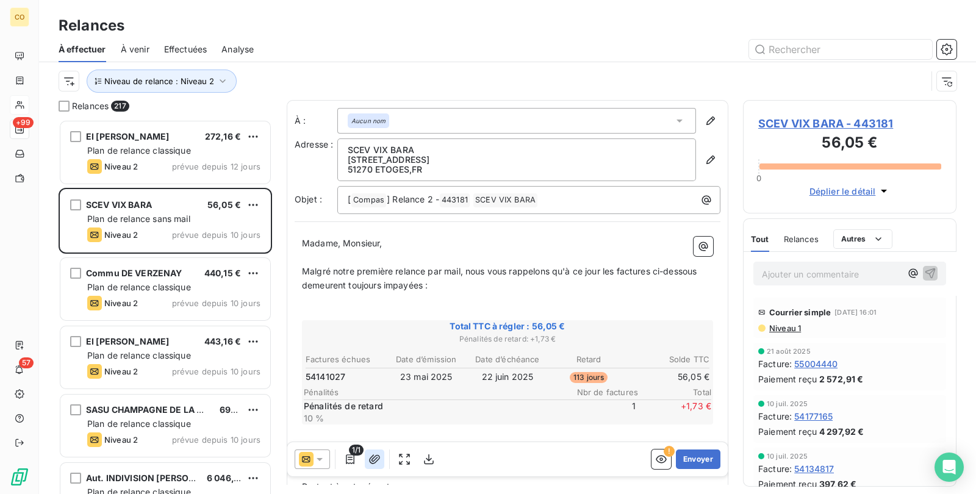
click at [370, 439] on icon "button" at bounding box center [374, 459] width 12 height 12
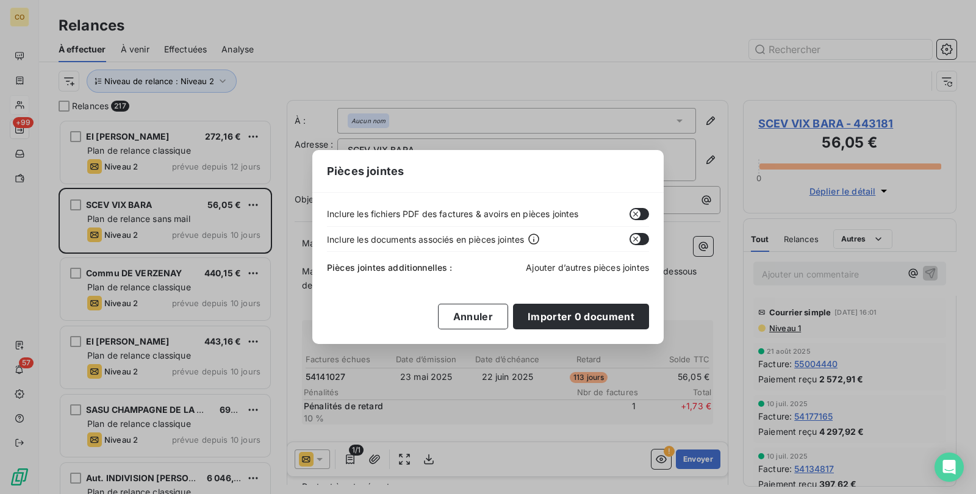
click at [603, 266] on span "Ajouter d’autres pièces jointes" at bounding box center [587, 267] width 123 height 10
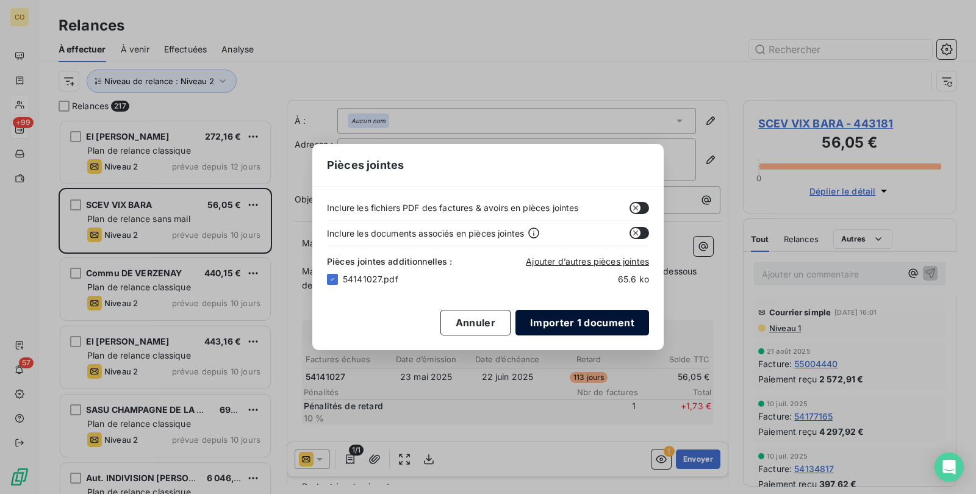
click at [564, 319] on button "Importer 1 document" at bounding box center [582, 323] width 134 height 26
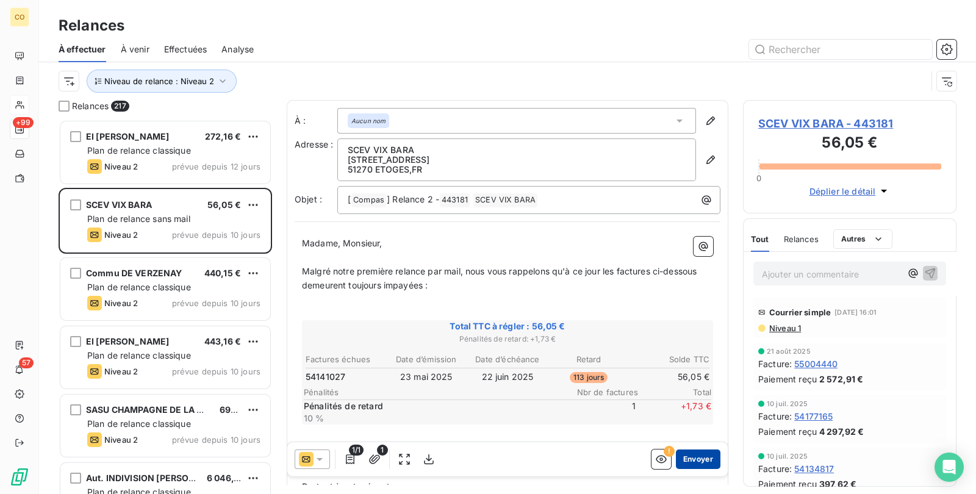
click at [687, 439] on button "Envoyer" at bounding box center [698, 460] width 45 height 20
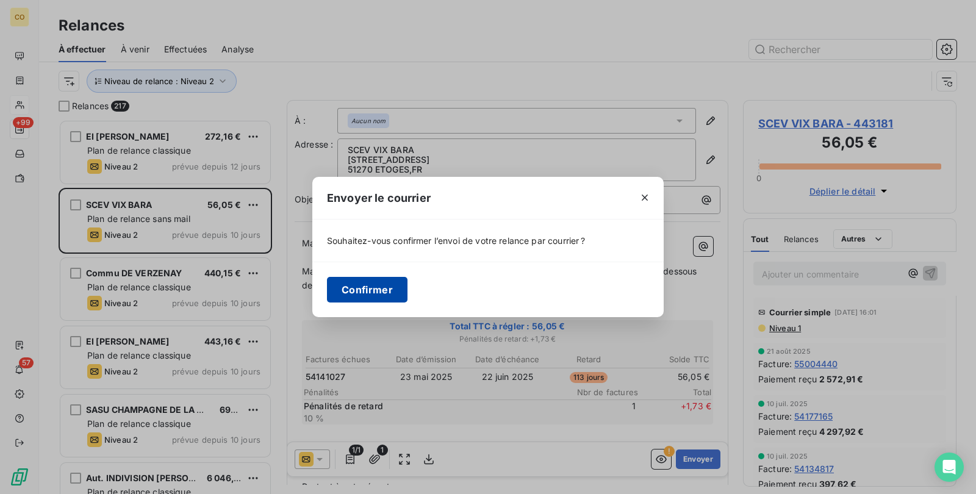
click at [377, 290] on button "Confirmer" at bounding box center [367, 290] width 81 height 26
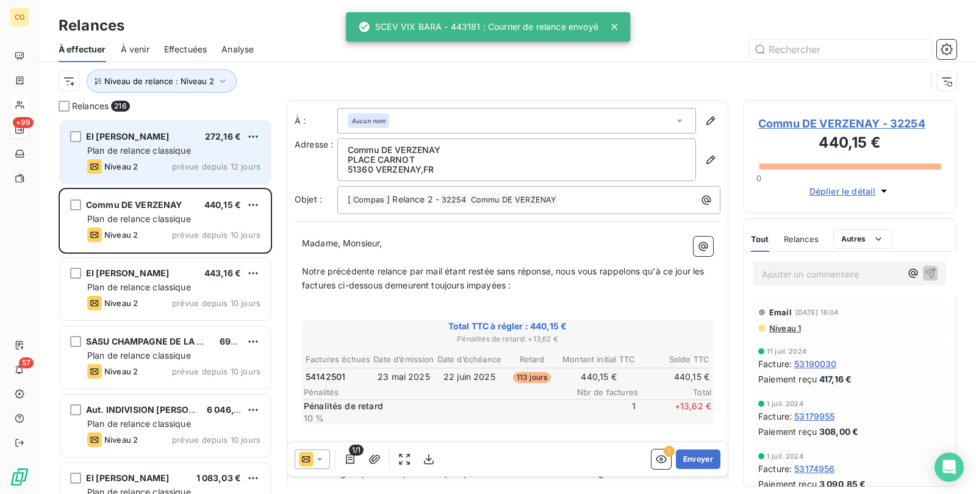
click at [186, 165] on span "prévue depuis 12 jours" at bounding box center [216, 167] width 88 height 10
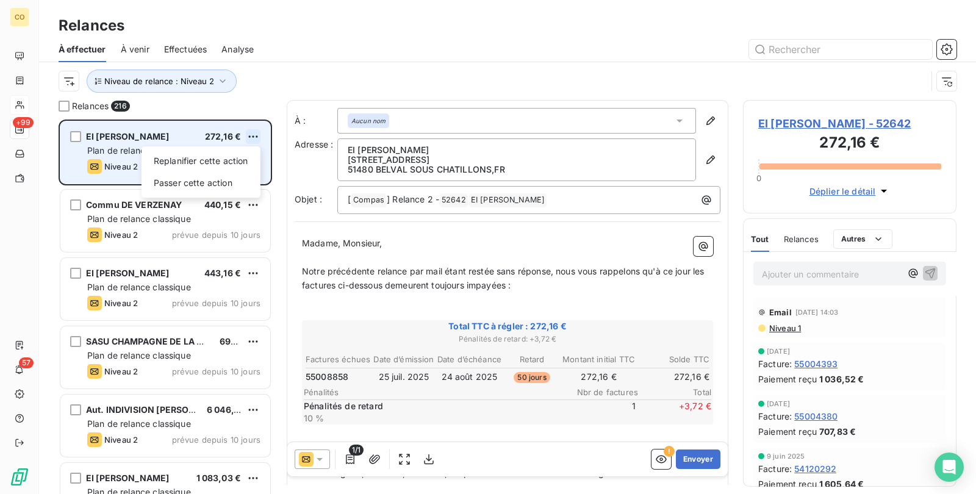
click at [254, 139] on html "CO +99 57 Relances À effectuer À venir Effectuées Analyse Niveau de relance : N…" at bounding box center [488, 247] width 976 height 494
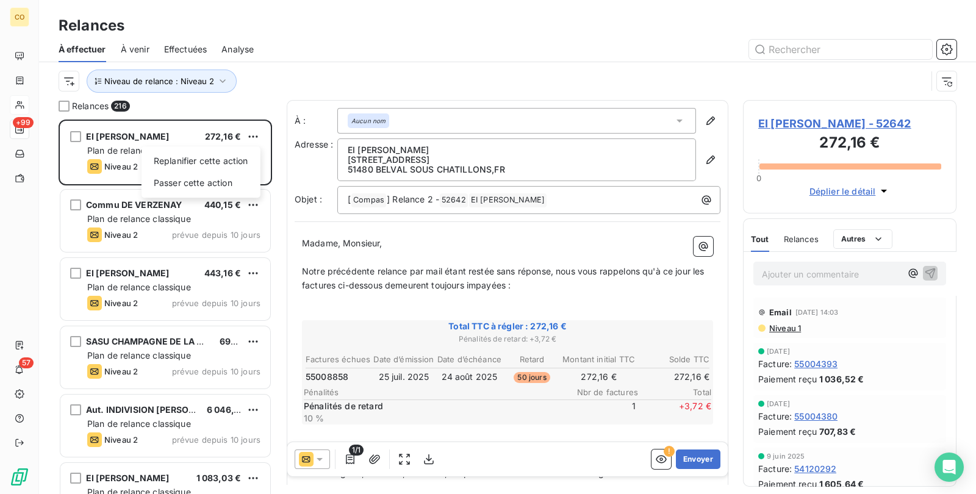
click at [165, 223] on html "CO +99 57 Relances À effectuer À venir Effectuées Analyse Niveau de relance : N…" at bounding box center [488, 247] width 976 height 494
click at [165, 223] on span "Plan de relance classique" at bounding box center [139, 219] width 104 height 10
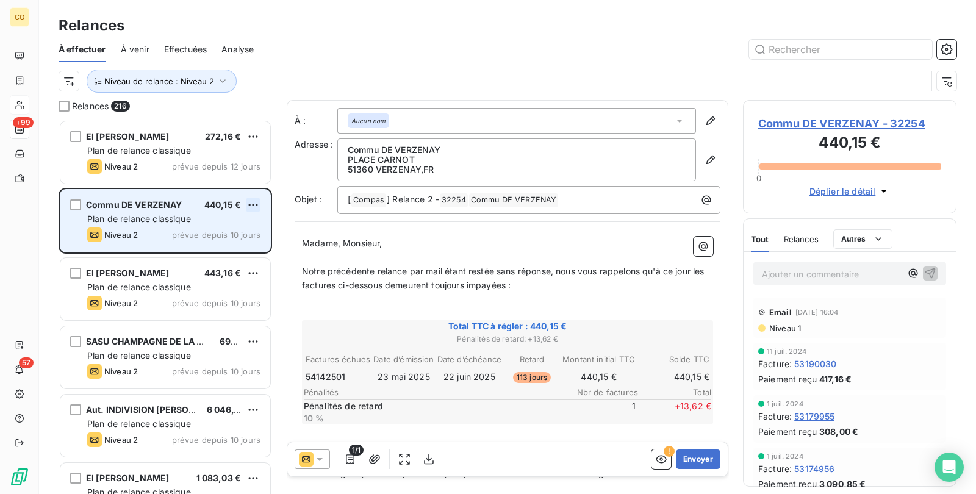
click at [255, 203] on html "CO +99 57 Relances À effectuer À venir Effectuées Analyse Niveau de relance : N…" at bounding box center [488, 247] width 976 height 494
click at [242, 224] on div "Replanifier cette action" at bounding box center [200, 230] width 109 height 20
select select "9"
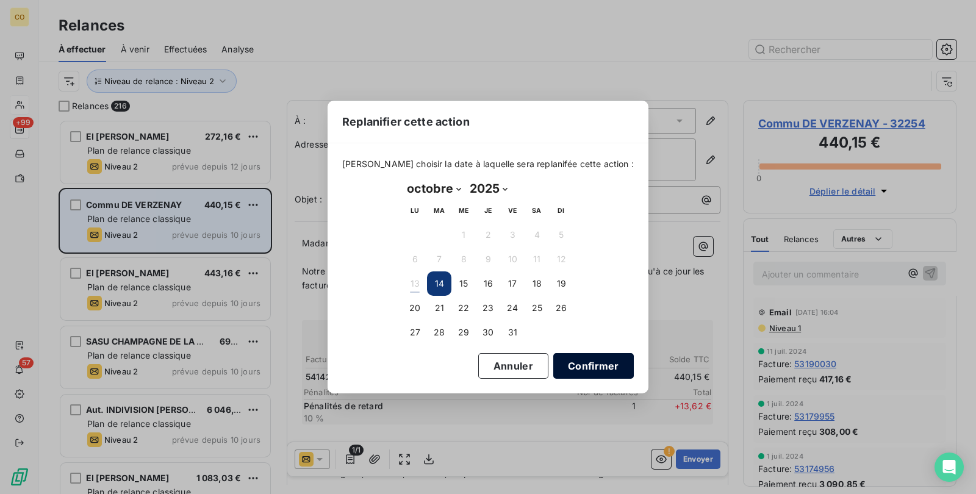
click at [604, 357] on button "Confirmer" at bounding box center [593, 366] width 81 height 26
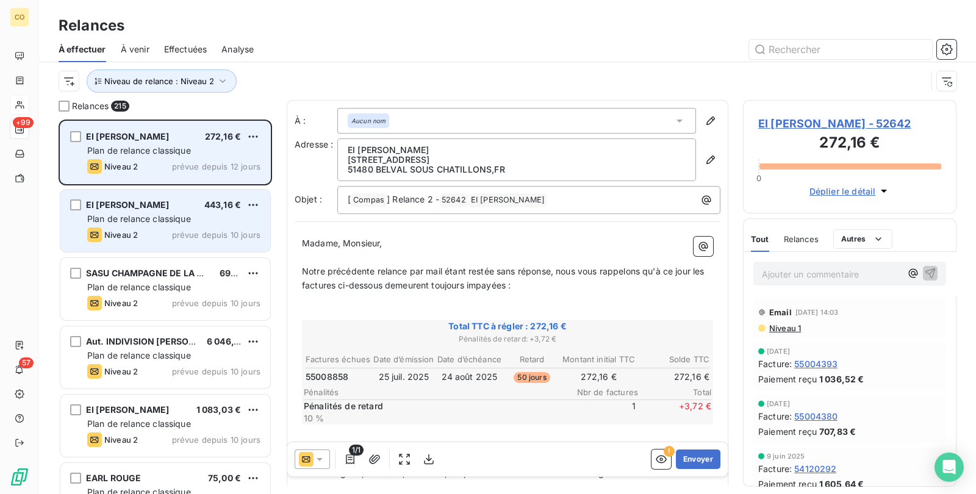
click at [264, 137] on div "EI [PERSON_NAME] 272,16 € Plan de relance classique Niveau 2 prévue depuis 12 j…" at bounding box center [165, 152] width 210 height 62
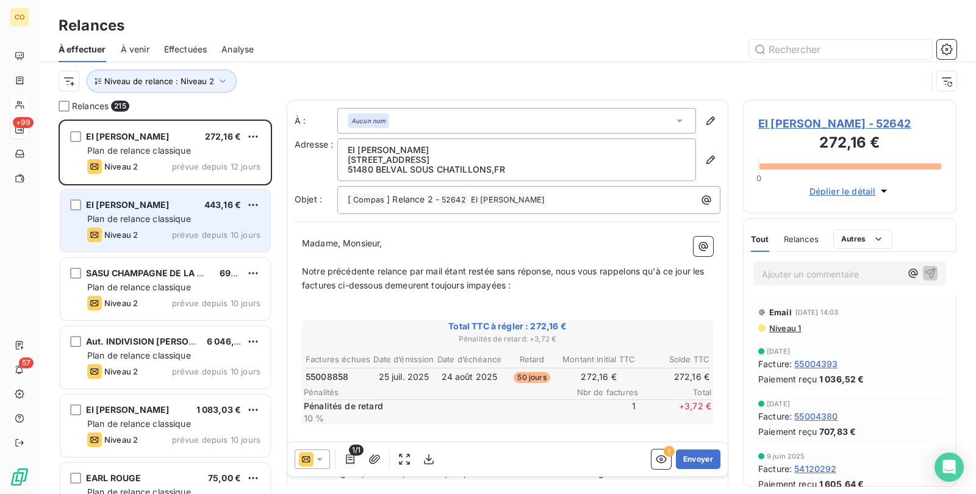
click at [802, 275] on p "Ajouter un commentaire ﻿" at bounding box center [831, 274] width 139 height 15
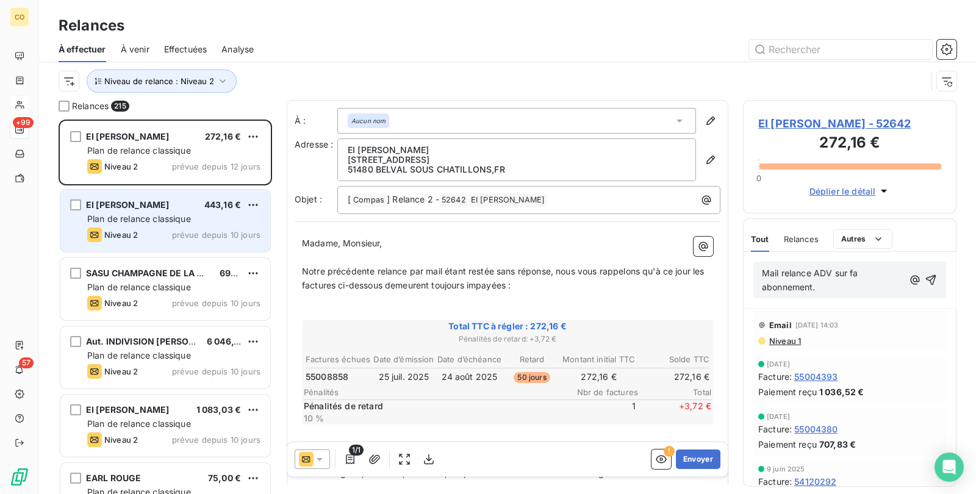
click at [867, 278] on div "Mail relance ADV sur fa abonnement." at bounding box center [849, 280] width 193 height 37
click at [867, 278] on icon "button" at bounding box center [931, 280] width 12 height 12
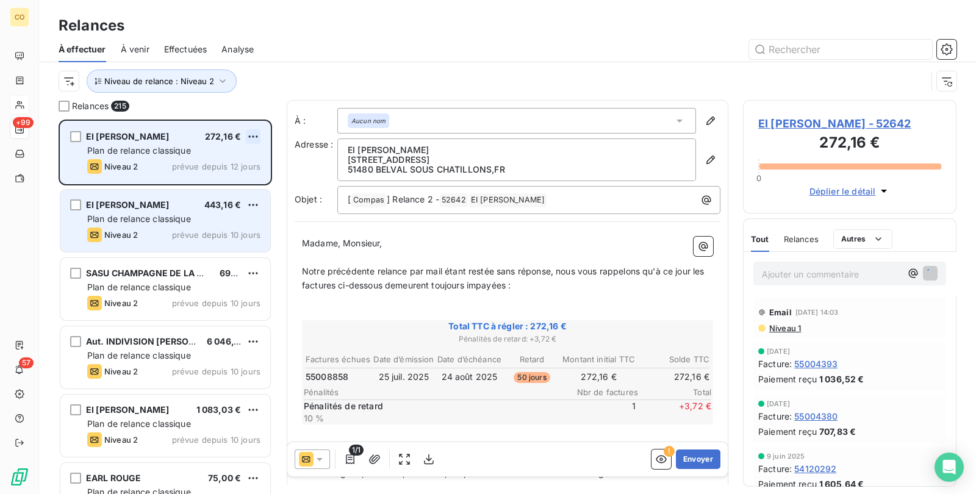
click at [259, 136] on html "CO +99 57 Relances À effectuer À venir Effectuées Analyse Niveau de relance : N…" at bounding box center [488, 247] width 976 height 494
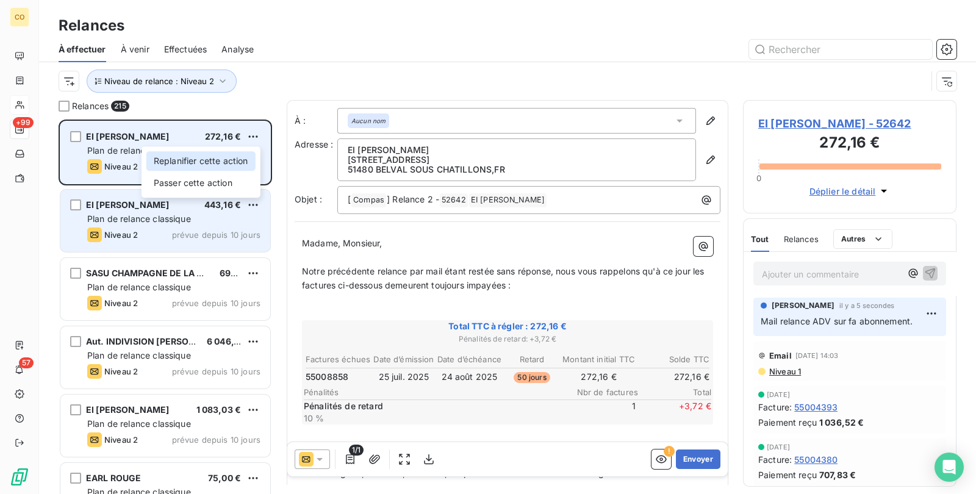
click at [244, 166] on div "Replanifier cette action" at bounding box center [200, 161] width 109 height 20
select select "9"
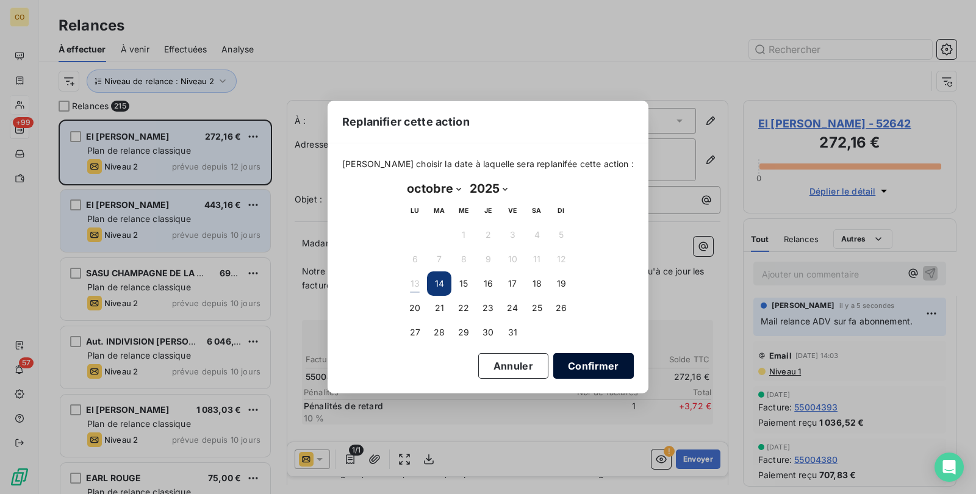
click at [558, 357] on button "Confirmer" at bounding box center [593, 366] width 81 height 26
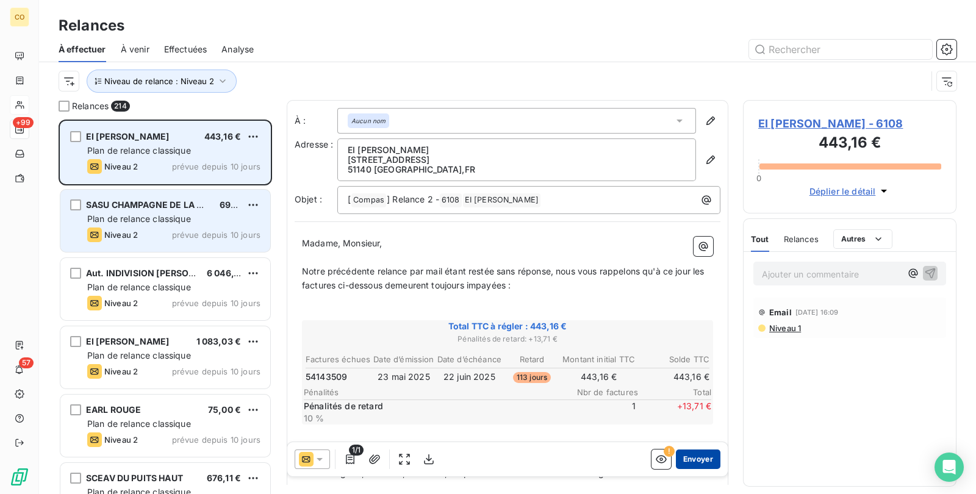
click at [697, 439] on button "Envoyer" at bounding box center [698, 460] width 45 height 20
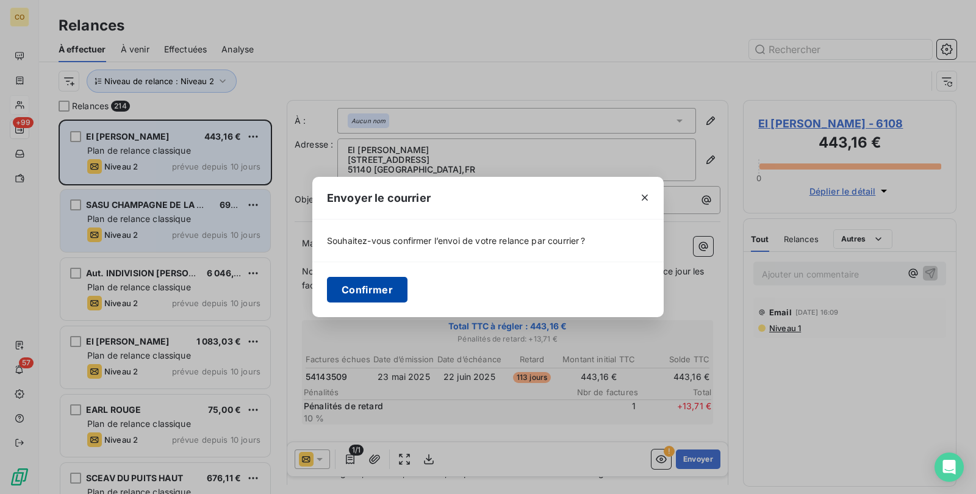
click at [381, 287] on button "Confirmer" at bounding box center [367, 290] width 81 height 26
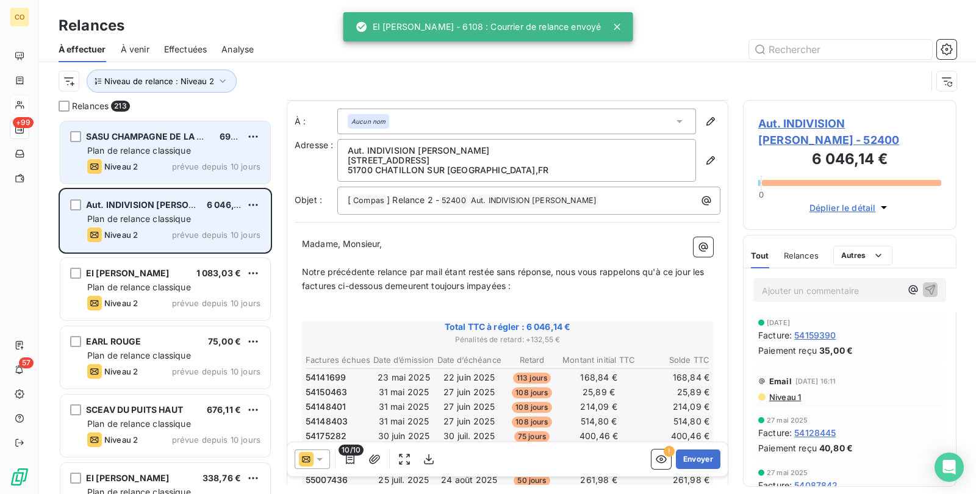
scroll to position [1, 0]
click at [676, 439] on button "Envoyer" at bounding box center [698, 460] width 45 height 20
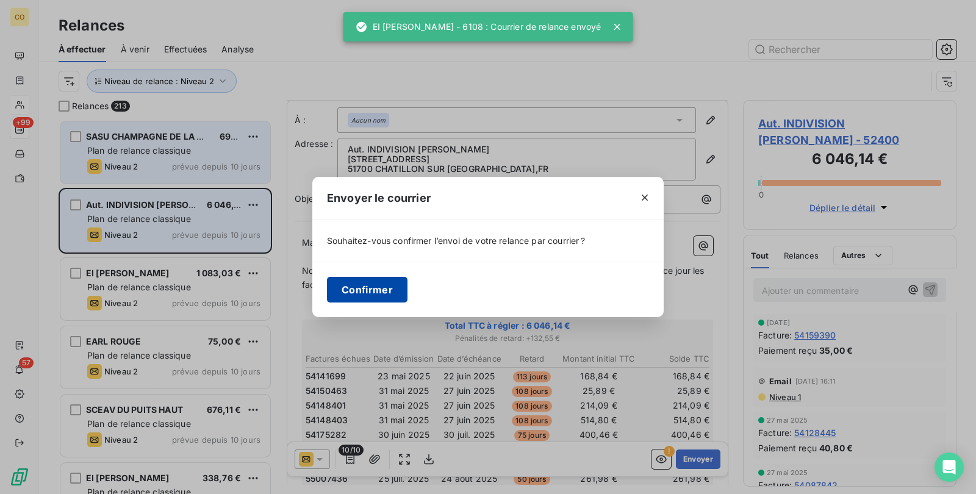
click at [382, 290] on button "Confirmer" at bounding box center [367, 290] width 81 height 26
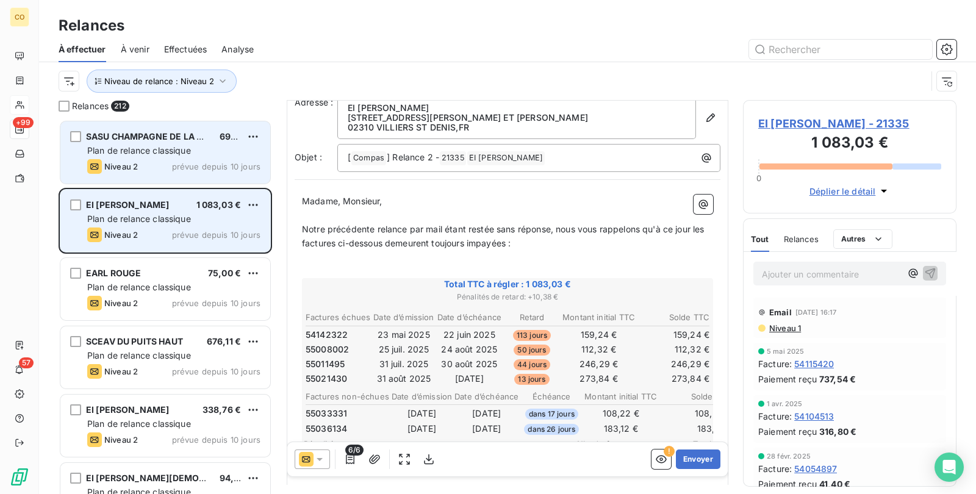
scroll to position [76, 0]
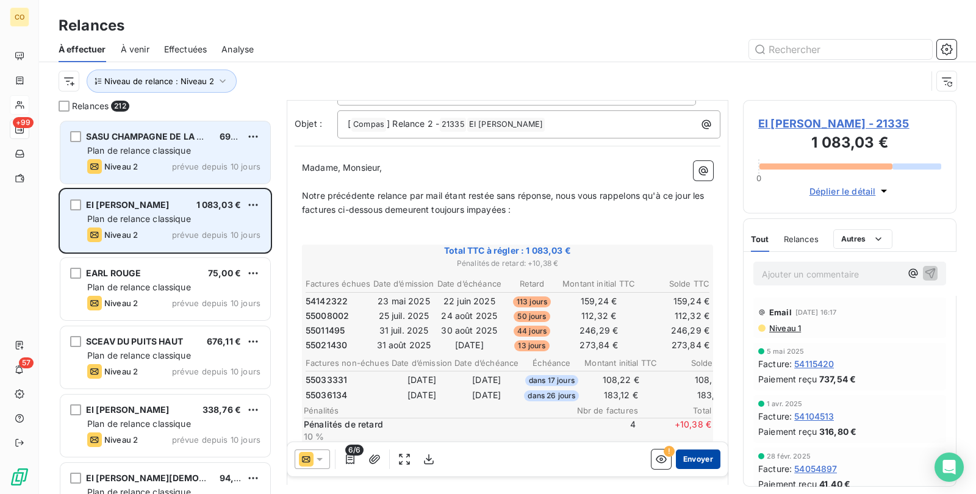
click at [683, 439] on button "Envoyer" at bounding box center [698, 460] width 45 height 20
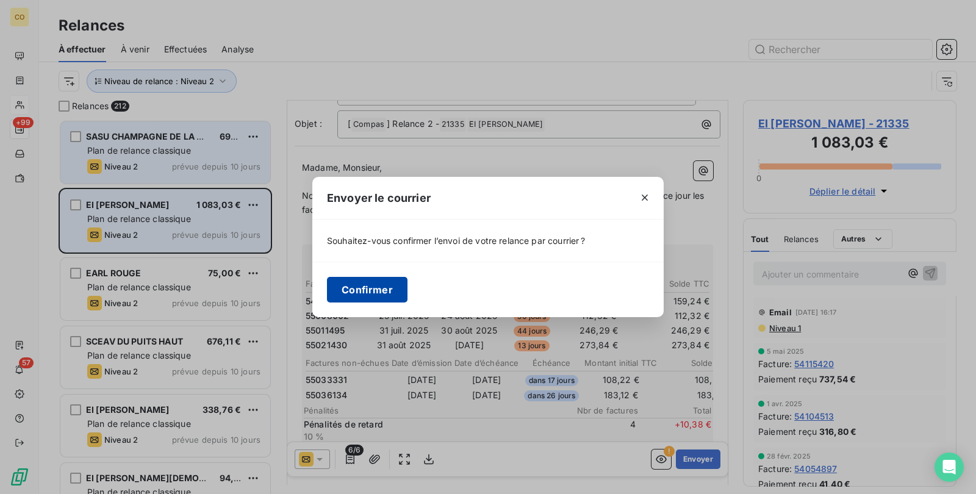
click at [382, 284] on button "Confirmer" at bounding box center [367, 290] width 81 height 26
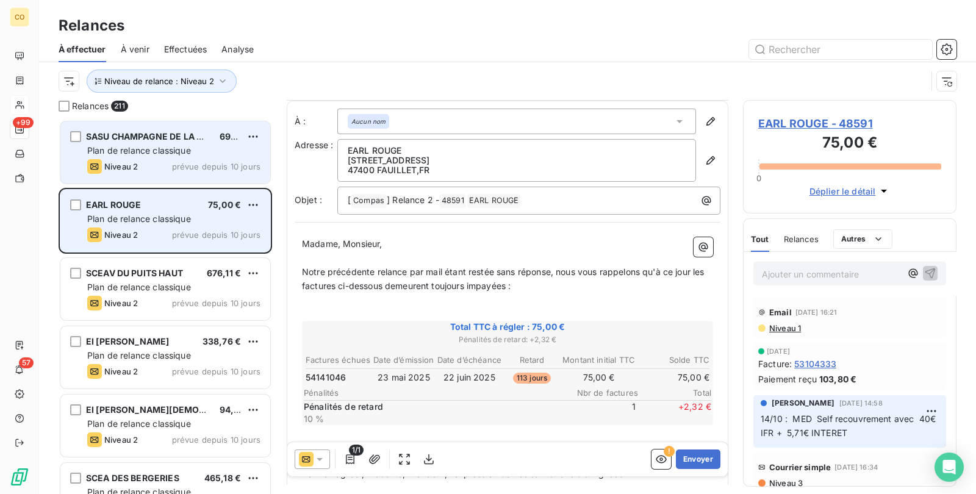
scroll to position [2, 0]
click at [686, 439] on button "Envoyer" at bounding box center [698, 460] width 45 height 20
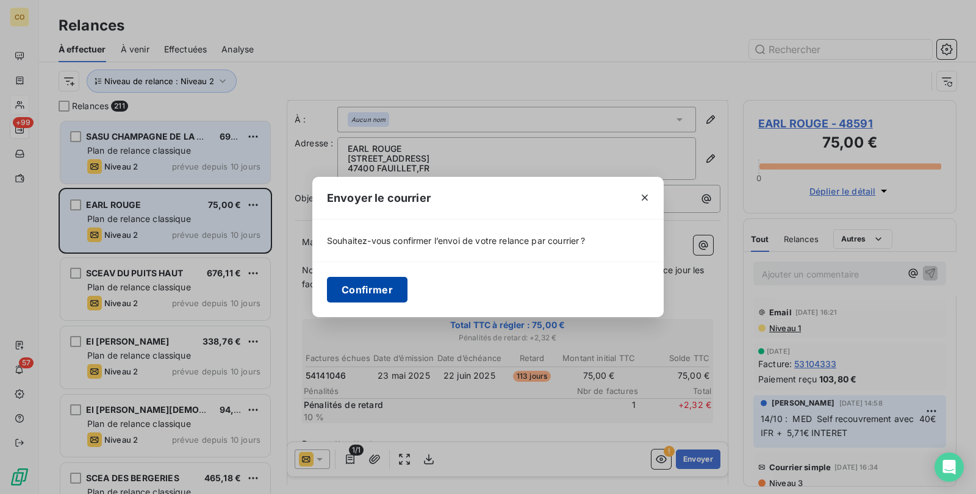
click at [378, 292] on button "Confirmer" at bounding box center [367, 290] width 81 height 26
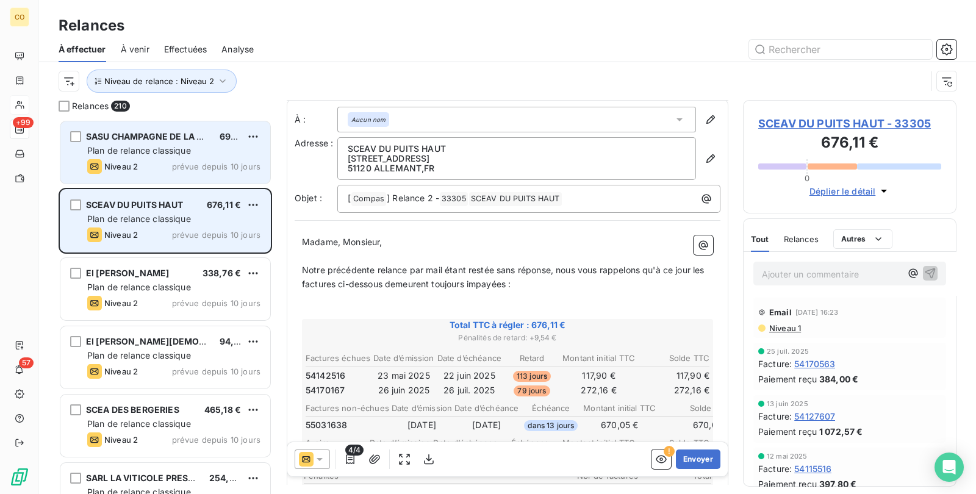
scroll to position [78, 0]
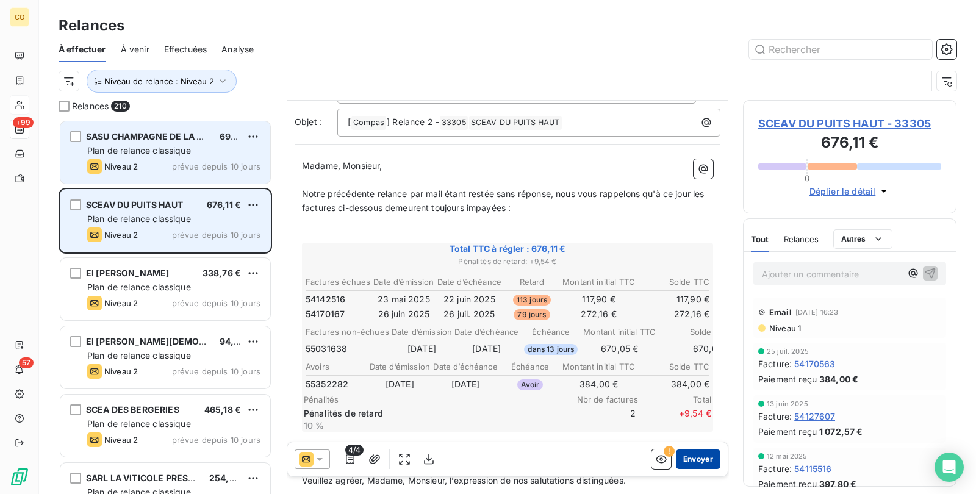
click at [690, 439] on button "Envoyer" at bounding box center [698, 460] width 45 height 20
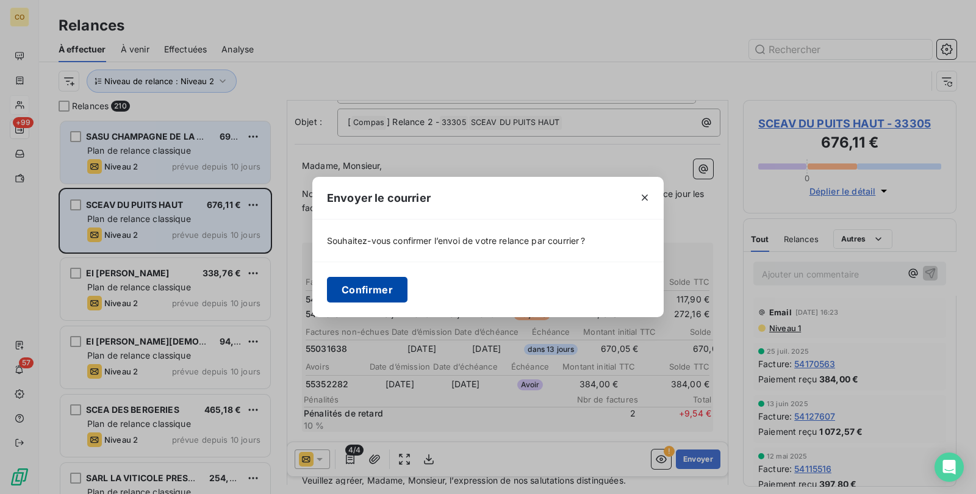
click at [381, 296] on button "Confirmer" at bounding box center [367, 290] width 81 height 26
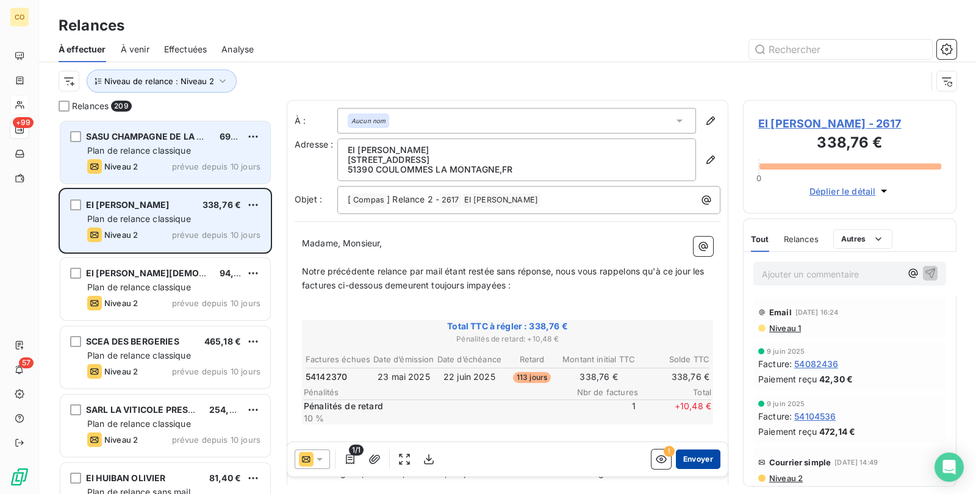
click at [700, 439] on button "Envoyer" at bounding box center [698, 460] width 45 height 20
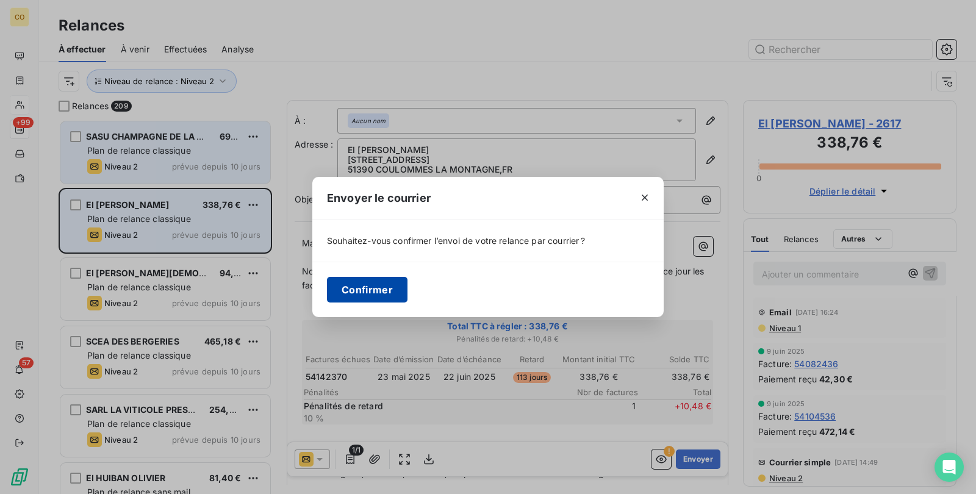
click at [357, 285] on button "Confirmer" at bounding box center [367, 290] width 81 height 26
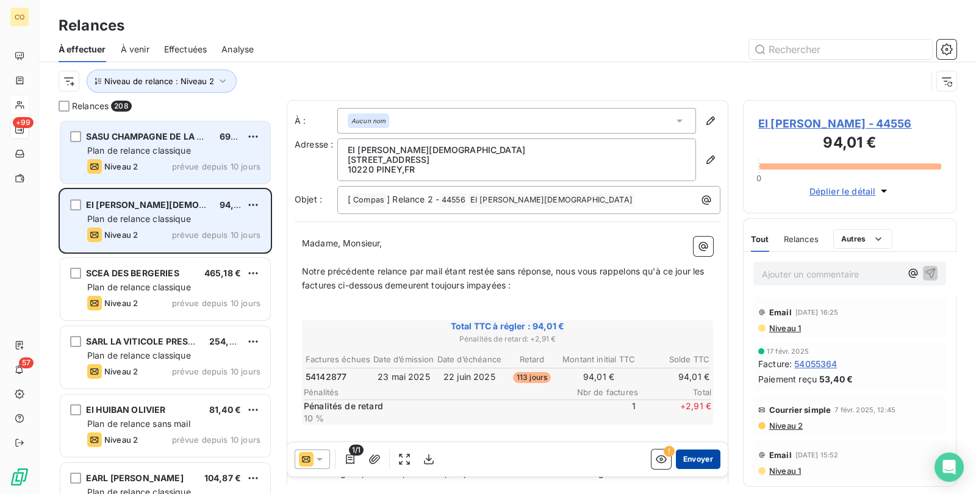
click at [695, 439] on button "Envoyer" at bounding box center [698, 460] width 45 height 20
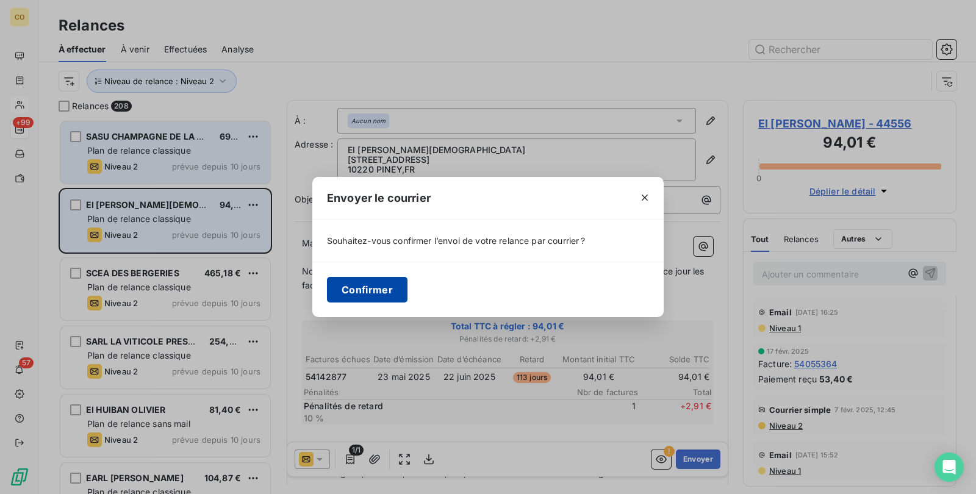
click at [365, 277] on button "Confirmer" at bounding box center [367, 290] width 81 height 26
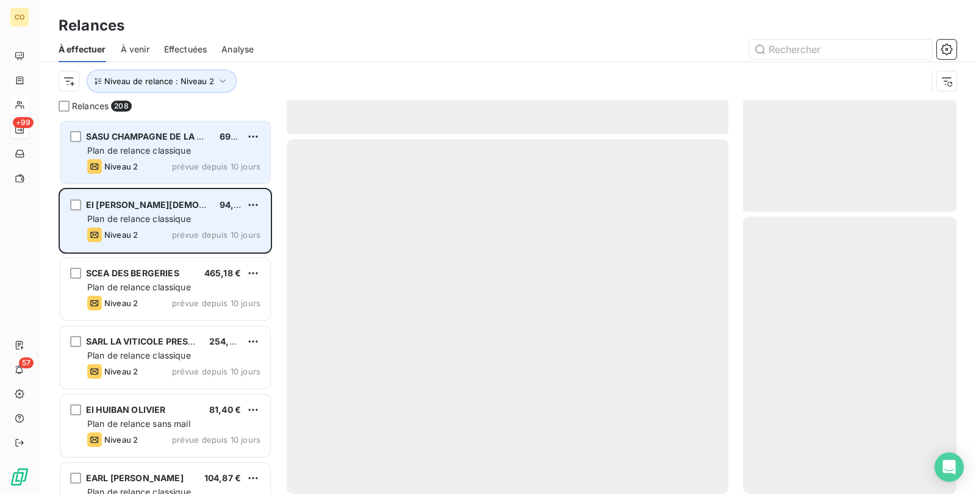
click at [154, 238] on div "Niveau 2 prévue depuis 10 jours" at bounding box center [173, 235] width 173 height 15
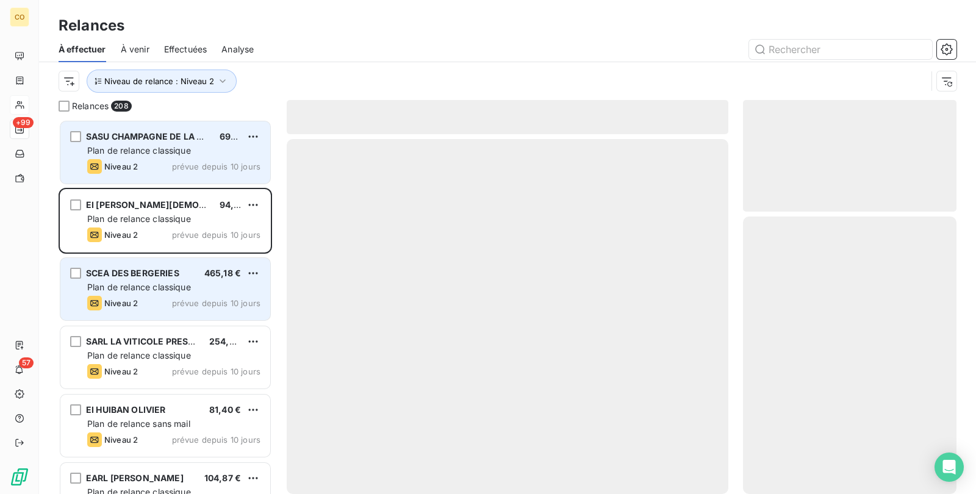
click at [150, 288] on span "Plan de relance classique" at bounding box center [139, 287] width 104 height 10
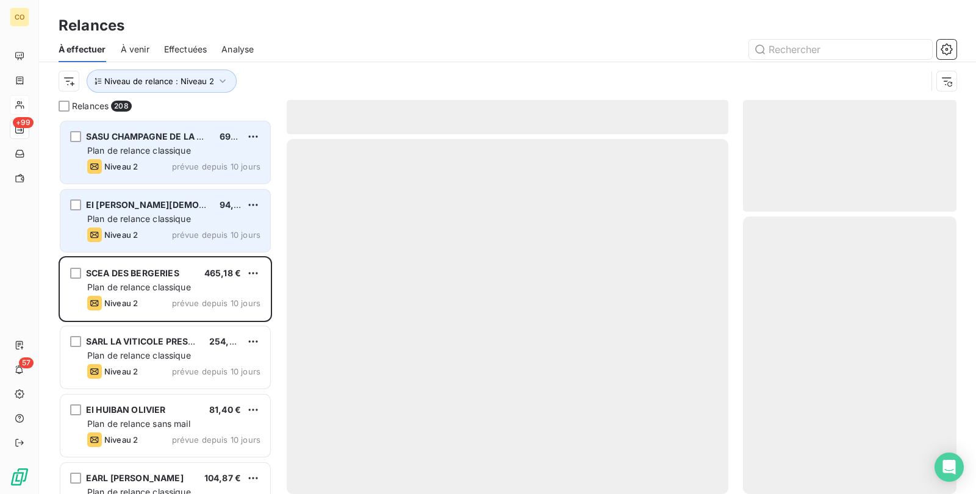
click at [138, 217] on span "Plan de relance classique" at bounding box center [139, 219] width 104 height 10
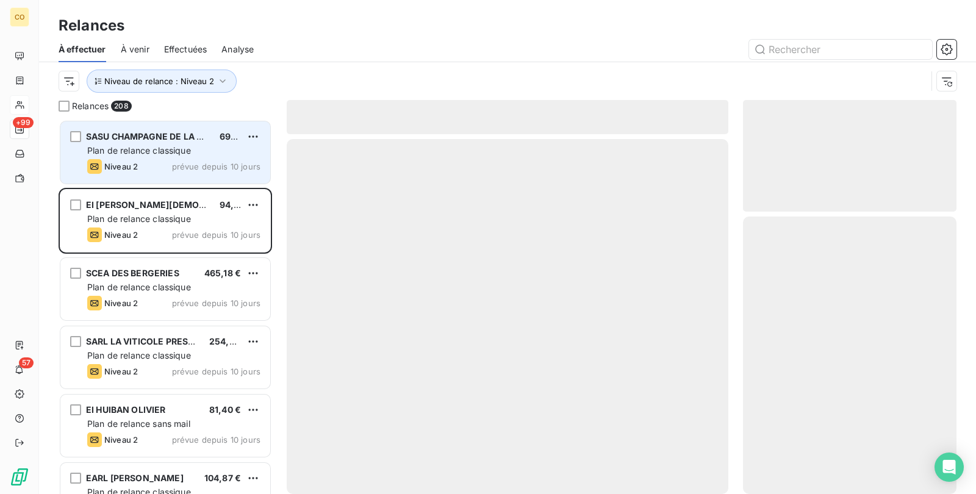
click at [137, 146] on span "Plan de relance classique" at bounding box center [139, 150] width 104 height 10
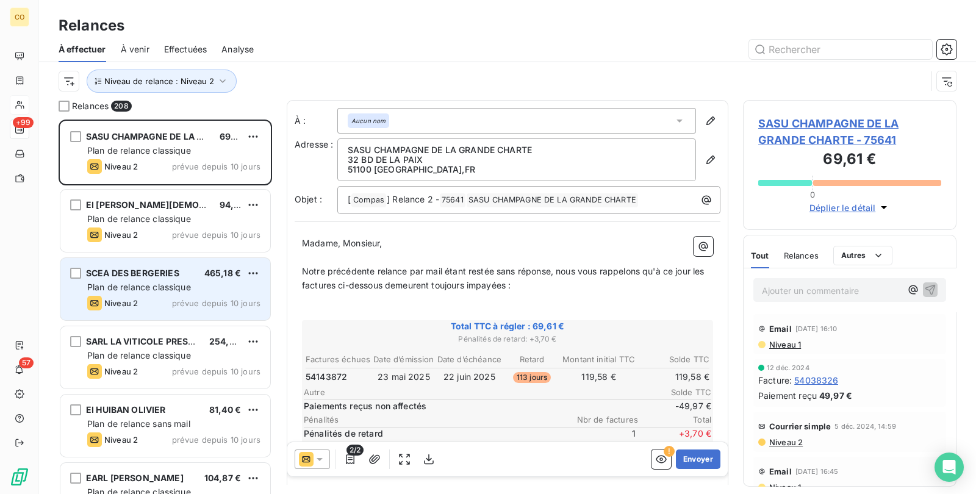
click at [142, 292] on div "Plan de relance classique" at bounding box center [173, 287] width 173 height 12
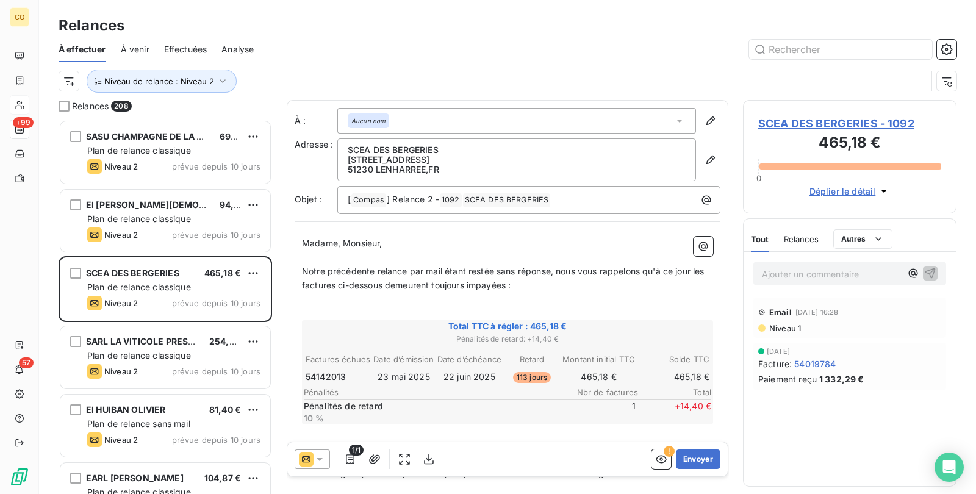
click at [174, 49] on span "Effectuées" at bounding box center [185, 49] width 43 height 12
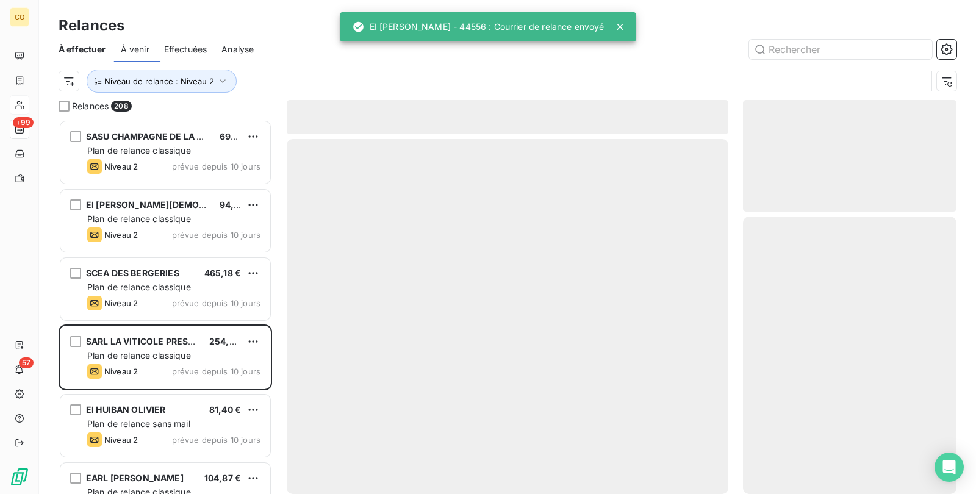
scroll to position [363, 201]
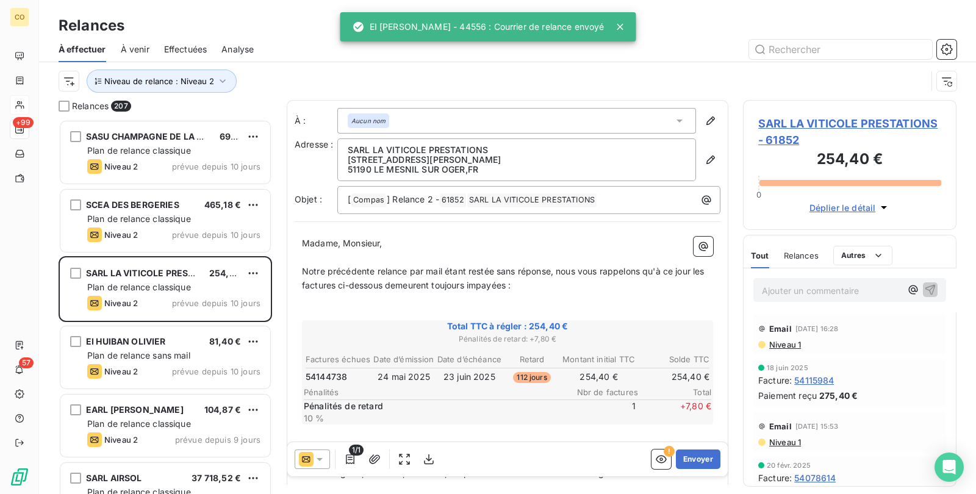
click at [176, 47] on span "Effectuées" at bounding box center [185, 49] width 43 height 12
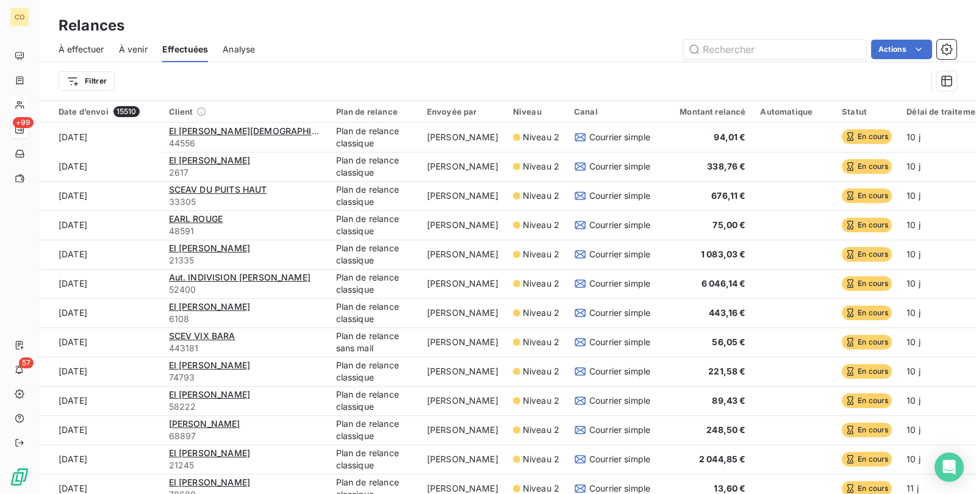
click at [68, 46] on span "À effectuer" at bounding box center [82, 49] width 46 height 12
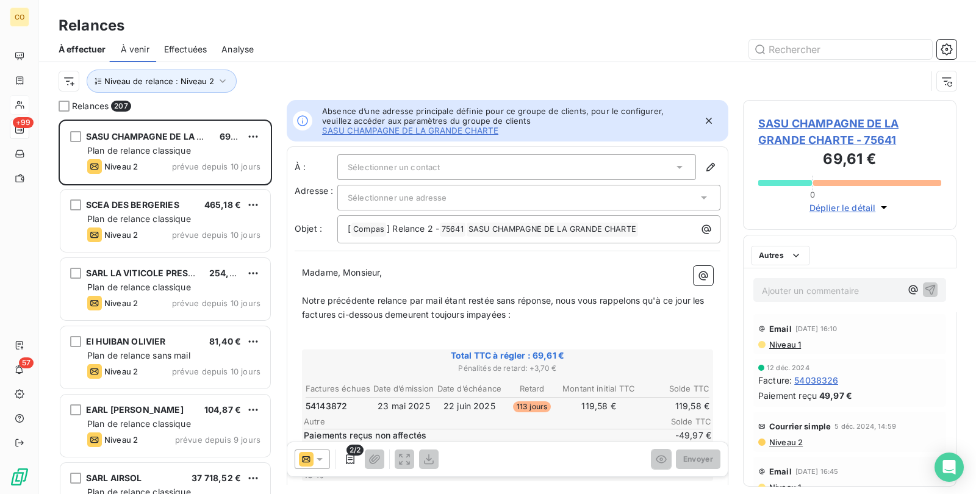
scroll to position [363, 201]
